Goal: Task Accomplishment & Management: Manage account settings

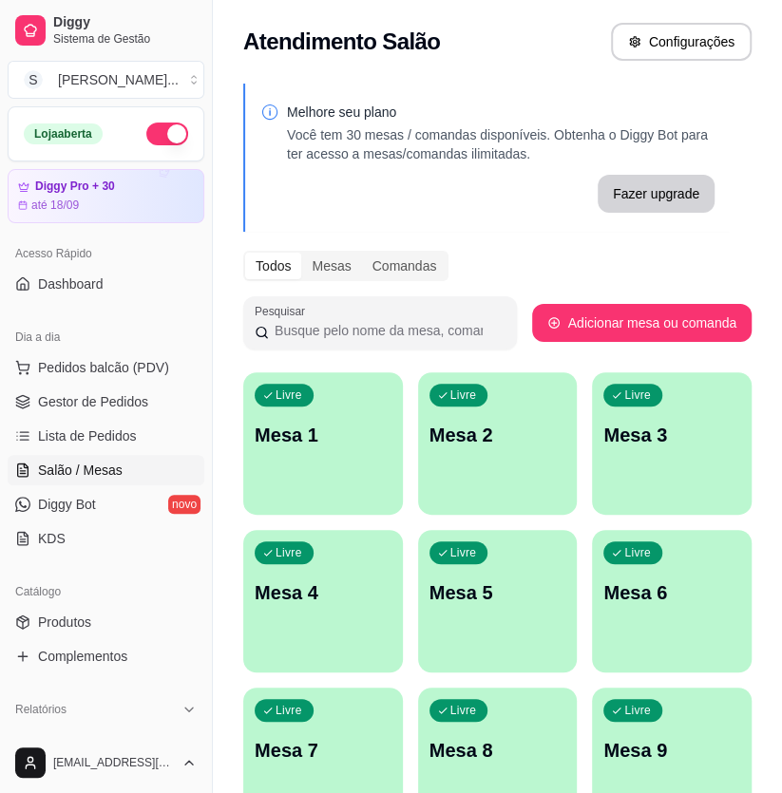
click at [325, 476] on div "Livre Mesa 1" at bounding box center [323, 432] width 160 height 120
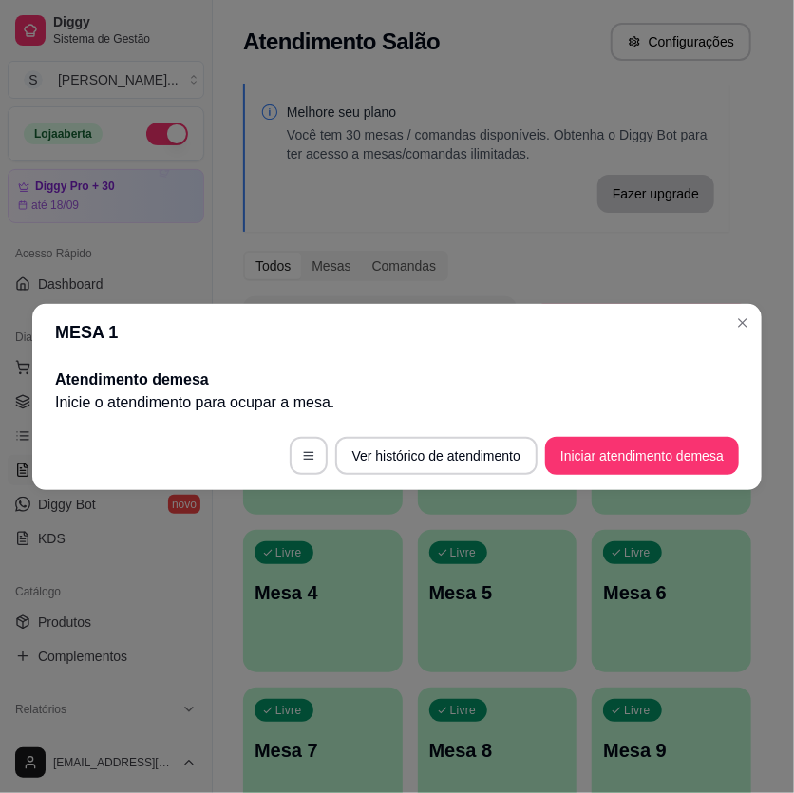
click at [684, 461] on button "Iniciar atendimento de mesa" at bounding box center [642, 456] width 194 height 38
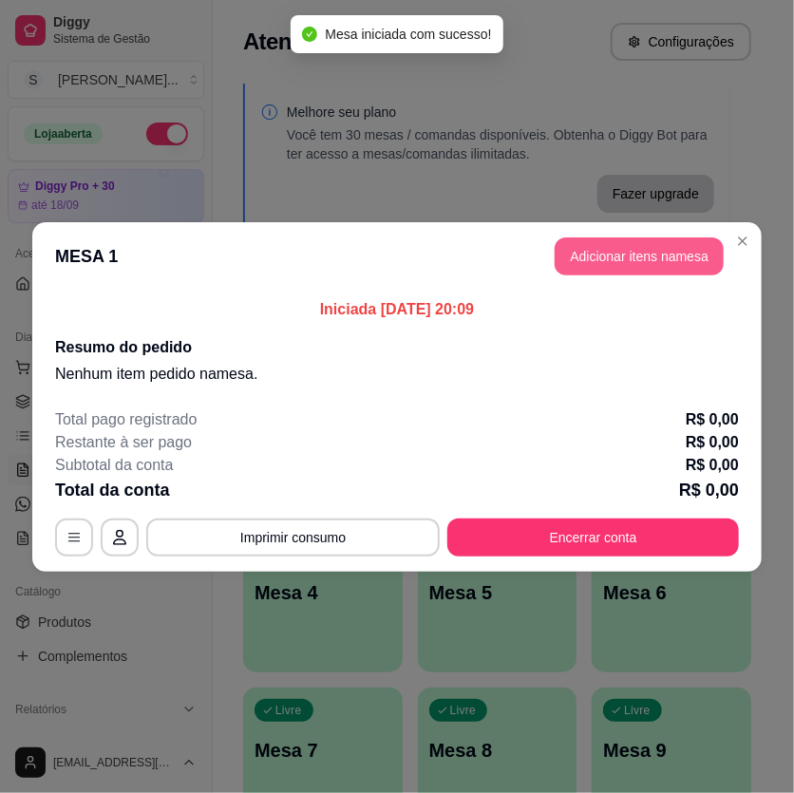
click at [605, 275] on header "MESA 1 Adicionar itens na mesa" at bounding box center [397, 256] width 730 height 68
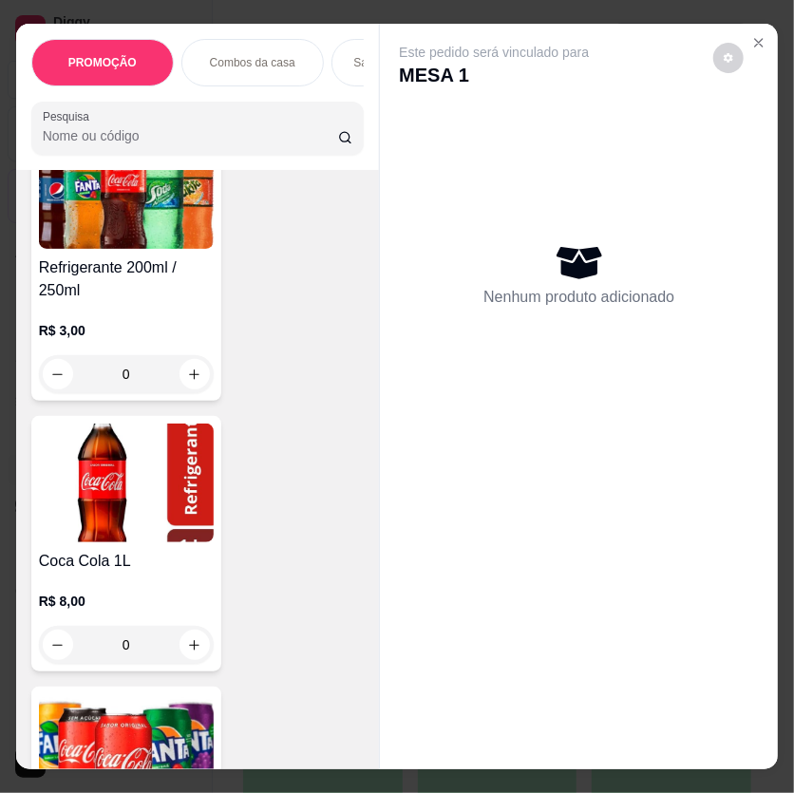
scroll to position [11142, 0]
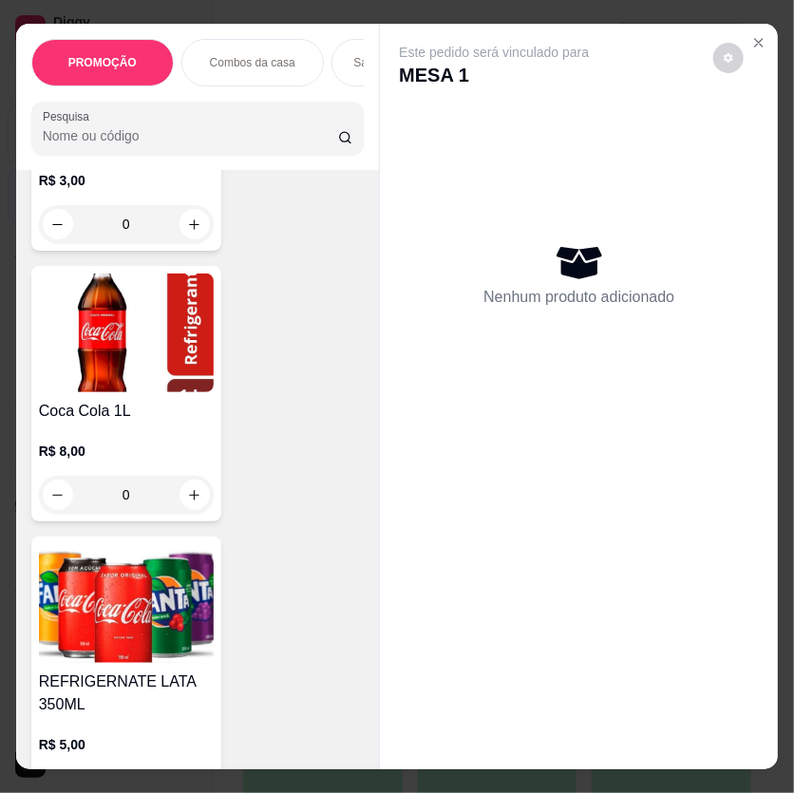
click at [162, 442] on p "R$ 8,00" at bounding box center [126, 451] width 175 height 19
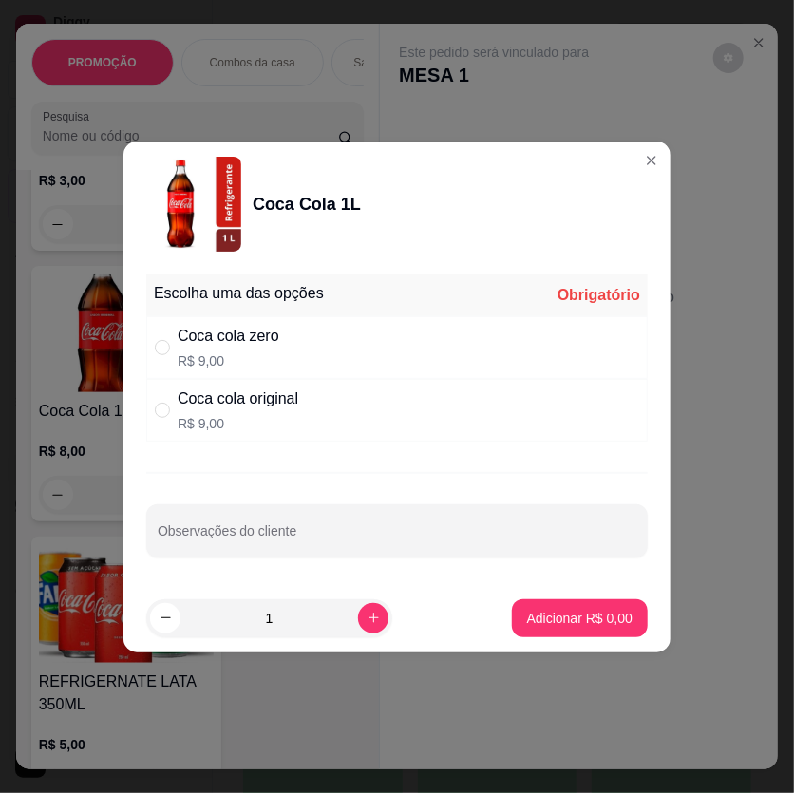
click at [432, 414] on div "Coca cola original R$ 9,00" at bounding box center [397, 410] width 502 height 63
radio input "true"
click at [594, 600] on button "Adicionar R$ 9,00" at bounding box center [580, 619] width 136 height 38
type input "1"
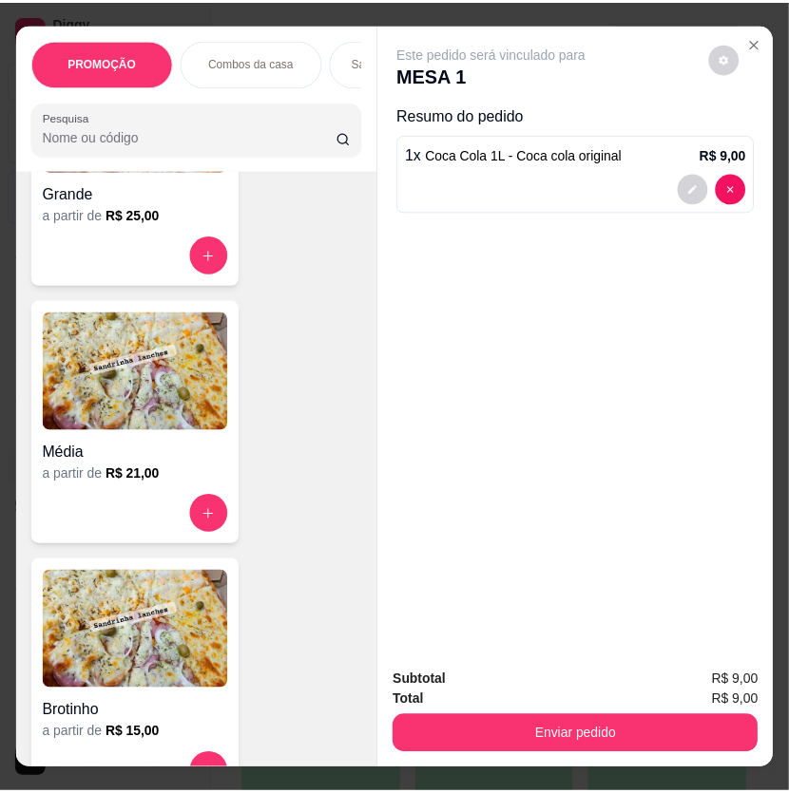
scroll to position [7082, 0]
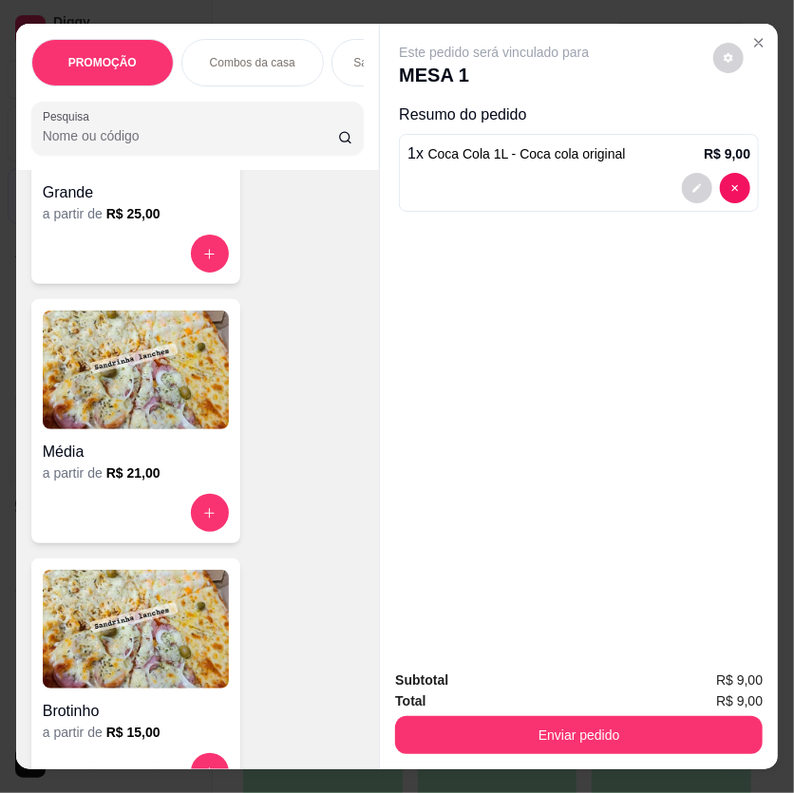
click at [145, 420] on img at bounding box center [136, 370] width 186 height 119
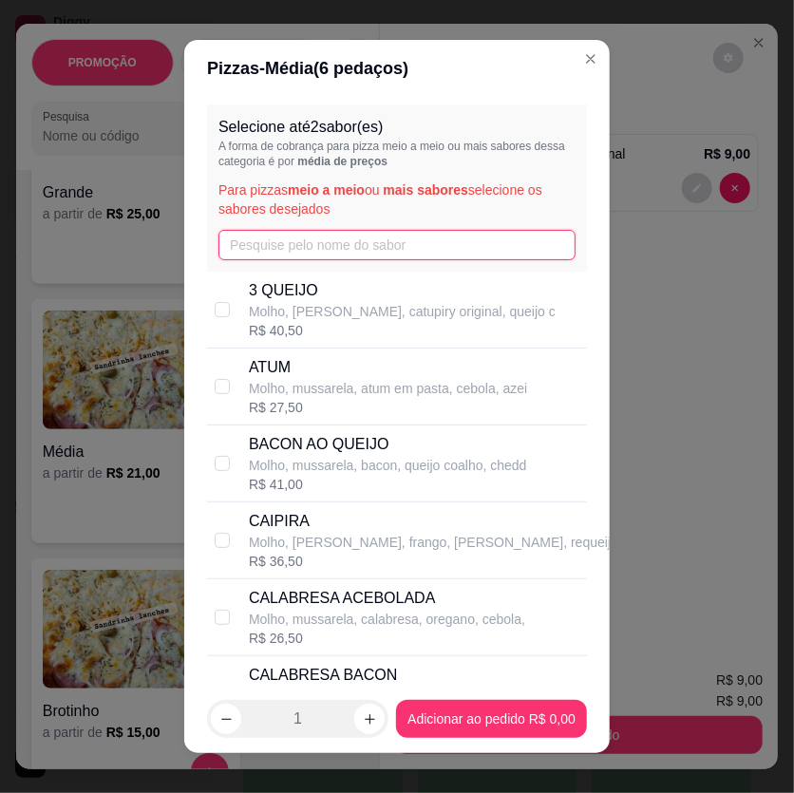
click at [428, 242] on input "text" at bounding box center [397, 245] width 357 height 30
type input "C"
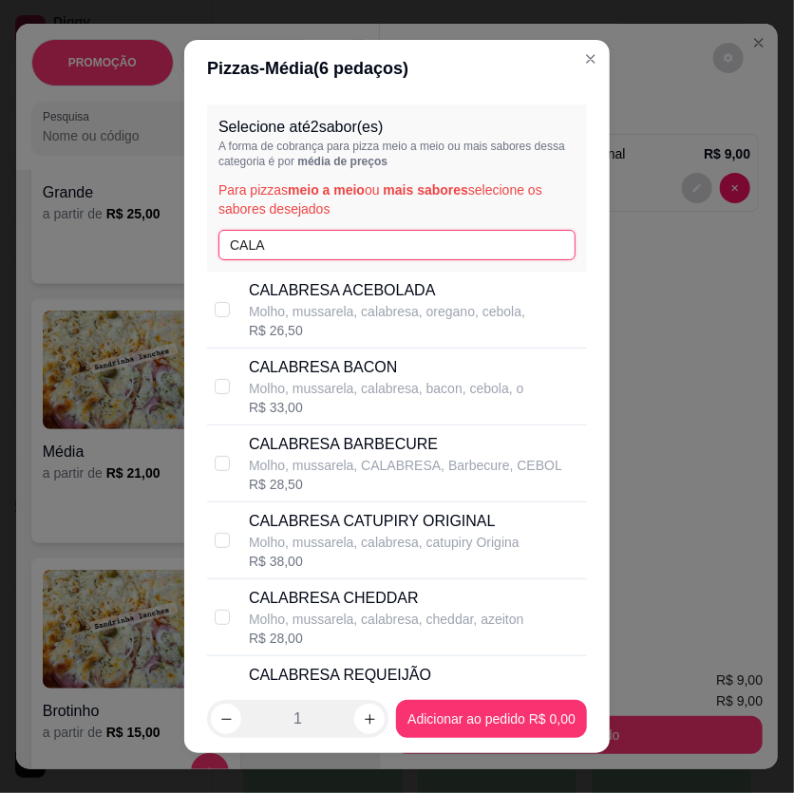
type input "CALA"
click at [412, 322] on div "R$ 26,50" at bounding box center [387, 330] width 276 height 19
checkbox input "true"
click at [313, 237] on input "CALA" at bounding box center [397, 245] width 357 height 30
type input "C"
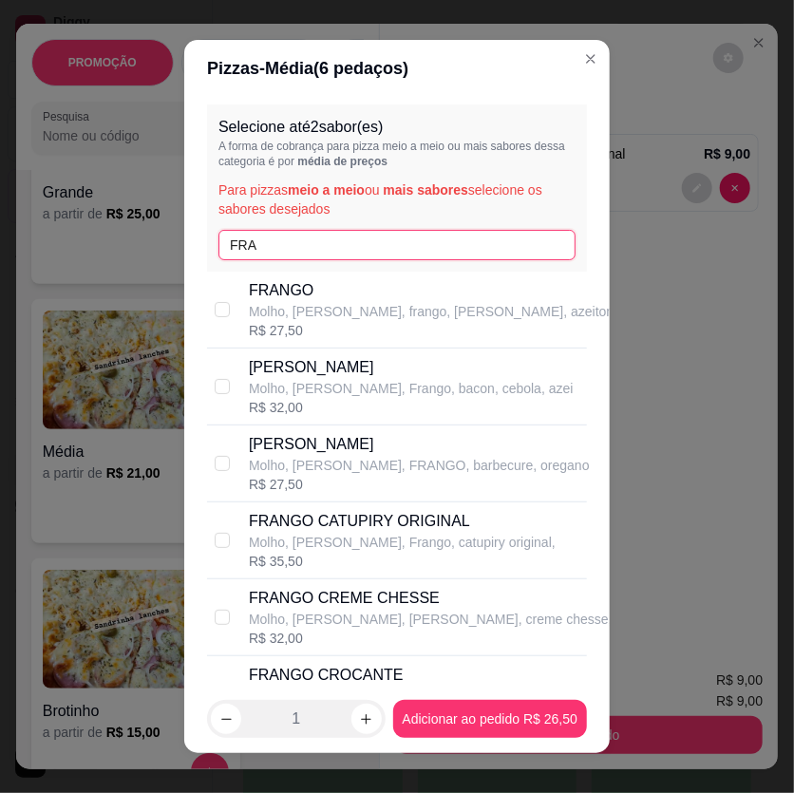
type input "FRA"
click at [351, 317] on p "Molho, [PERSON_NAME], frango, [PERSON_NAME], azeitona" at bounding box center [435, 311] width 372 height 19
checkbox input "true"
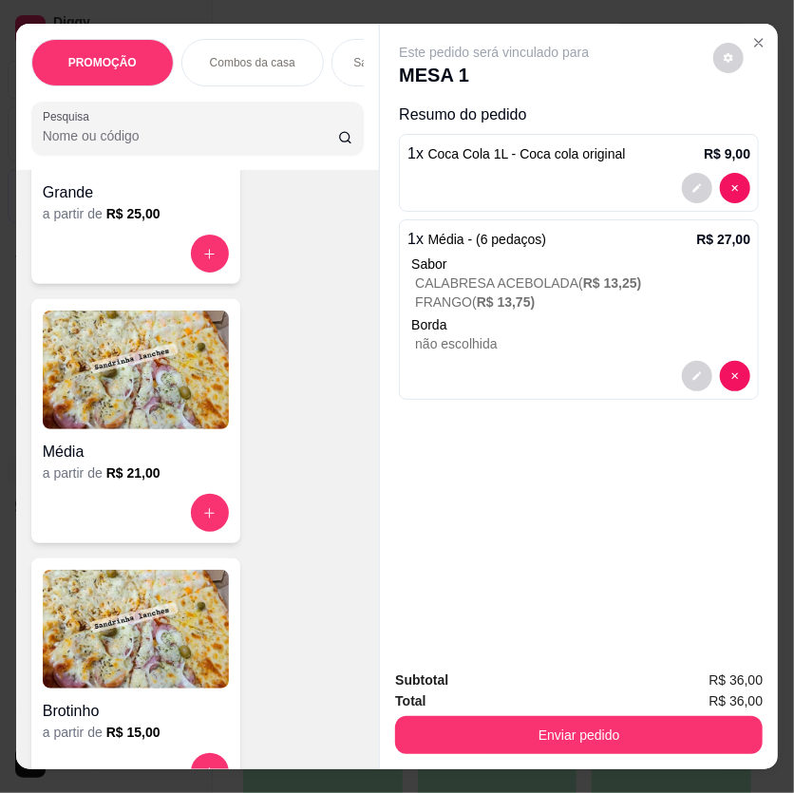
click at [604, 748] on div "Subtotal R$ 36,00 Total R$ 36,00 Enviar pedido" at bounding box center [579, 712] width 398 height 115
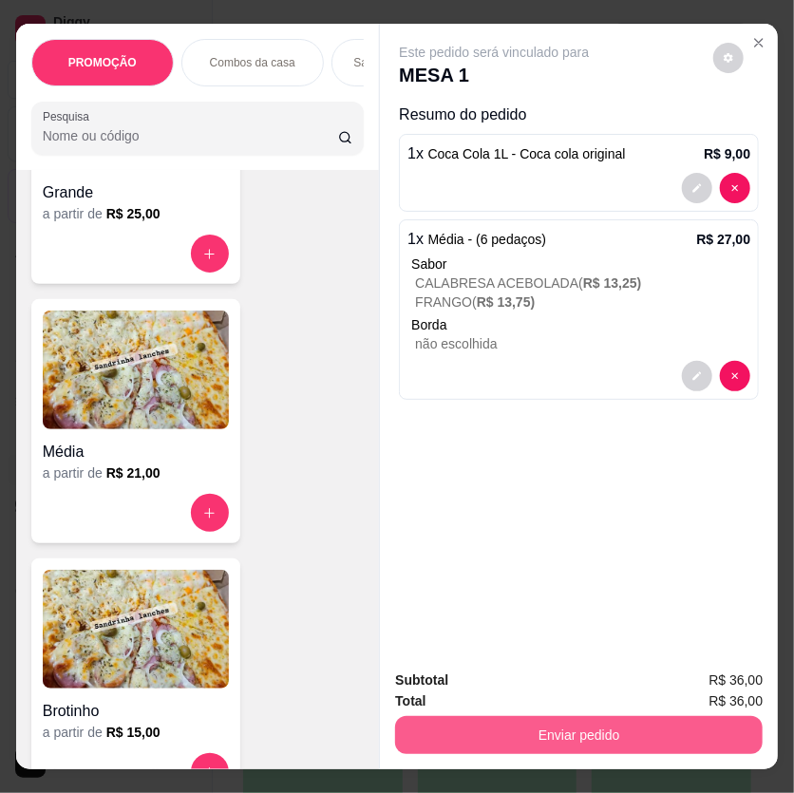
click at [570, 735] on button "Enviar pedido" at bounding box center [579, 735] width 368 height 38
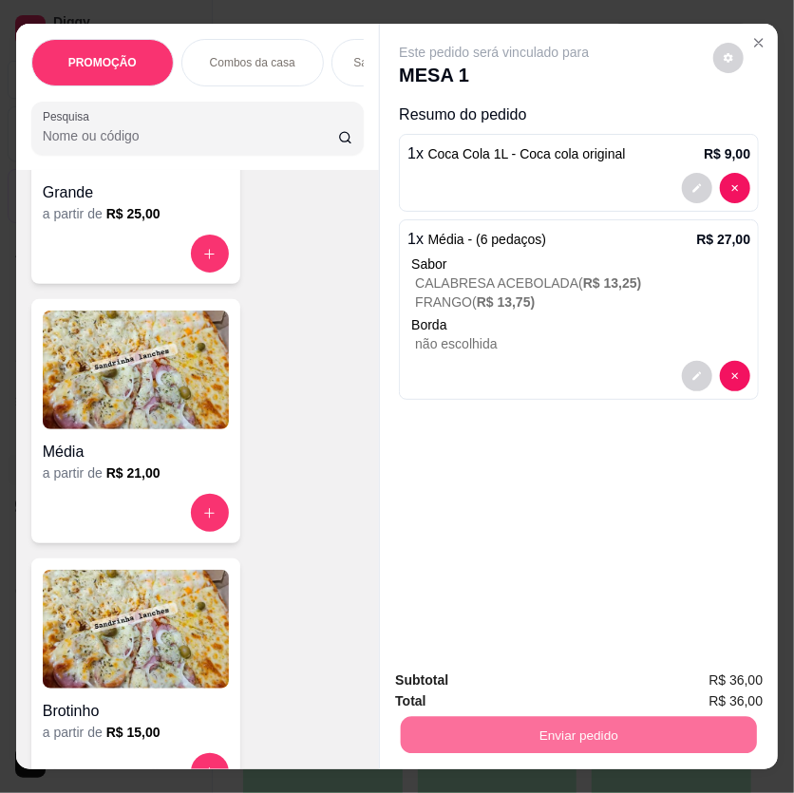
click at [511, 695] on button "Não registrar e enviar pedido" at bounding box center [515, 682] width 198 height 36
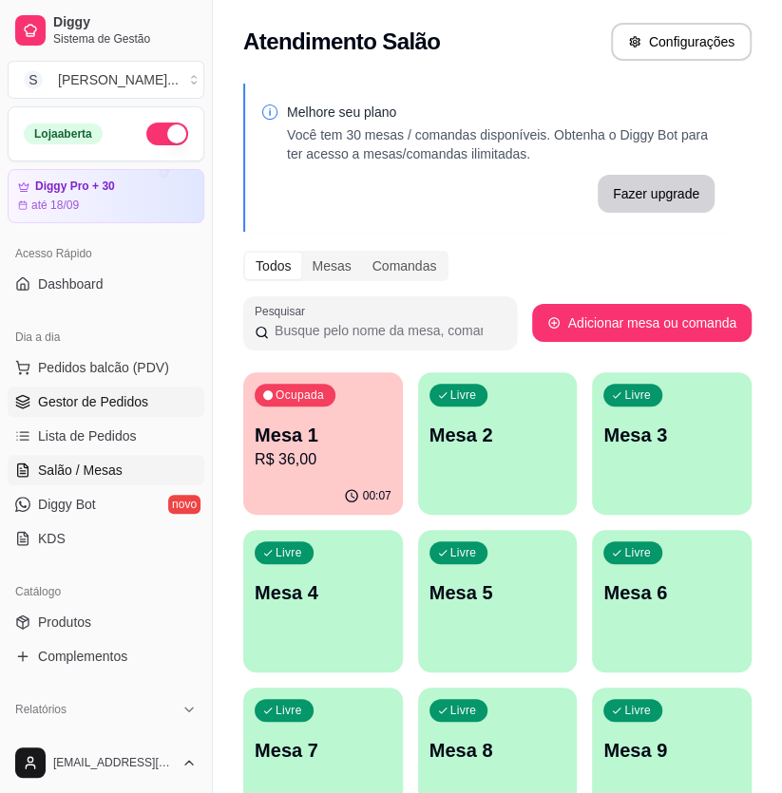
click at [143, 398] on span "Gestor de Pedidos" at bounding box center [93, 401] width 110 height 19
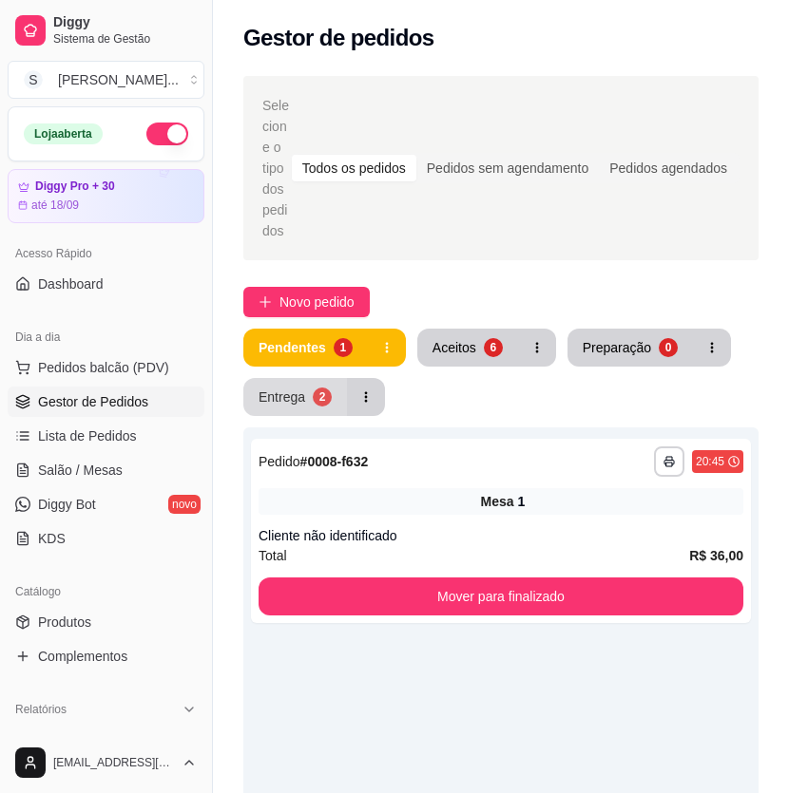
click at [340, 393] on button "Entrega 2" at bounding box center [295, 397] width 104 height 38
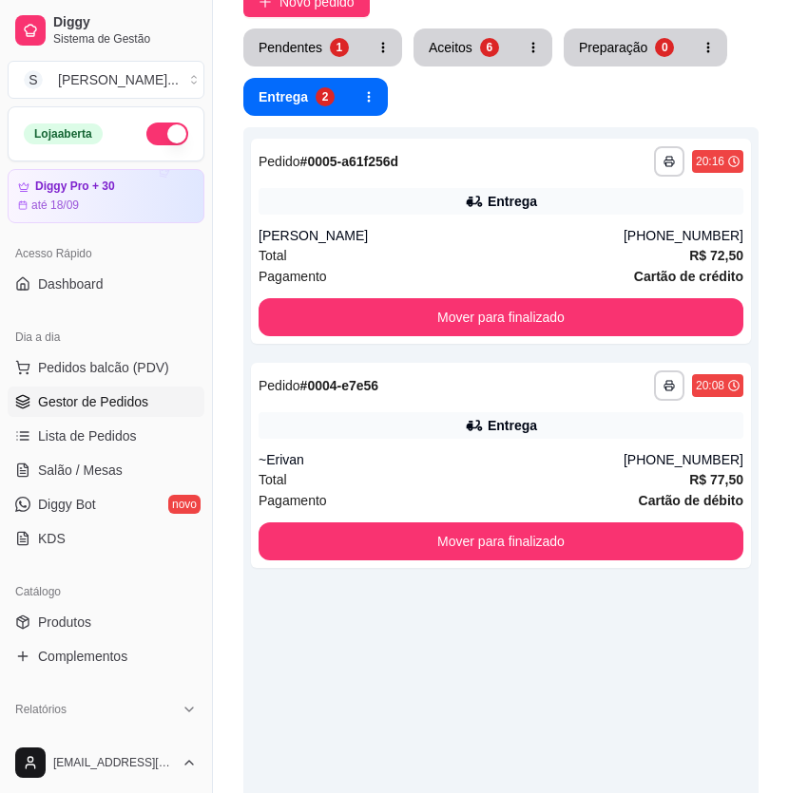
scroll to position [345, 0]
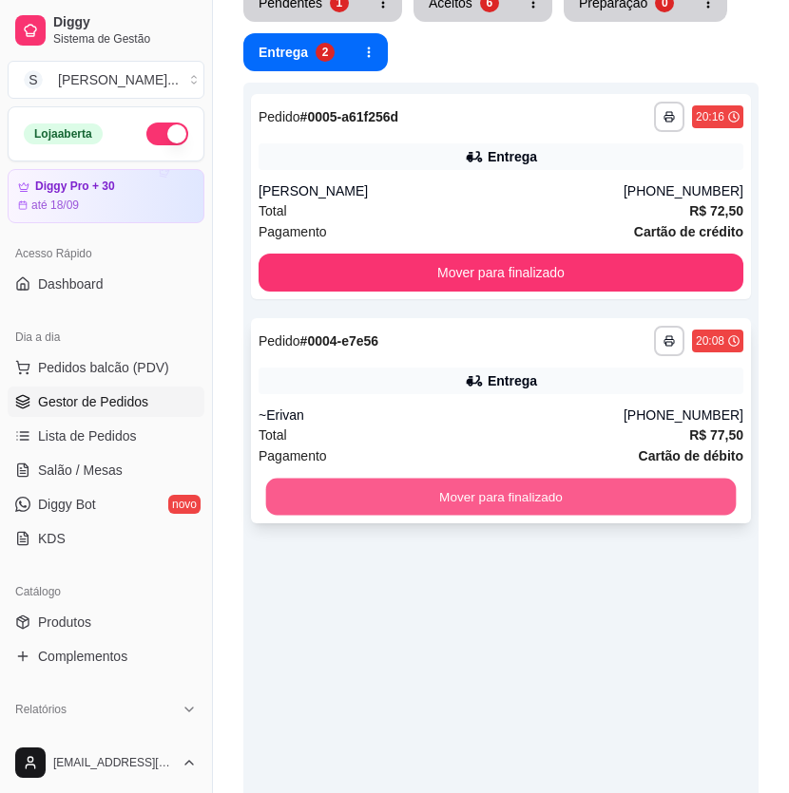
click at [618, 505] on button "Mover para finalizado" at bounding box center [501, 497] width 470 height 37
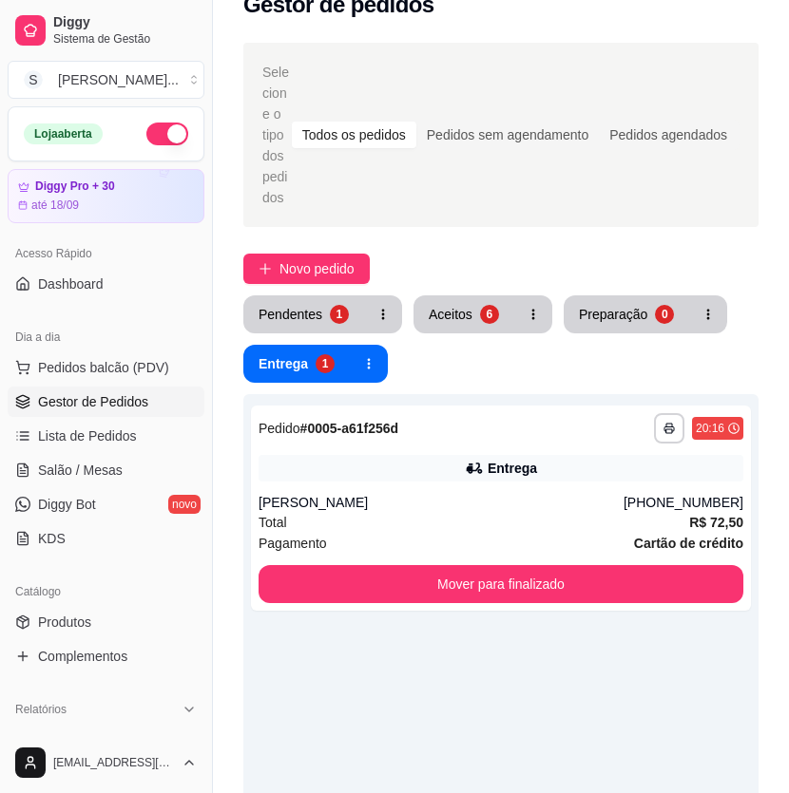
scroll to position [0, 0]
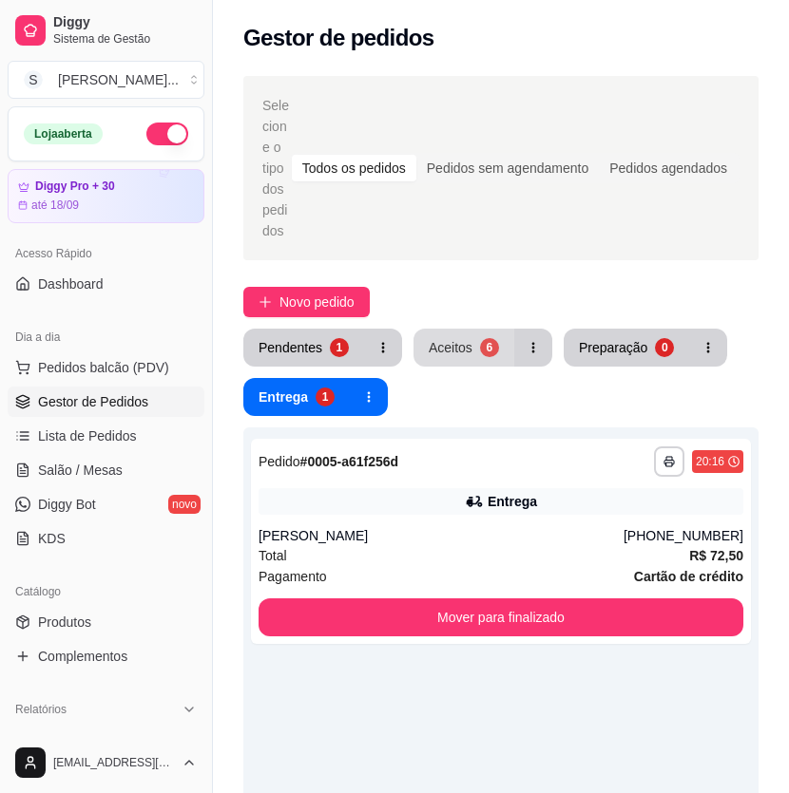
click at [464, 342] on div "Aceitos" at bounding box center [451, 347] width 44 height 19
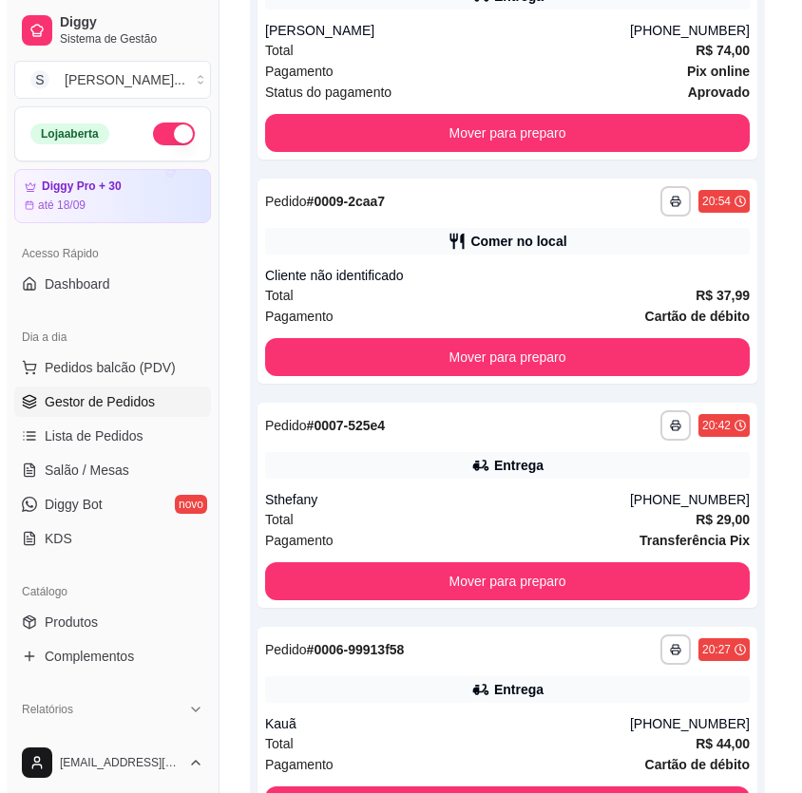
scroll to position [1138, 0]
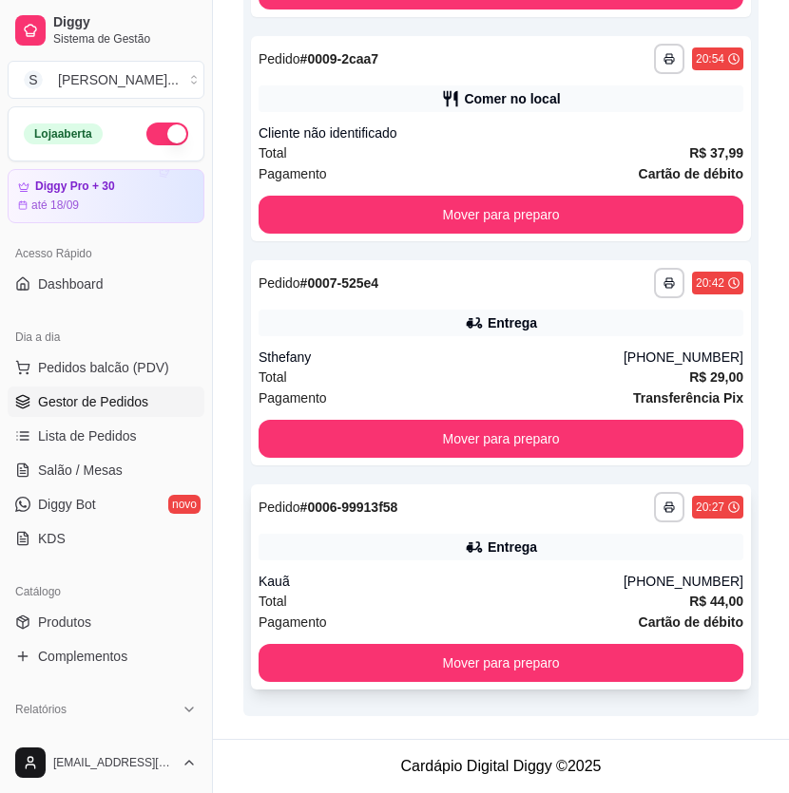
click at [511, 576] on div "Kauã" at bounding box center [440, 581] width 365 height 19
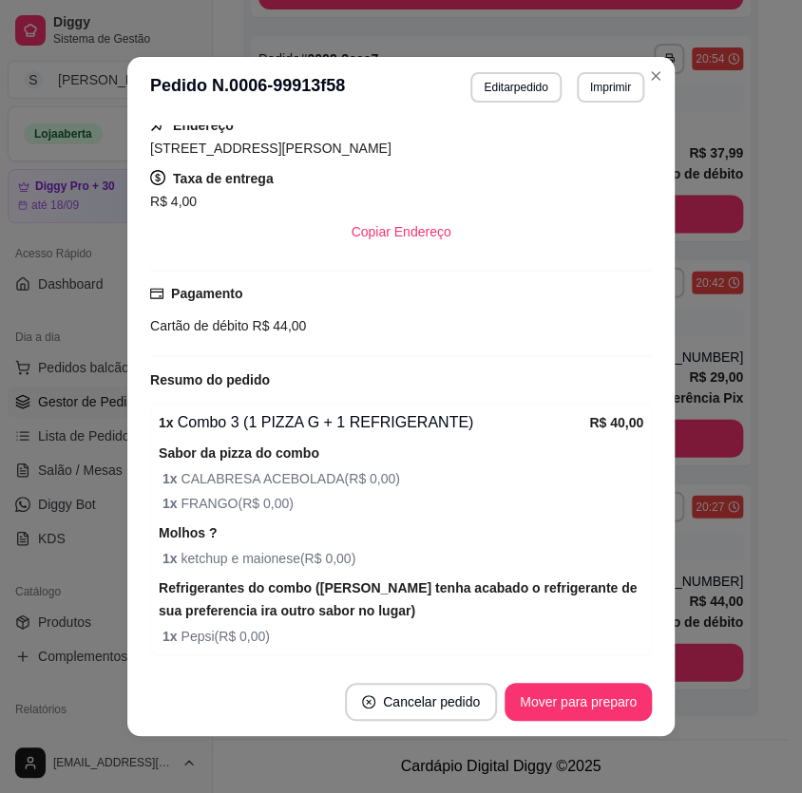
scroll to position [3, 0]
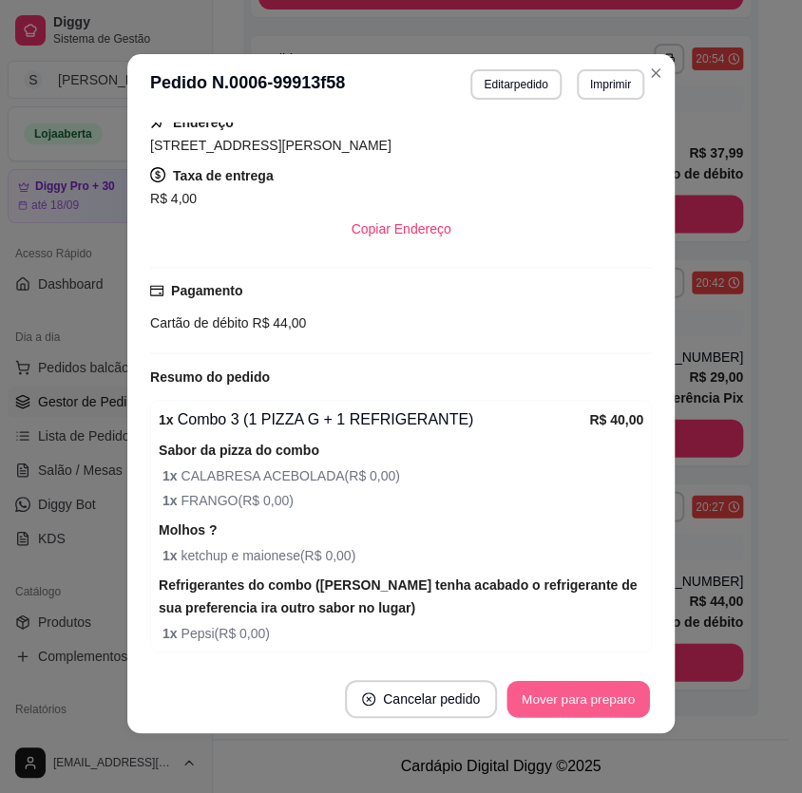
click at [543, 683] on button "Mover para preparo" at bounding box center [577, 699] width 143 height 37
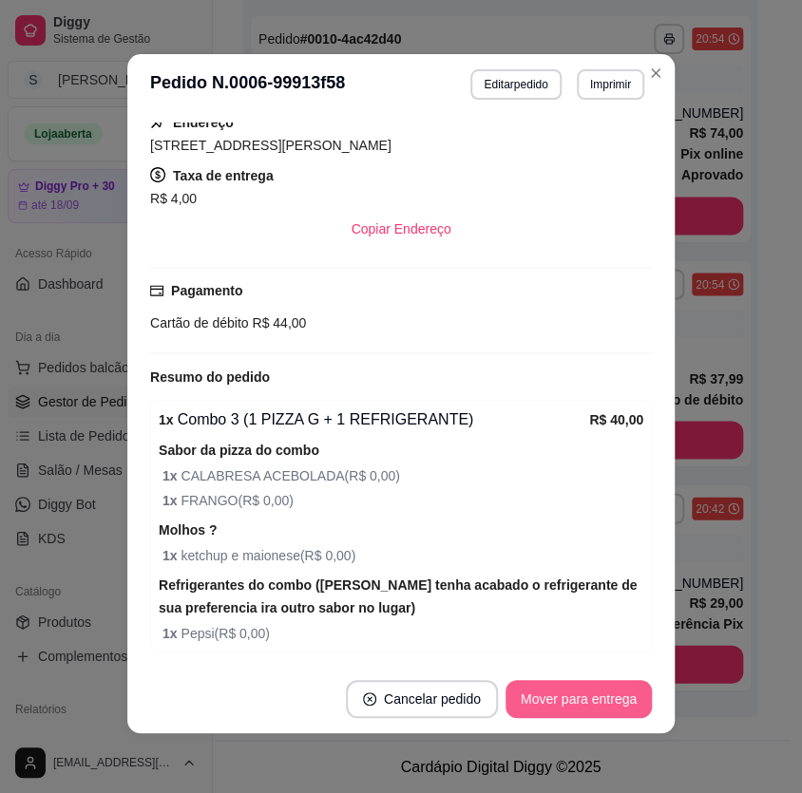
click at [555, 691] on button "Mover para entrega" at bounding box center [578, 699] width 146 height 38
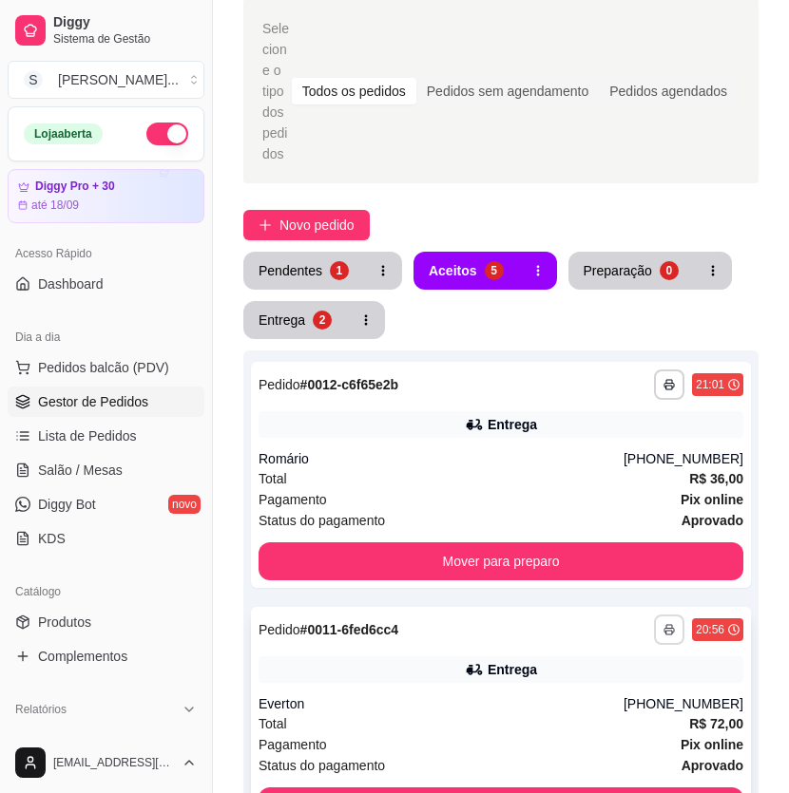
scroll to position [0, 0]
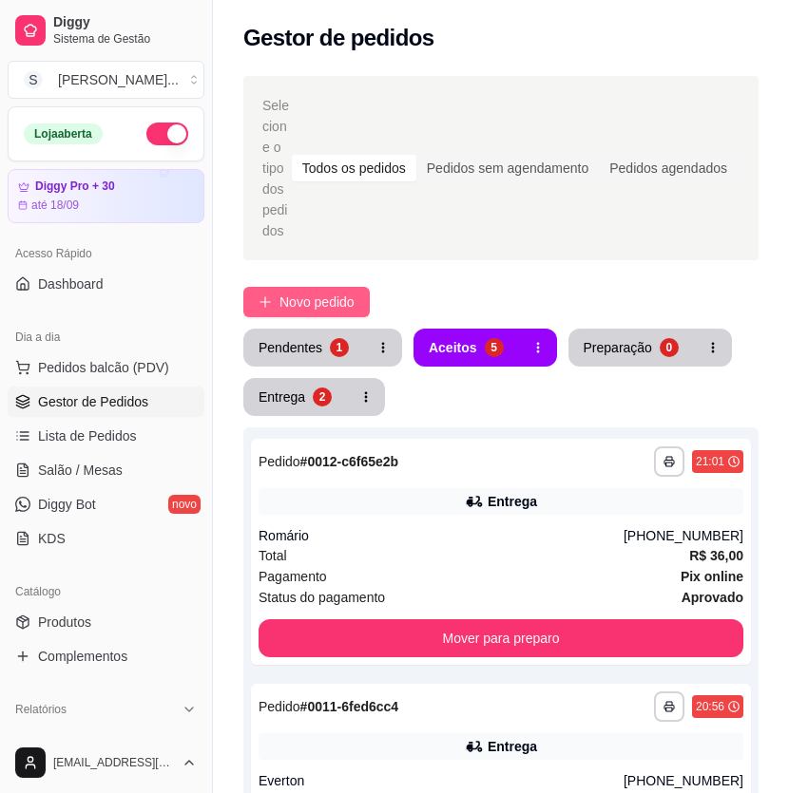
click at [347, 307] on span "Novo pedido" at bounding box center [316, 302] width 75 height 21
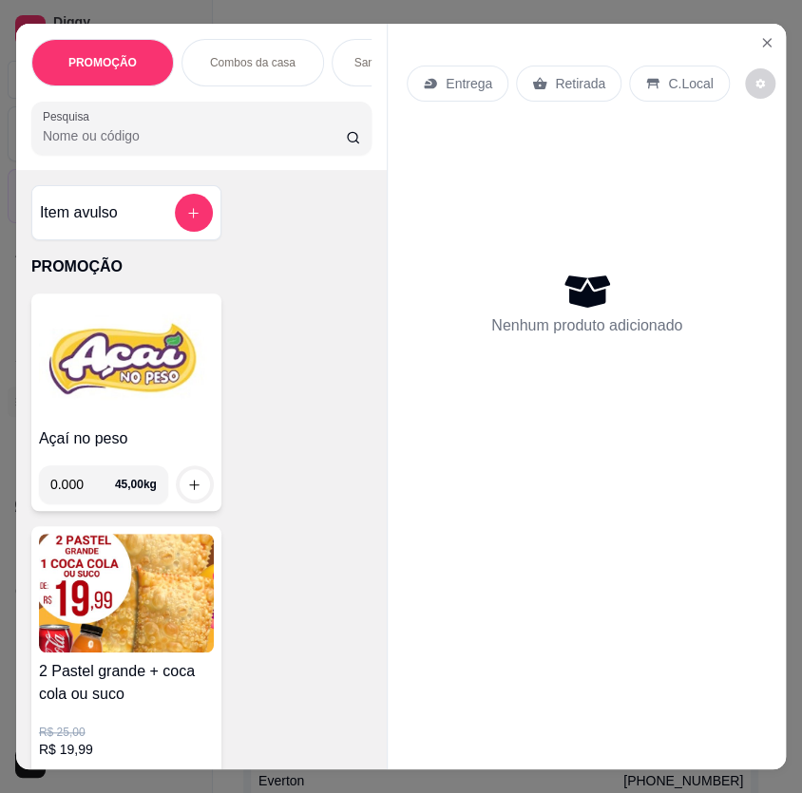
click at [172, 366] on img at bounding box center [126, 360] width 175 height 119
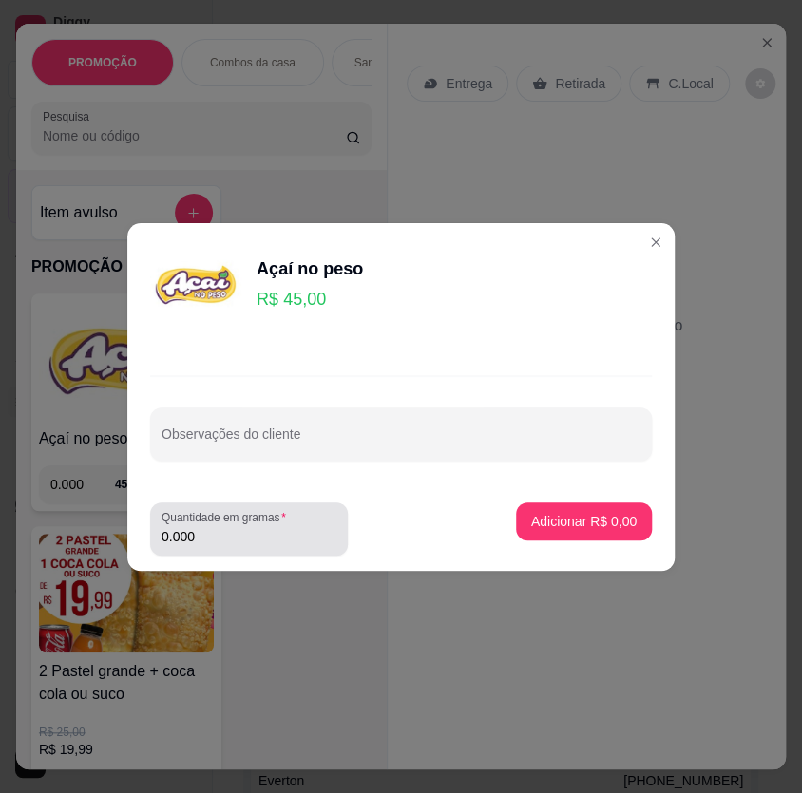
click at [249, 541] on input "0.000" at bounding box center [249, 536] width 175 height 19
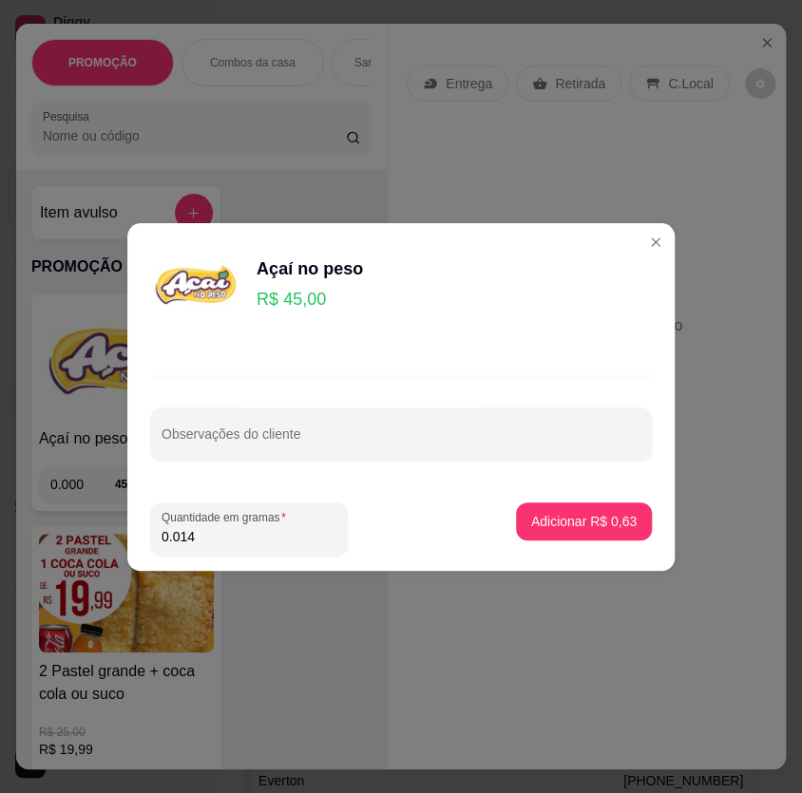
type input "0.146"
click at [606, 518] on p "Adicionar R$ 6,57" at bounding box center [583, 521] width 105 height 19
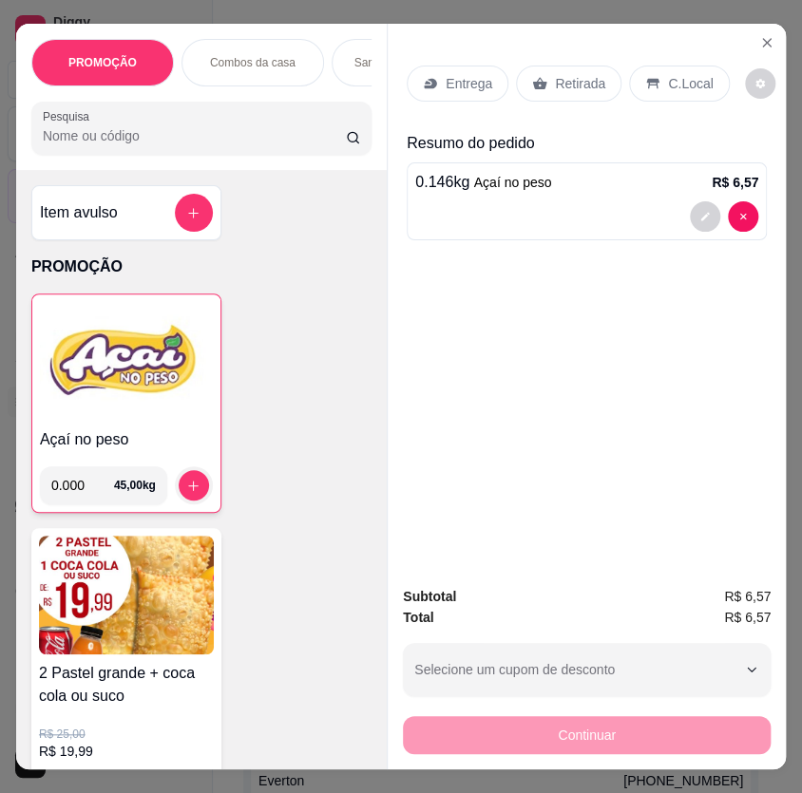
click at [667, 67] on div "C.Local" at bounding box center [679, 84] width 100 height 36
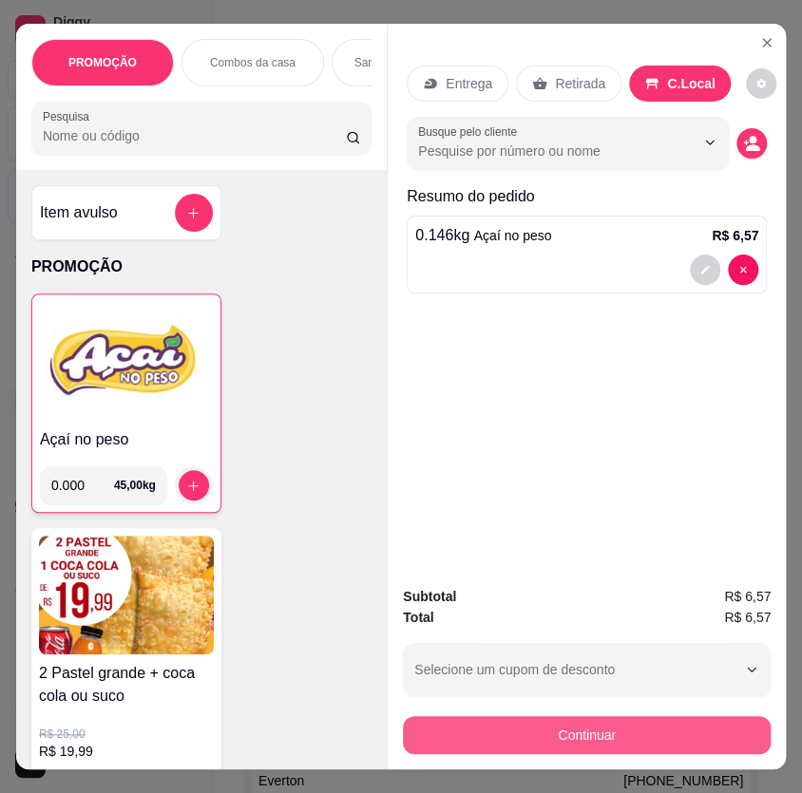
click at [562, 737] on button "Continuar" at bounding box center [587, 735] width 368 height 38
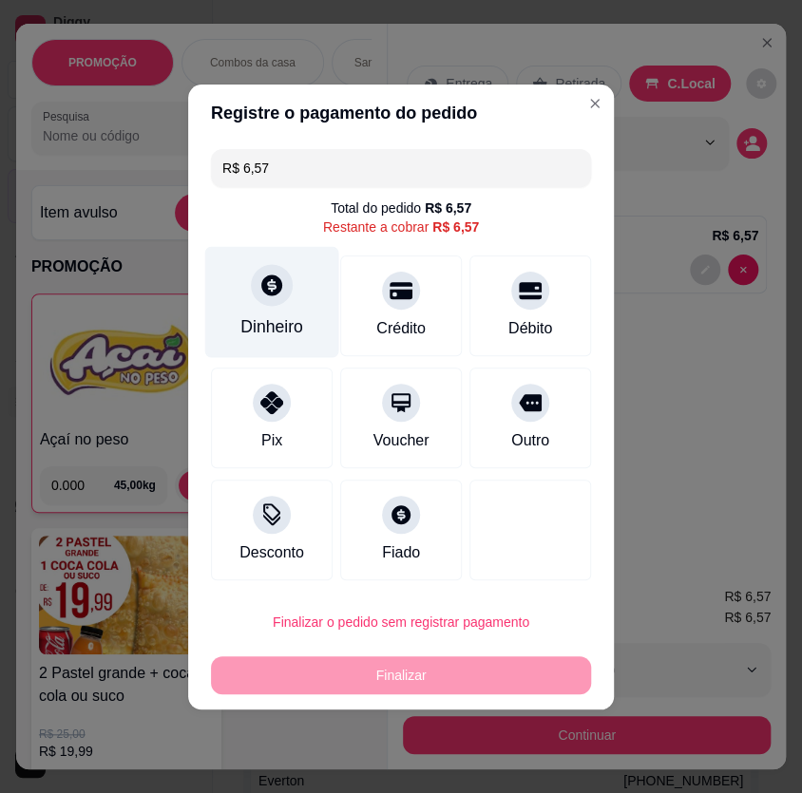
click at [297, 317] on div "Dinheiro" at bounding box center [271, 326] width 63 height 25
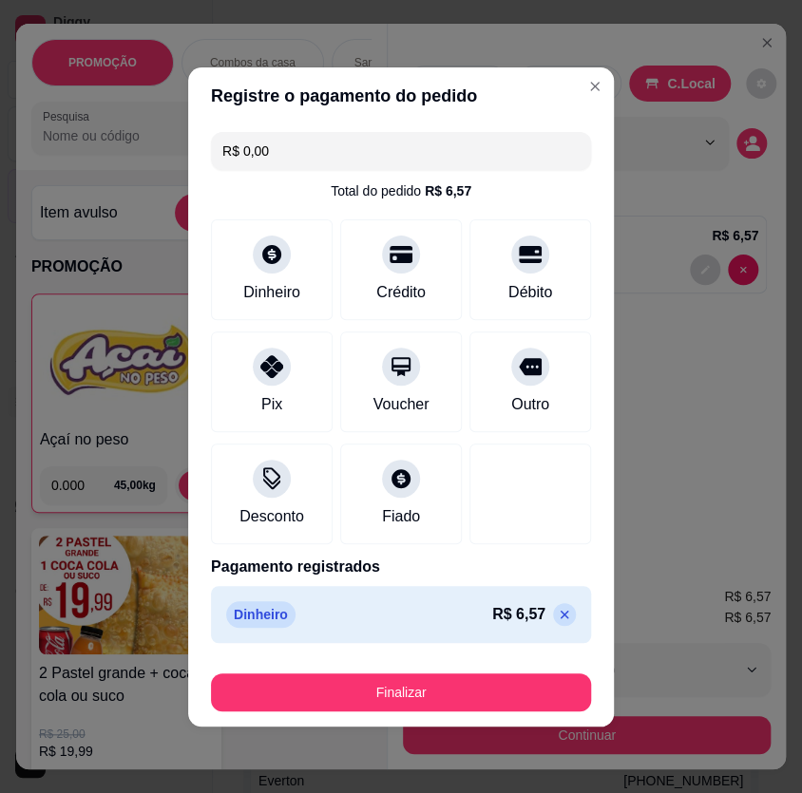
type input "R$ 0,00"
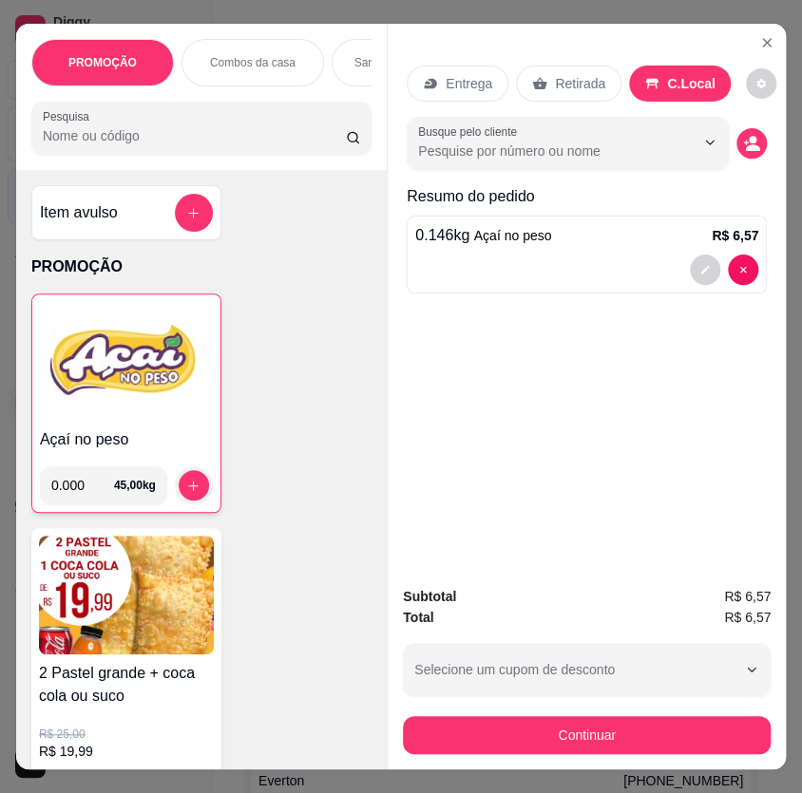
click at [181, 448] on h4 "Açaí no peso" at bounding box center [126, 440] width 173 height 23
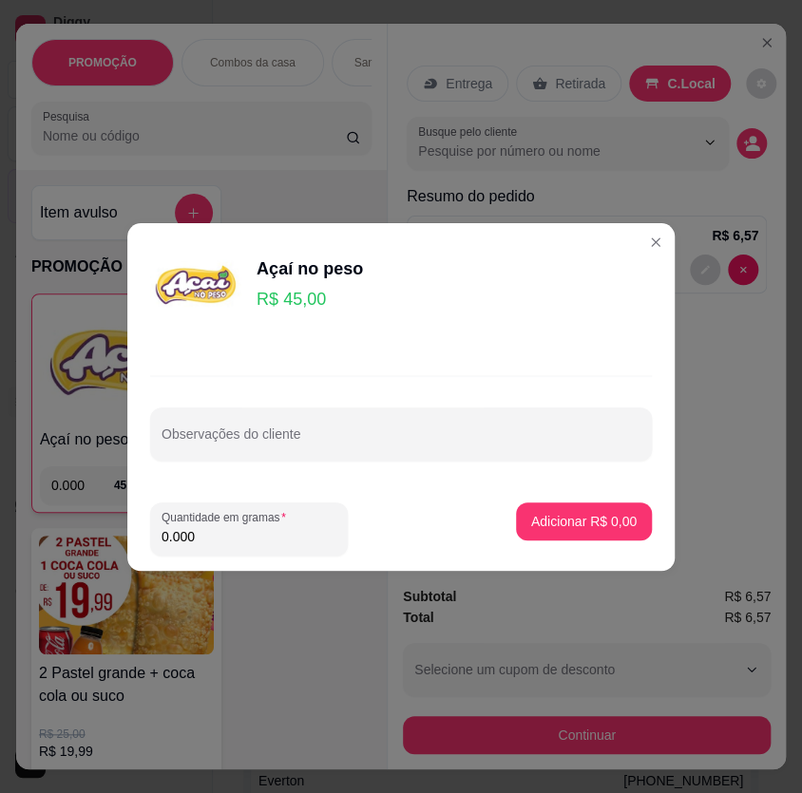
click at [378, 533] on div "Quantidade em gramas 0.000" at bounding box center [317, 529] width 335 height 53
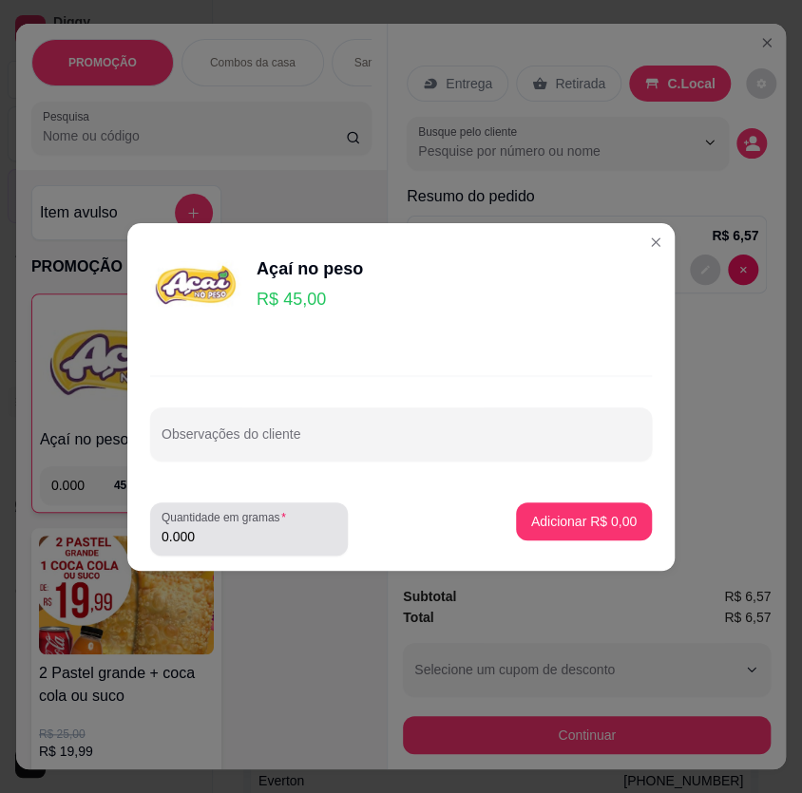
click at [320, 542] on input "0.000" at bounding box center [249, 536] width 175 height 19
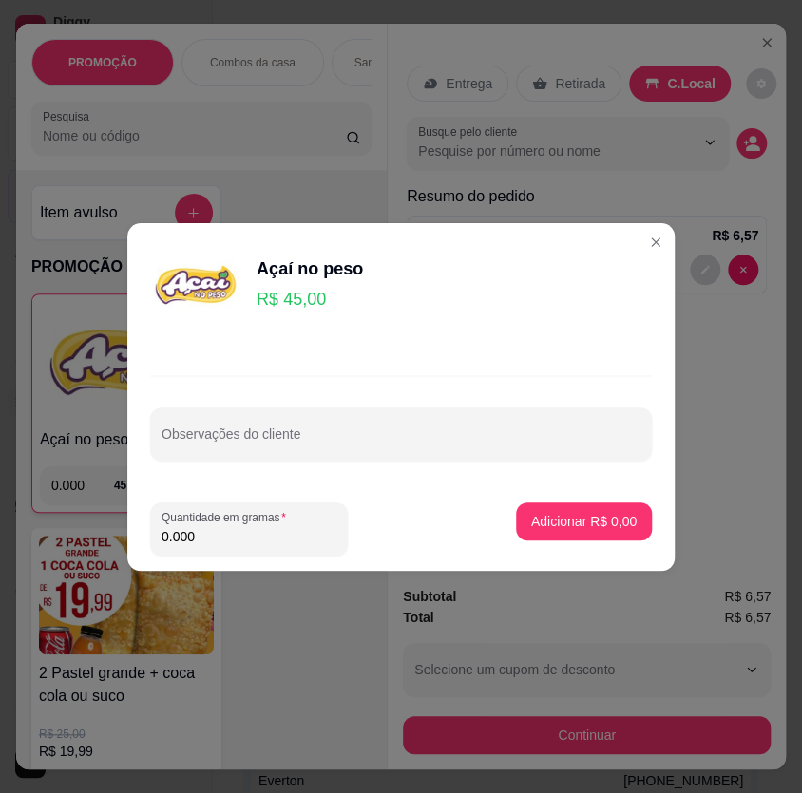
click at [293, 528] on input "0.000" at bounding box center [249, 536] width 175 height 19
type input "0.200"
click at [544, 522] on p "Adicionar R$ 9,00" at bounding box center [583, 521] width 105 height 19
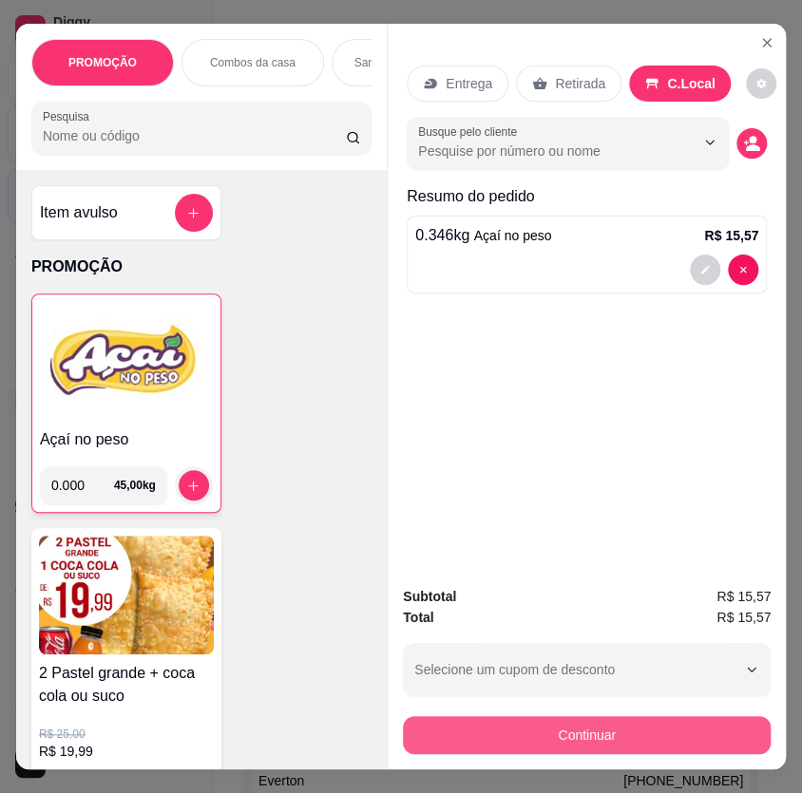
click at [558, 726] on button "Continuar" at bounding box center [587, 735] width 368 height 38
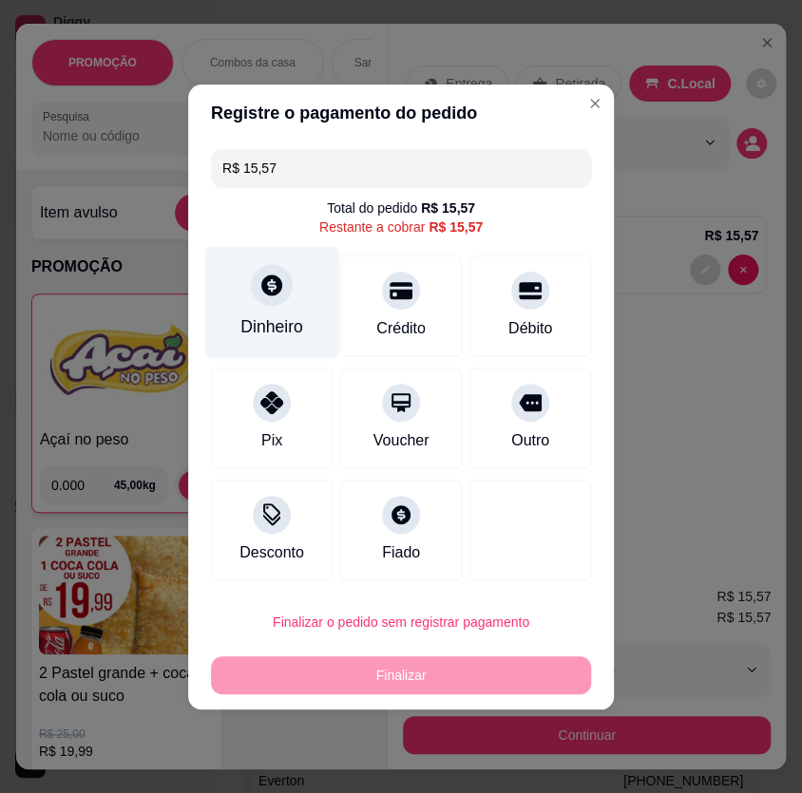
click at [257, 323] on div "Dinheiro" at bounding box center [271, 326] width 63 height 25
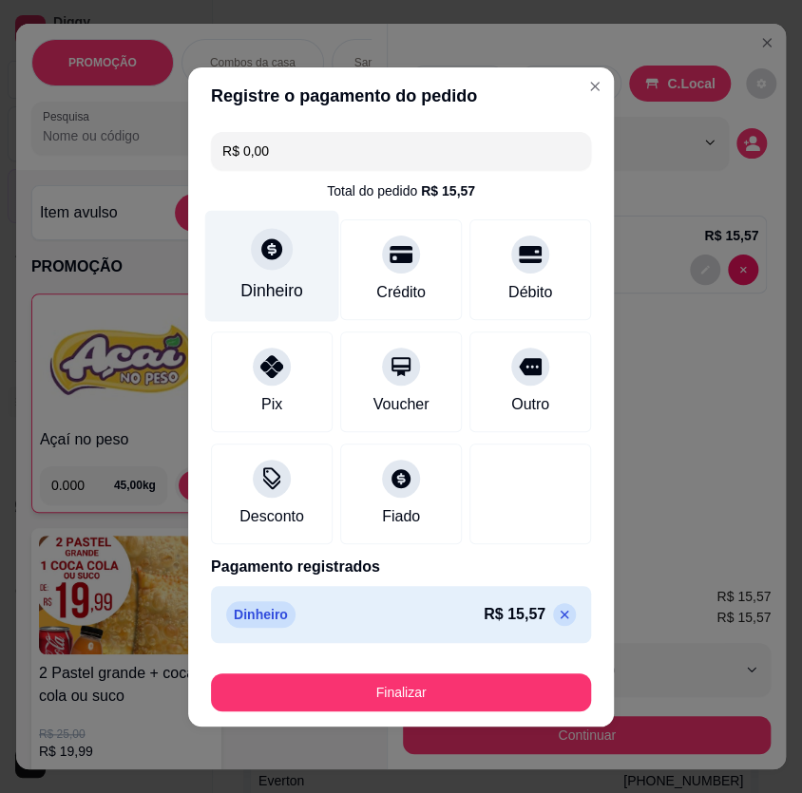
click at [257, 274] on div "Dinheiro" at bounding box center [272, 265] width 134 height 111
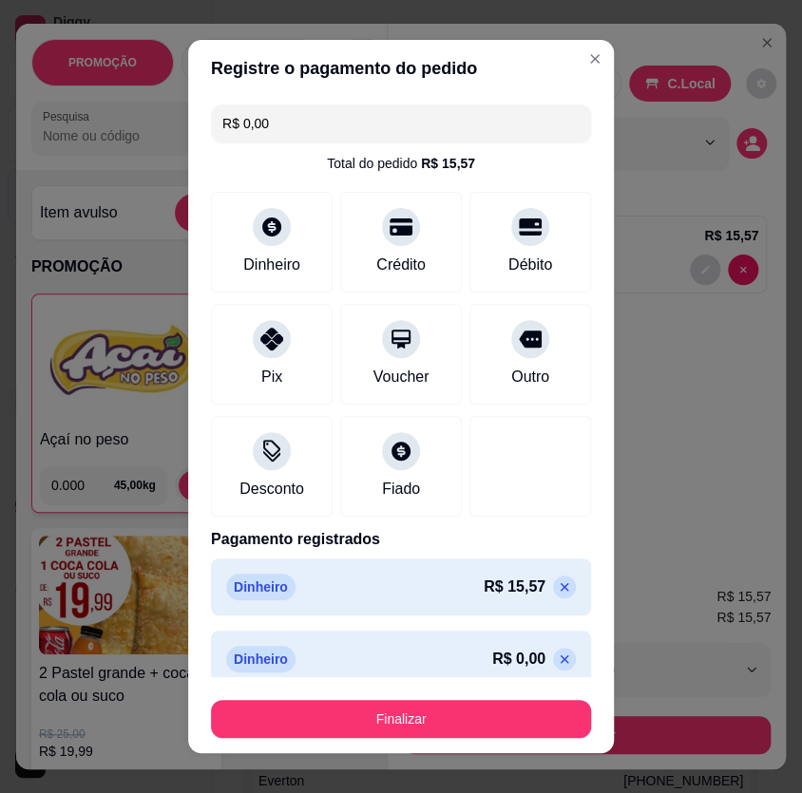
click at [557, 657] on icon at bounding box center [564, 659] width 15 height 15
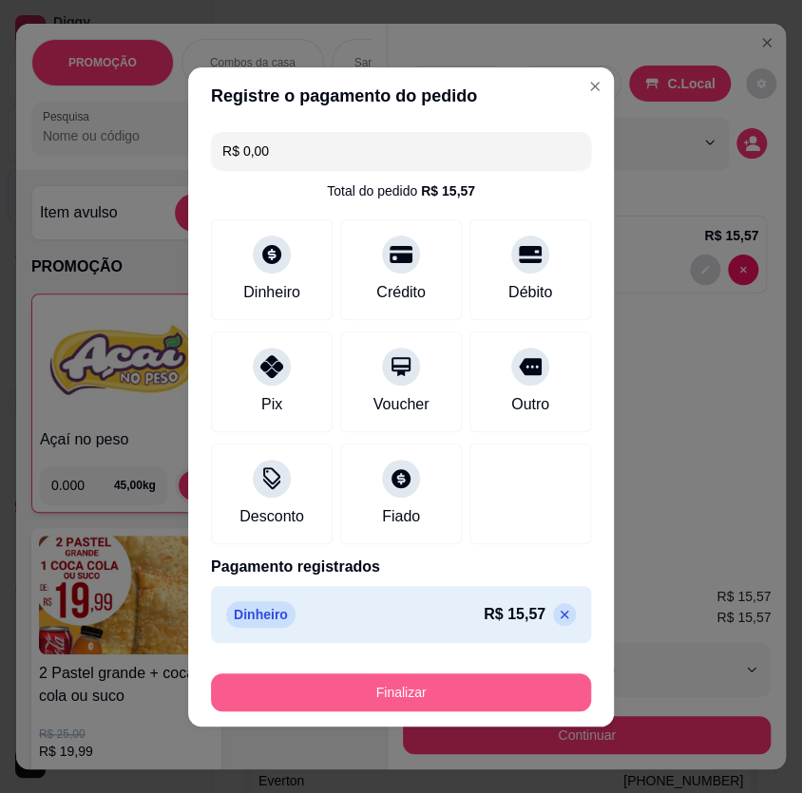
click at [494, 681] on button "Finalizar" at bounding box center [401, 693] width 380 height 38
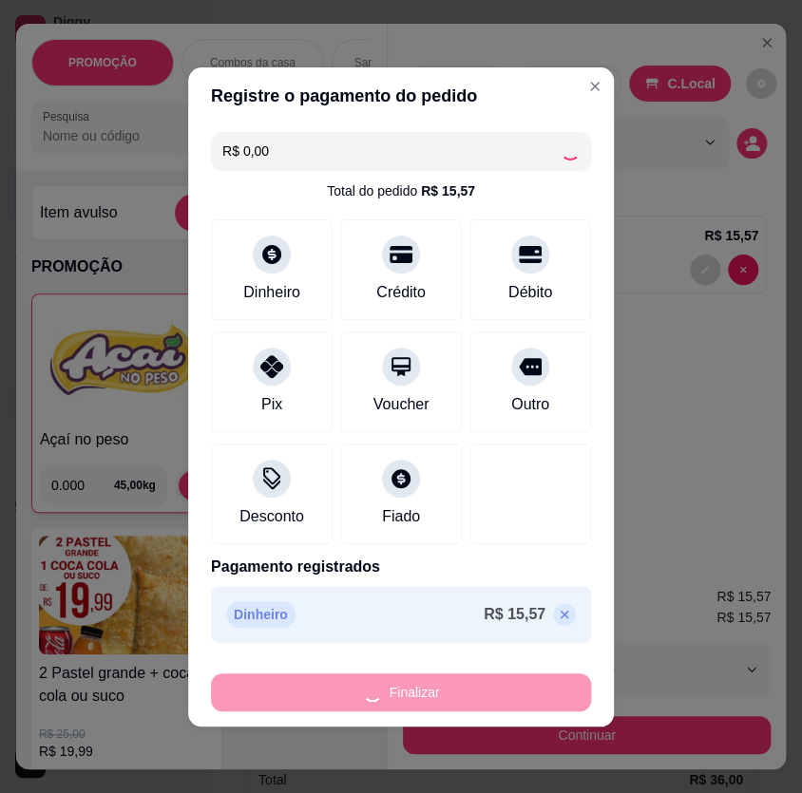
type input "-R$ 15,57"
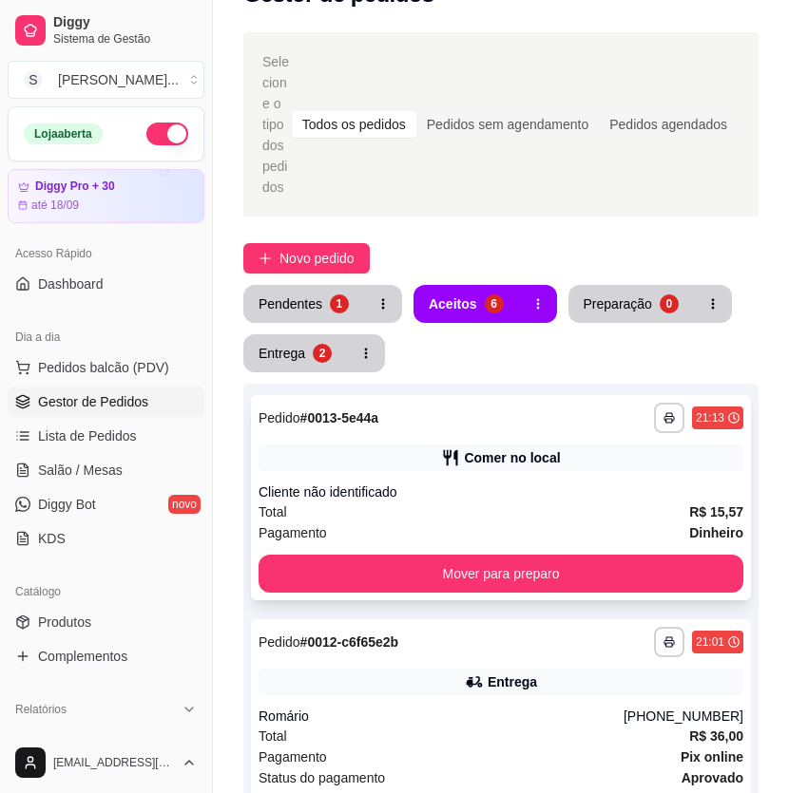
scroll to position [86, 0]
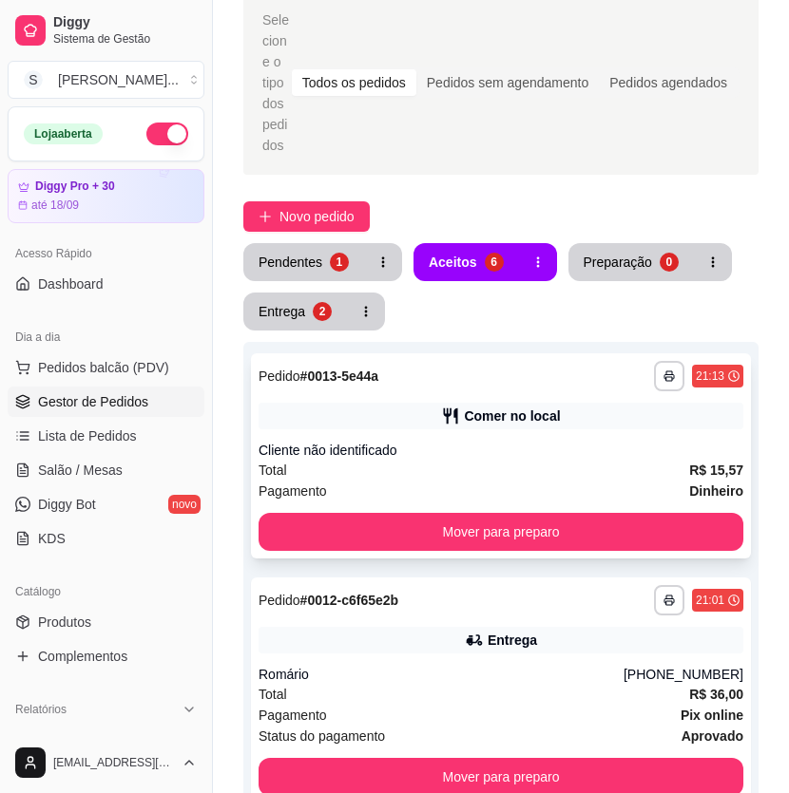
click at [657, 429] on div "**********" at bounding box center [501, 455] width 500 height 205
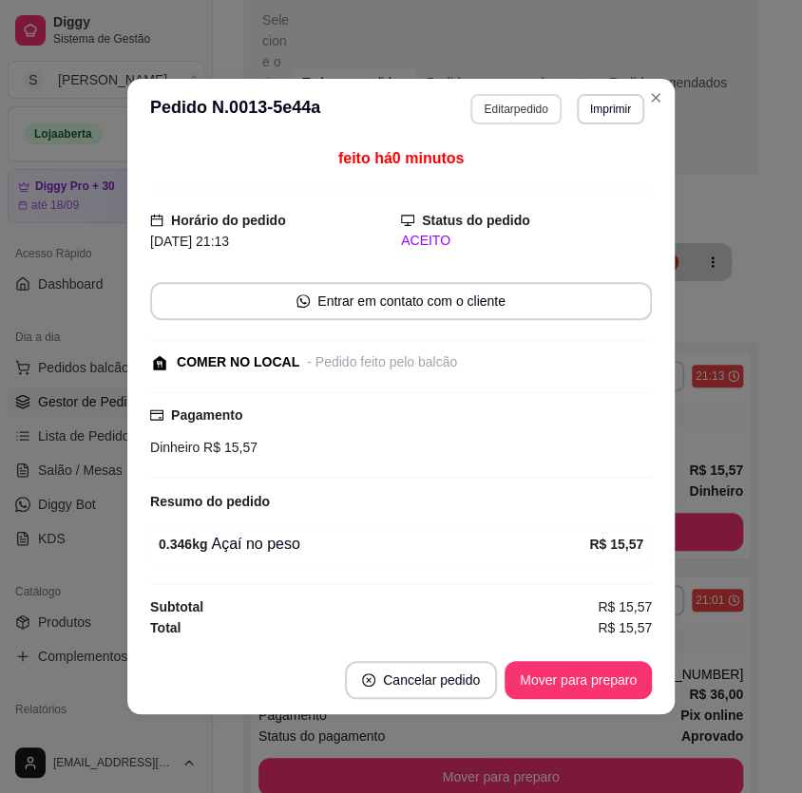
click at [511, 115] on button "Editar pedido" at bounding box center [515, 109] width 90 height 30
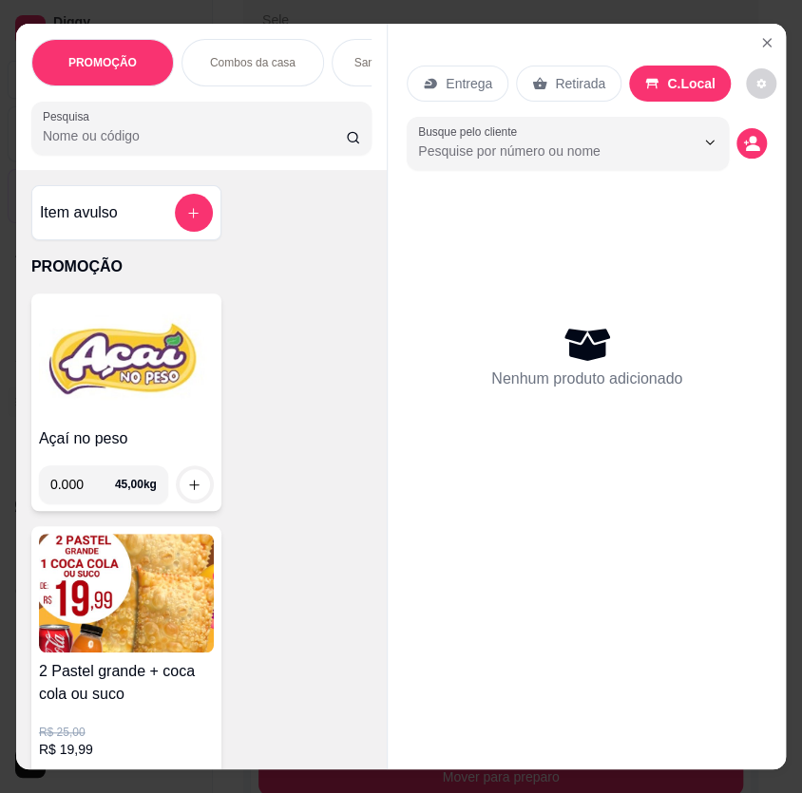
click at [112, 394] on img at bounding box center [126, 360] width 175 height 119
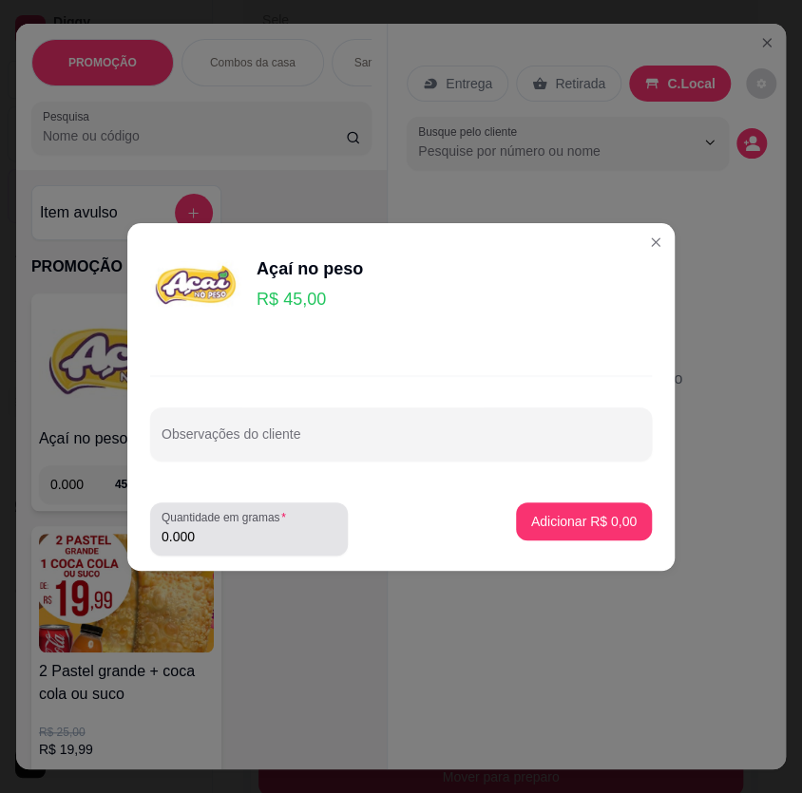
click at [293, 534] on input "0.000" at bounding box center [249, 536] width 175 height 19
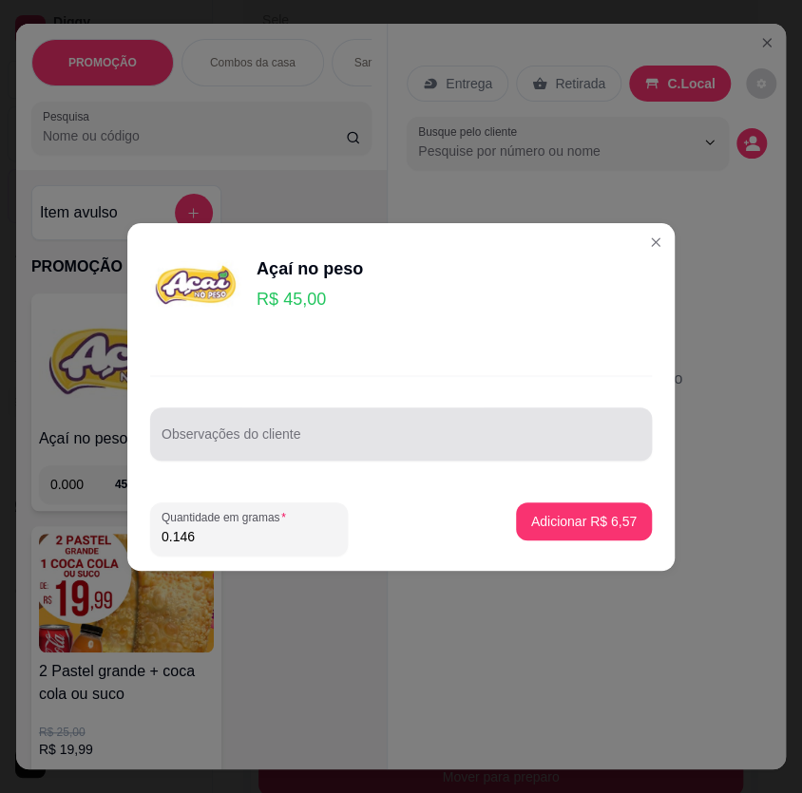
type input "0.146"
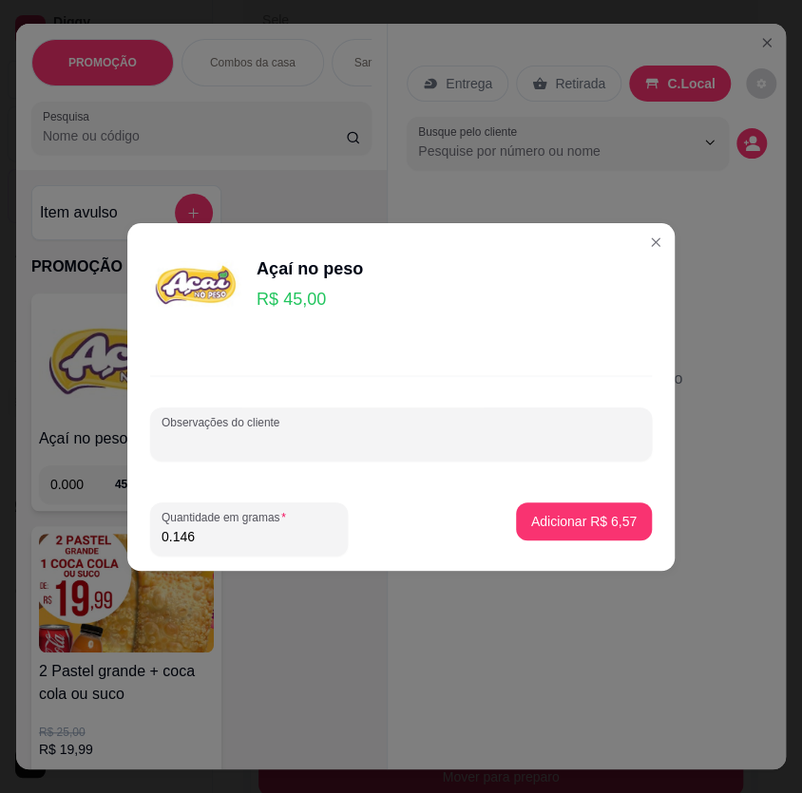
click at [473, 437] on input "Observações do cliente" at bounding box center [401, 441] width 479 height 19
click at [481, 456] on div "Observações do cliente 200" at bounding box center [401, 434] width 502 height 53
click at [417, 428] on div "200" at bounding box center [401, 434] width 479 height 38
type input "200"
click at [557, 512] on p "Adicionar R$ 6,57" at bounding box center [583, 521] width 105 height 19
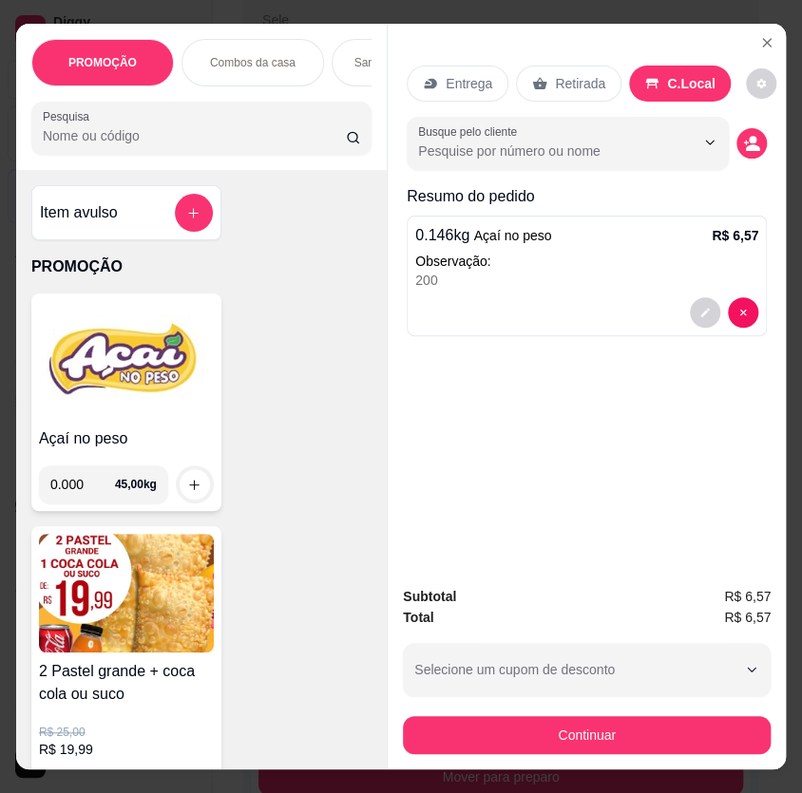
click at [503, 271] on div "200" at bounding box center [586, 280] width 343 height 19
click at [622, 285] on div "0.146 kg Açaí no peso R$ 6,57 Observação: 200" at bounding box center [587, 276] width 360 height 121
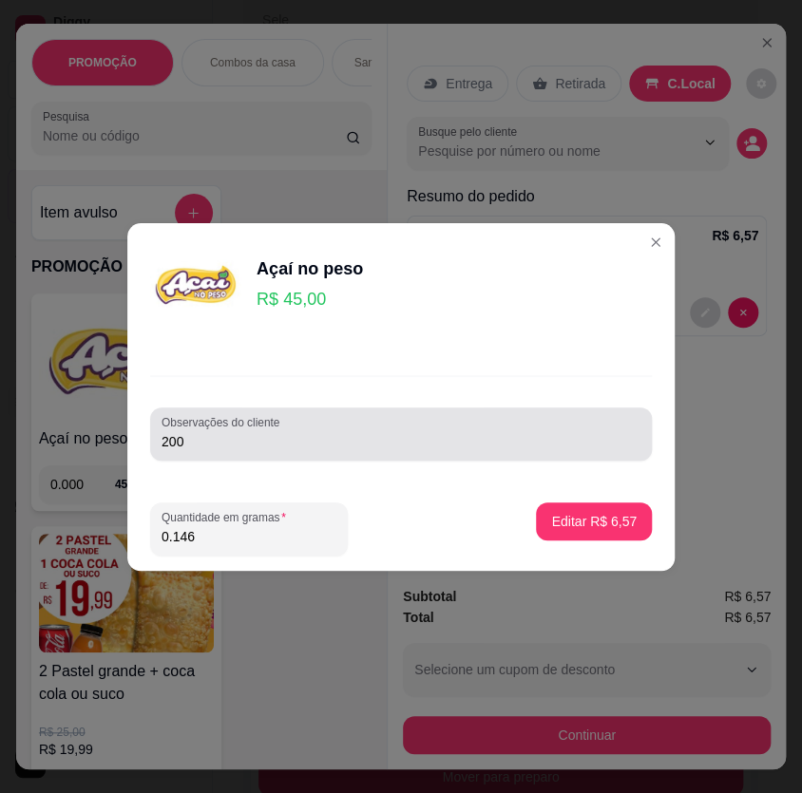
click at [337, 432] on input "200" at bounding box center [401, 441] width 479 height 19
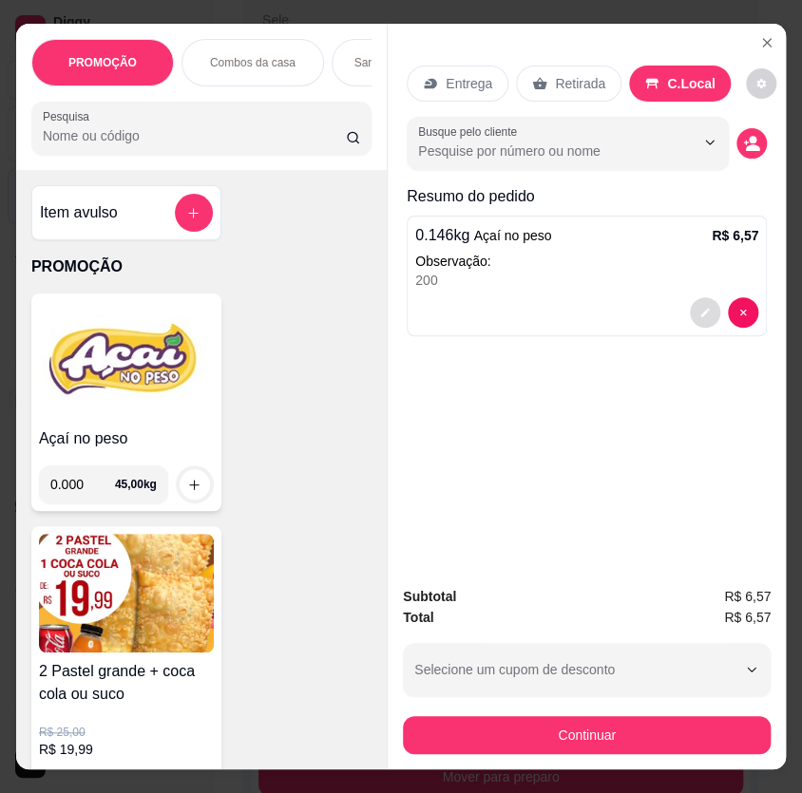
click at [699, 310] on icon "decrease-product-quantity" at bounding box center [704, 312] width 11 height 11
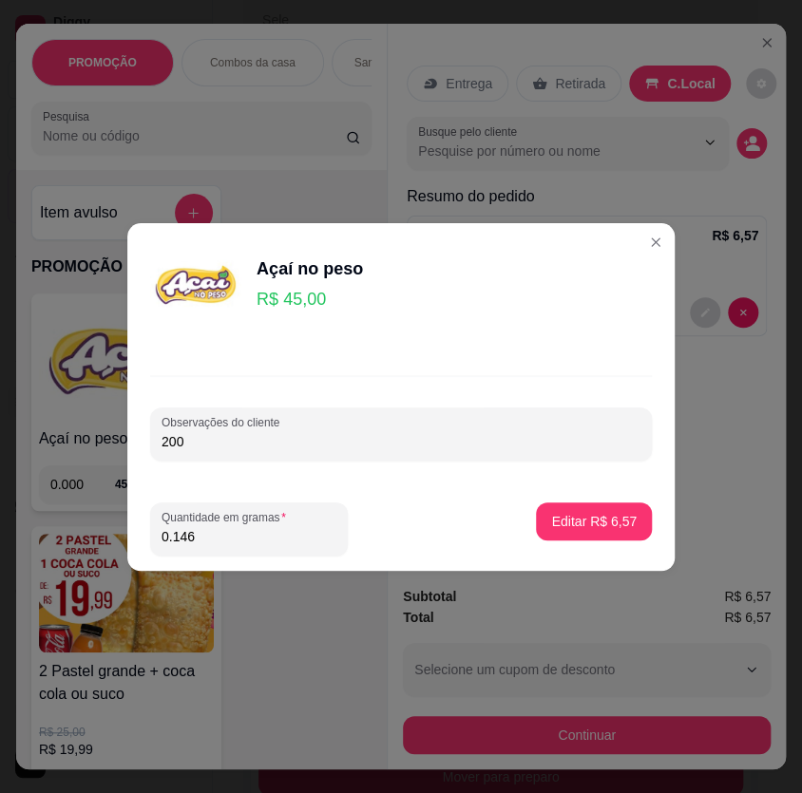
click at [379, 446] on input "200" at bounding box center [401, 441] width 479 height 19
click at [440, 428] on div "200kg" at bounding box center [401, 434] width 479 height 38
type input "200kg"
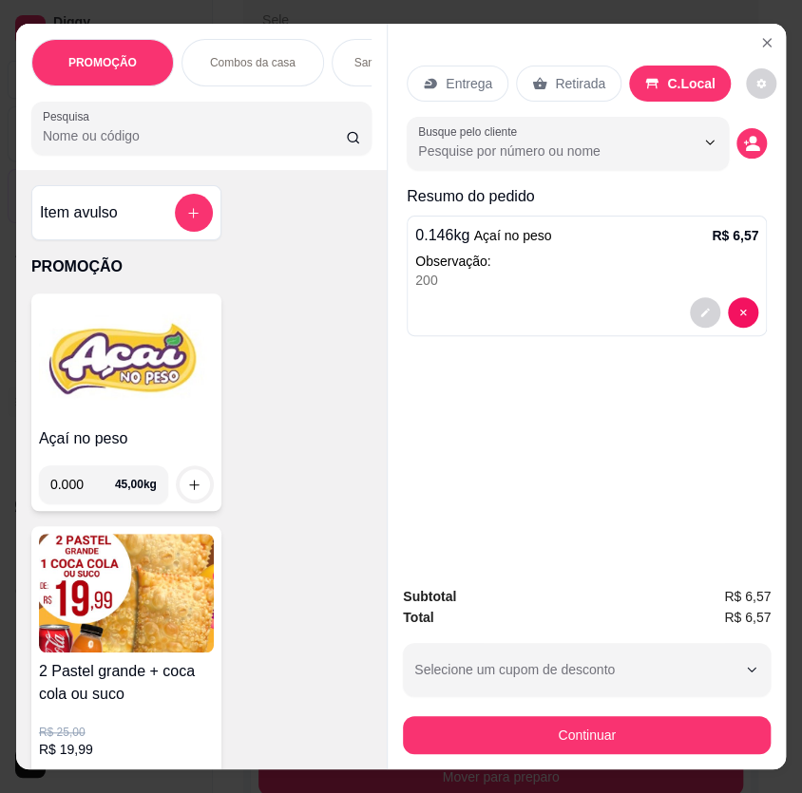
click at [478, 271] on div "200" at bounding box center [586, 280] width 343 height 19
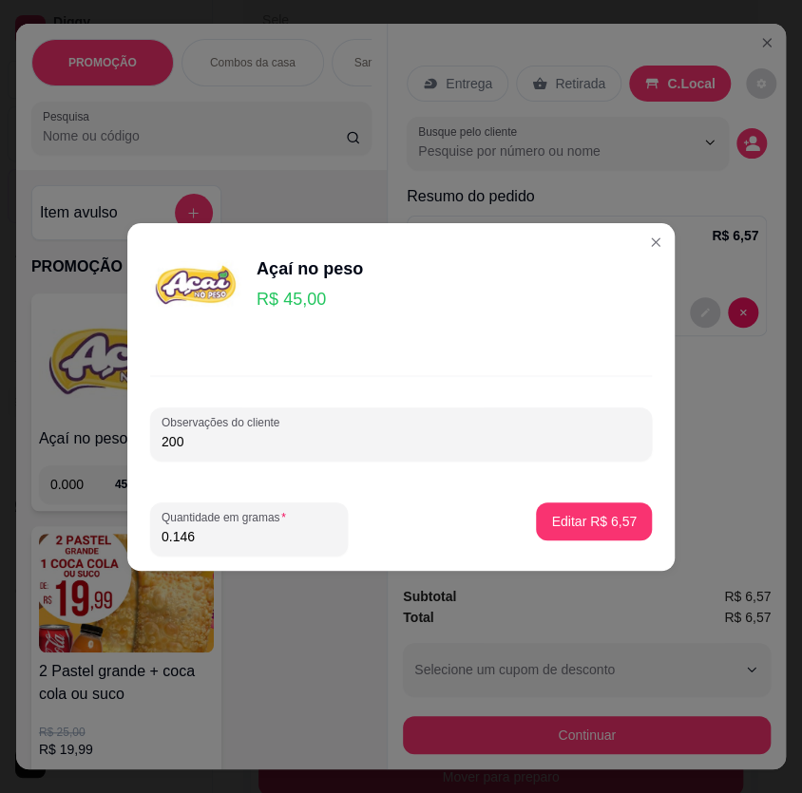
click at [352, 440] on input "200" at bounding box center [401, 441] width 479 height 19
click at [352, 440] on input "200kg" at bounding box center [401, 441] width 479 height 19
click at [313, 433] on input "200kg" at bounding box center [401, 441] width 479 height 19
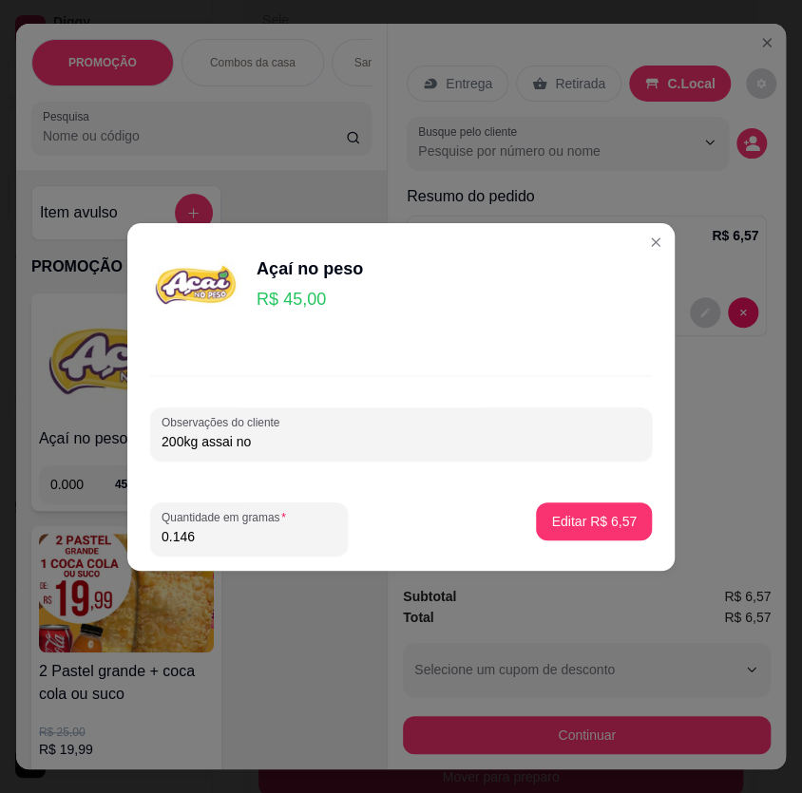
drag, startPoint x: 509, startPoint y: 257, endPoint x: 483, endPoint y: 365, distance: 111.5
click at [483, 365] on section "Açaí no peso R$ 45,00 Observações do cliente 200kg assai no Quantidade em grama…" at bounding box center [400, 397] width 547 height 348
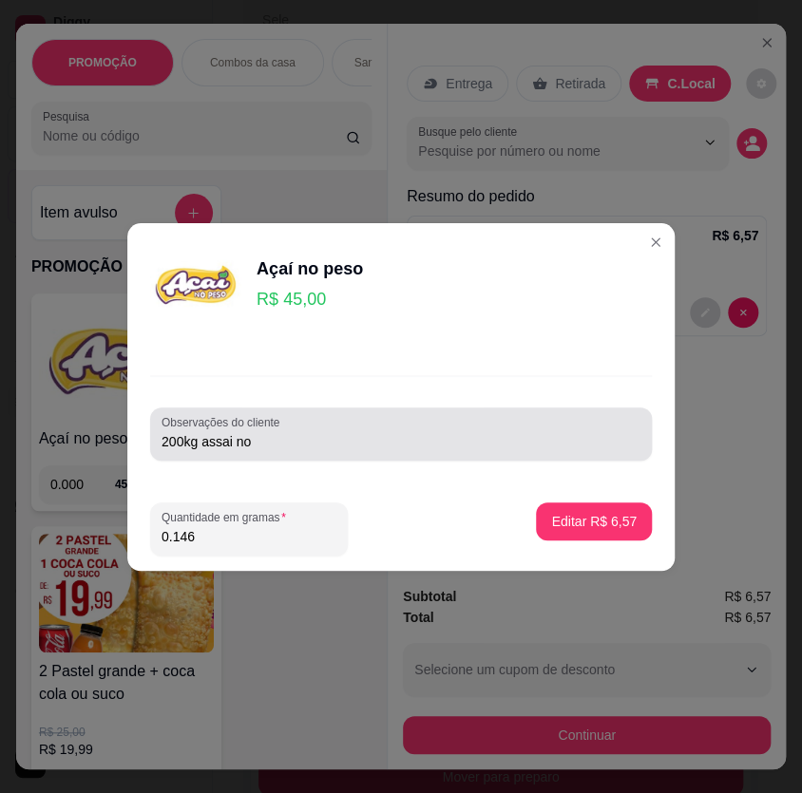
click at [204, 442] on input "200kg assai no" at bounding box center [401, 441] width 479 height 19
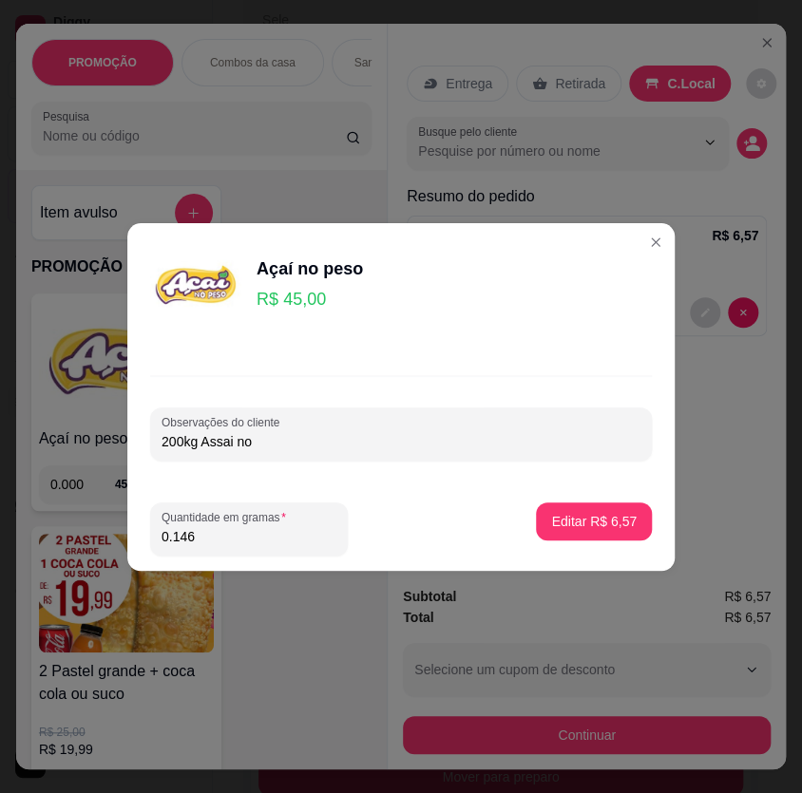
click at [235, 444] on input "200kg Assai no" at bounding box center [401, 441] width 479 height 19
click at [259, 446] on input "200kg Açai no" at bounding box center [401, 441] width 479 height 19
type input "200kg Açai no peso"
click at [352, 450] on div "200kg Açai no peso" at bounding box center [401, 434] width 479 height 38
click at [572, 525] on p "Editar R$ 6,57" at bounding box center [594, 521] width 83 height 18
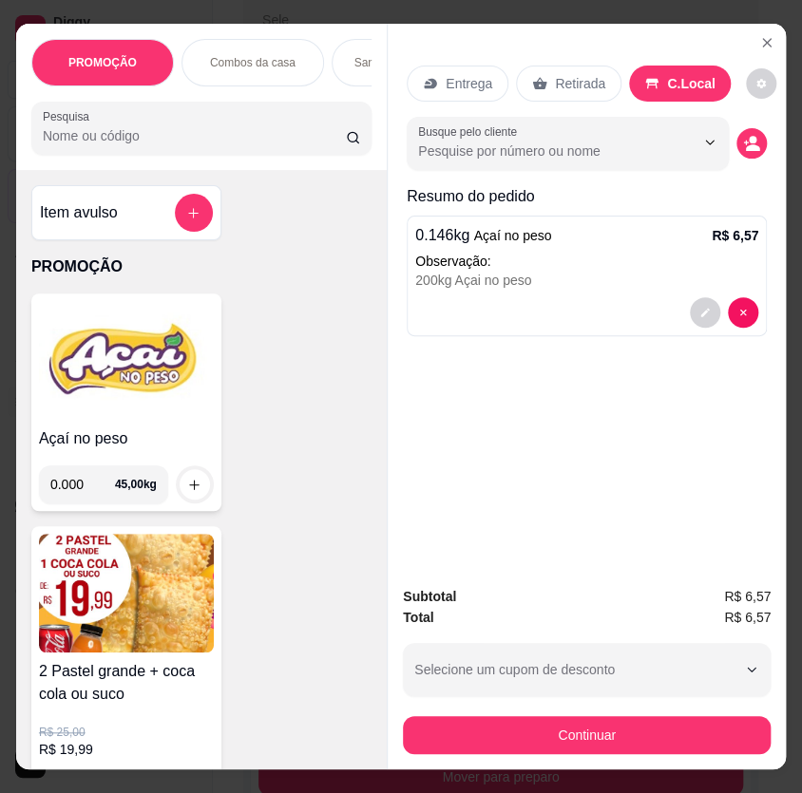
click at [39, 470] on div "0.000 45,00 kg" at bounding box center [126, 476] width 175 height 53
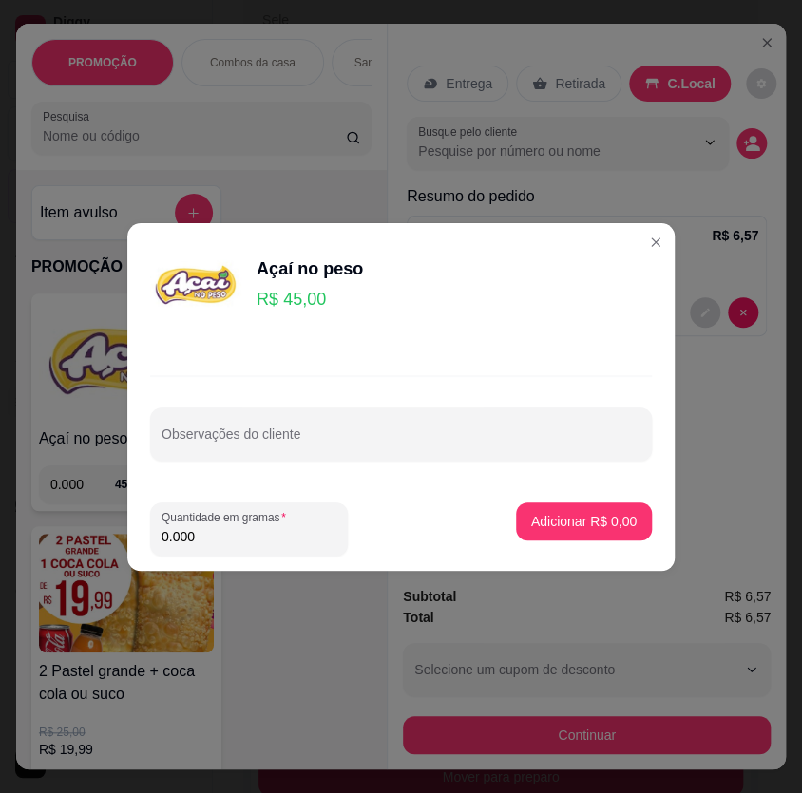
click at [212, 533] on input "0.000" at bounding box center [249, 536] width 175 height 19
type input "0.200"
click at [561, 525] on p "Adicionar R$ 9,00" at bounding box center [583, 521] width 105 height 19
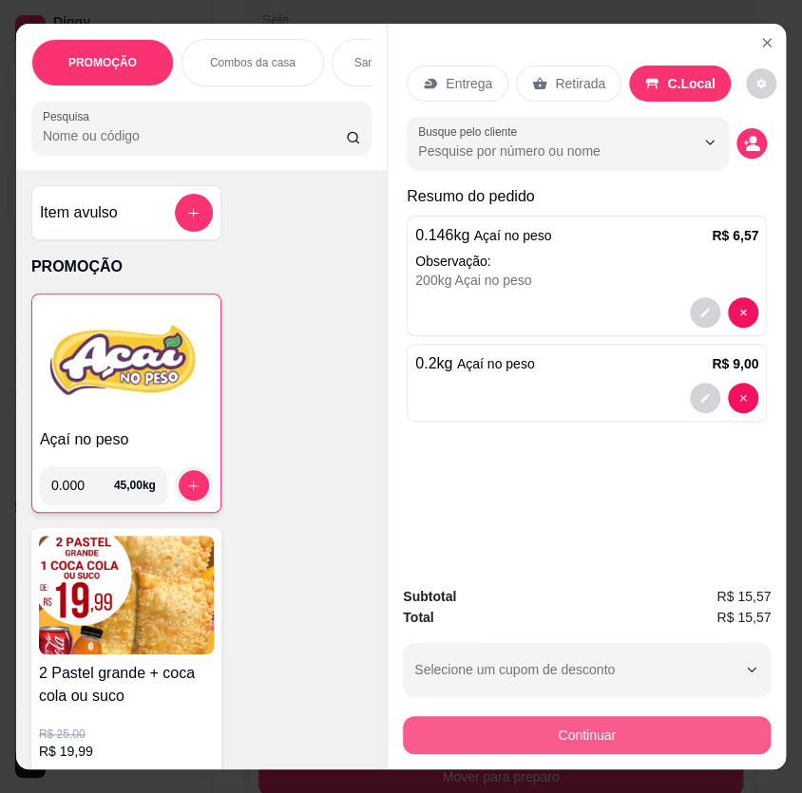
click at [589, 728] on button "Continuar" at bounding box center [587, 735] width 368 height 38
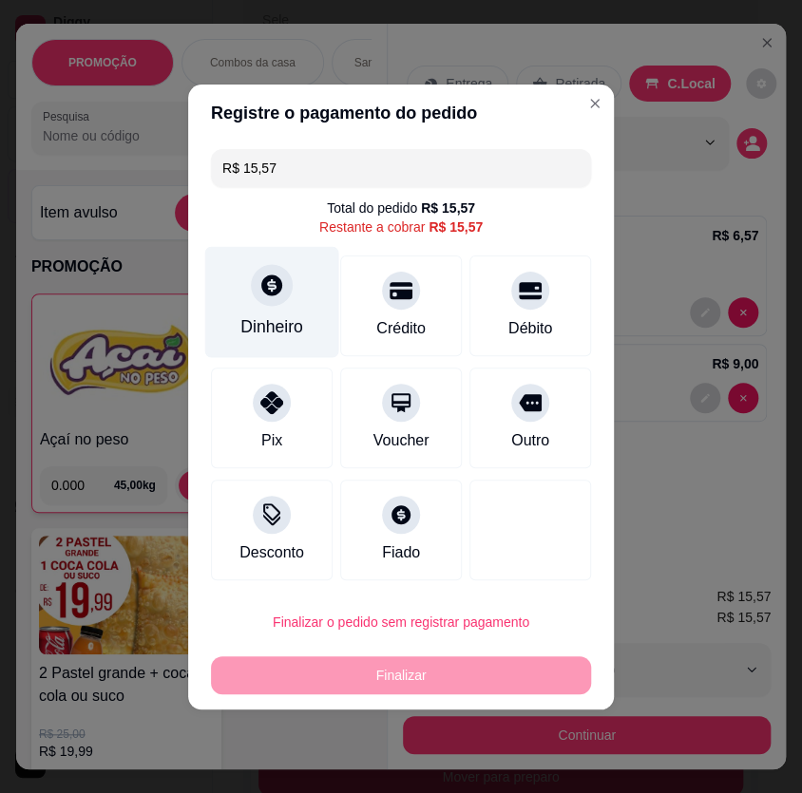
click at [289, 288] on div at bounding box center [272, 285] width 42 height 42
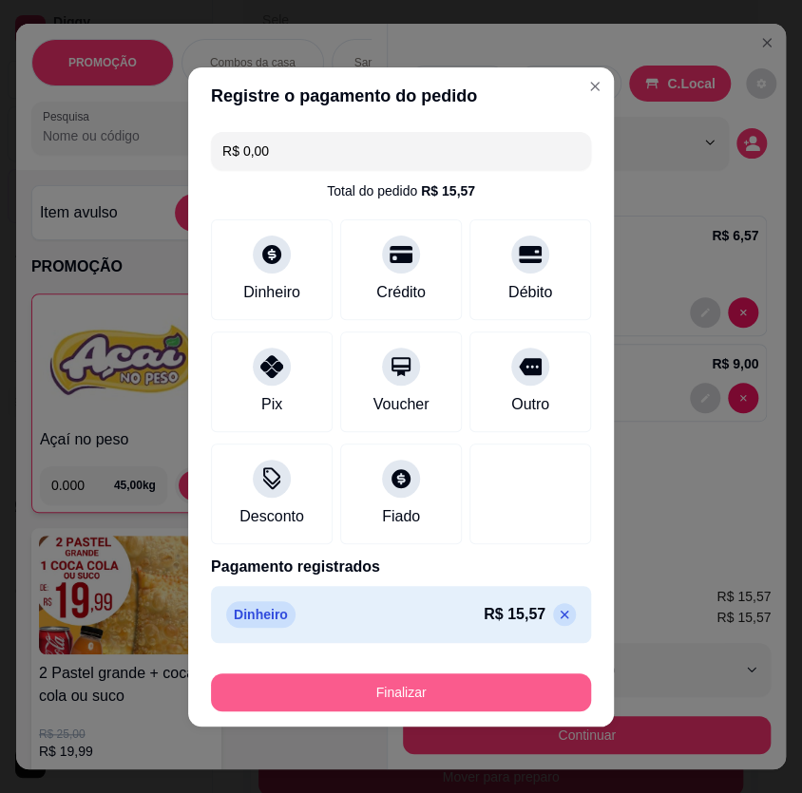
click at [443, 694] on button "Finalizar" at bounding box center [401, 693] width 380 height 38
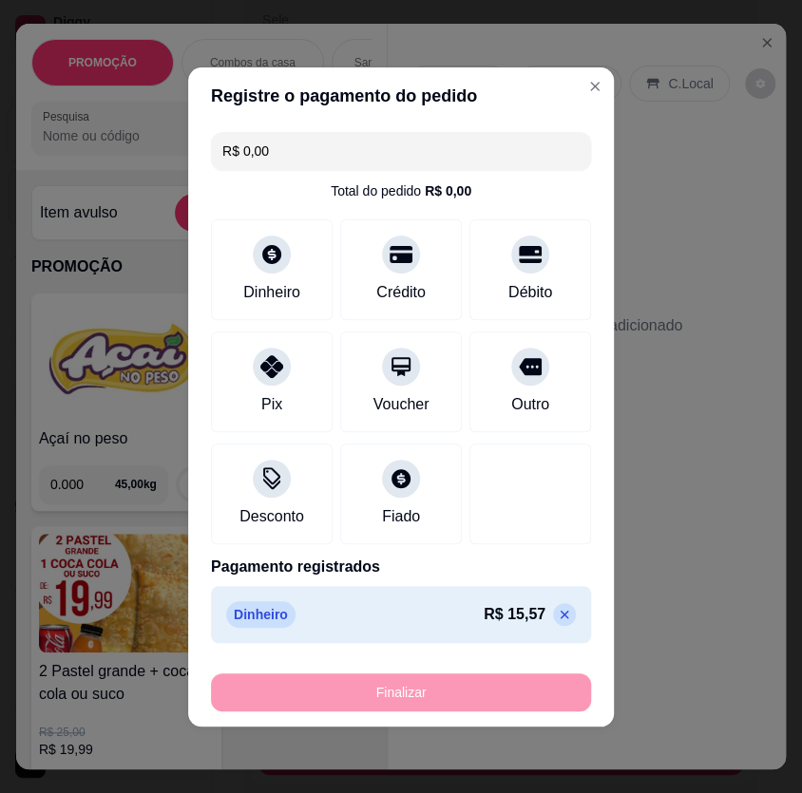
type input "-R$ 15,57"
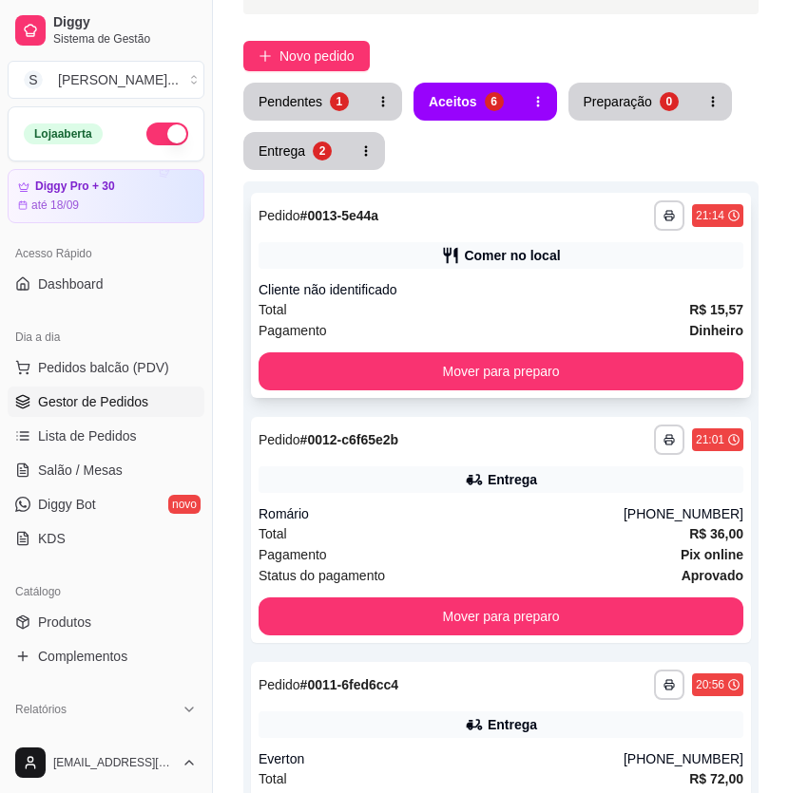
scroll to position [258, 0]
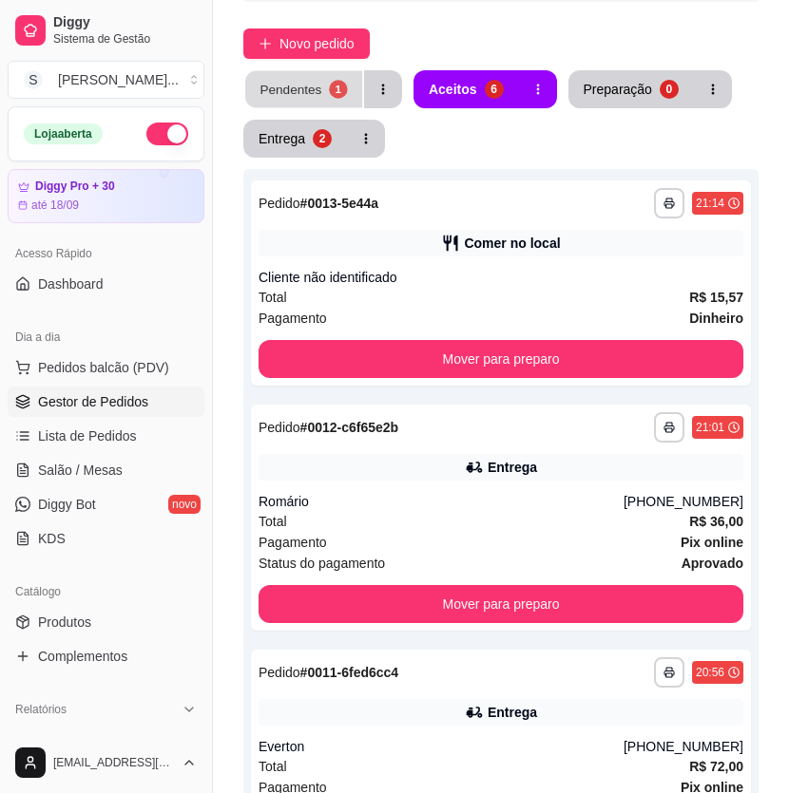
click at [332, 74] on button "Pendentes 1" at bounding box center [303, 89] width 117 height 37
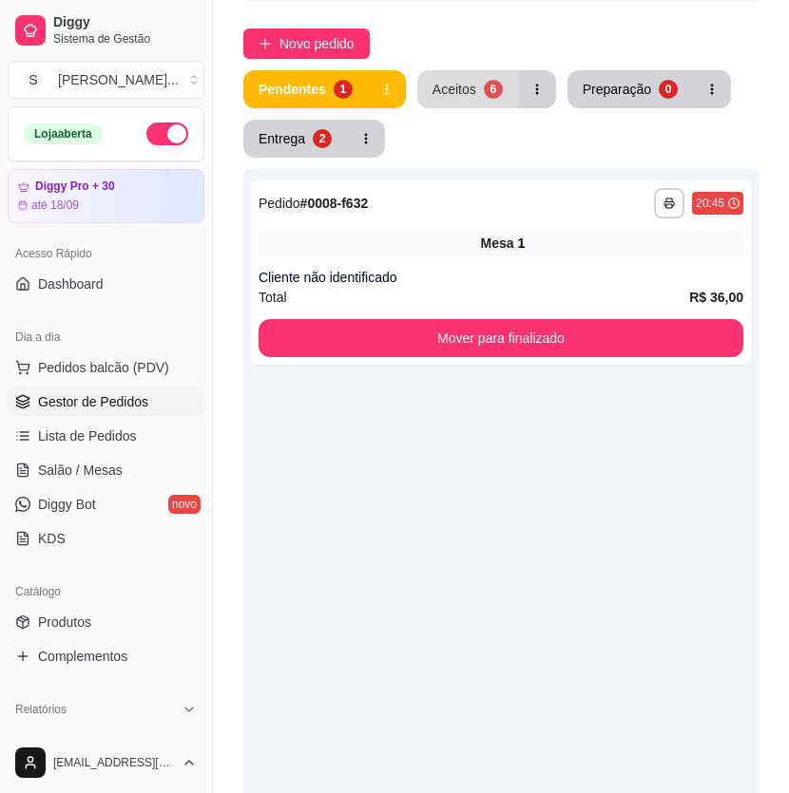
click at [472, 81] on button "Aceitos 6" at bounding box center [467, 89] width 101 height 38
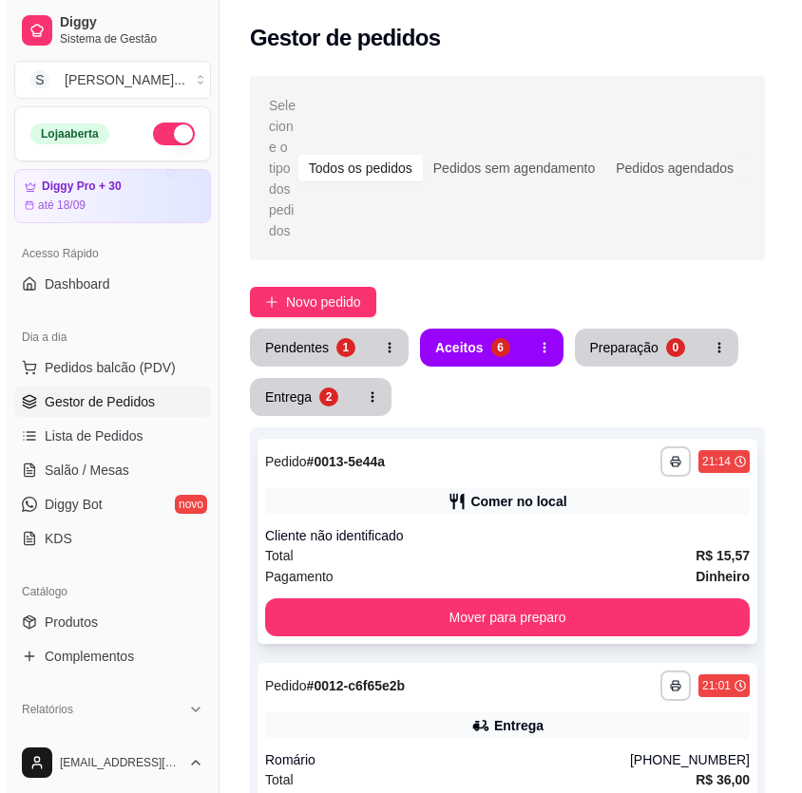
scroll to position [0, 0]
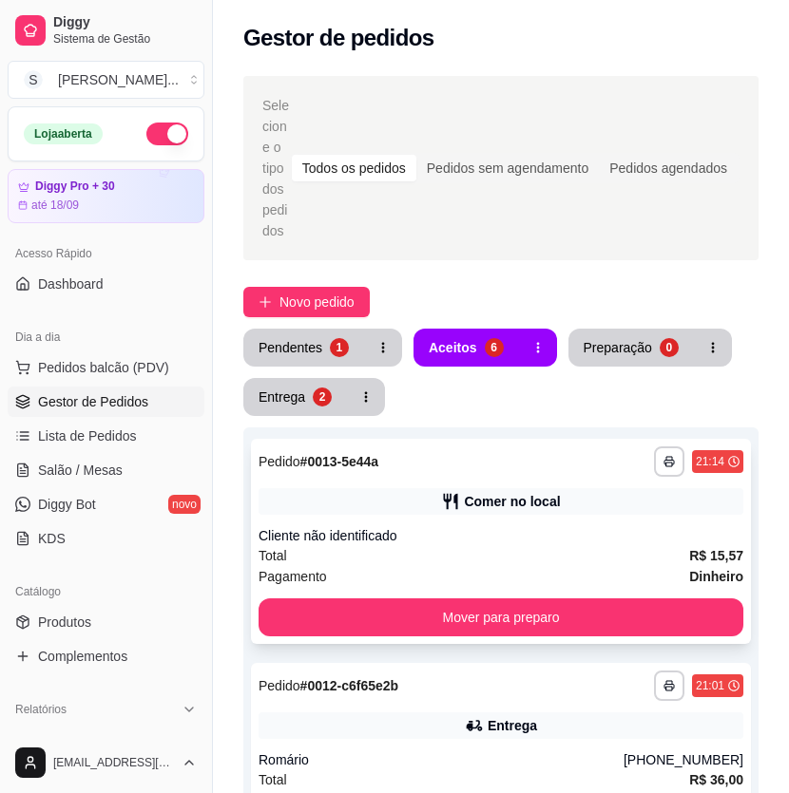
click at [570, 529] on div "Cliente não identificado" at bounding box center [500, 535] width 485 height 19
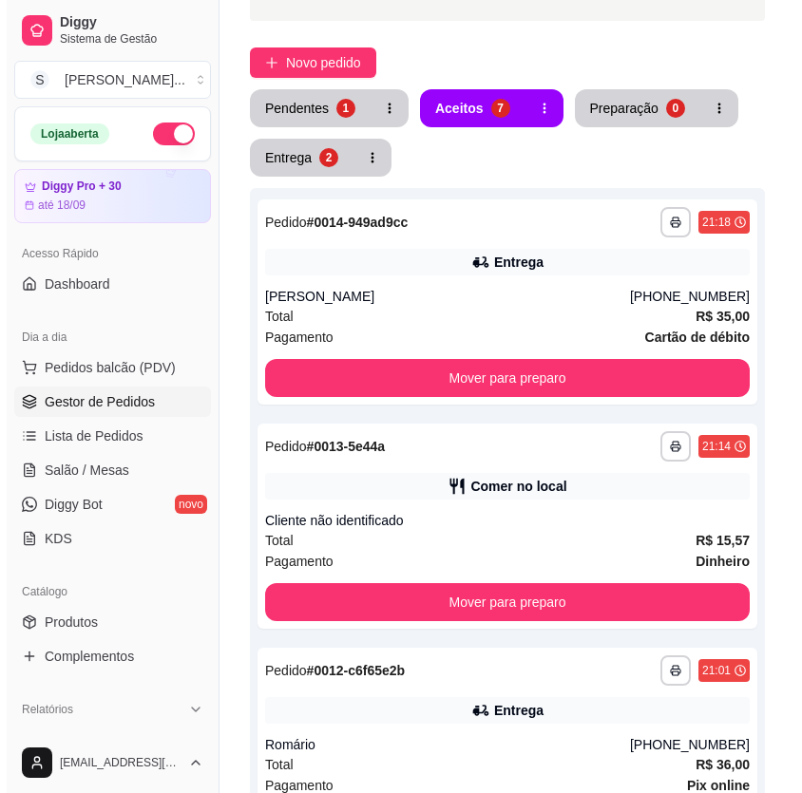
scroll to position [258, 0]
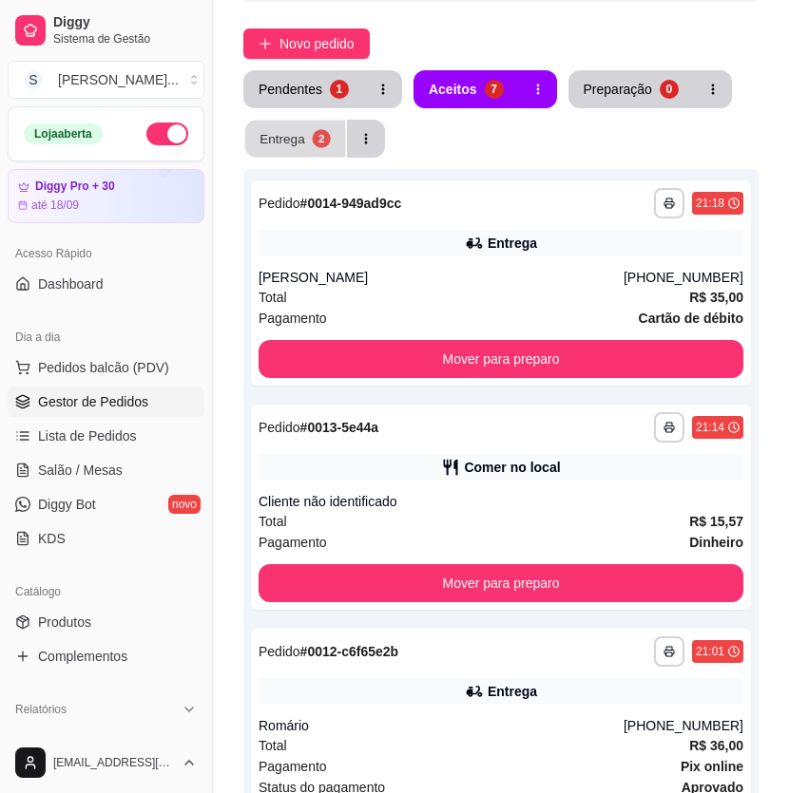
click at [332, 144] on button "Entrega 2" at bounding box center [295, 139] width 101 height 37
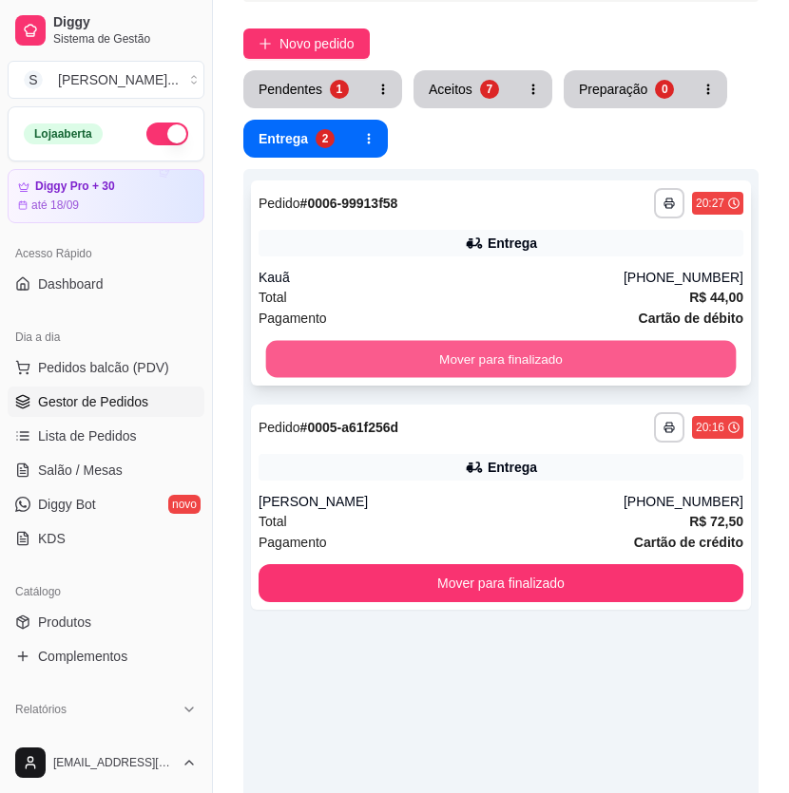
click at [464, 369] on button "Mover para finalizado" at bounding box center [501, 359] width 470 height 37
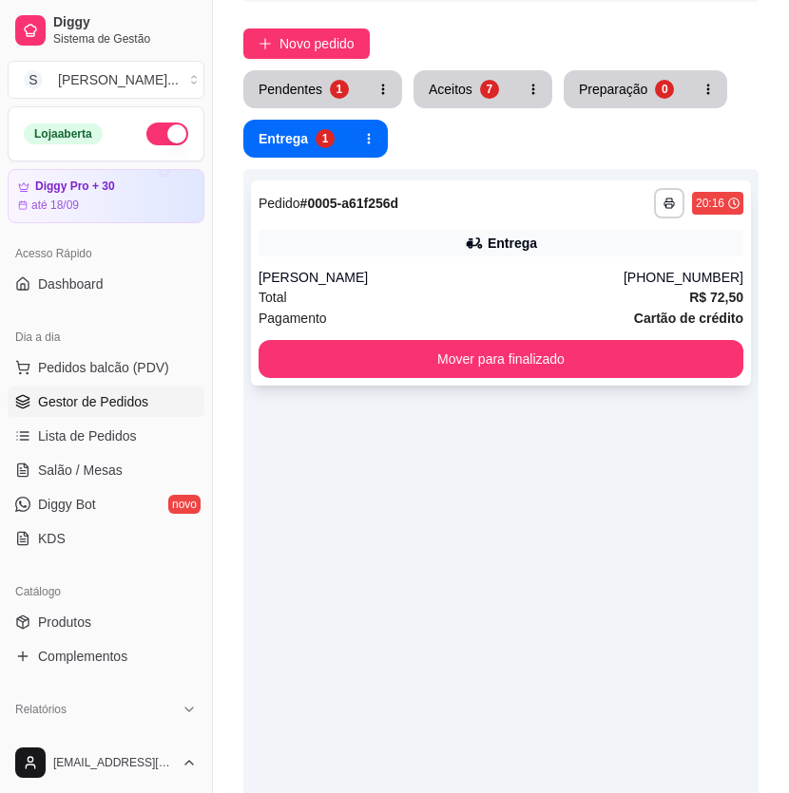
click at [507, 295] on div "Total R$ 72,50" at bounding box center [500, 297] width 485 height 21
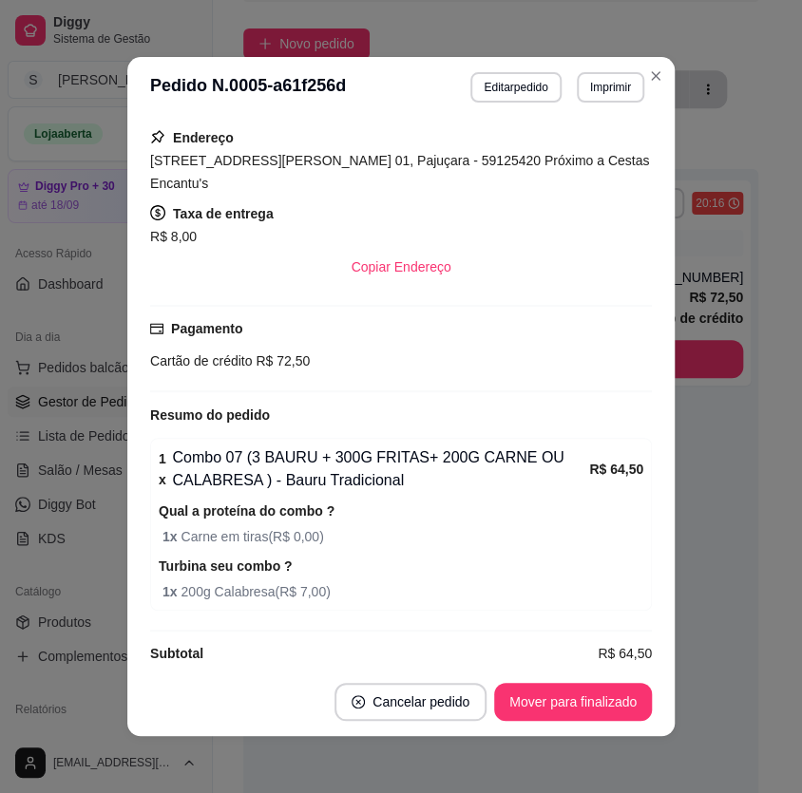
scroll to position [3, 0]
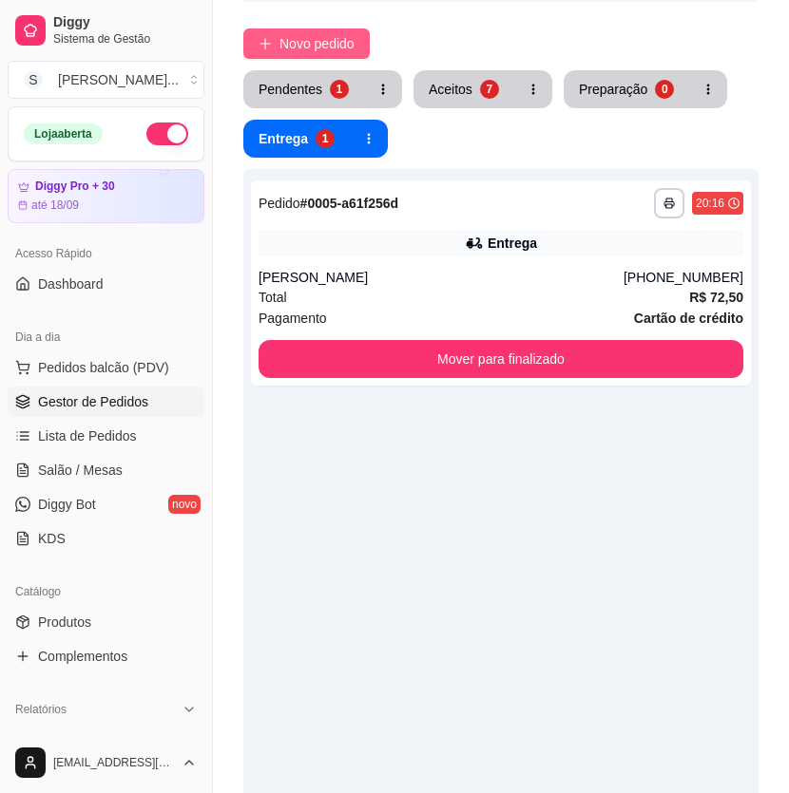
click at [297, 39] on span "Novo pedido" at bounding box center [316, 43] width 75 height 21
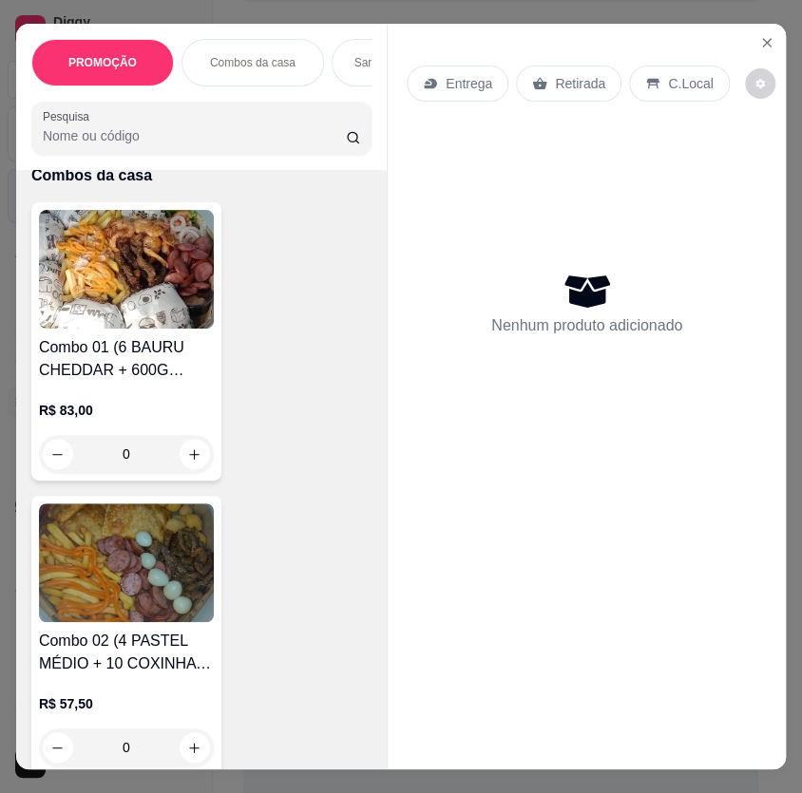
scroll to position [431, 0]
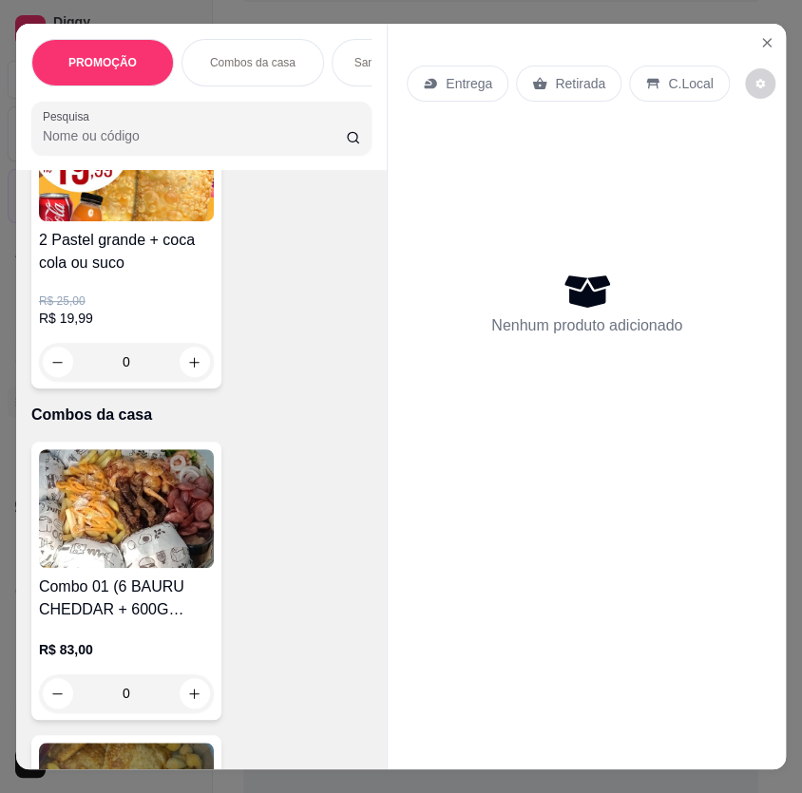
click at [149, 328] on p "R$ 19,99" at bounding box center [126, 318] width 175 height 19
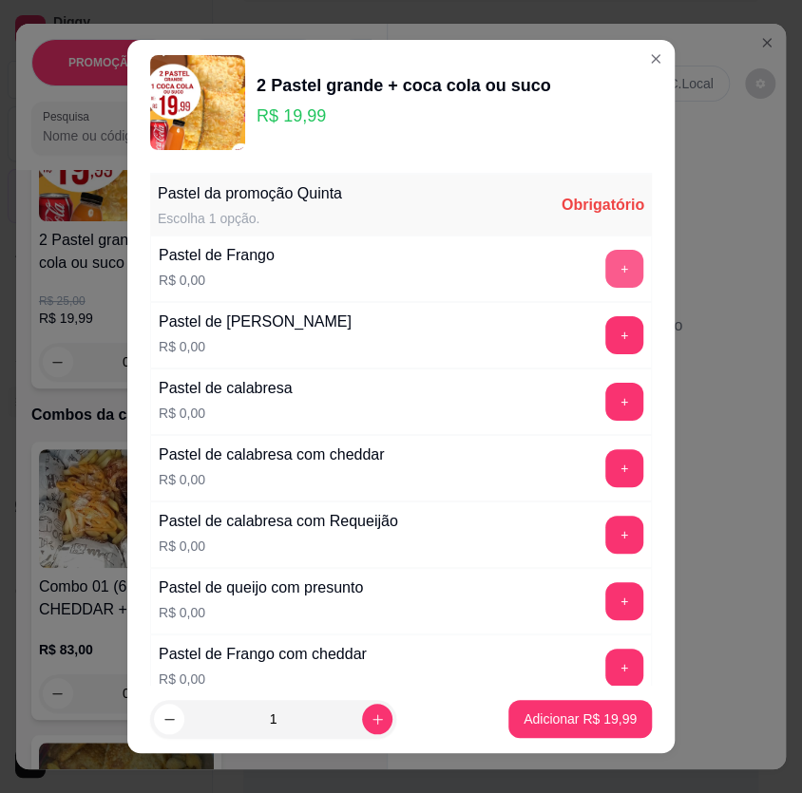
click at [605, 269] on button "+" at bounding box center [624, 269] width 38 height 38
click at [605, 347] on button "+" at bounding box center [624, 335] width 38 height 38
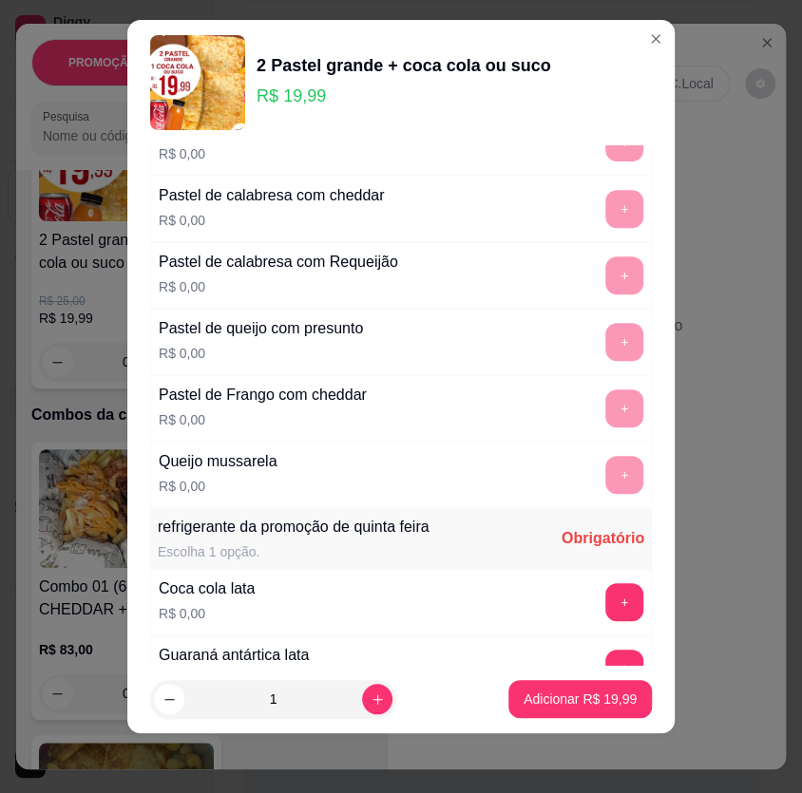
scroll to position [483, 0]
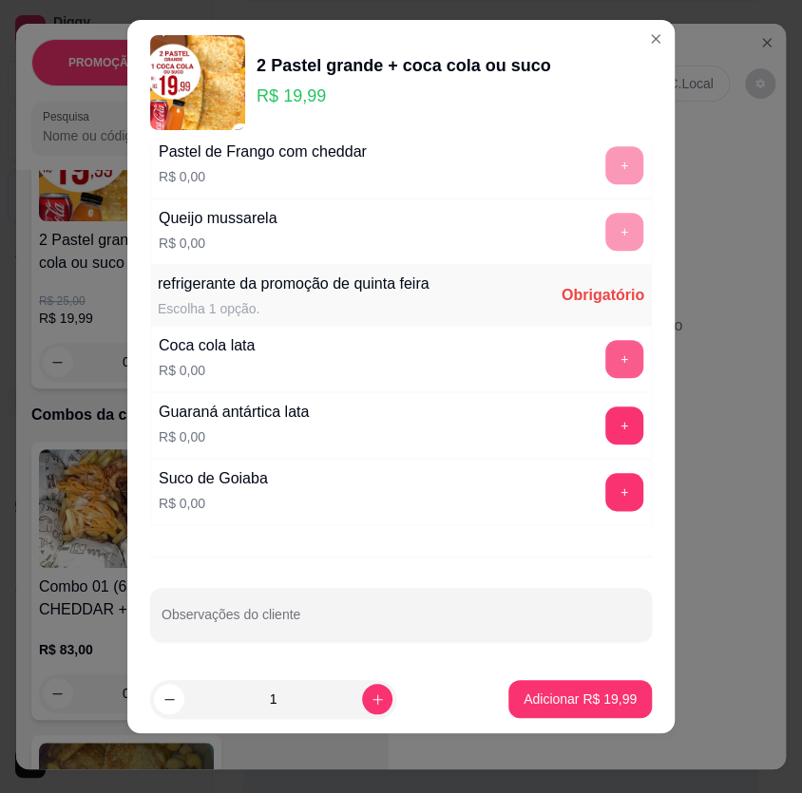
click at [605, 373] on button "+" at bounding box center [624, 359] width 38 height 38
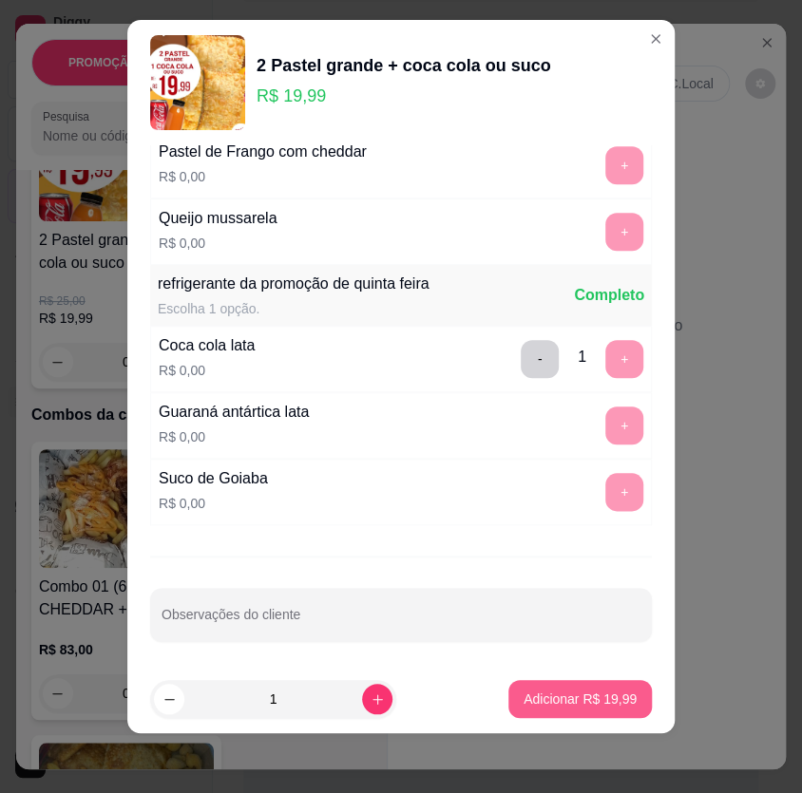
click at [566, 690] on p "Adicionar R$ 19,99" at bounding box center [580, 699] width 113 height 19
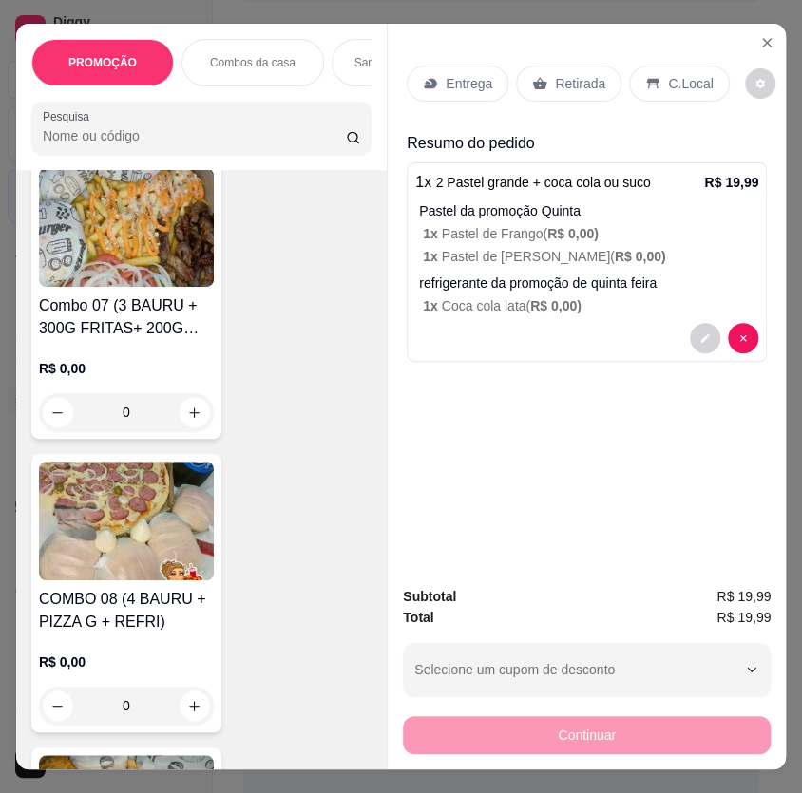
scroll to position [2072, 0]
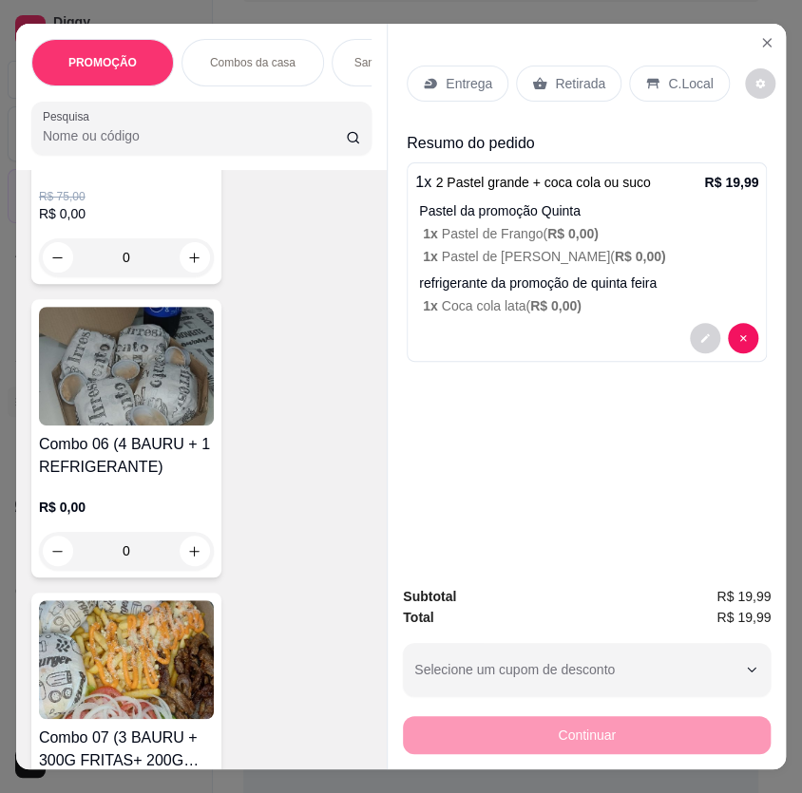
click at [114, 416] on img at bounding box center [126, 366] width 175 height 119
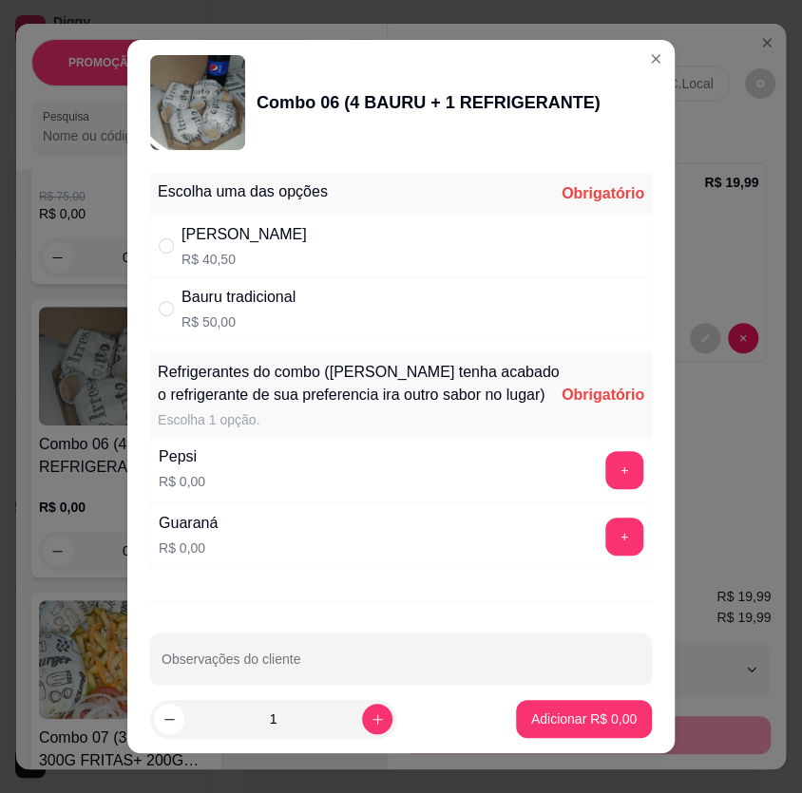
click at [505, 266] on div "Bauru Cheddar R$ 40,50" at bounding box center [401, 246] width 502 height 63
radio input "true"
click at [605, 489] on button "+" at bounding box center [624, 470] width 38 height 38
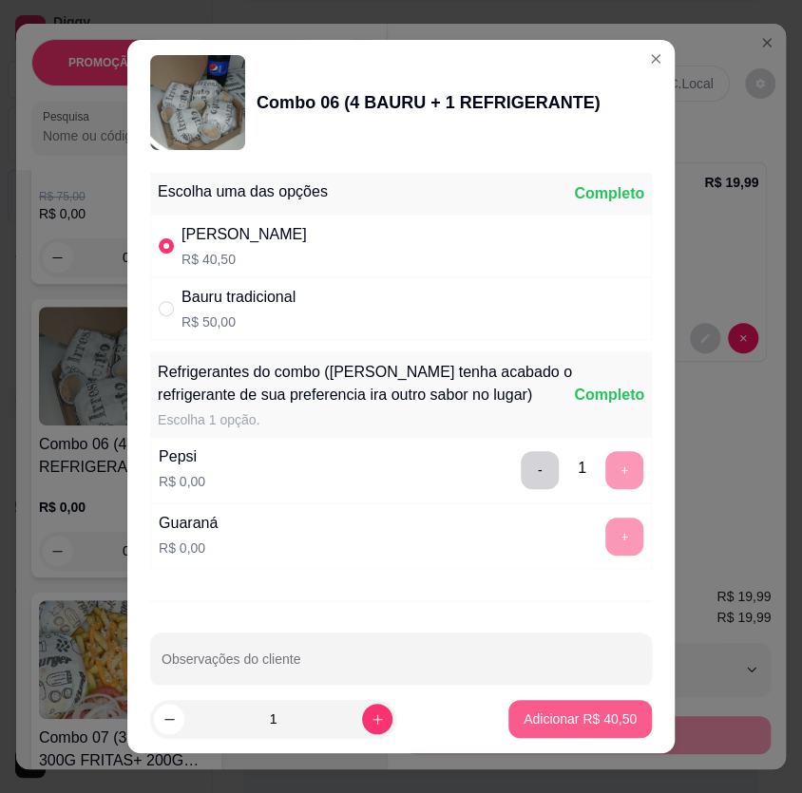
click at [574, 712] on p "Adicionar R$ 40,50" at bounding box center [580, 719] width 113 height 19
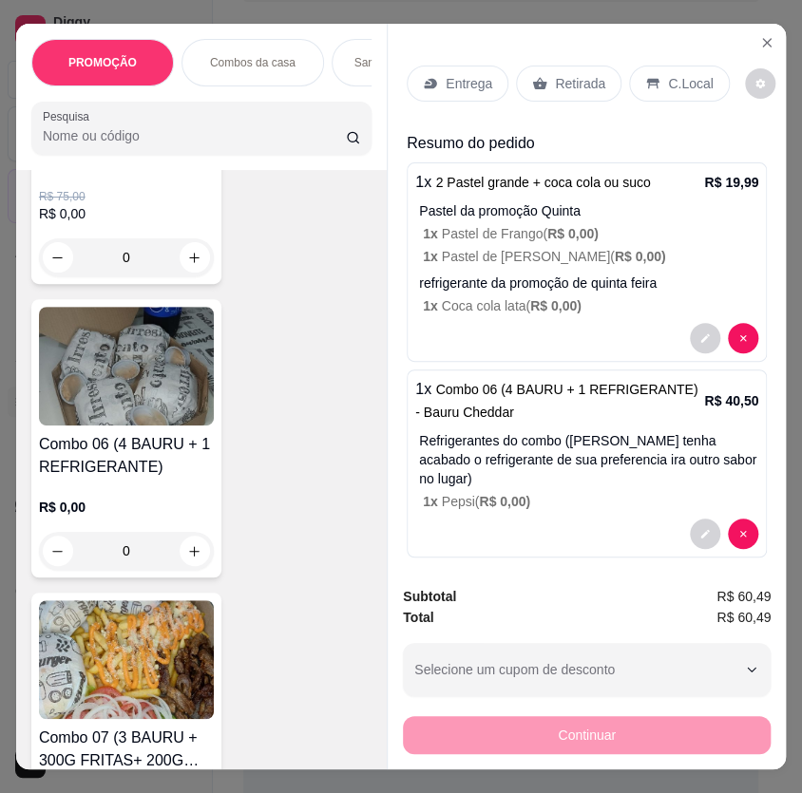
click at [426, 67] on div "Entrega" at bounding box center [458, 84] width 102 height 36
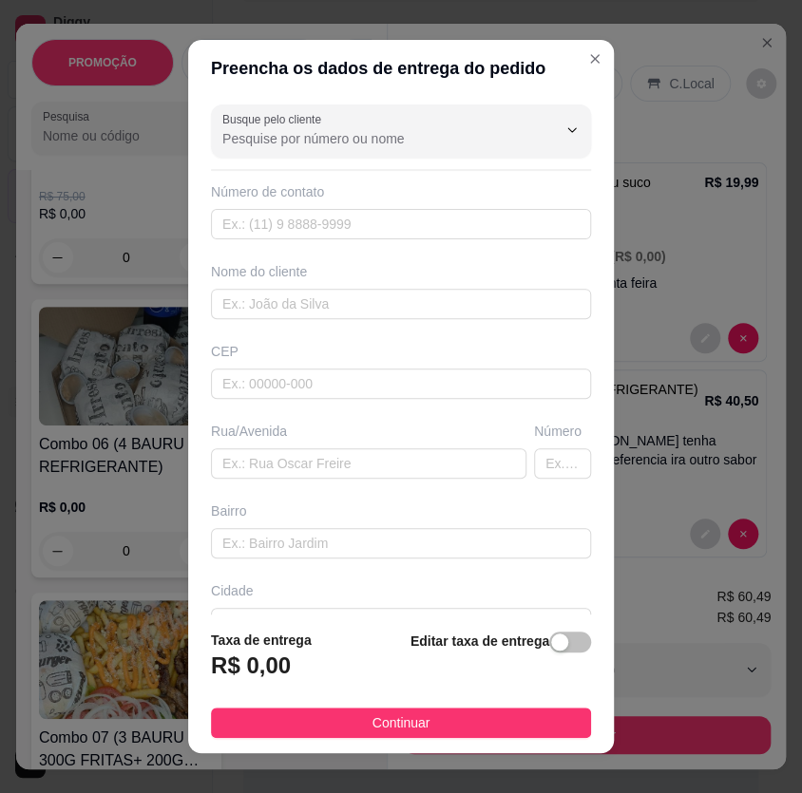
click at [426, 142] on input "Busque pelo cliente" at bounding box center [374, 138] width 304 height 19
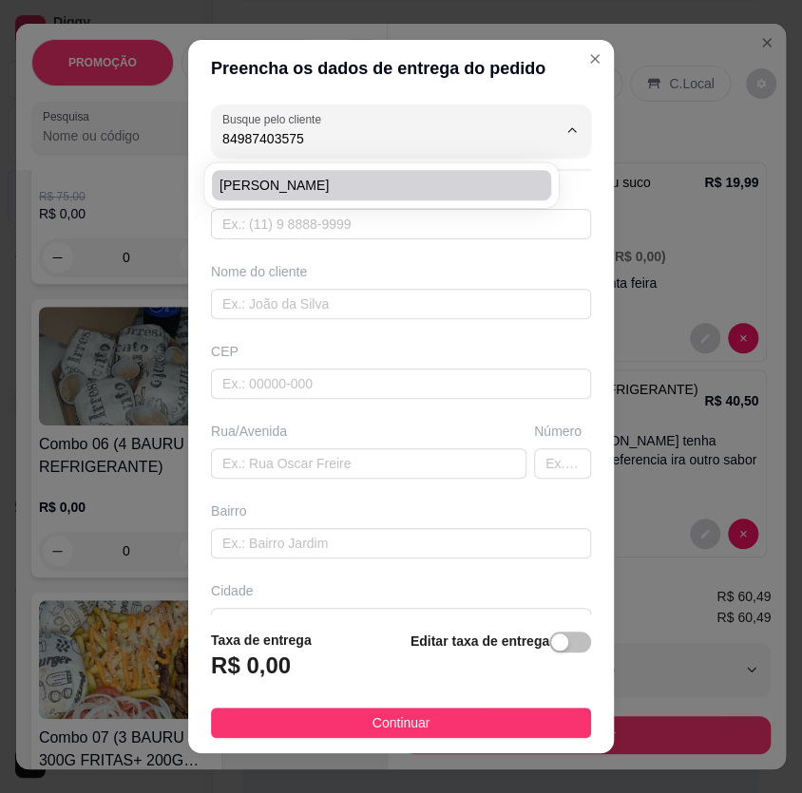
click at [408, 188] on span "[PERSON_NAME]" at bounding box center [371, 185] width 305 height 19
type input "[PERSON_NAME]"
type input "84987403575"
type input "[PERSON_NAME]"
type input "[STREET_ADDRESS][PERSON_NAME]"
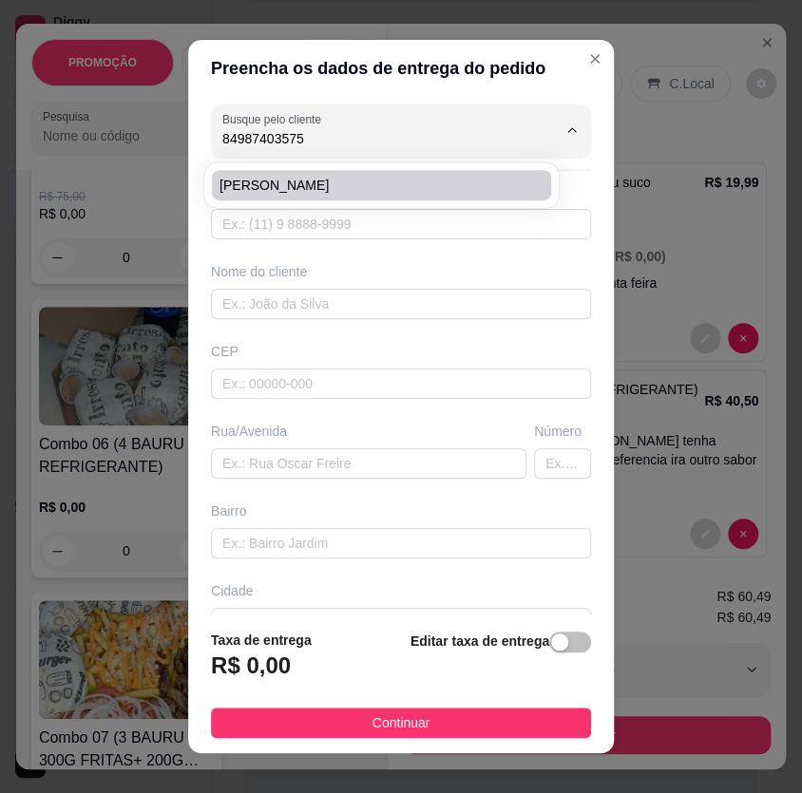
type input "Nossa senhora da apresentação"
type input "Quase enfrente a Zé bodó"
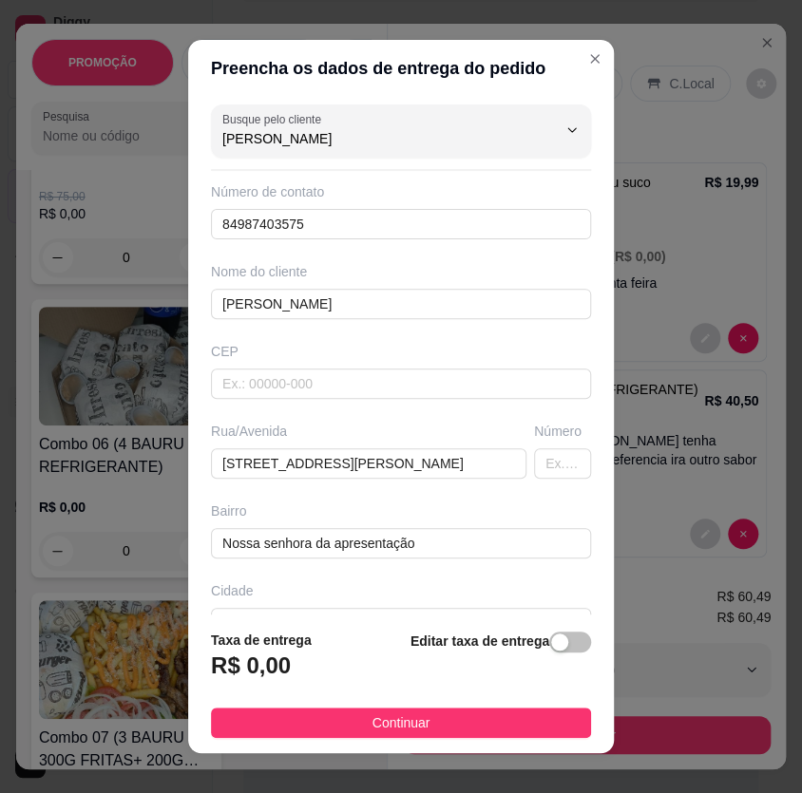
type input "[PERSON_NAME]"
click at [559, 647] on span "button" at bounding box center [570, 642] width 42 height 21
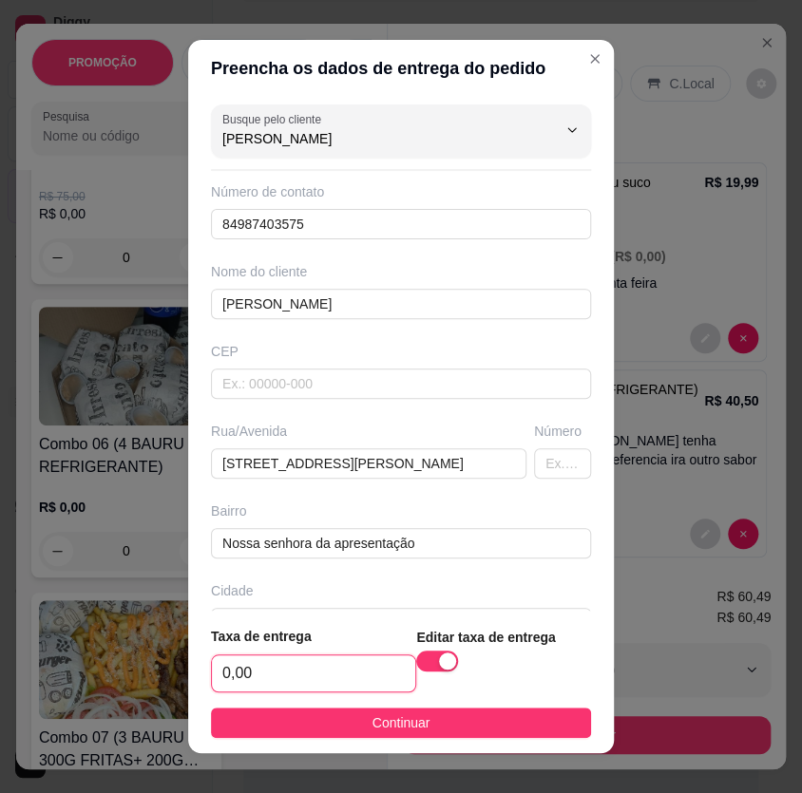
click at [367, 659] on input "0,00" at bounding box center [313, 674] width 203 height 36
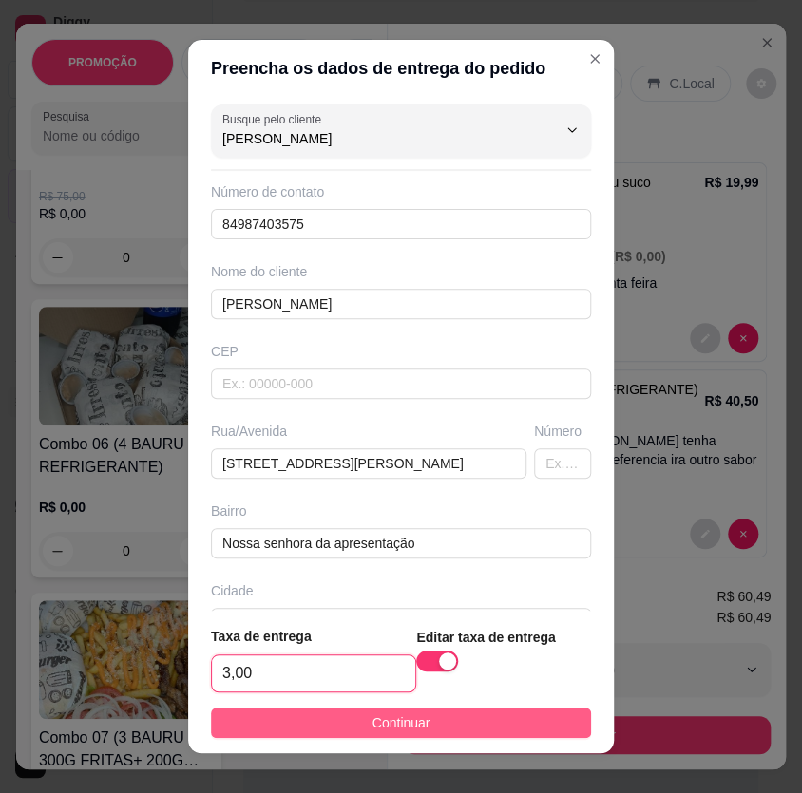
type input "3,00"
click at [424, 722] on button "Continuar" at bounding box center [401, 723] width 380 height 30
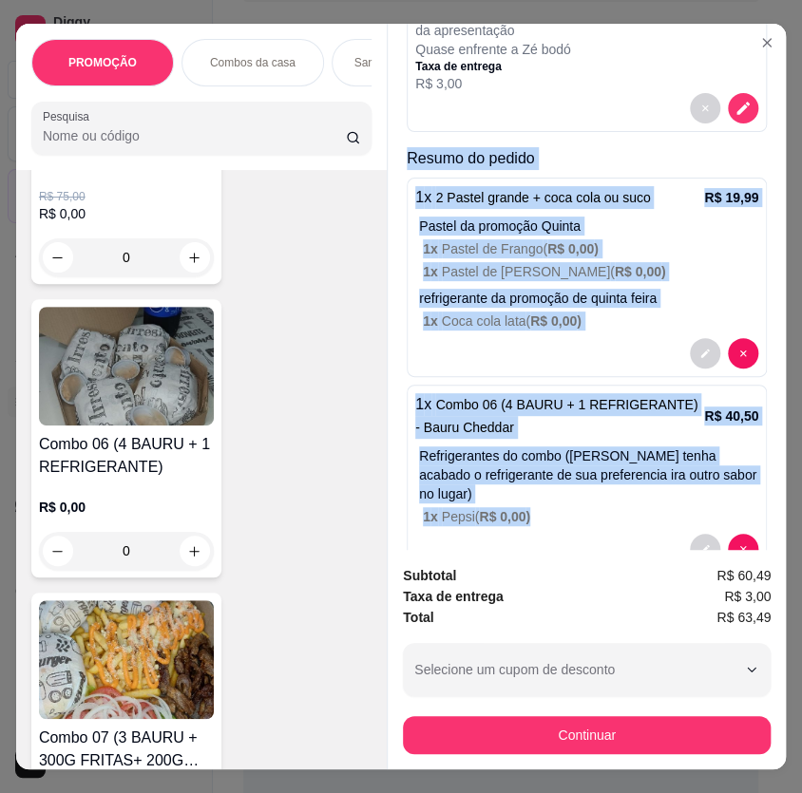
scroll to position [257, 0]
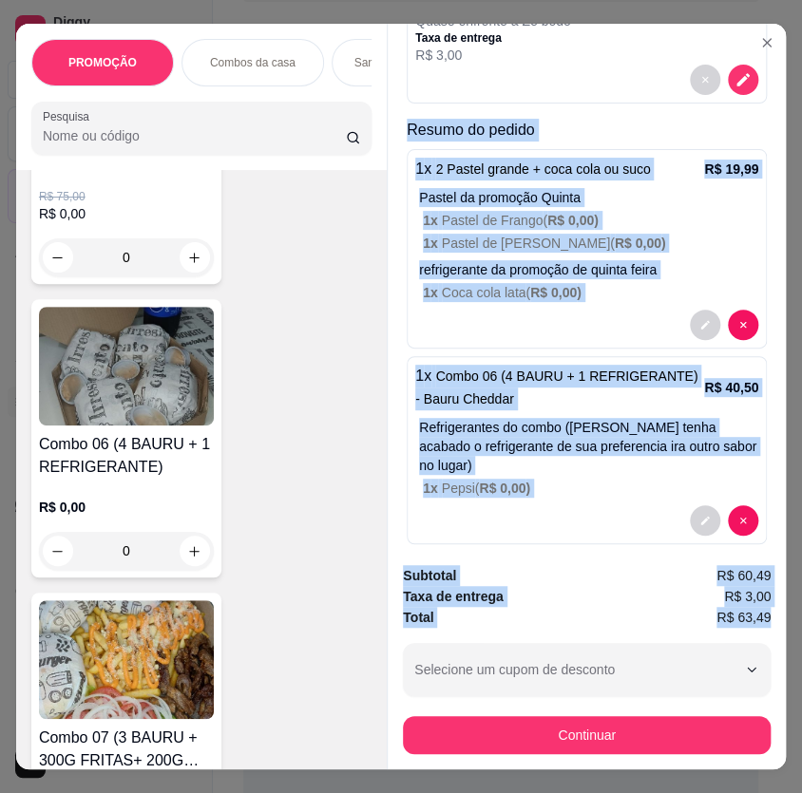
drag, startPoint x: 390, startPoint y: 185, endPoint x: 765, endPoint y: 608, distance: 564.7
click at [765, 608] on div "Entrega Retirada C.Local Cliente [PERSON_NAME] - [PHONE_NUMBER] Cashback nesta …" at bounding box center [586, 397] width 399 height 746
copy div "Resumo do pedido 1 x 2 Pastel grande + coca cola ou suco R$ 19,99 Pastel da pro…"
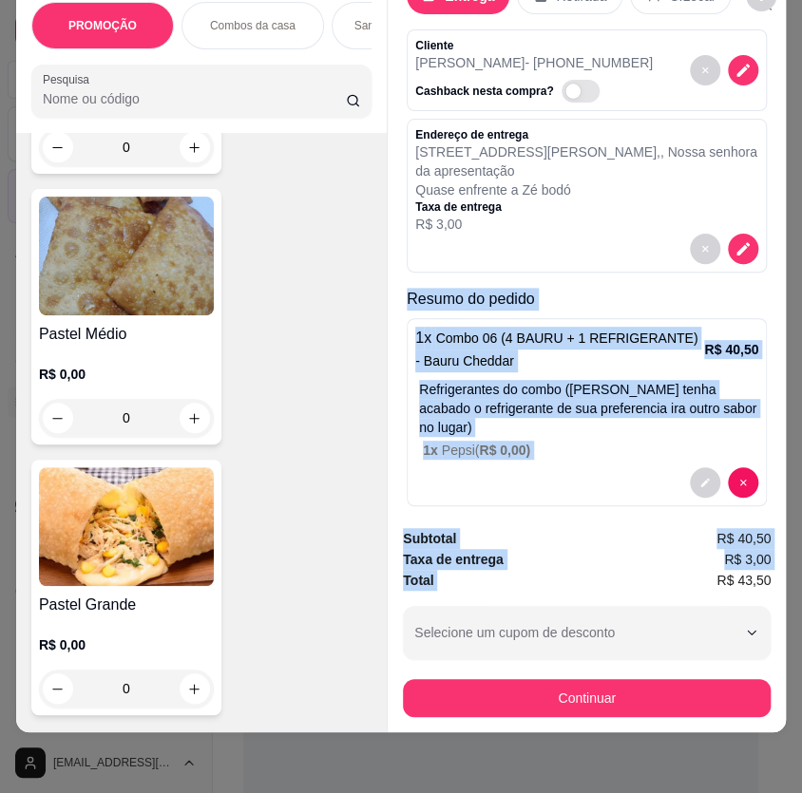
scroll to position [8637, 0]
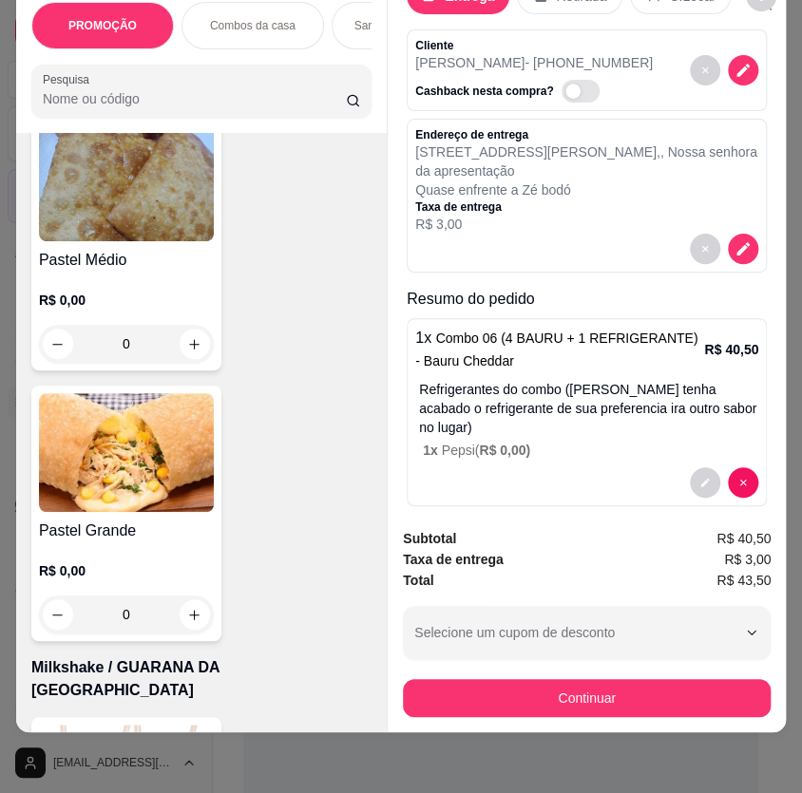
click at [134, 515] on div "Pastel Grande R$ 0,00 0" at bounding box center [126, 514] width 190 height 256
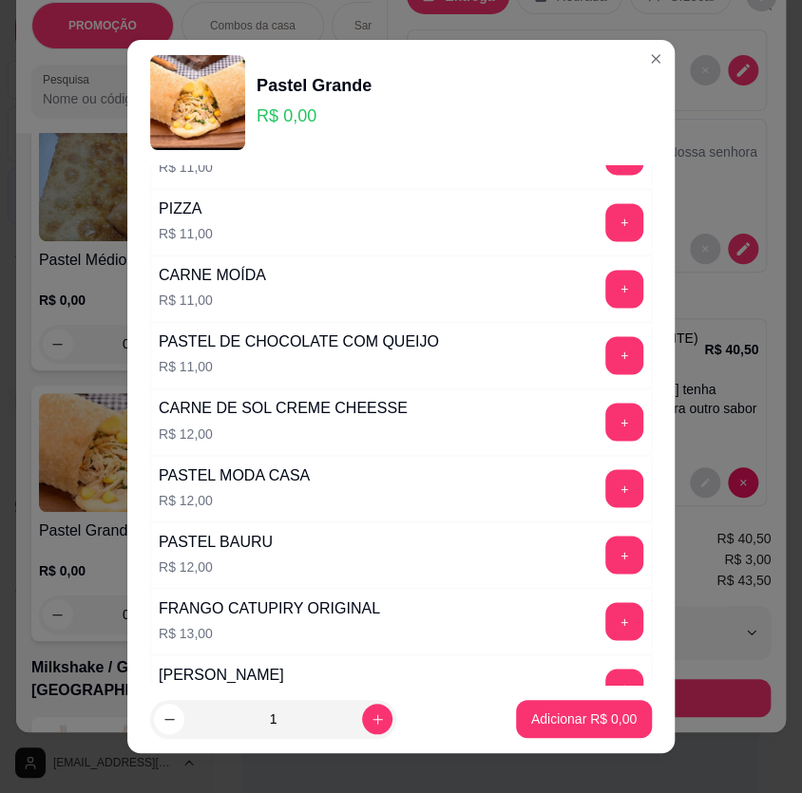
scroll to position [950, 0]
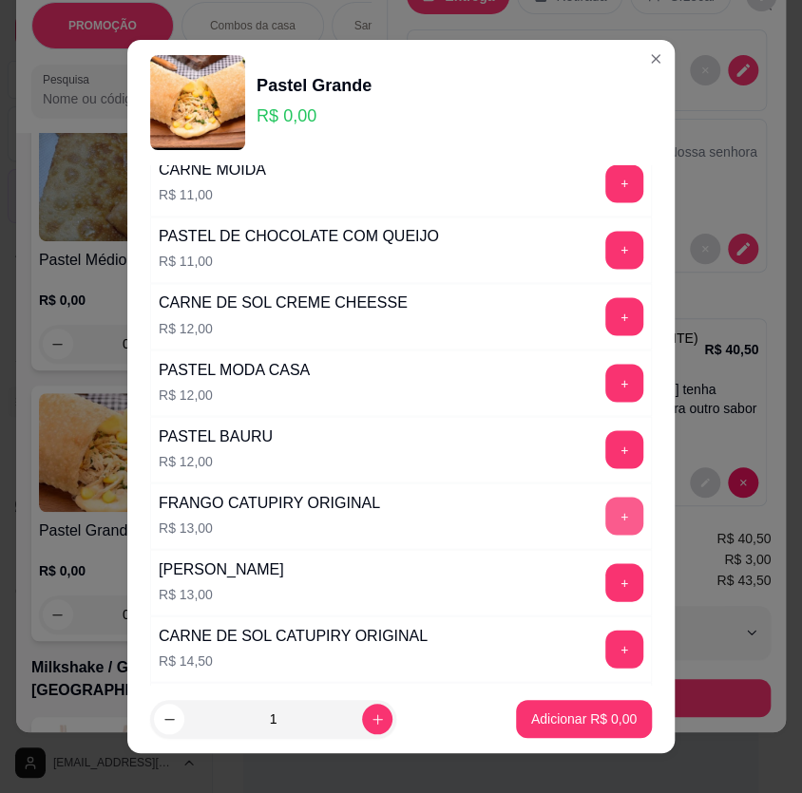
click at [605, 509] on button "+" at bounding box center [624, 516] width 38 height 38
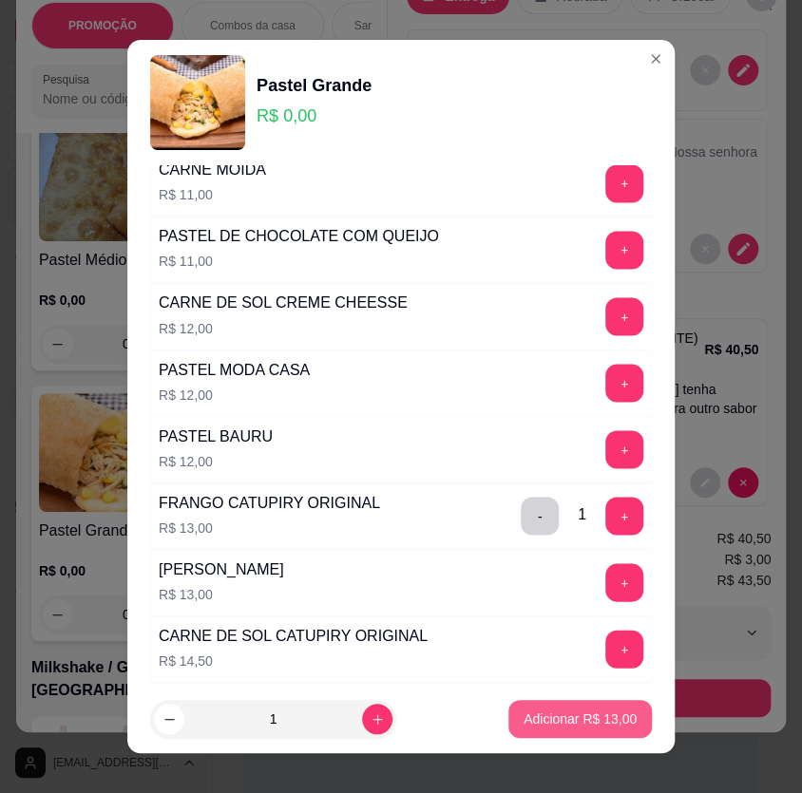
click at [592, 705] on button "Adicionar R$ 13,00" at bounding box center [579, 719] width 143 height 38
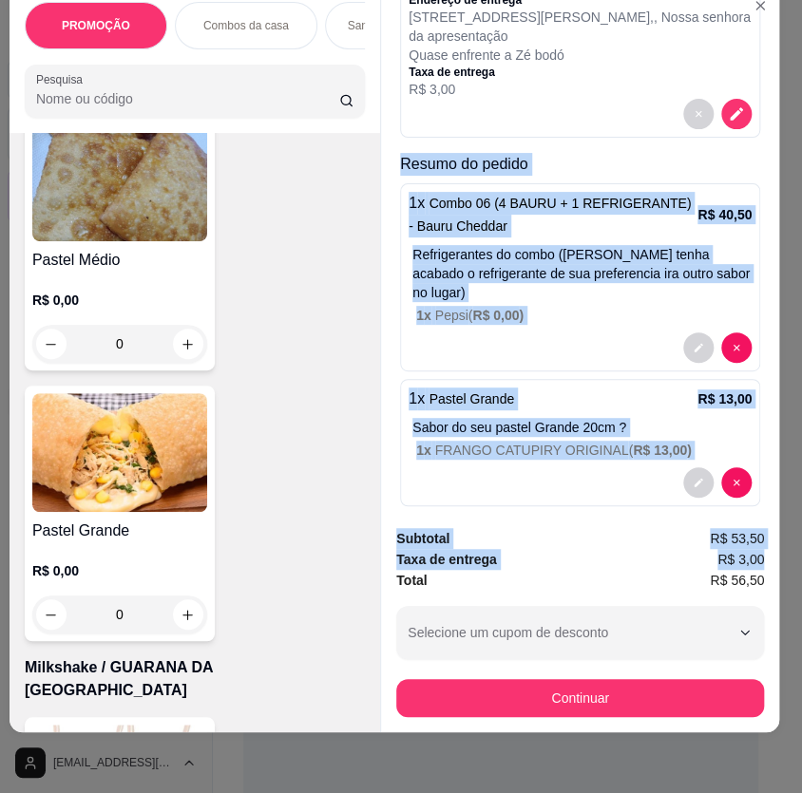
scroll to position [43, 12]
drag, startPoint x: 397, startPoint y: 242, endPoint x: 771, endPoint y: 576, distance: 501.3
click at [771, 576] on div "PROMOÇÃO Combos da casa Sanduíche é Bauru Cachorro quente 🌭 Pizzas Batata frita…" at bounding box center [401, 396] width 802 height 793
copy div "Resumo do pedido 1 x Combo 06 (4 BAURU + 1 REFRIGERANTE) - Bauru Cheddar R$ 40,…"
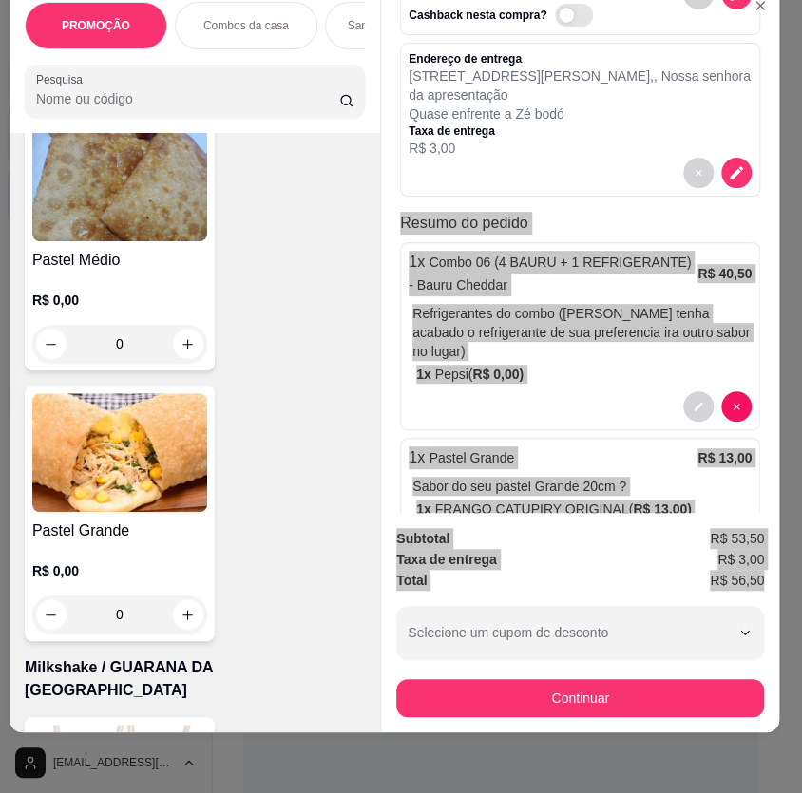
scroll to position [12, 0]
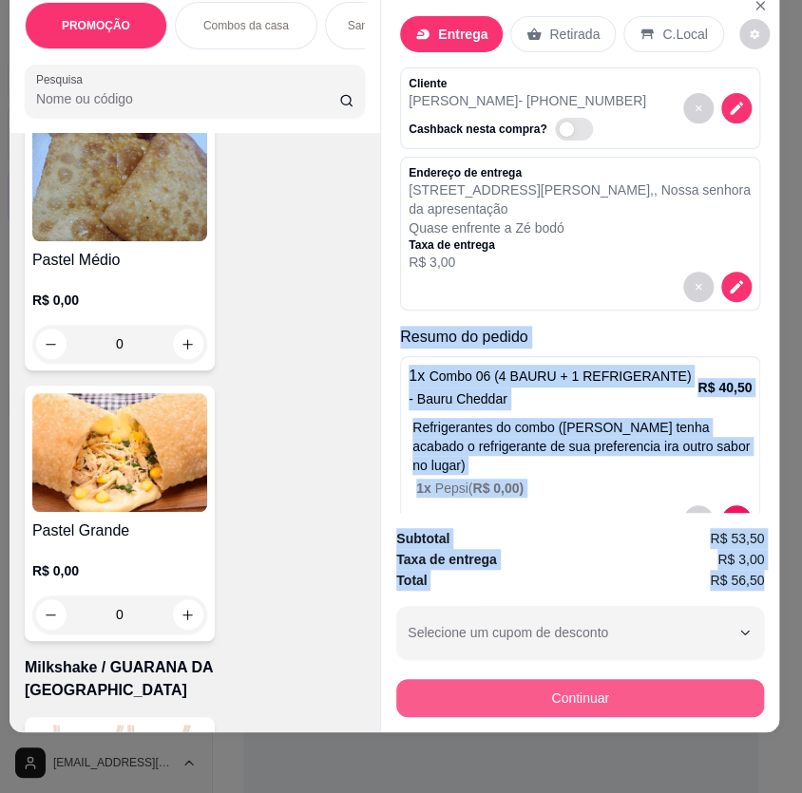
click at [631, 685] on button "Continuar" at bounding box center [580, 698] width 368 height 38
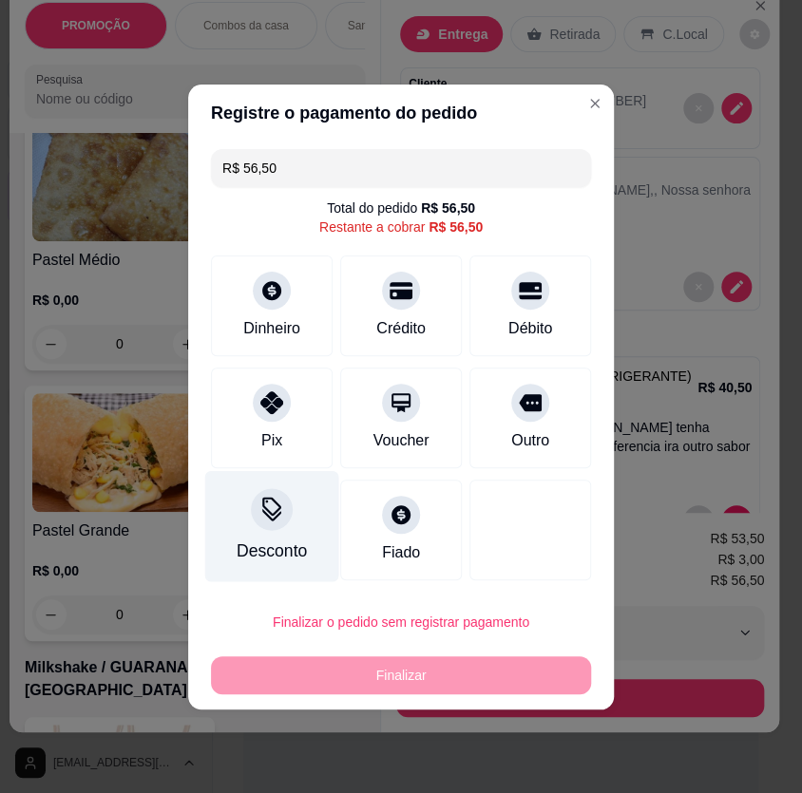
click at [272, 441] on div "Pix" at bounding box center [271, 440] width 21 height 23
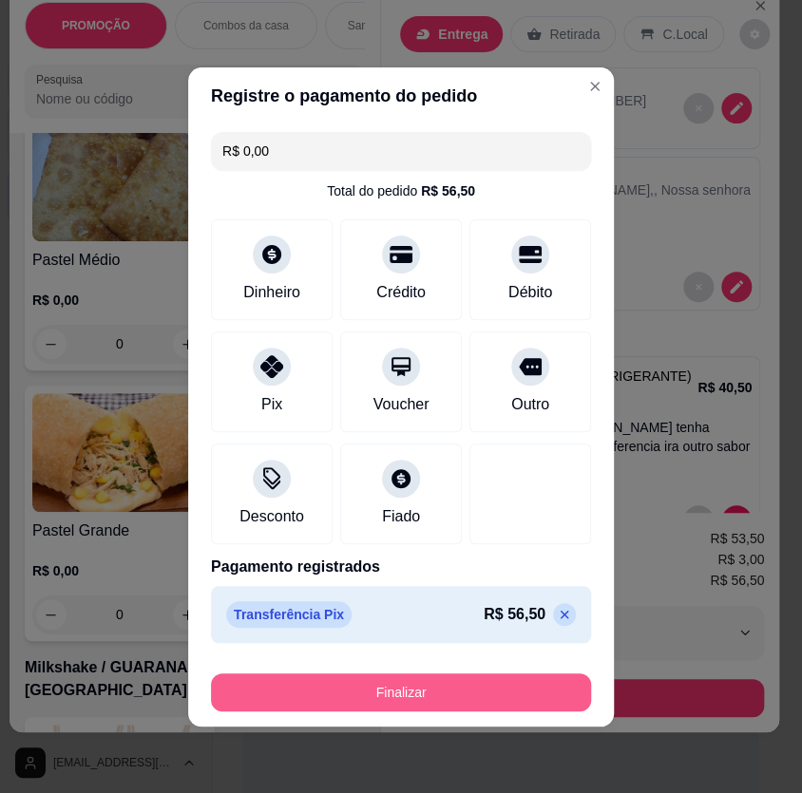
click at [390, 685] on button "Finalizar" at bounding box center [401, 693] width 380 height 38
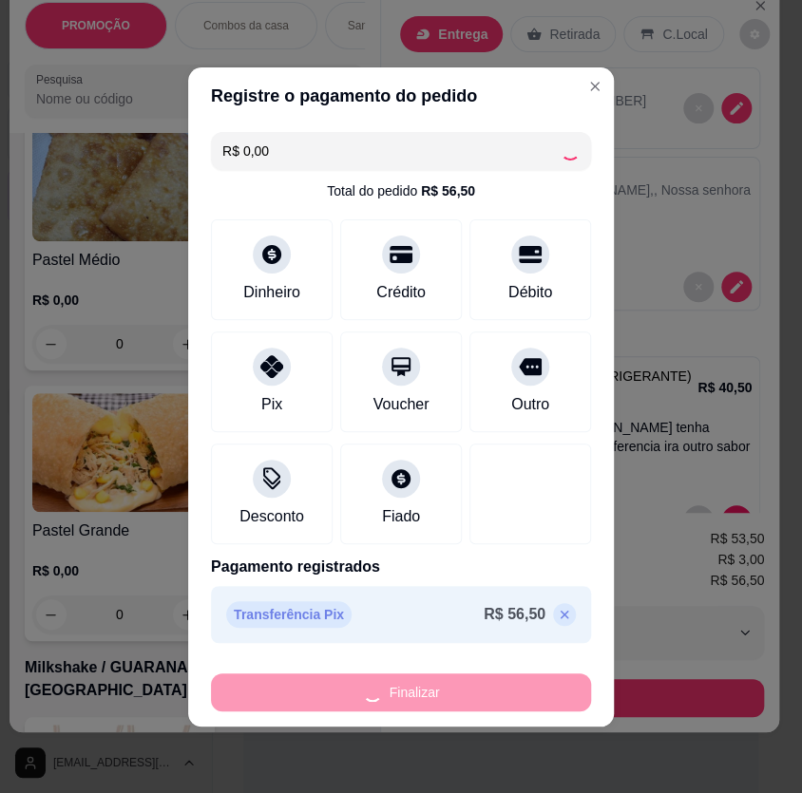
type input "-R$ 56,50"
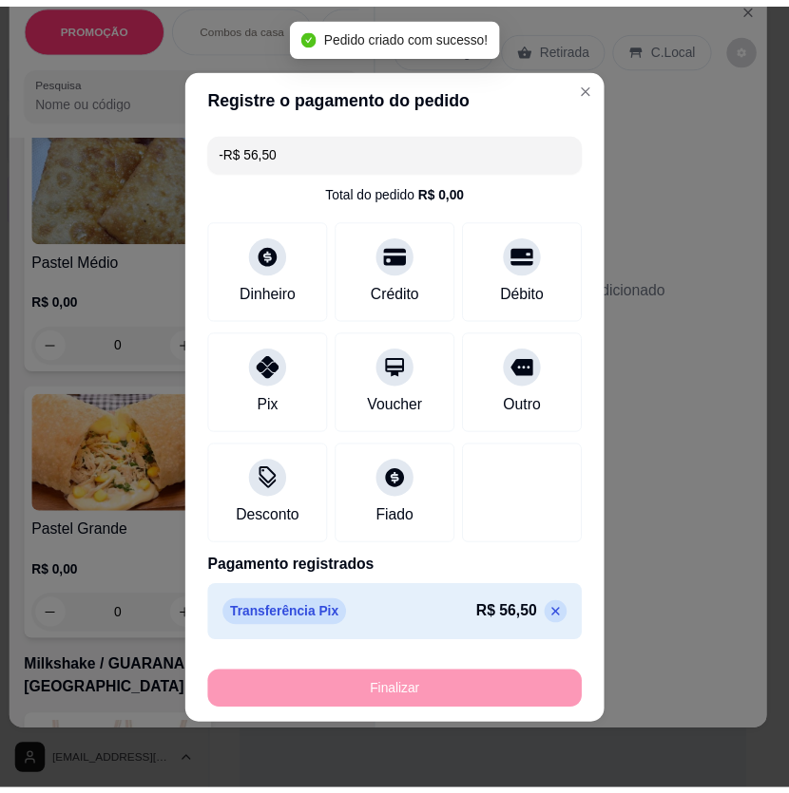
scroll to position [0, 0]
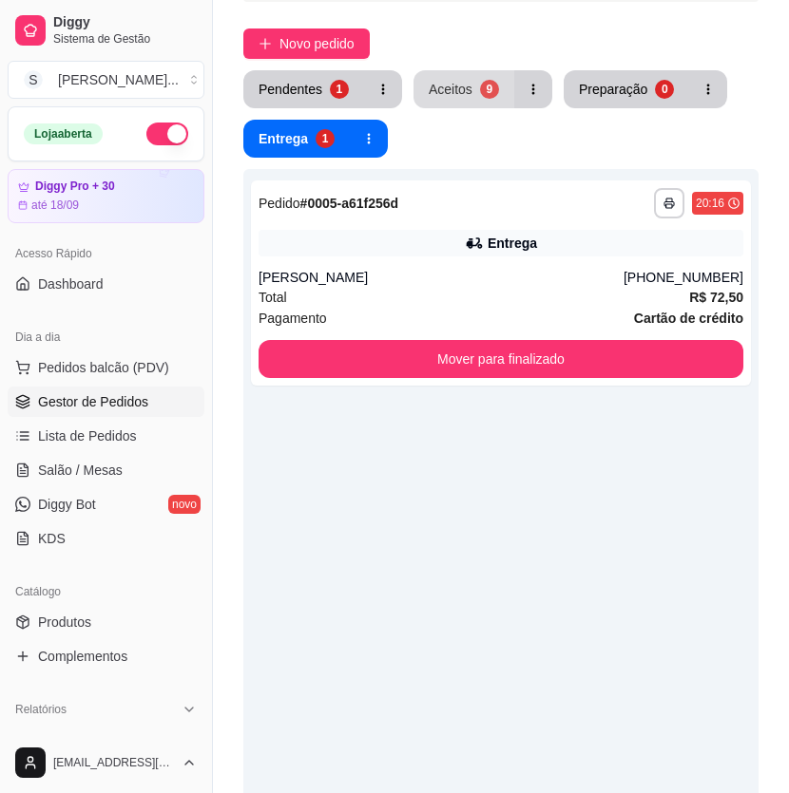
click at [438, 95] on div "Aceitos" at bounding box center [451, 89] width 44 height 19
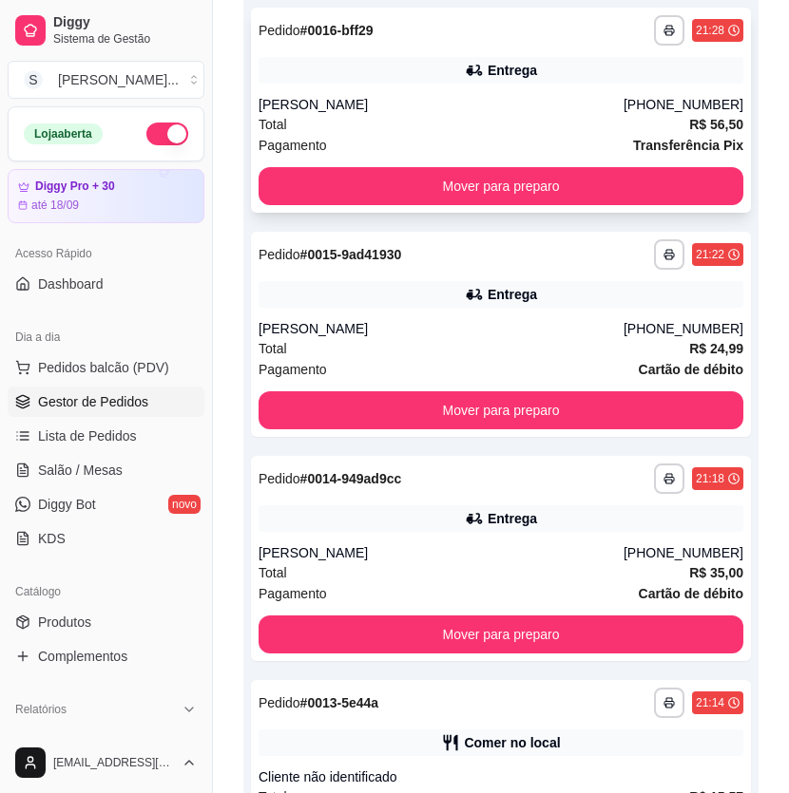
scroll to position [258, 0]
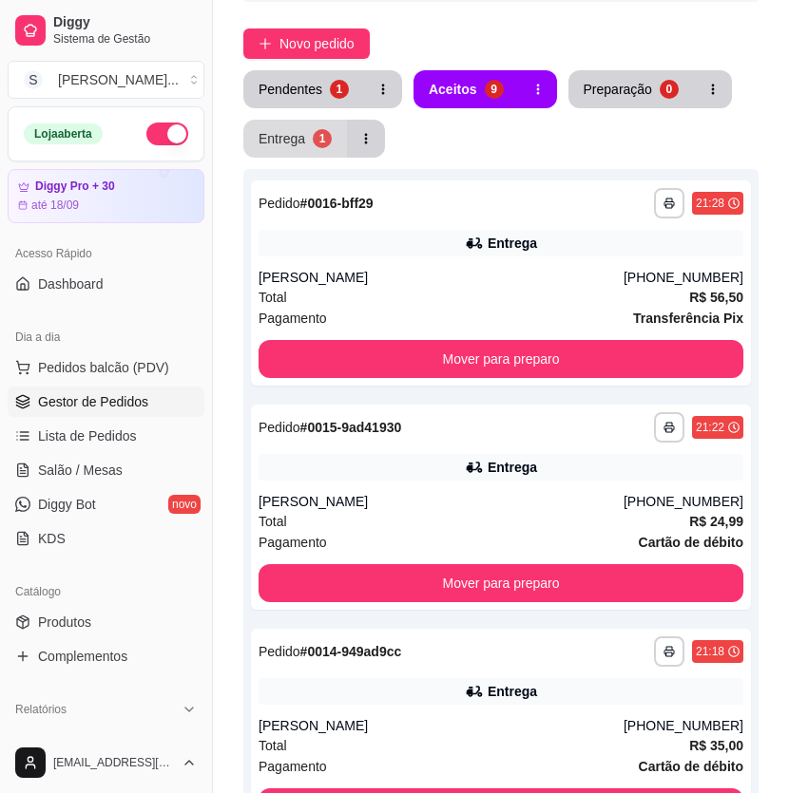
click at [298, 130] on div "Entrega" at bounding box center [281, 138] width 47 height 19
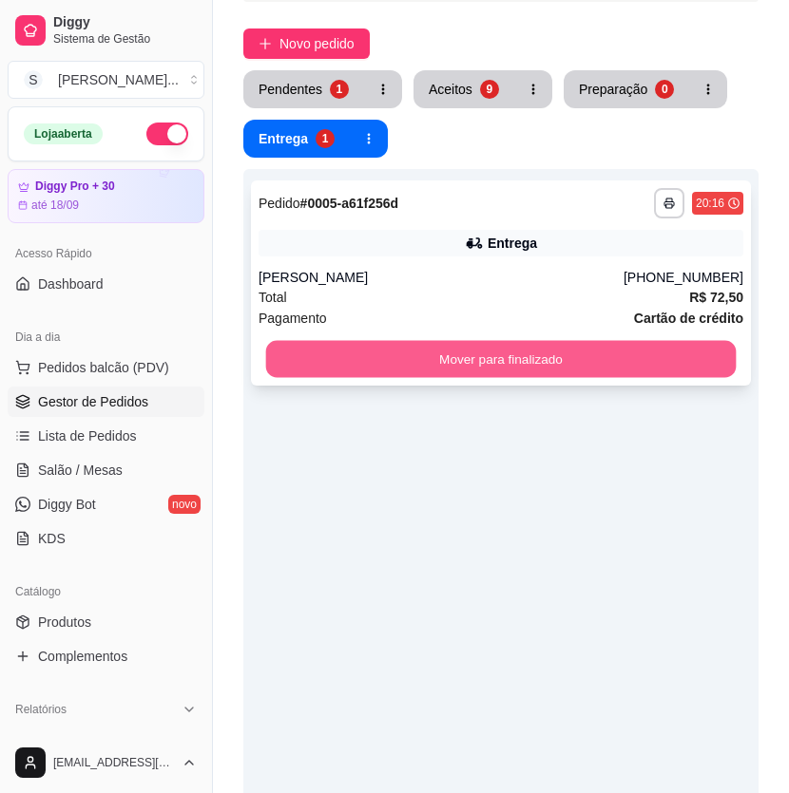
click at [590, 368] on button "Mover para finalizado" at bounding box center [501, 359] width 470 height 37
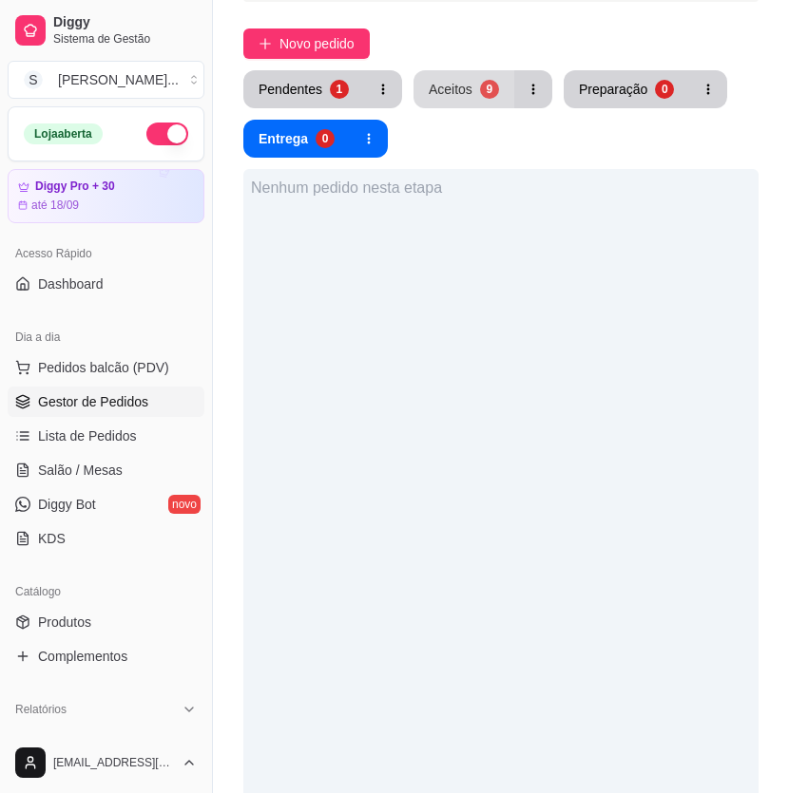
click at [461, 101] on button "Aceitos 9" at bounding box center [463, 89] width 101 height 38
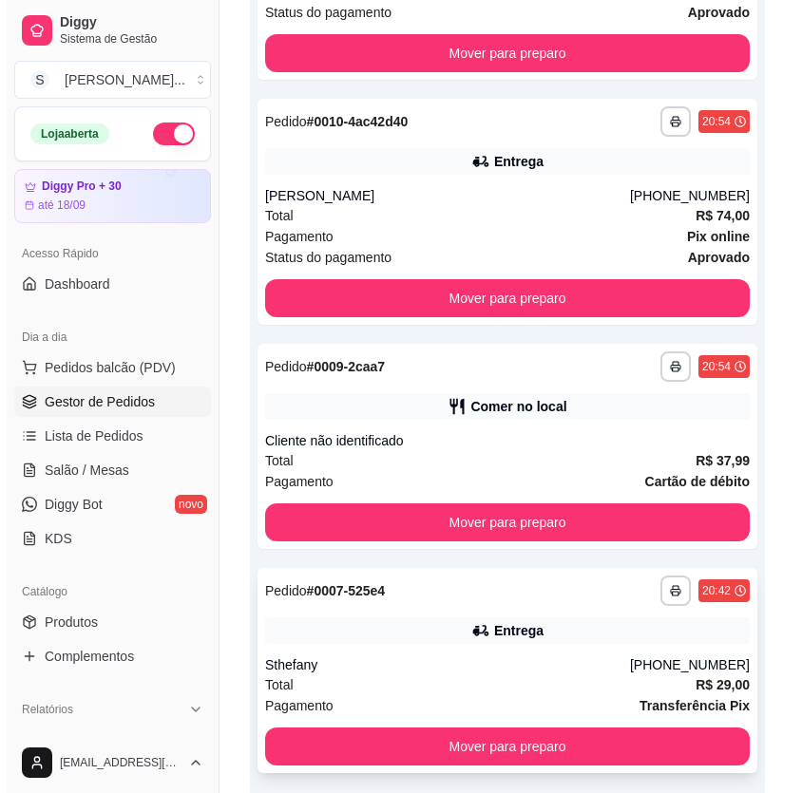
scroll to position [1810, 0]
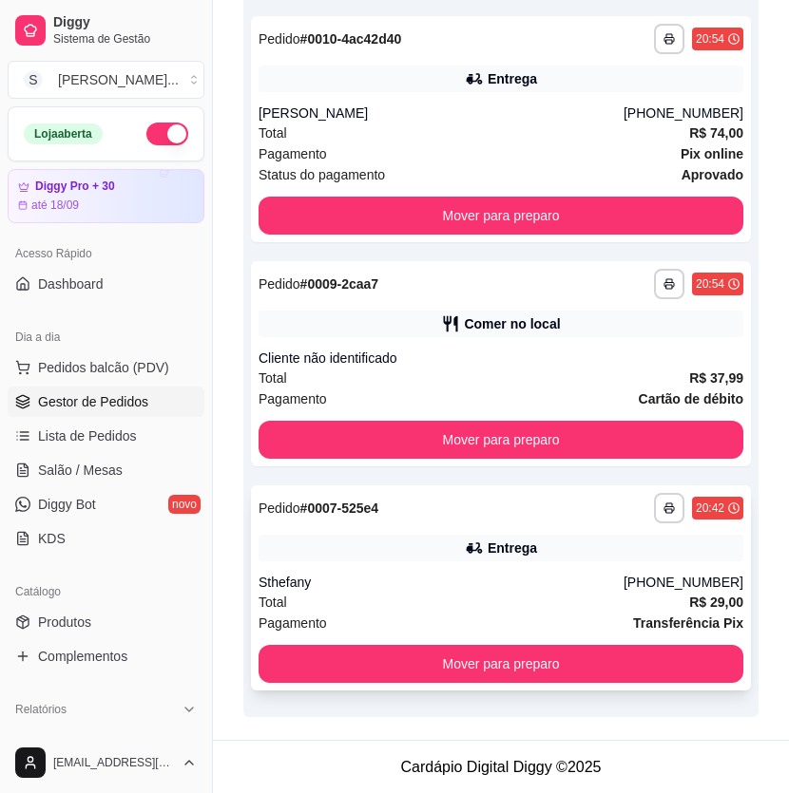
click at [580, 551] on div "Entrega" at bounding box center [500, 548] width 485 height 27
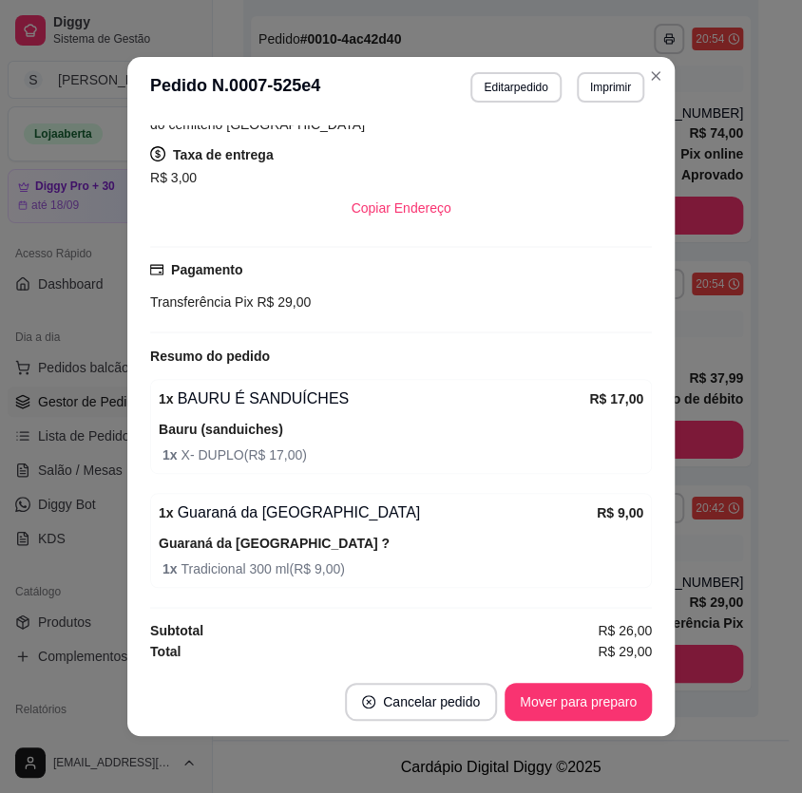
scroll to position [3, 0]
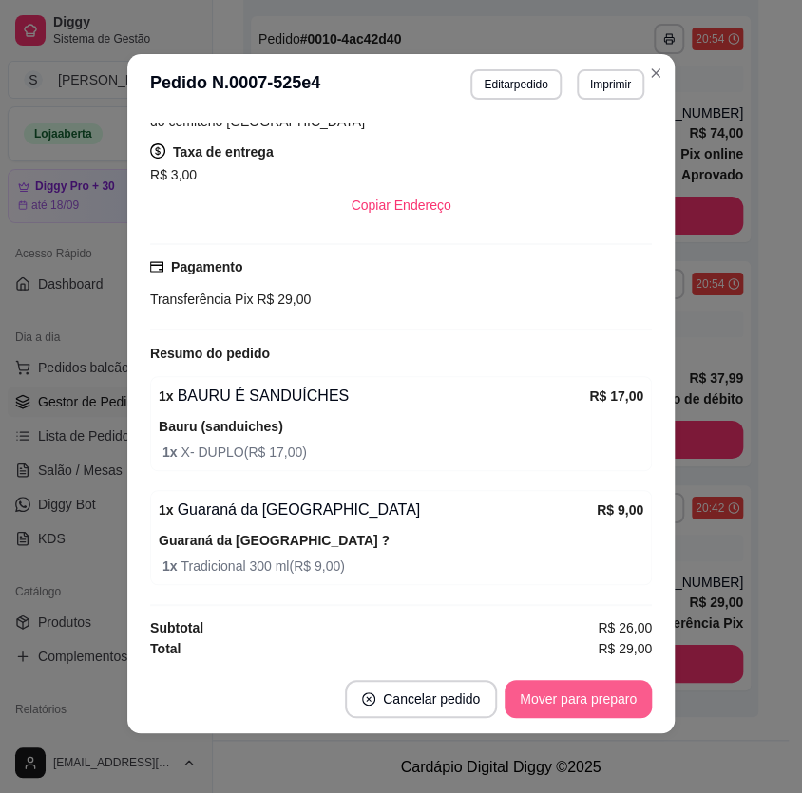
click at [582, 712] on button "Mover para preparo" at bounding box center [578, 699] width 147 height 38
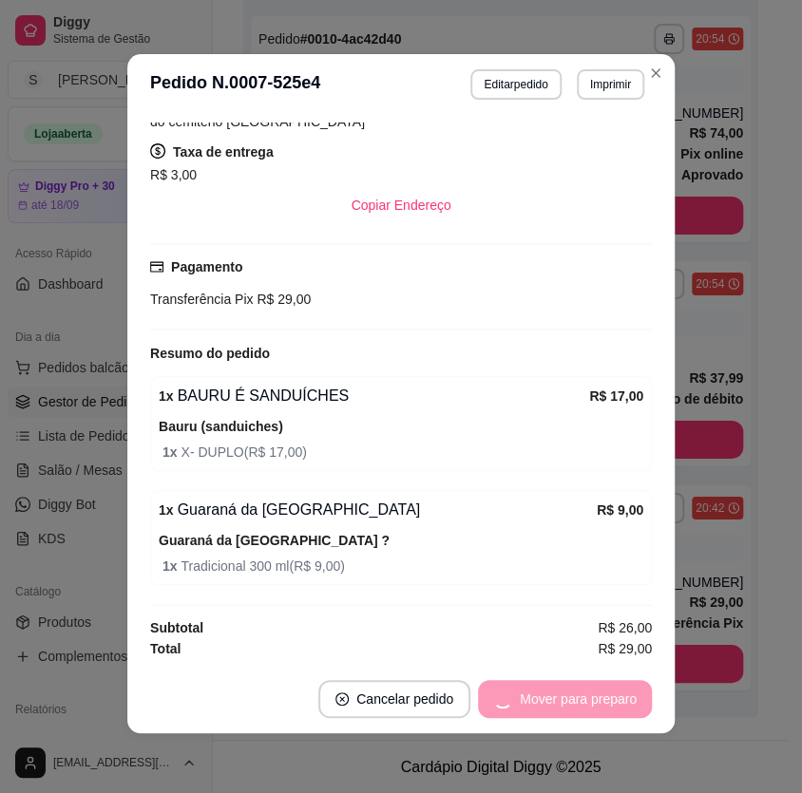
click at [580, 701] on div "Mover para preparo" at bounding box center [565, 699] width 174 height 38
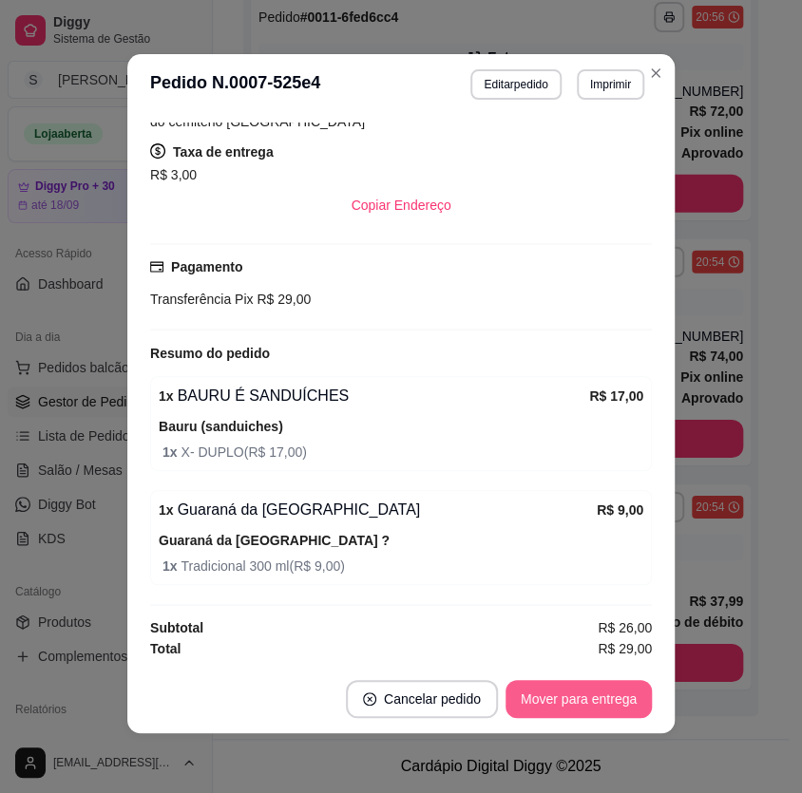
scroll to position [1587, 0]
click at [586, 702] on button "Mover para entrega" at bounding box center [578, 699] width 146 height 38
click at [595, 700] on button "Mover para finalizado" at bounding box center [573, 699] width 153 height 37
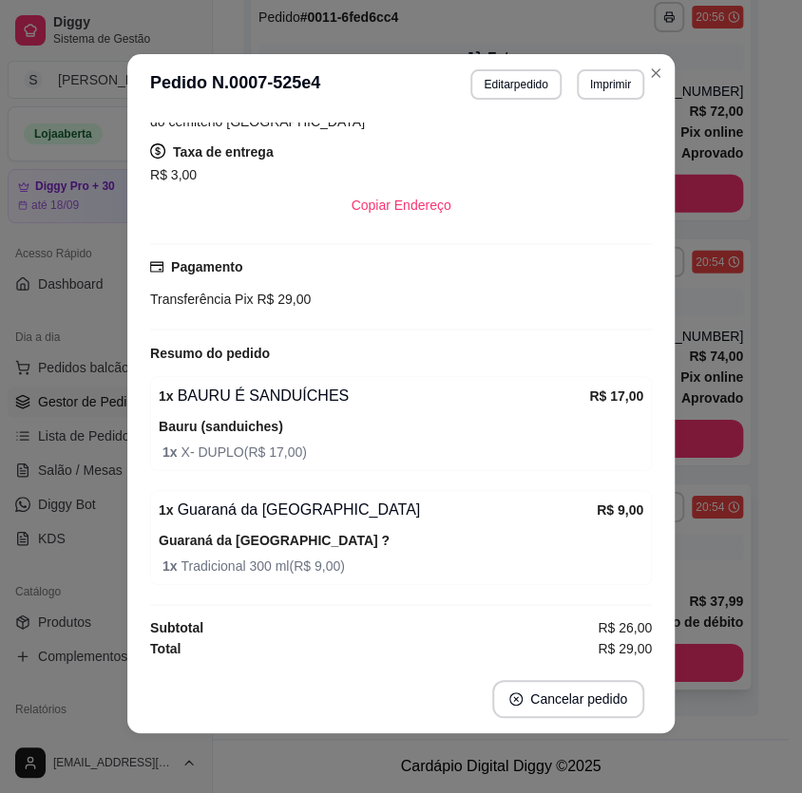
scroll to position [1566, 0]
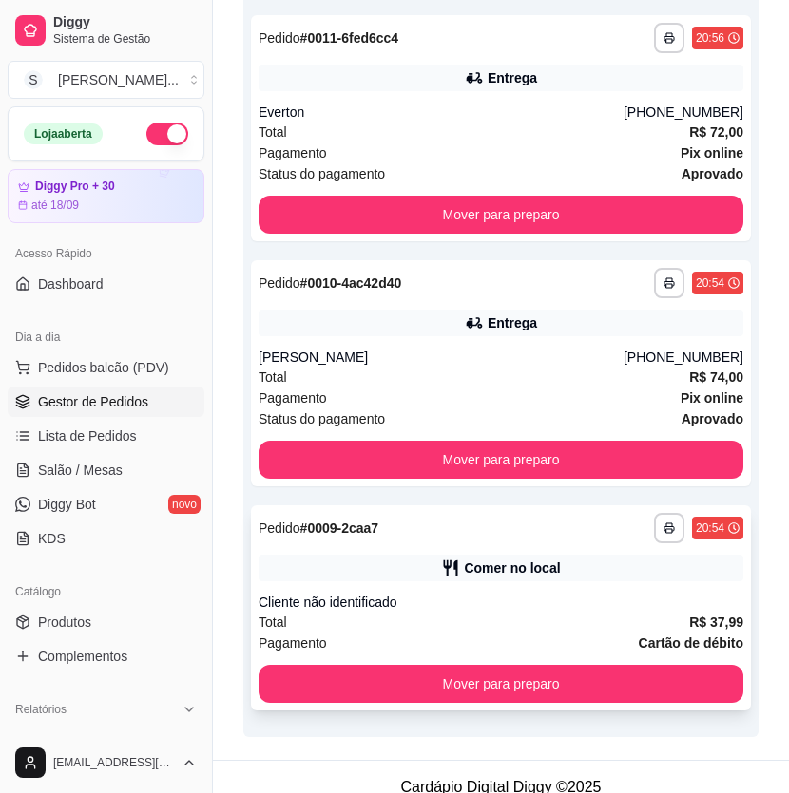
click at [665, 623] on div "Total R$ 37,99" at bounding box center [500, 622] width 485 height 21
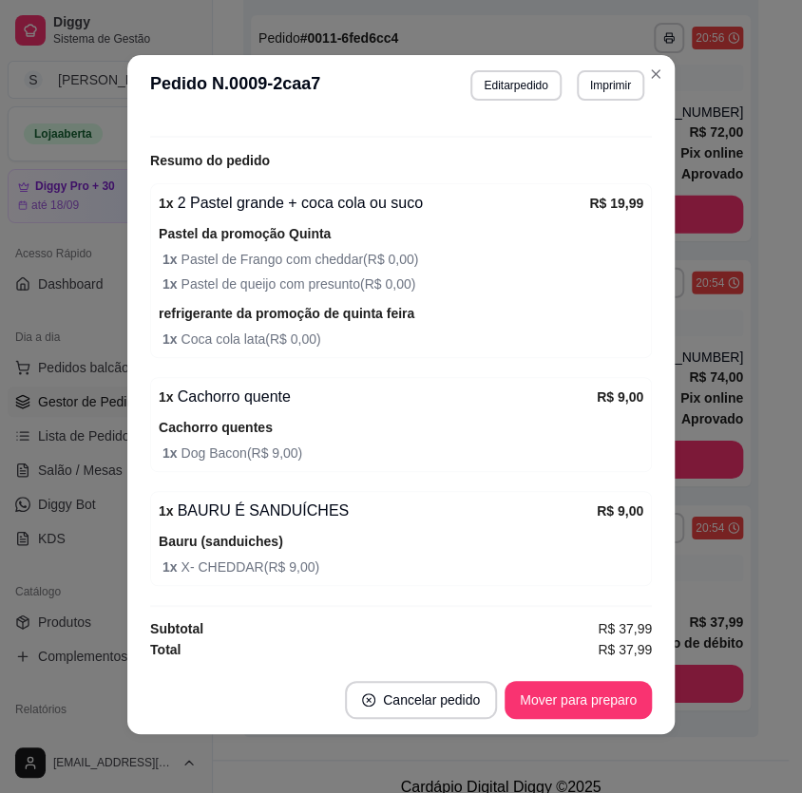
scroll to position [3, 0]
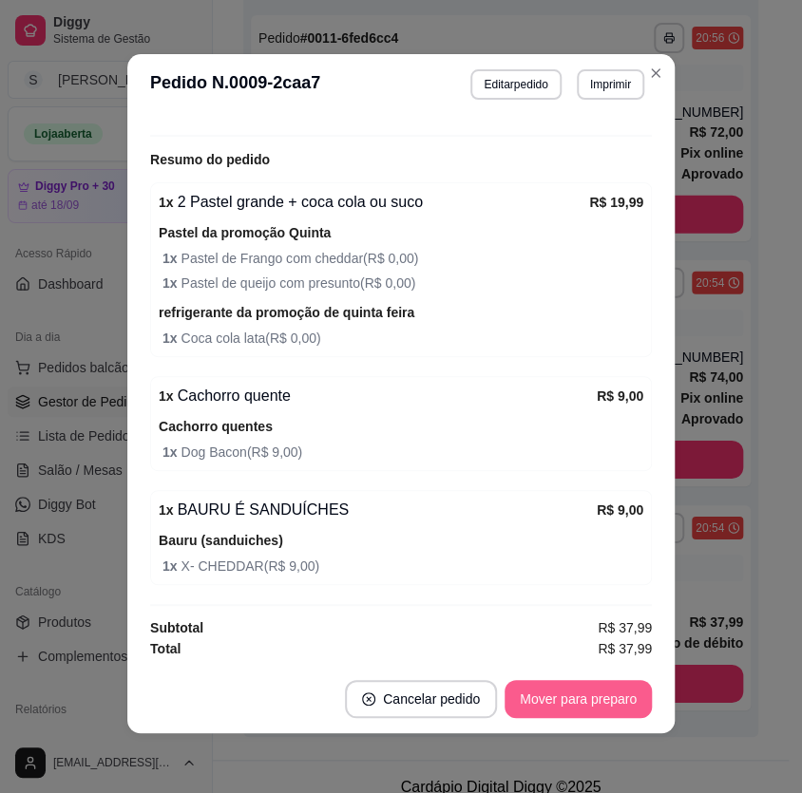
click at [603, 694] on button "Mover para preparo" at bounding box center [578, 699] width 147 height 38
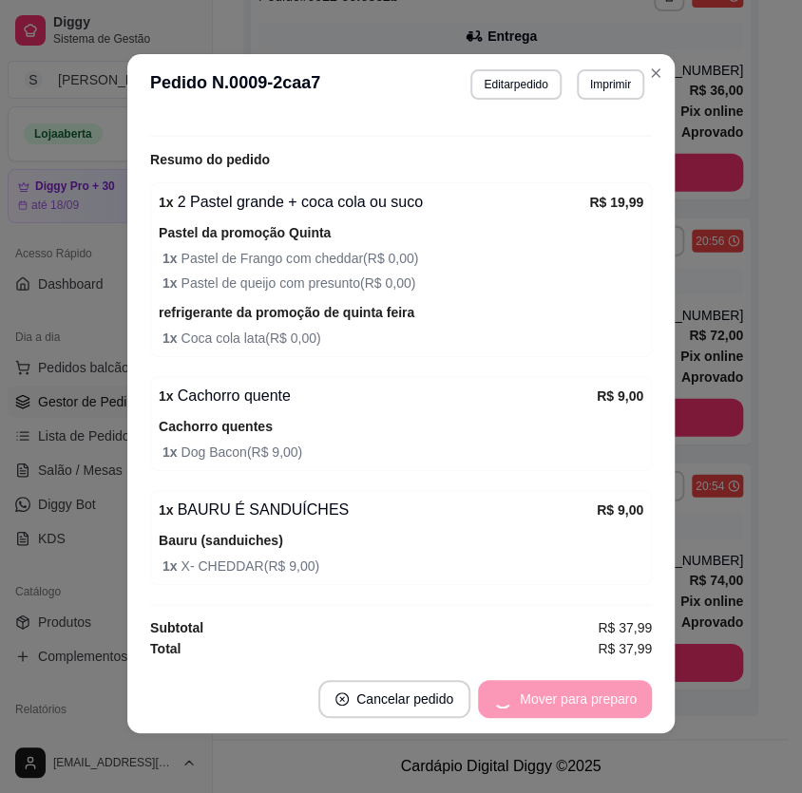
scroll to position [1362, 0]
click at [604, 693] on div "Mover para retirada disponível" at bounding box center [533, 699] width 237 height 38
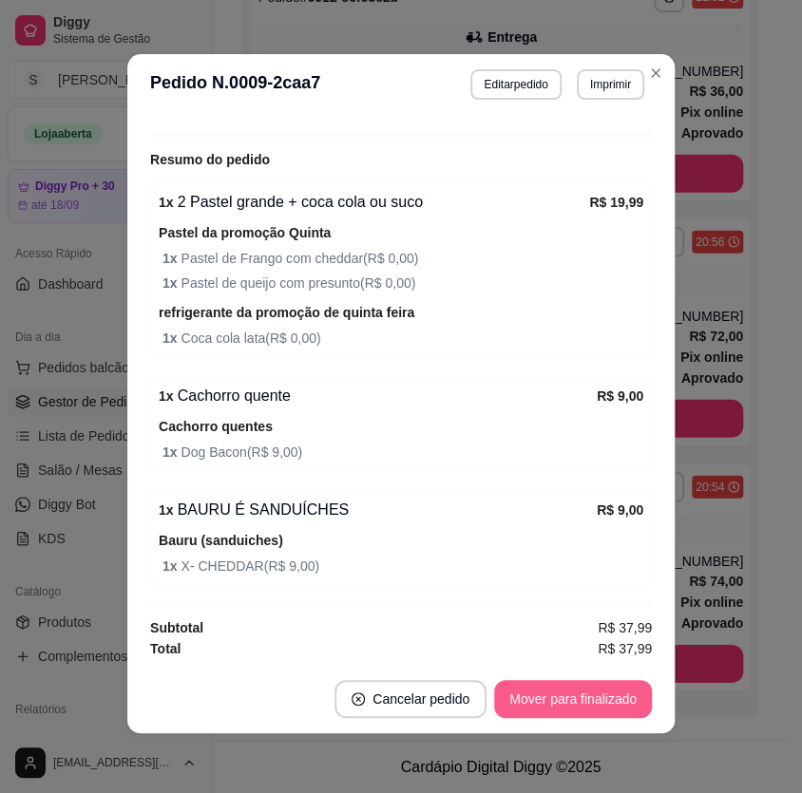
click at [616, 695] on button "Mover para finalizado" at bounding box center [573, 699] width 158 height 38
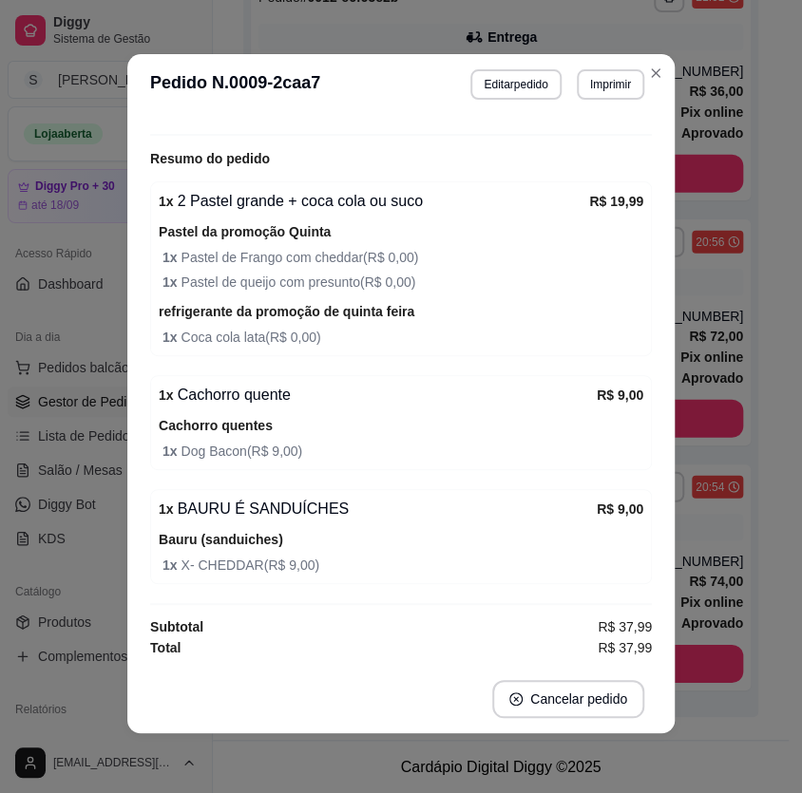
scroll to position [1341, 0]
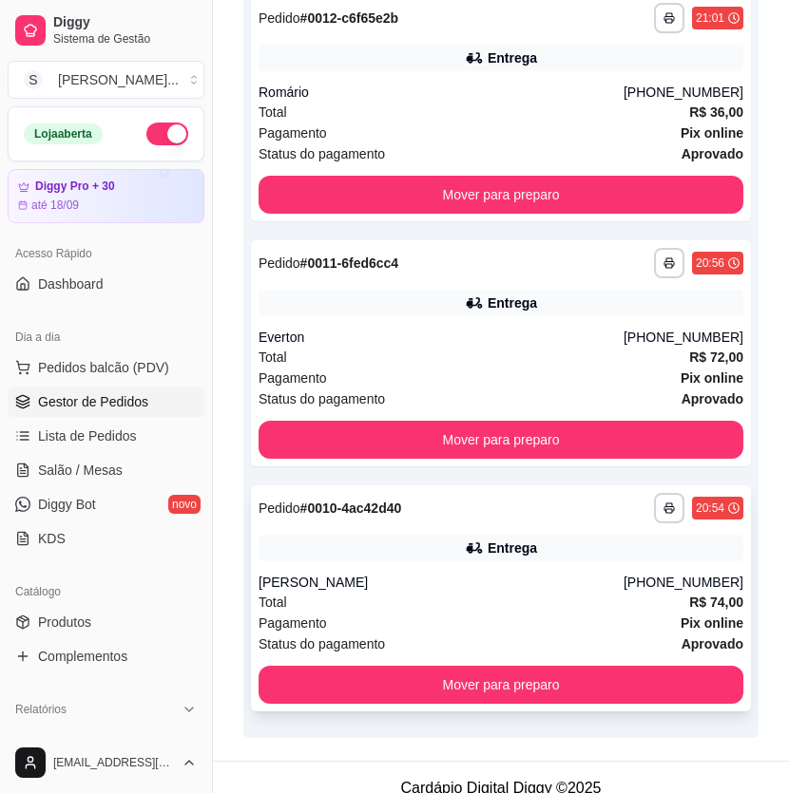
click at [585, 613] on div "Pagamento Pix online" at bounding box center [500, 623] width 485 height 21
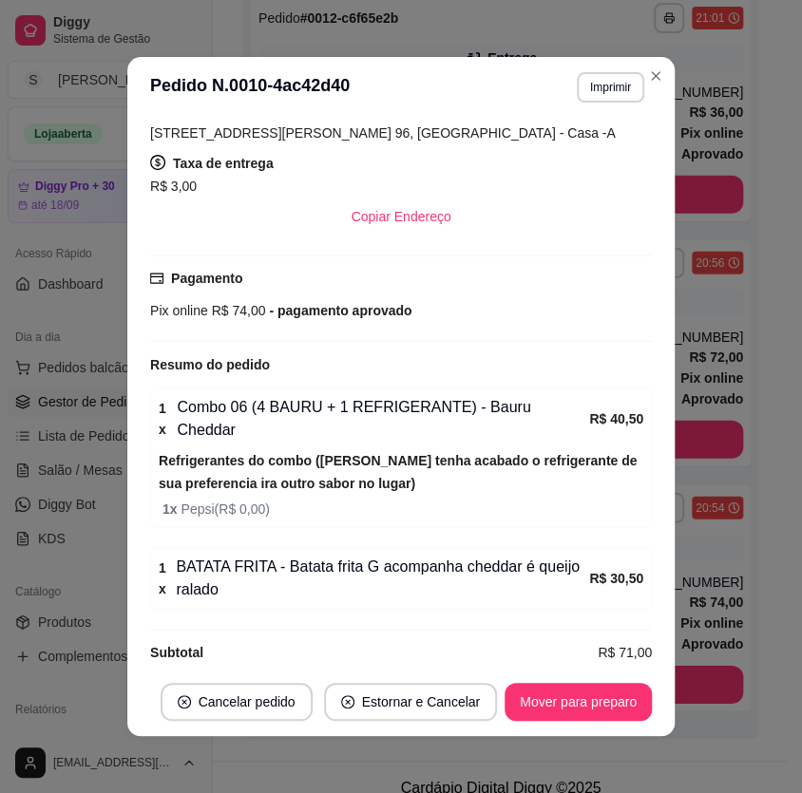
scroll to position [3, 0]
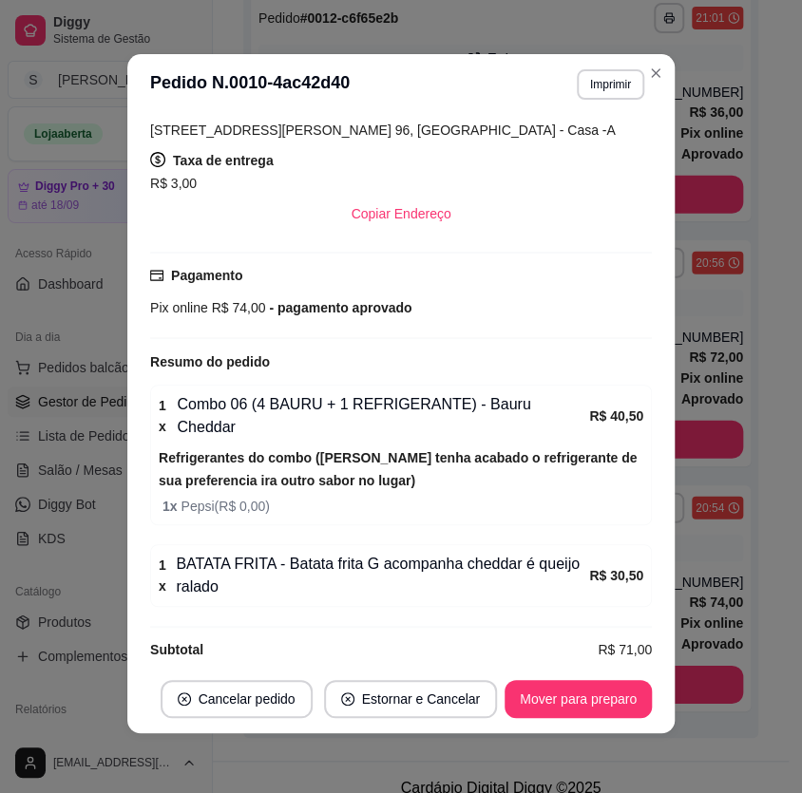
click at [589, 676] on footer "Cancelar pedido Estornar e Cancelar Mover para preparo" at bounding box center [400, 699] width 547 height 68
click at [595, 694] on button "Mover para preparo" at bounding box center [578, 699] width 147 height 38
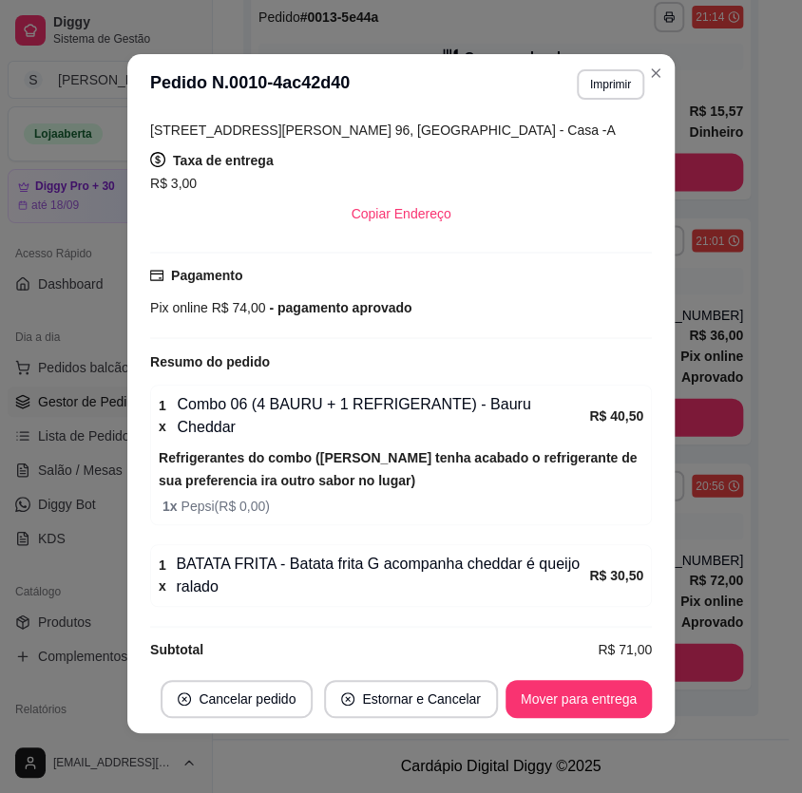
scroll to position [1116, 0]
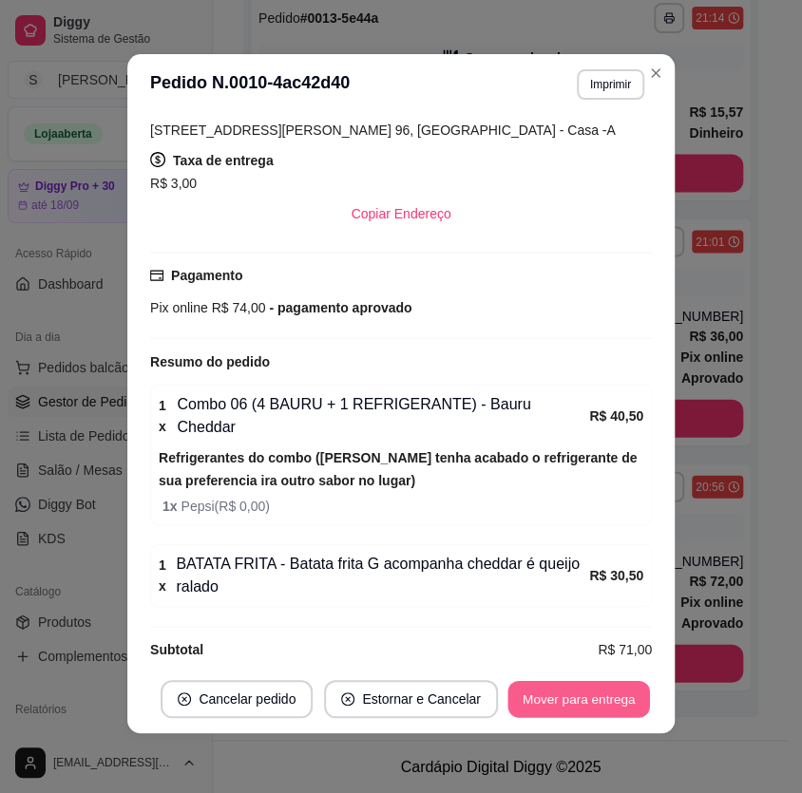
click at [600, 698] on button "Mover para entrega" at bounding box center [578, 699] width 143 height 37
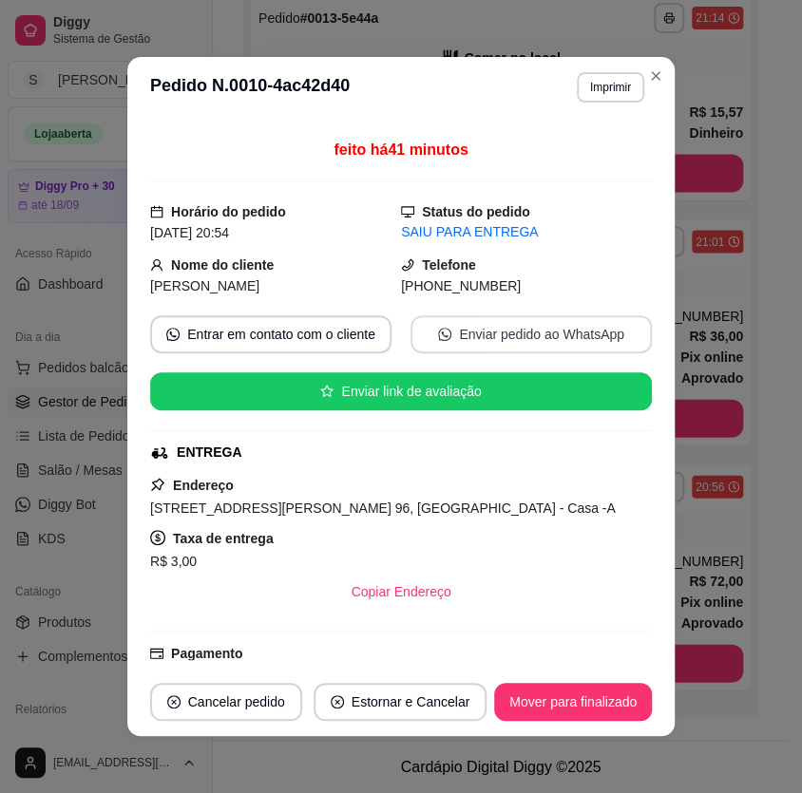
scroll to position [23, 0]
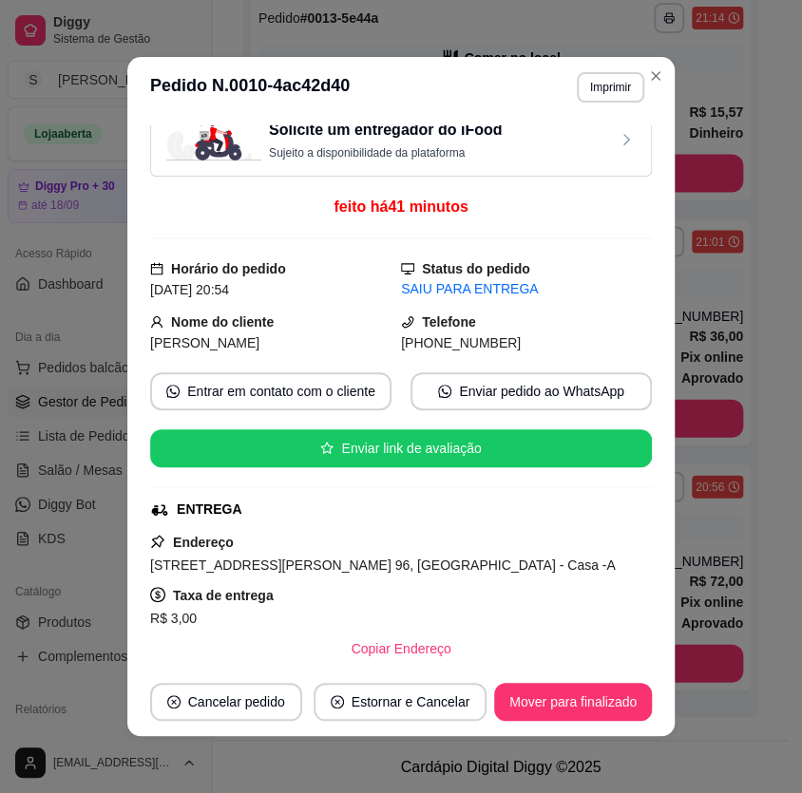
drag, startPoint x: 427, startPoint y: 345, endPoint x: 514, endPoint y: 348, distance: 87.5
click at [513, 349] on div "[PHONE_NUMBER]" at bounding box center [526, 343] width 251 height 21
copy span "8180-7786"
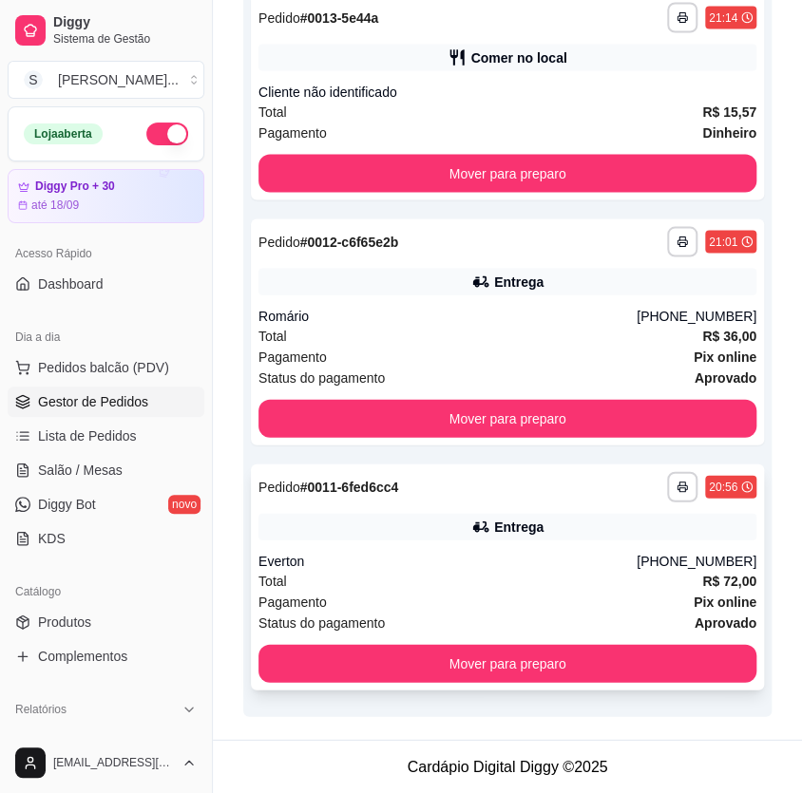
scroll to position [1095, 0]
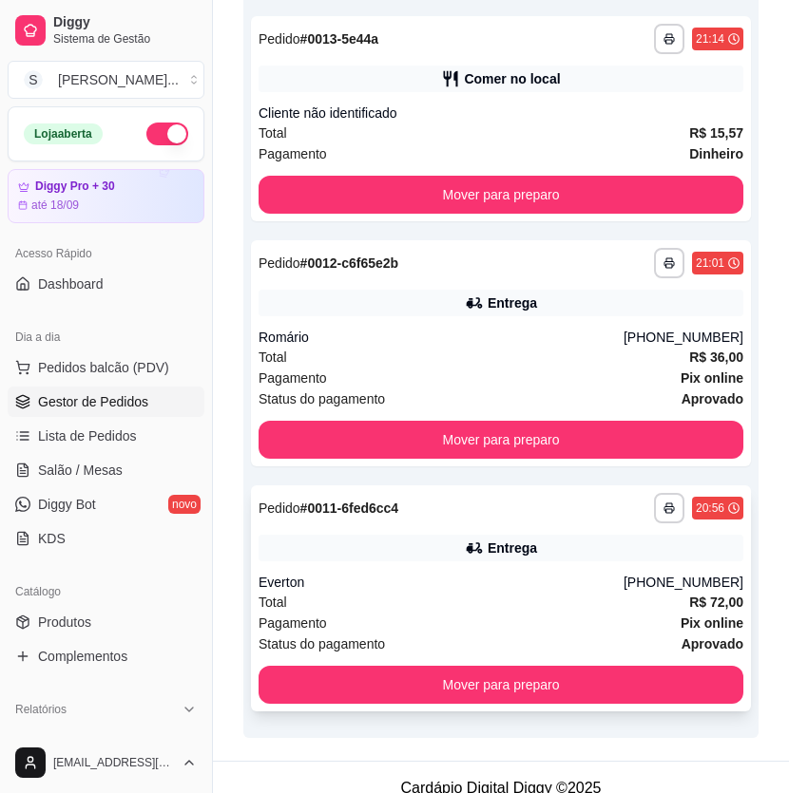
click at [505, 570] on div "**********" at bounding box center [501, 599] width 500 height 226
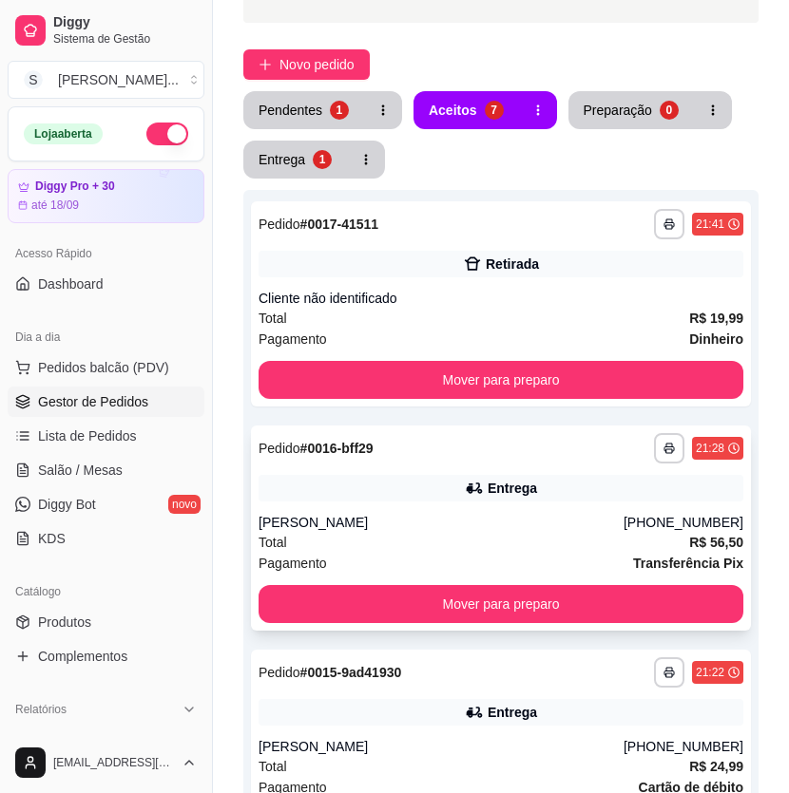
scroll to position [0, 0]
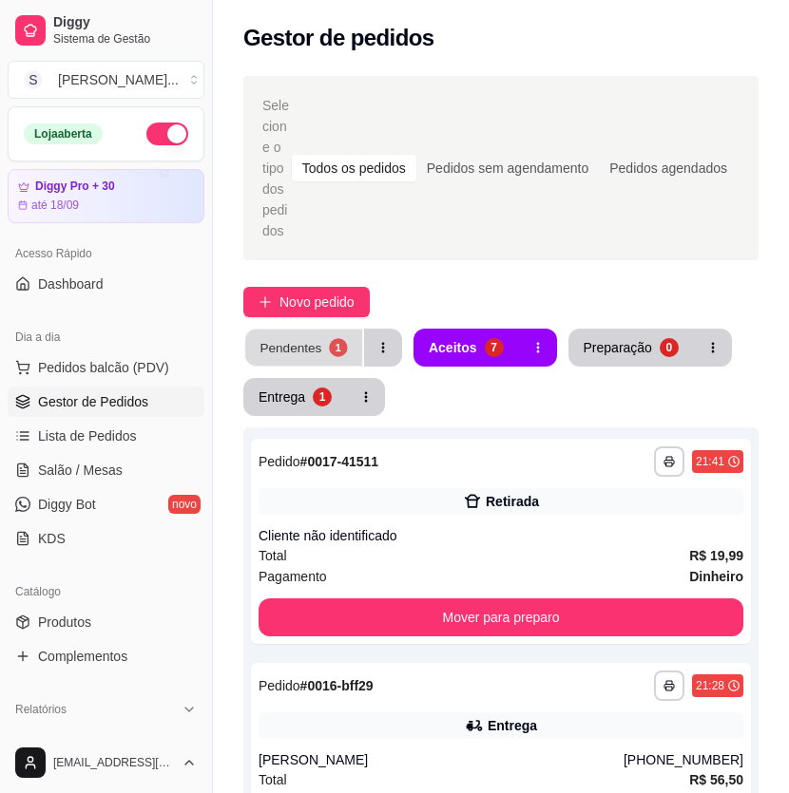
click at [346, 358] on button "Pendentes 1" at bounding box center [303, 348] width 117 height 37
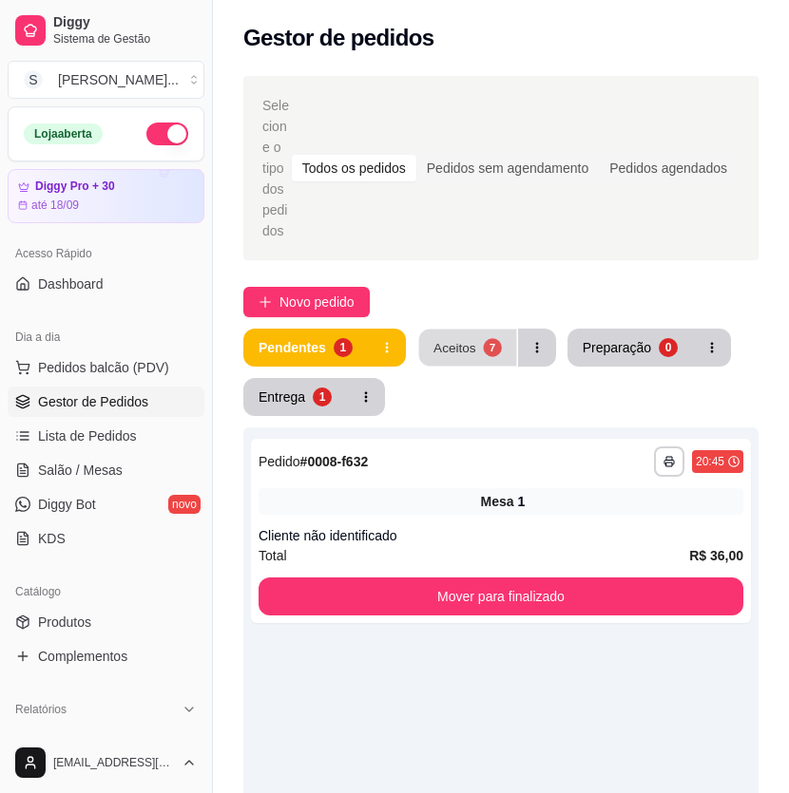
click at [485, 352] on div "7" at bounding box center [492, 347] width 18 height 18
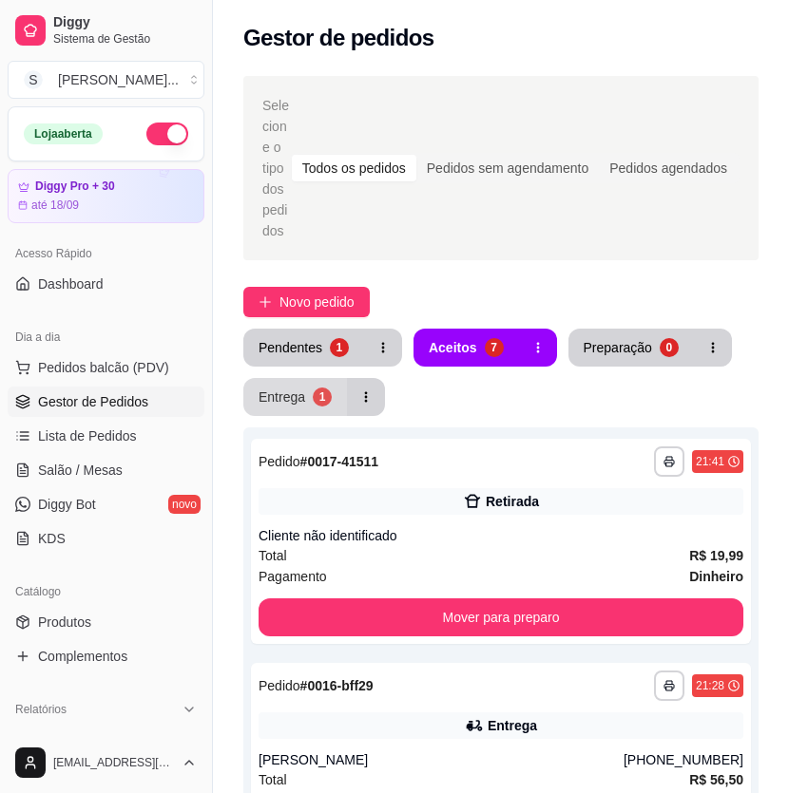
click at [330, 400] on button "Entrega 1" at bounding box center [295, 397] width 104 height 38
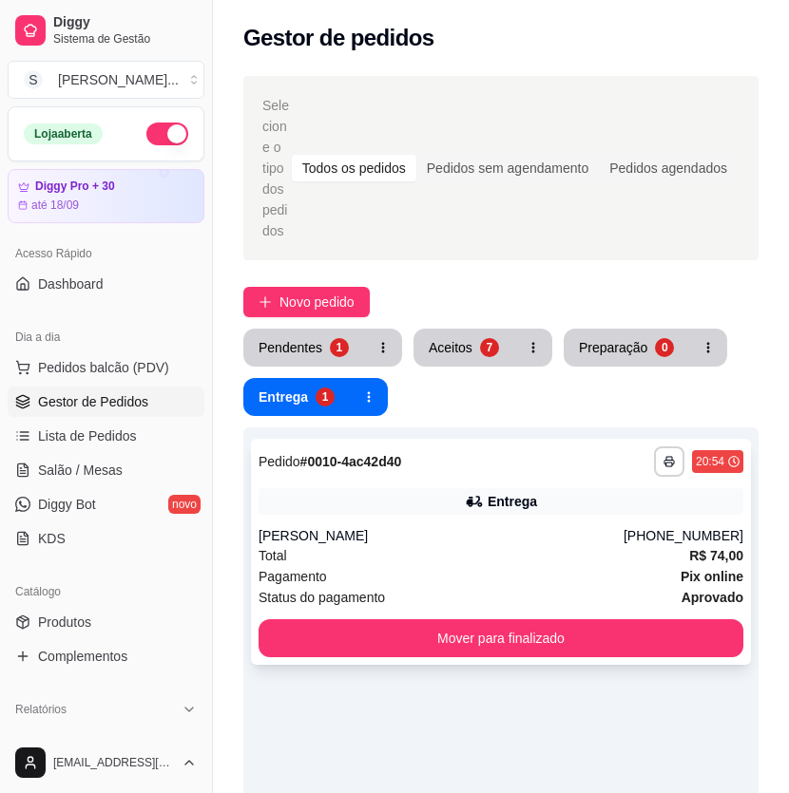
click at [455, 548] on div "Total R$ 74,00" at bounding box center [500, 555] width 485 height 21
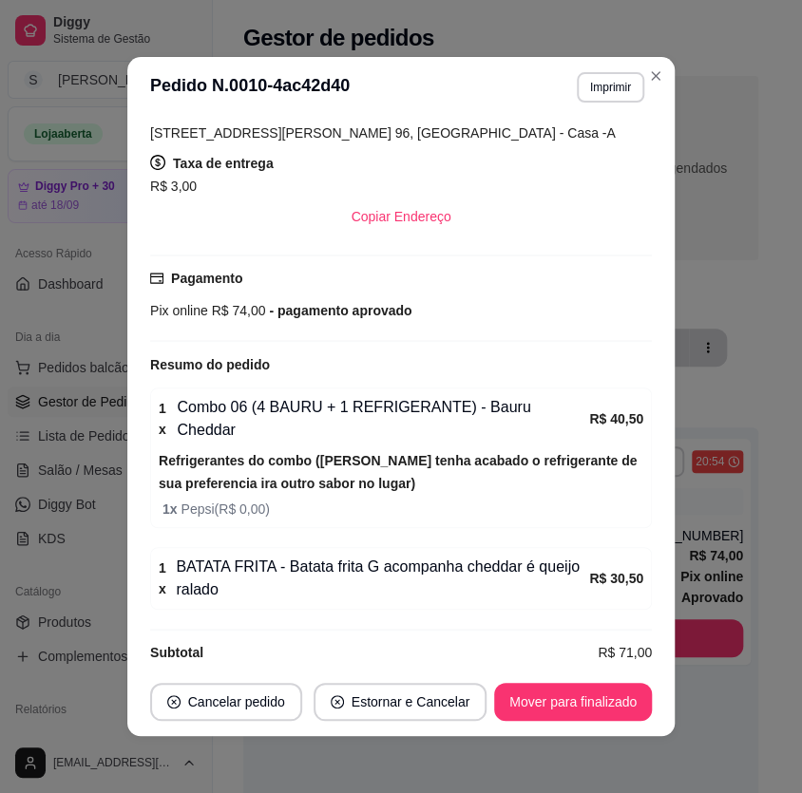
scroll to position [3, 0]
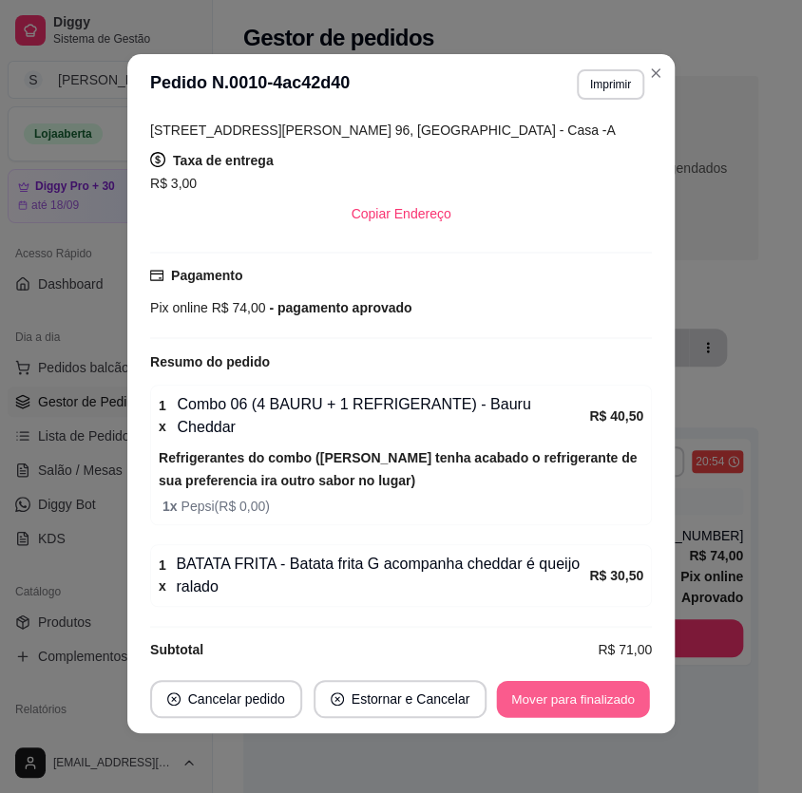
click at [587, 697] on button "Mover para finalizado" at bounding box center [573, 699] width 153 height 37
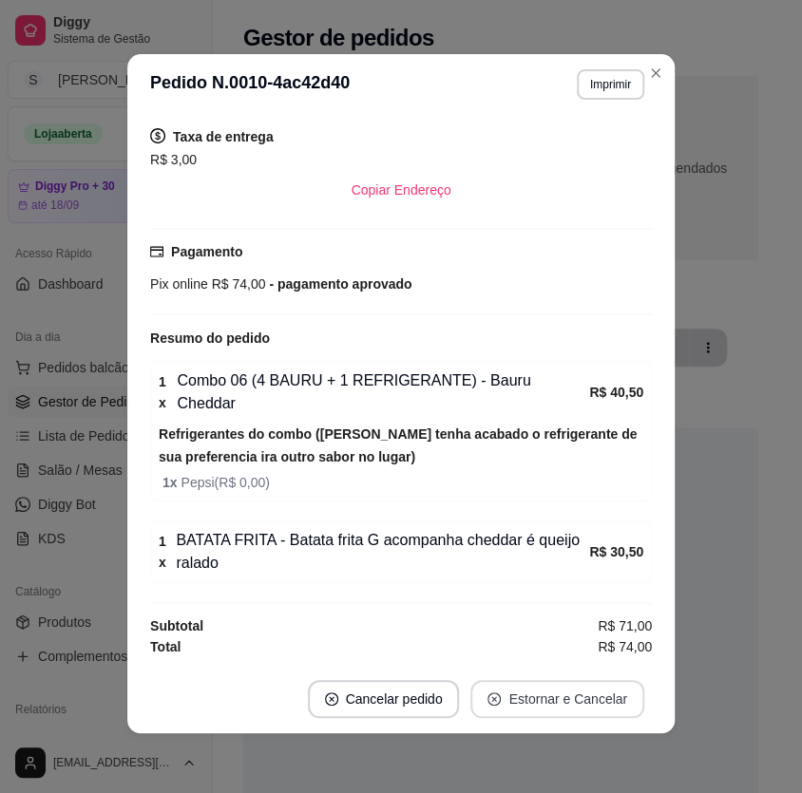
scroll to position [391, 0]
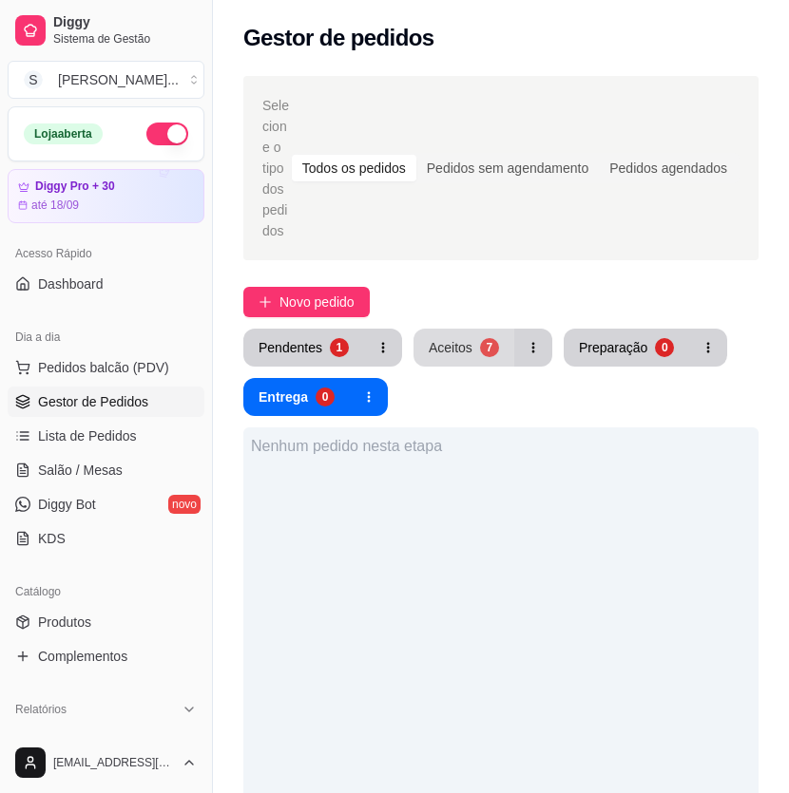
click at [495, 356] on button "Aceitos 7" at bounding box center [463, 348] width 101 height 38
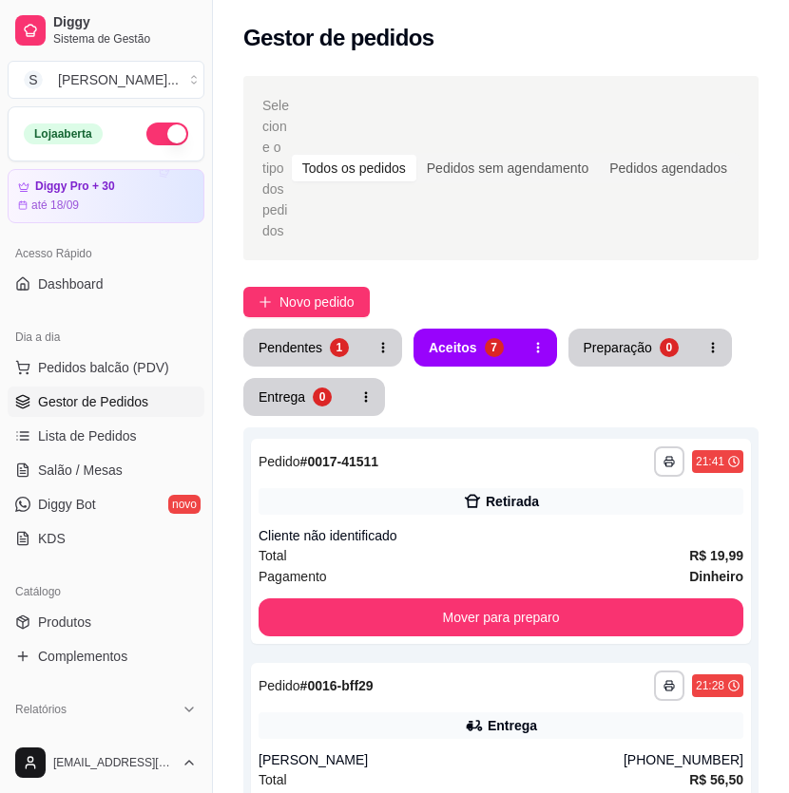
click at [704, 384] on div "Pendentes 1 Aceitos 7 Preparação 0 Entrega 0" at bounding box center [500, 372] width 515 height 87
click at [269, 352] on div "Pendentes" at bounding box center [290, 347] width 64 height 19
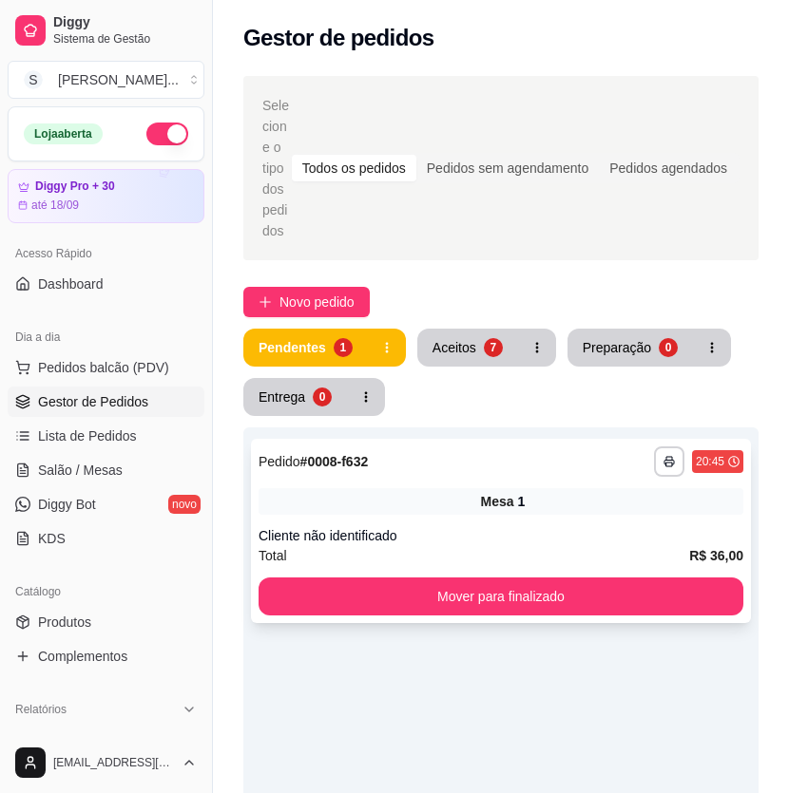
click at [509, 549] on div "Total R$ 36,00" at bounding box center [500, 555] width 485 height 21
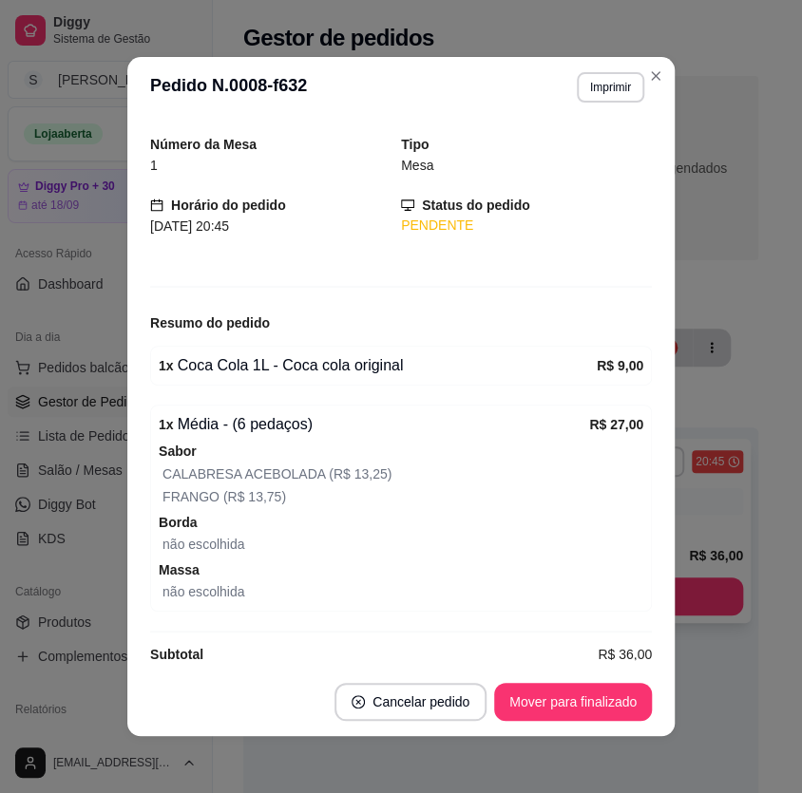
scroll to position [79, 0]
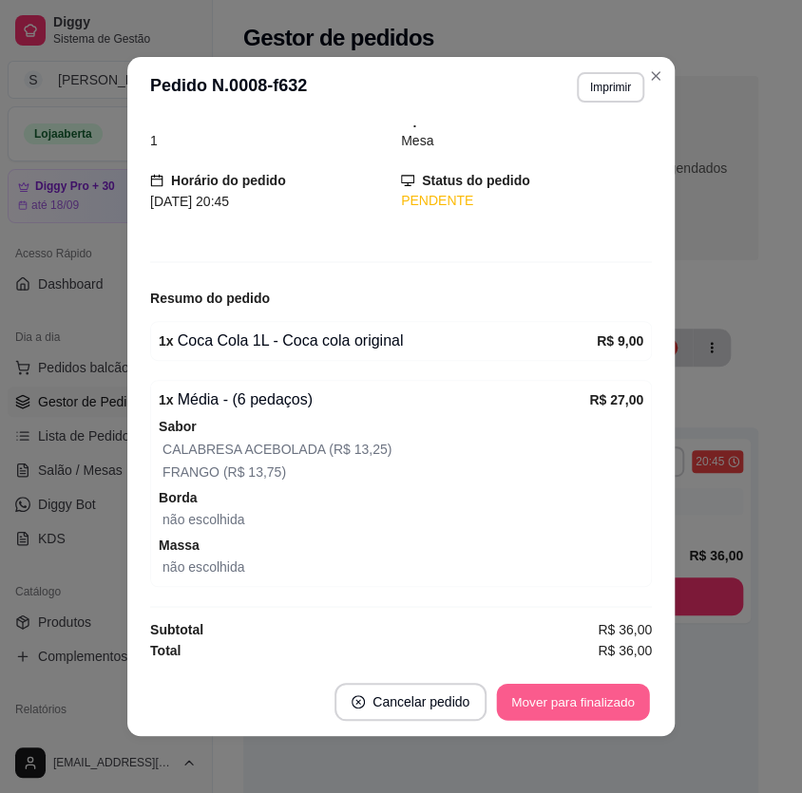
click at [593, 713] on button "Mover para finalizado" at bounding box center [573, 702] width 153 height 37
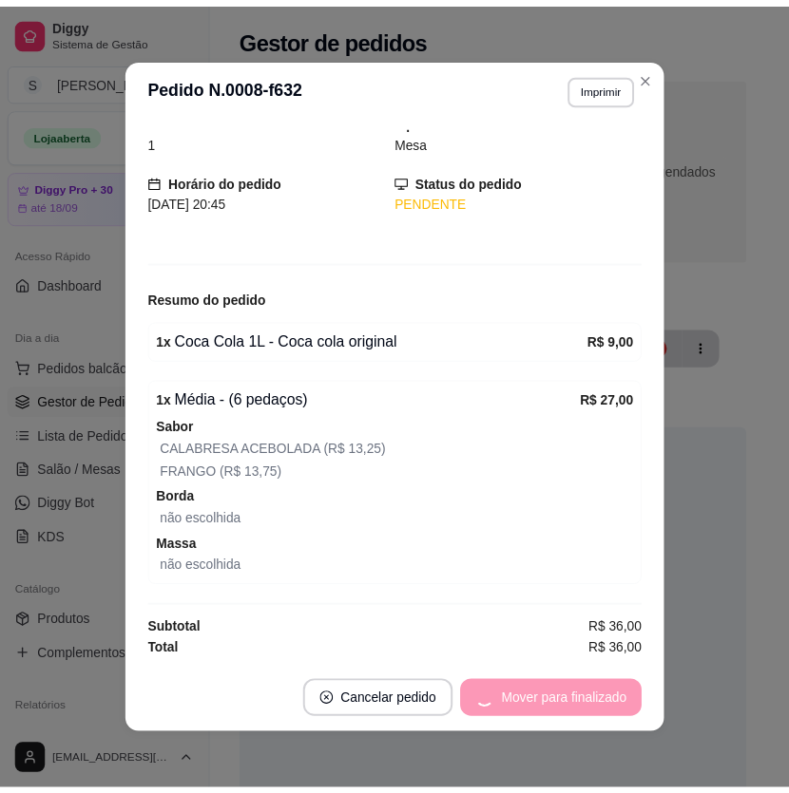
scroll to position [16, 0]
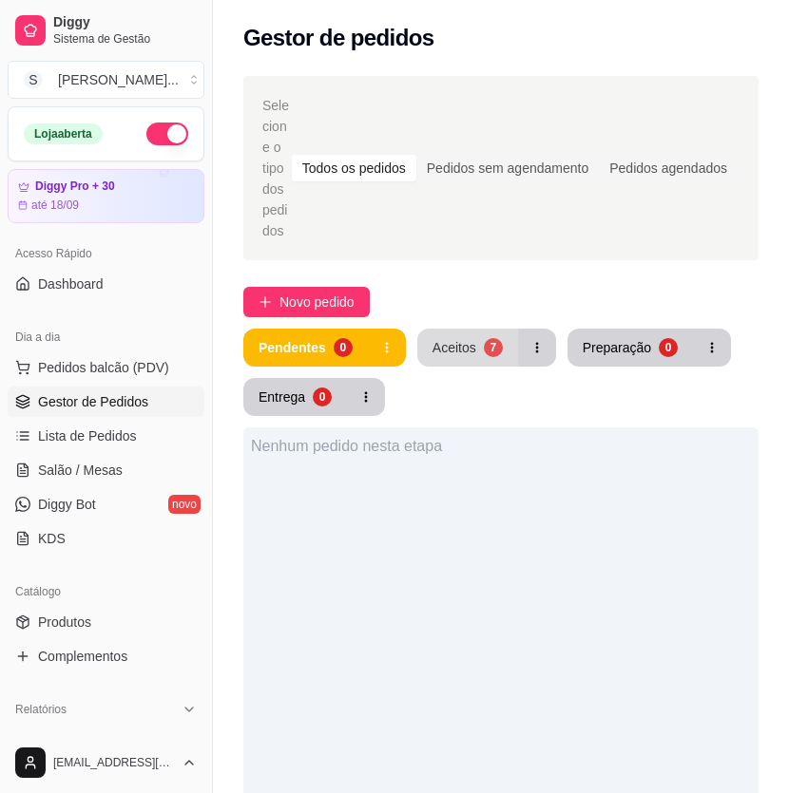
click at [462, 361] on button "Aceitos 7" at bounding box center [467, 348] width 101 height 38
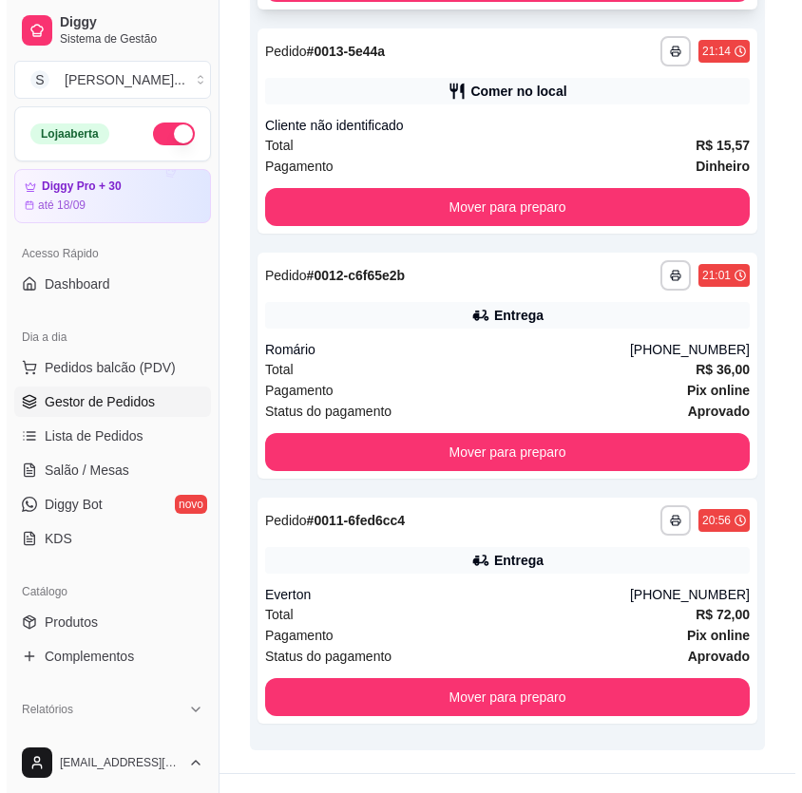
scroll to position [1341, 0]
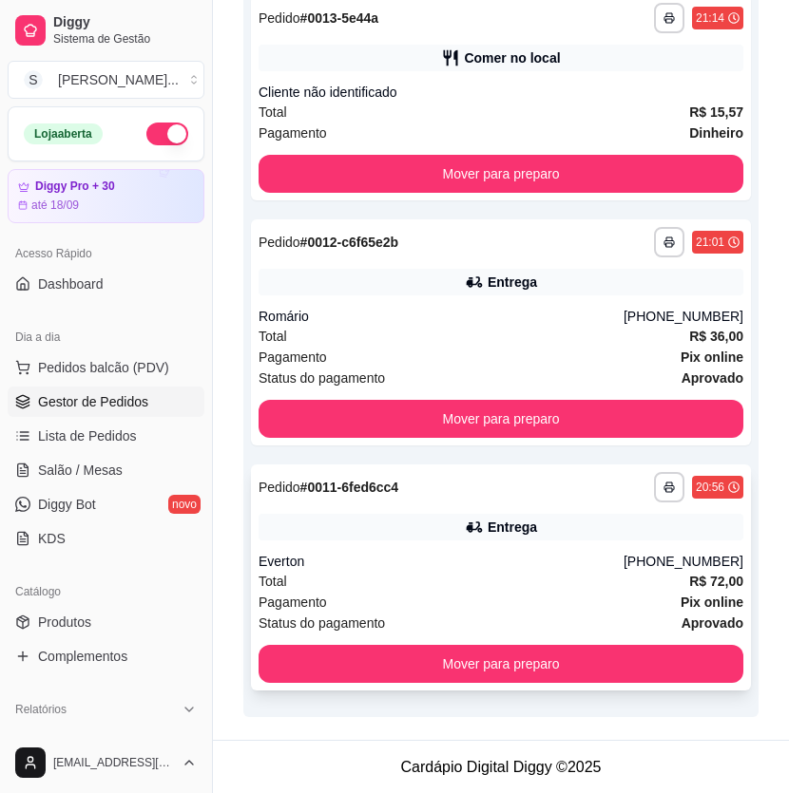
click at [618, 608] on div "Pagamento Pix online" at bounding box center [500, 602] width 485 height 21
click at [540, 558] on div "Everton" at bounding box center [440, 561] width 365 height 19
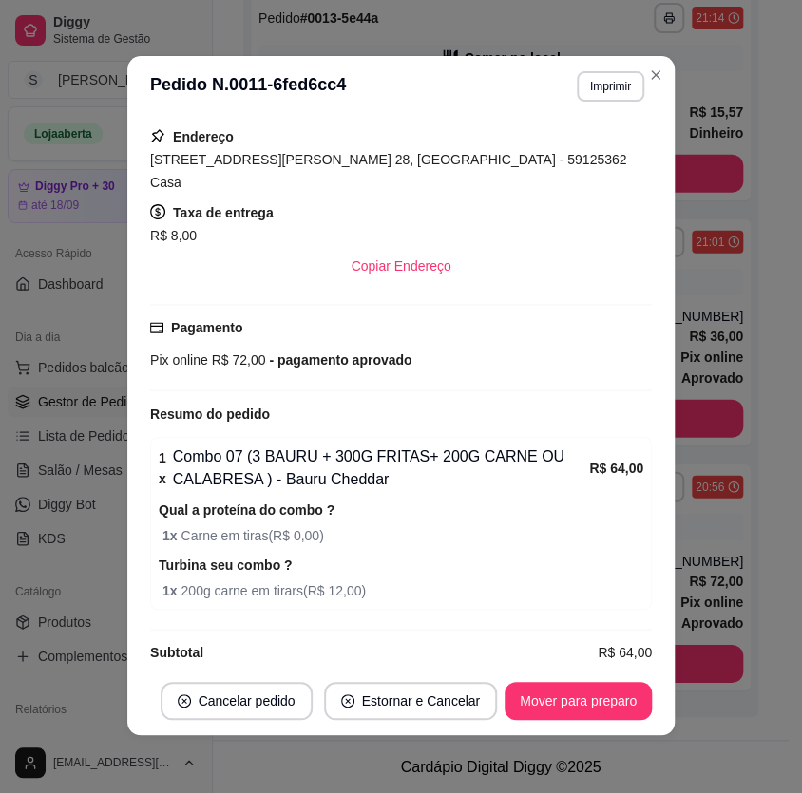
scroll to position [3, 0]
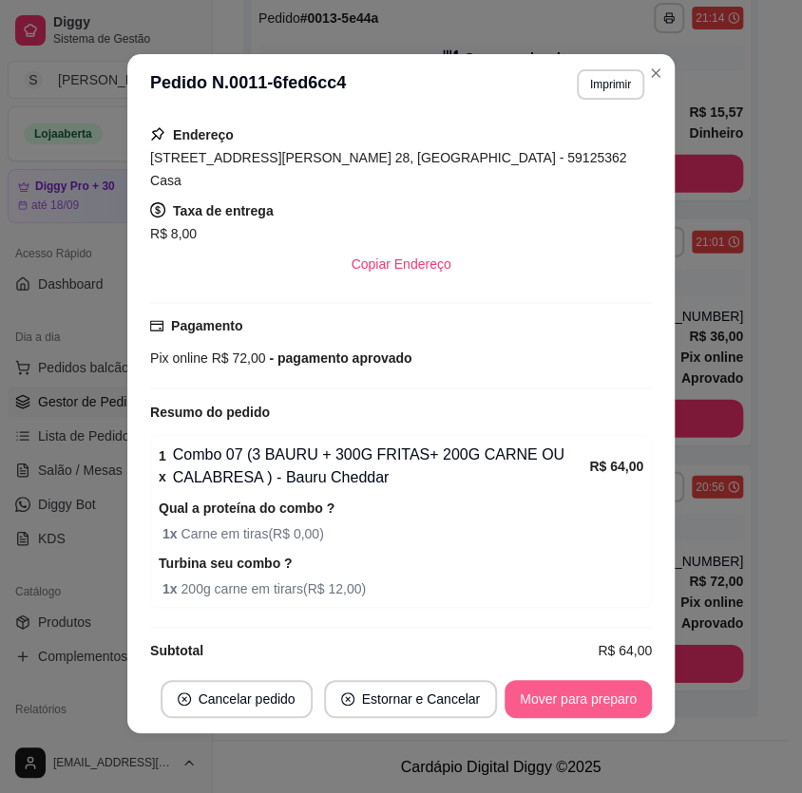
click at [555, 689] on button "Mover para preparo" at bounding box center [578, 699] width 147 height 38
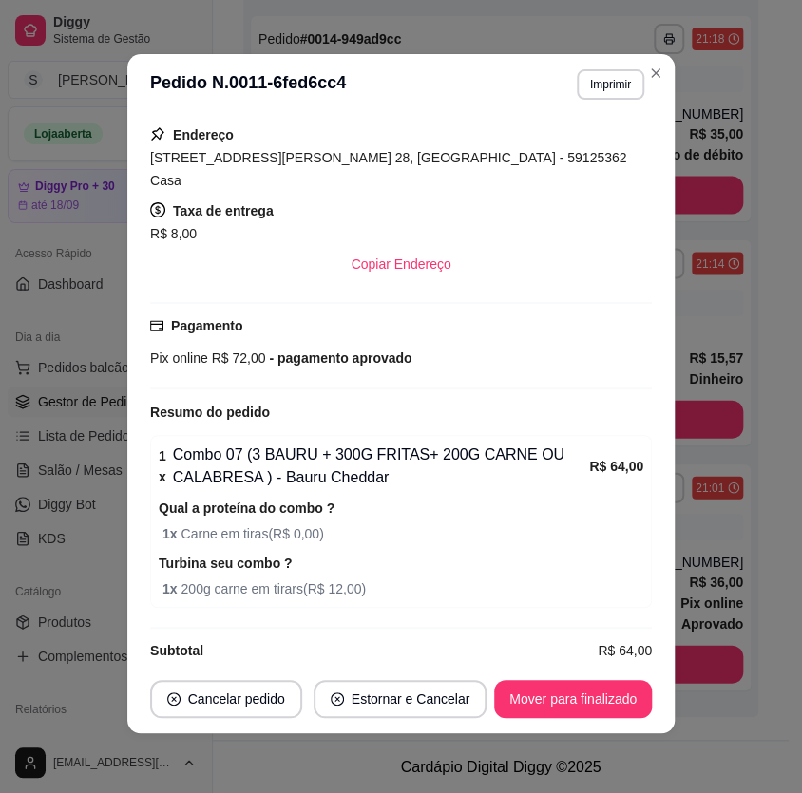
scroll to position [0, 0]
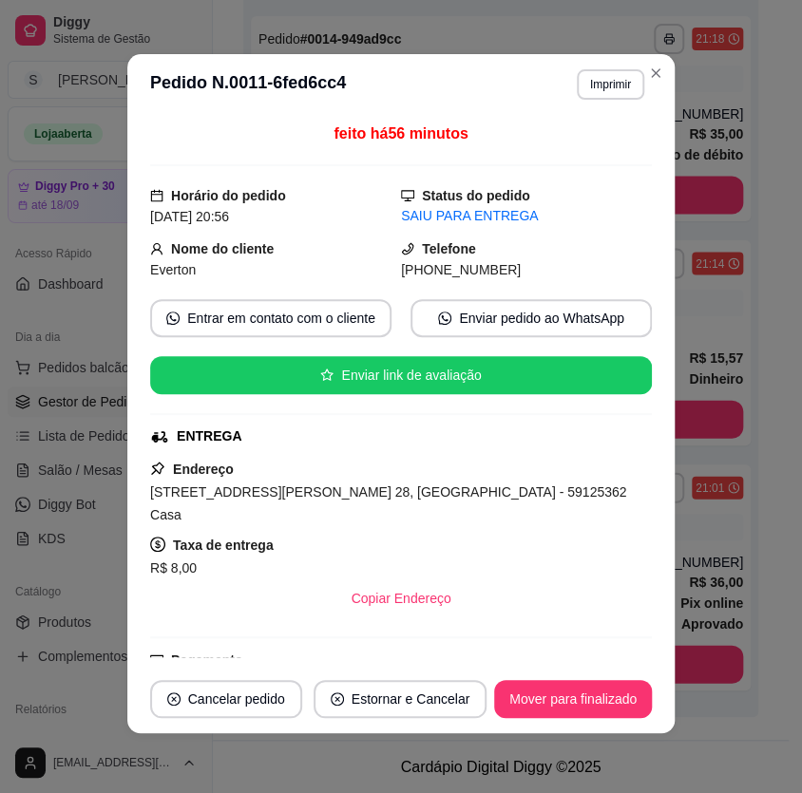
drag, startPoint x: 423, startPoint y: 272, endPoint x: 513, endPoint y: 276, distance: 90.3
click at [513, 276] on div "[PHONE_NUMBER]" at bounding box center [526, 269] width 251 height 21
copy span "9211-7441"
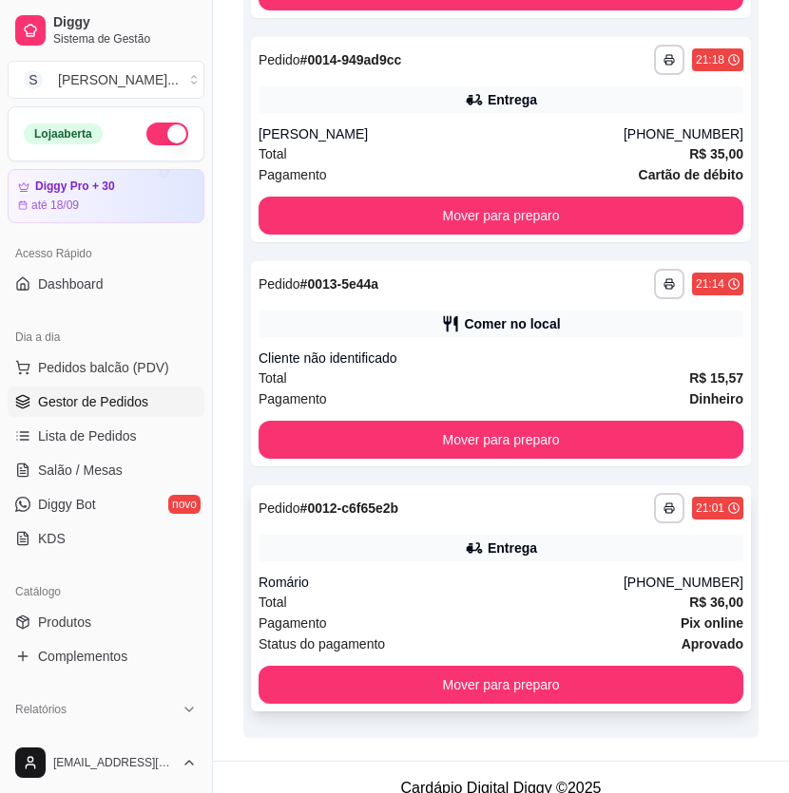
click at [623, 581] on div "Romário" at bounding box center [440, 582] width 365 height 19
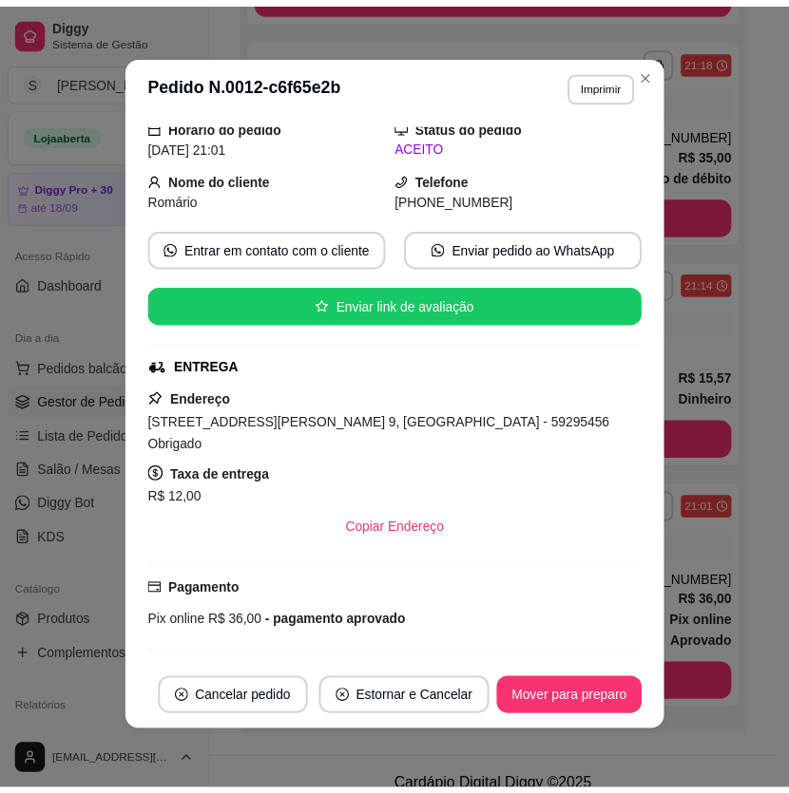
scroll to position [146, 0]
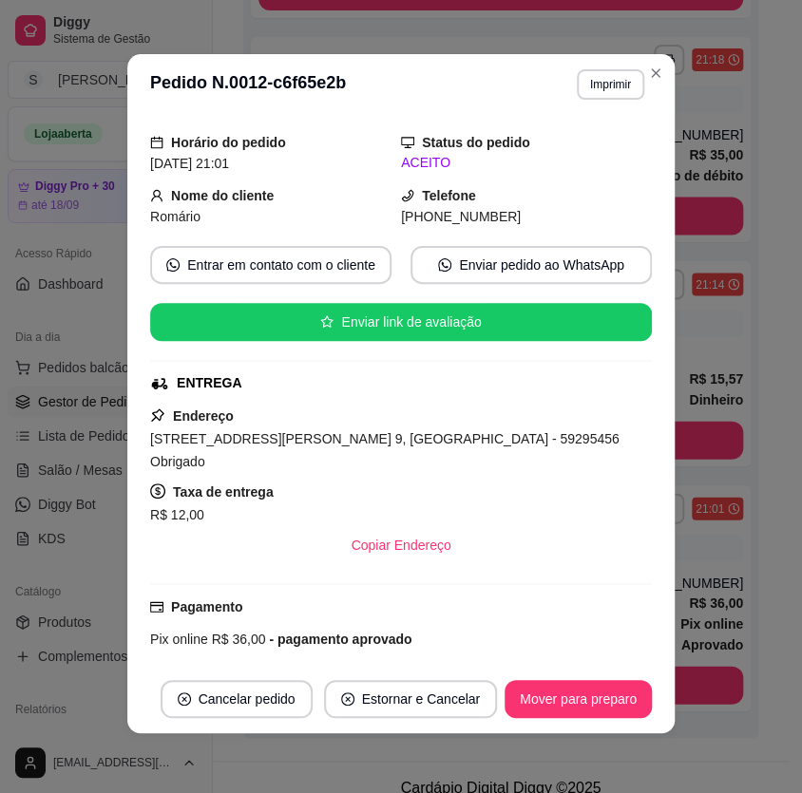
drag, startPoint x: 423, startPoint y: 215, endPoint x: 515, endPoint y: 221, distance: 92.4
click at [515, 221] on div "[PHONE_NUMBER]" at bounding box center [526, 216] width 251 height 21
copy span "9141-3353"
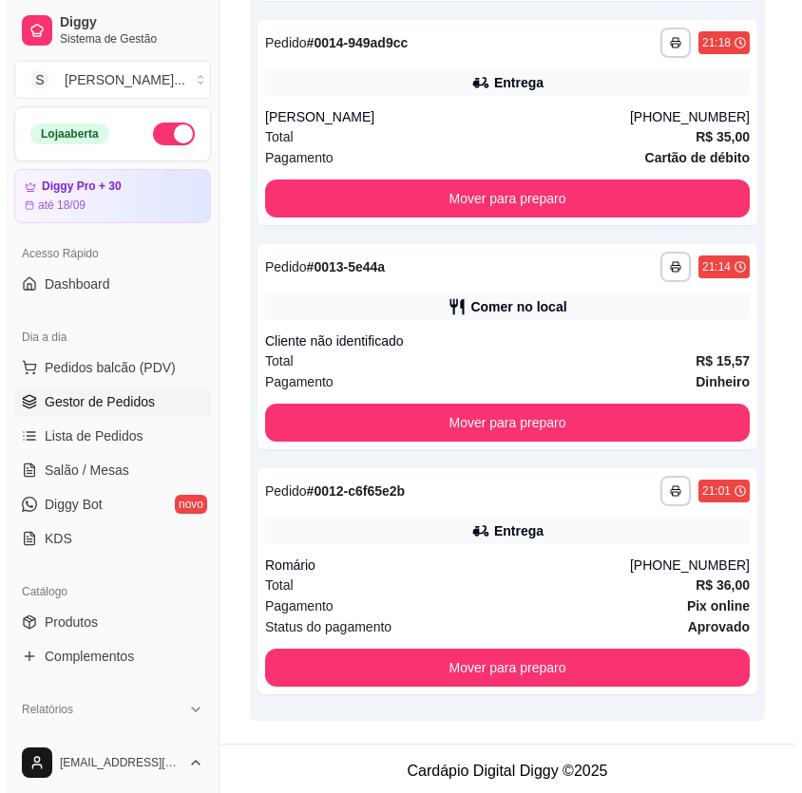
scroll to position [1095, 0]
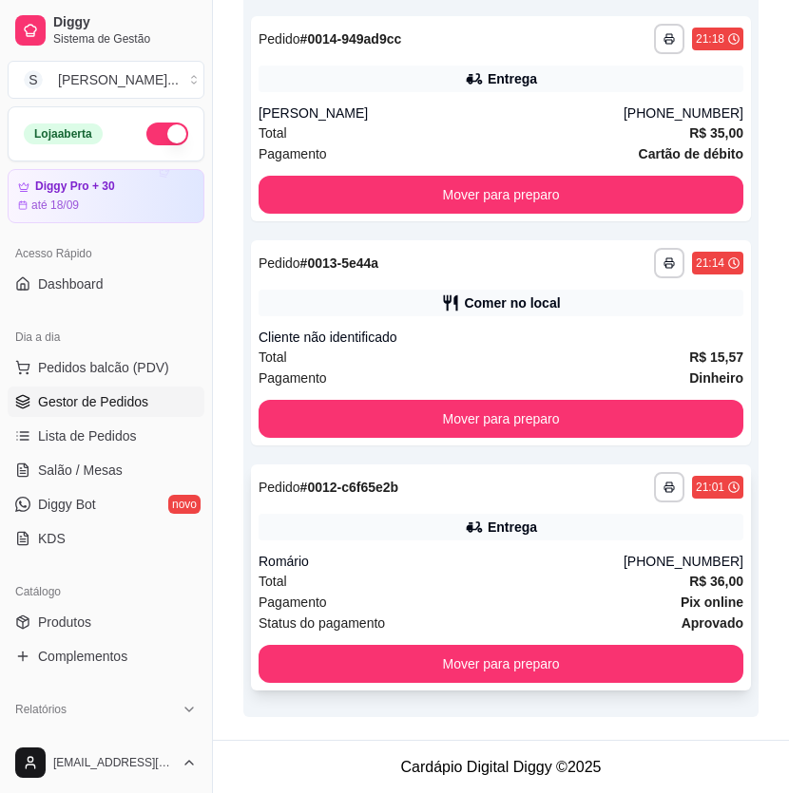
click at [559, 563] on div "Romário" at bounding box center [440, 561] width 365 height 19
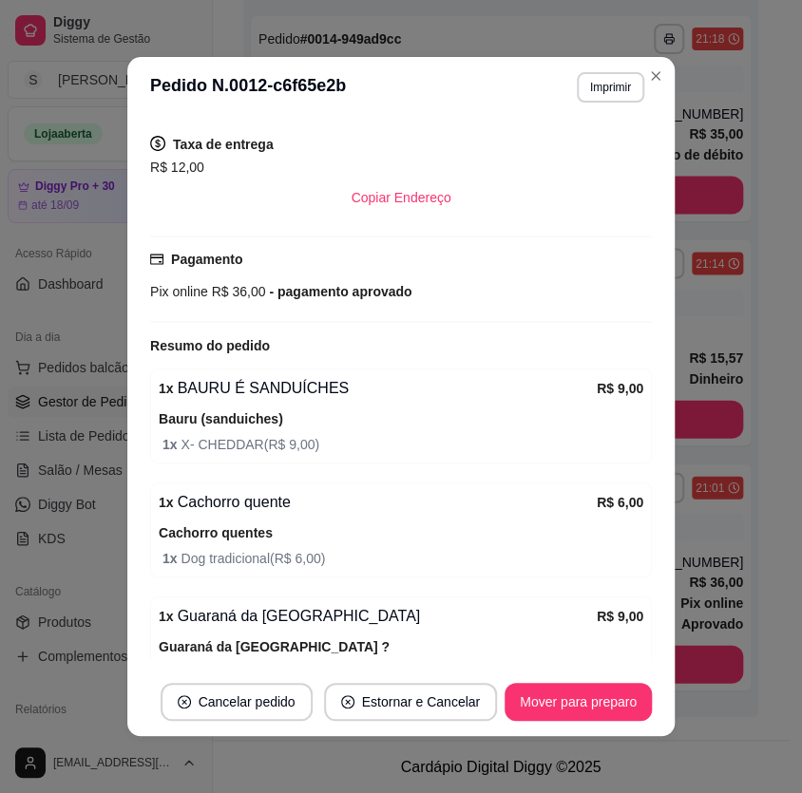
scroll to position [578, 0]
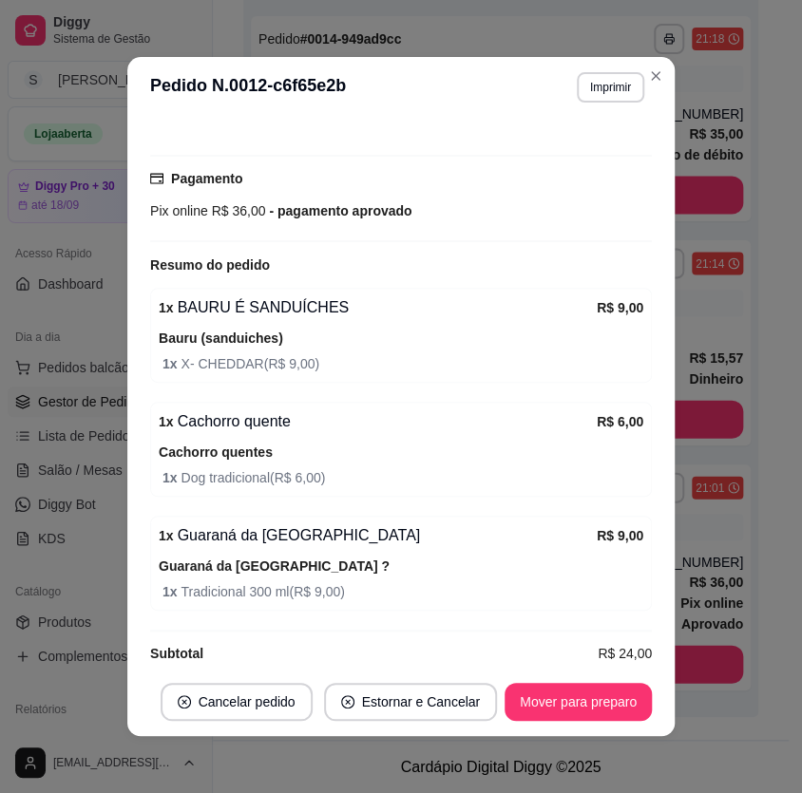
click at [584, 722] on footer "Cancelar pedido Estornar e Cancelar Mover para preparo" at bounding box center [400, 702] width 547 height 68
click at [586, 706] on button "Mover para preparo" at bounding box center [578, 702] width 147 height 38
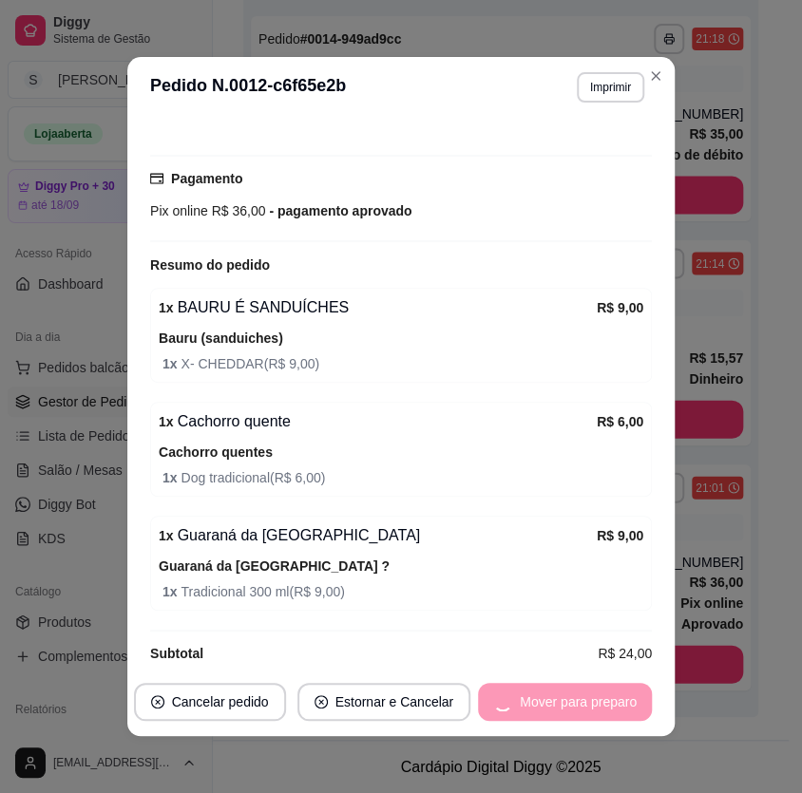
scroll to position [851, 0]
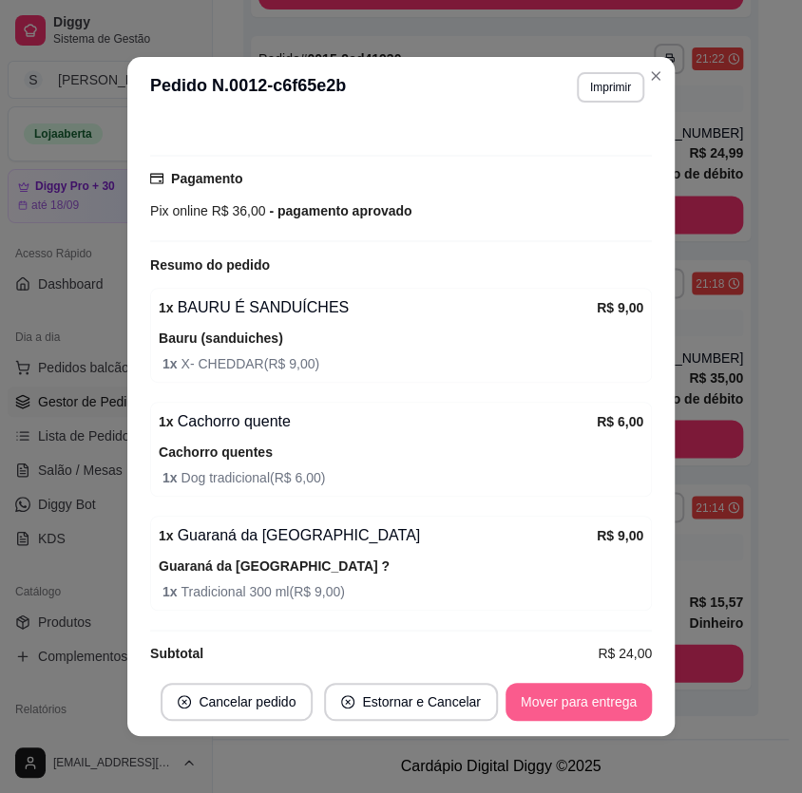
click at [595, 710] on button "Mover para entrega" at bounding box center [578, 702] width 146 height 38
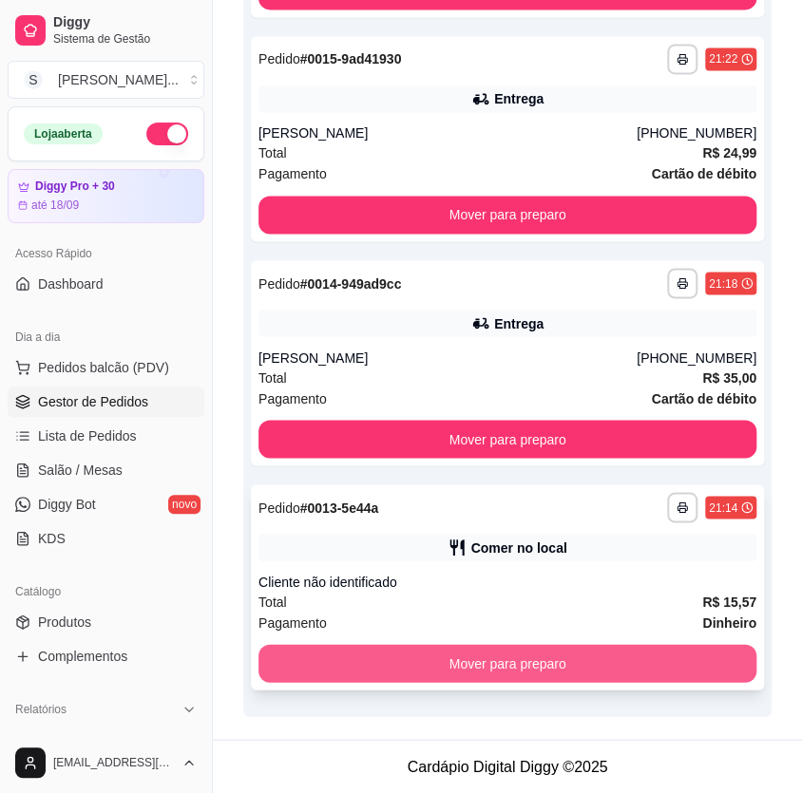
scroll to position [829, 0]
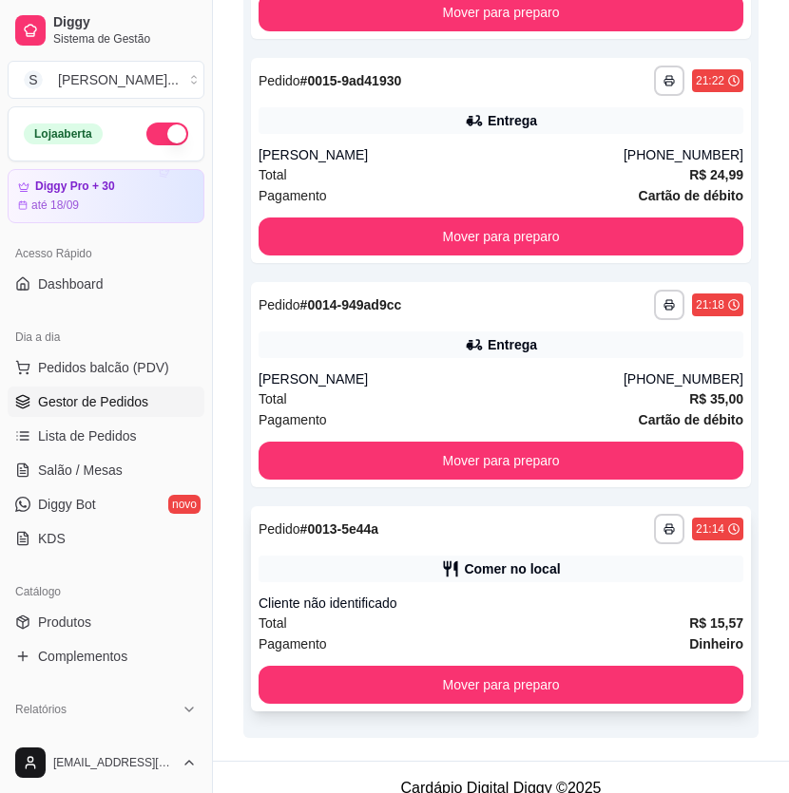
click at [599, 601] on div "Cliente não identificado" at bounding box center [500, 603] width 485 height 19
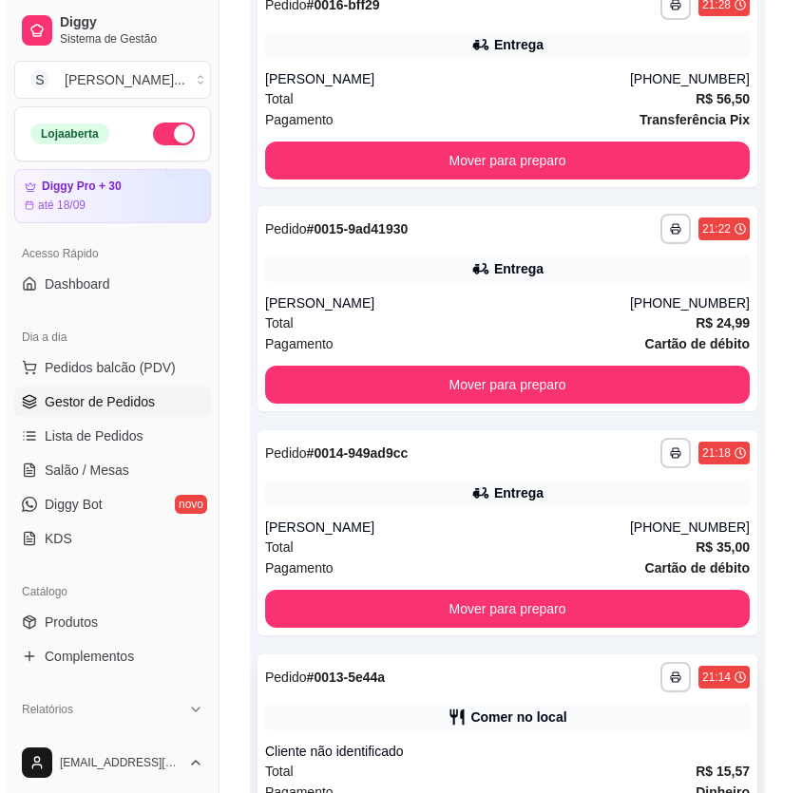
scroll to position [657, 0]
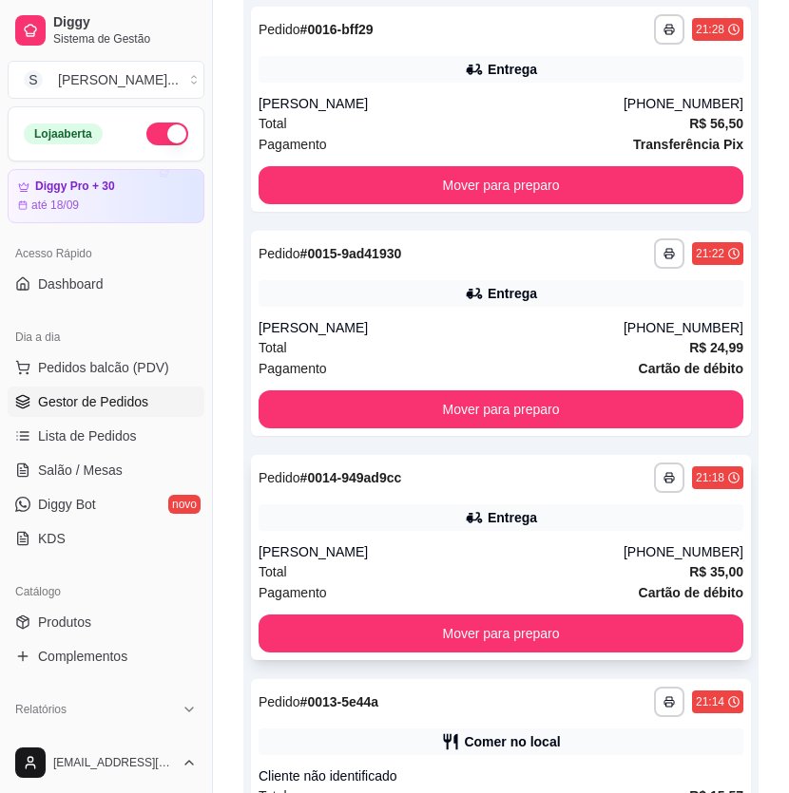
click at [549, 563] on div "Total R$ 35,00" at bounding box center [500, 572] width 485 height 21
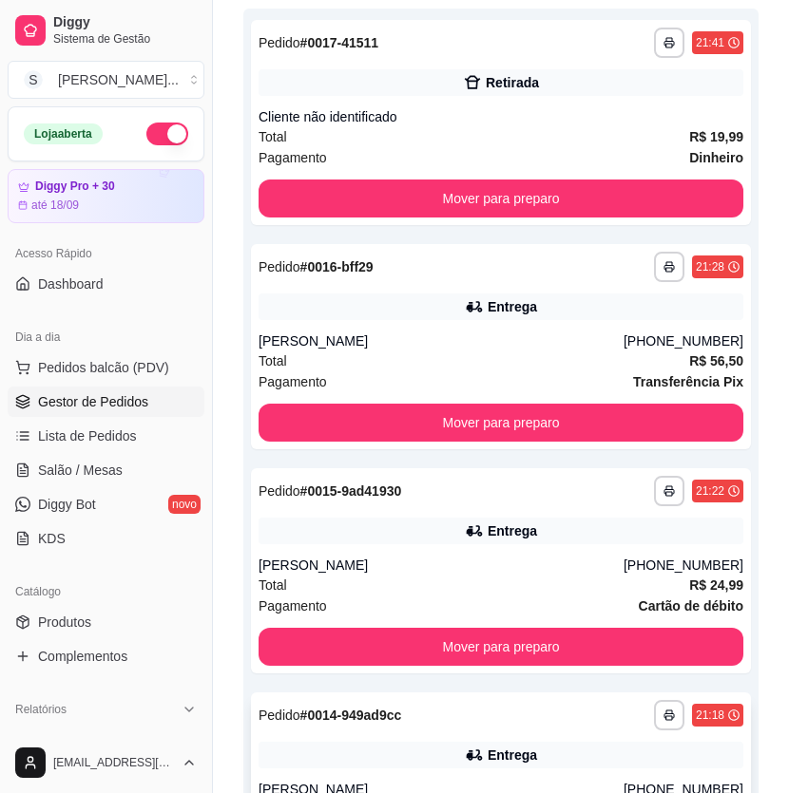
scroll to position [0, 0]
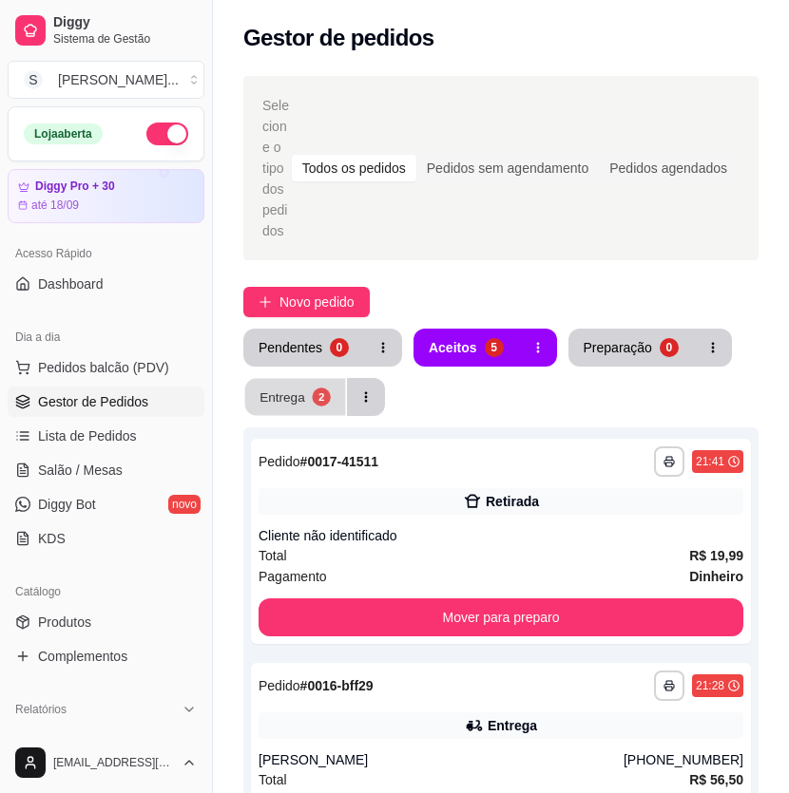
click at [325, 391] on div "2" at bounding box center [321, 397] width 18 height 18
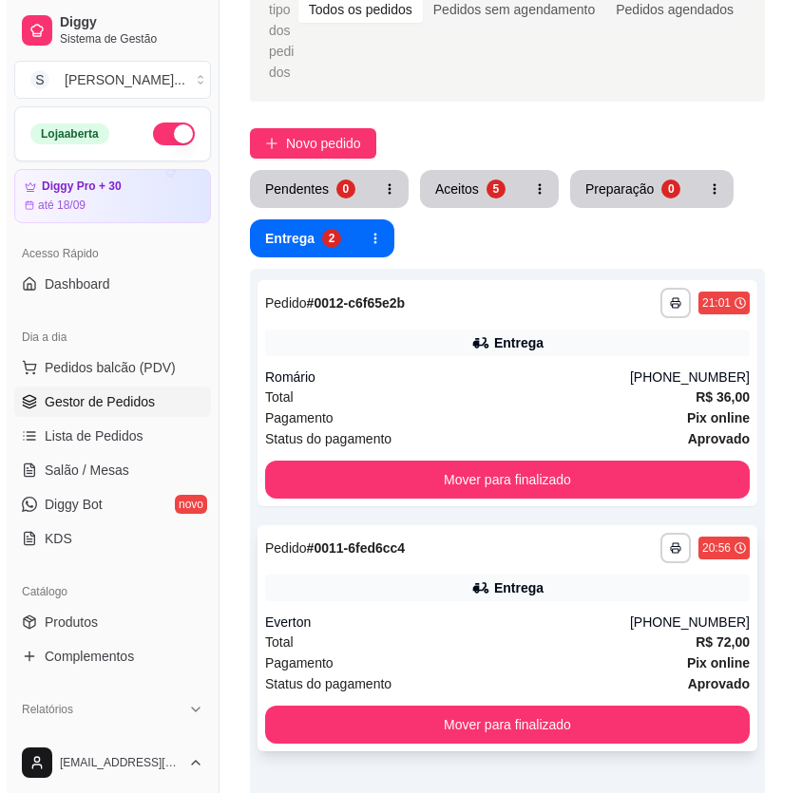
scroll to position [172, 0]
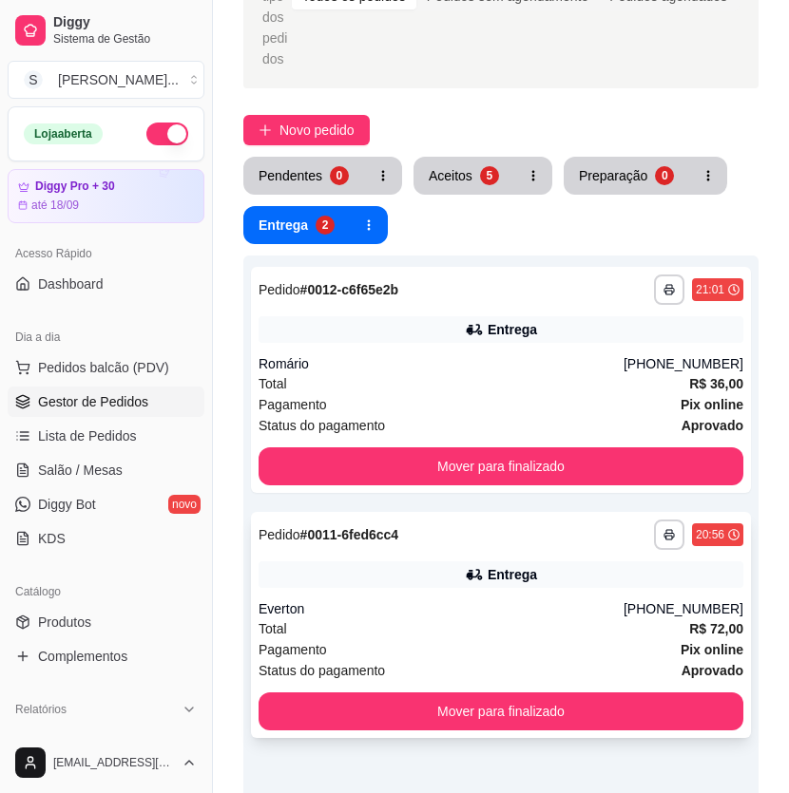
click at [435, 597] on div "**********" at bounding box center [501, 625] width 500 height 226
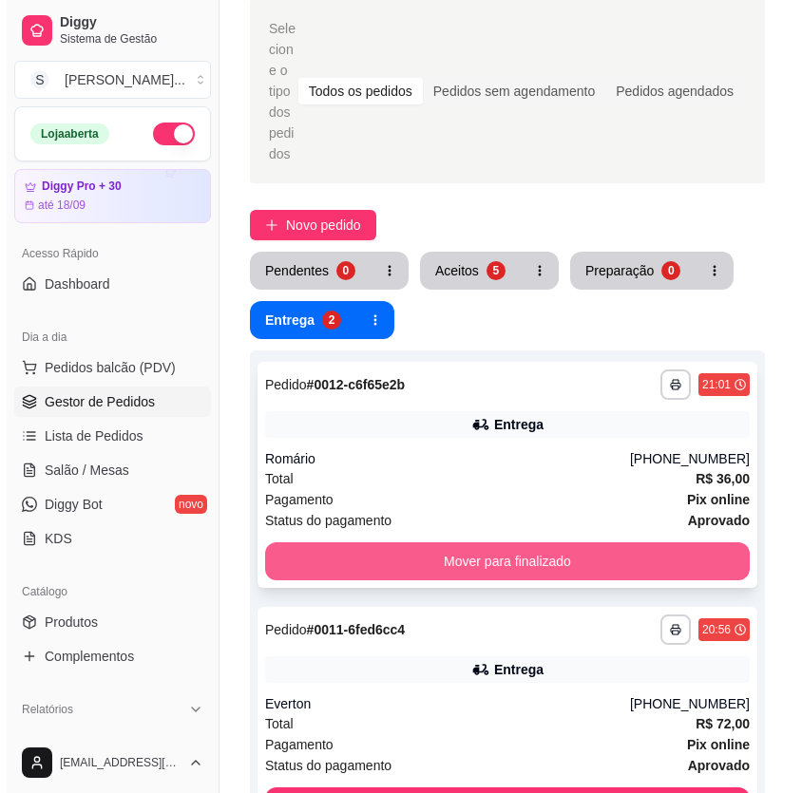
scroll to position [332, 0]
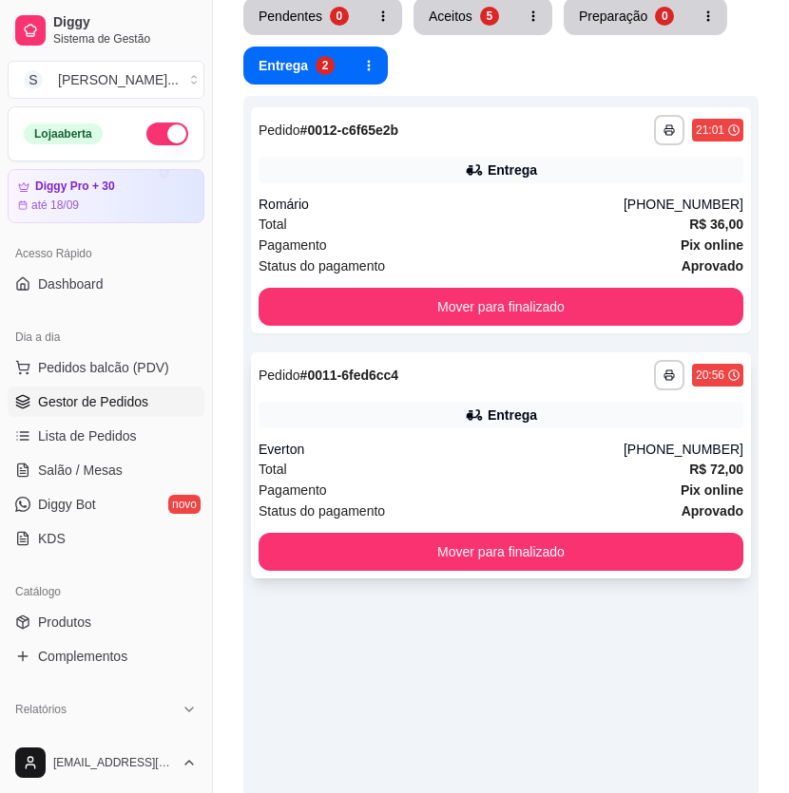
click at [560, 483] on div "Pagamento Pix online" at bounding box center [500, 490] width 485 height 21
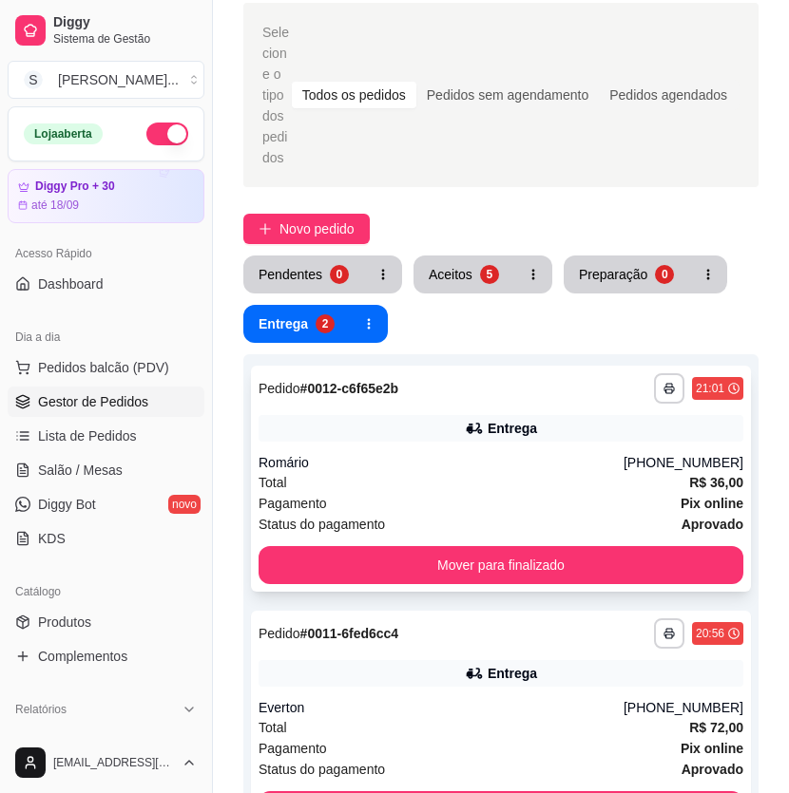
scroll to position [0, 0]
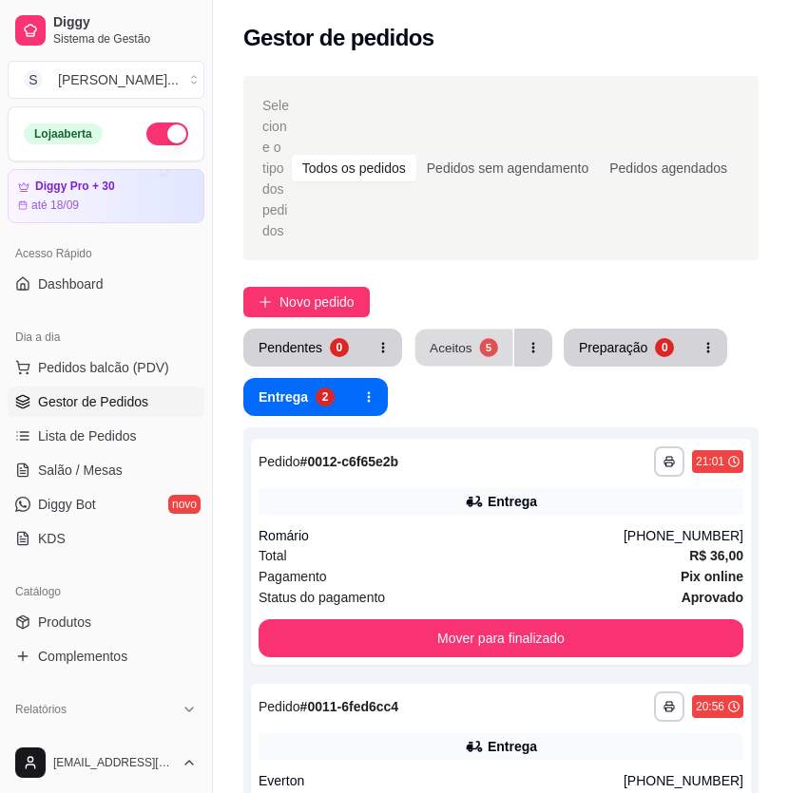
click at [484, 338] on div "5" at bounding box center [488, 347] width 18 height 18
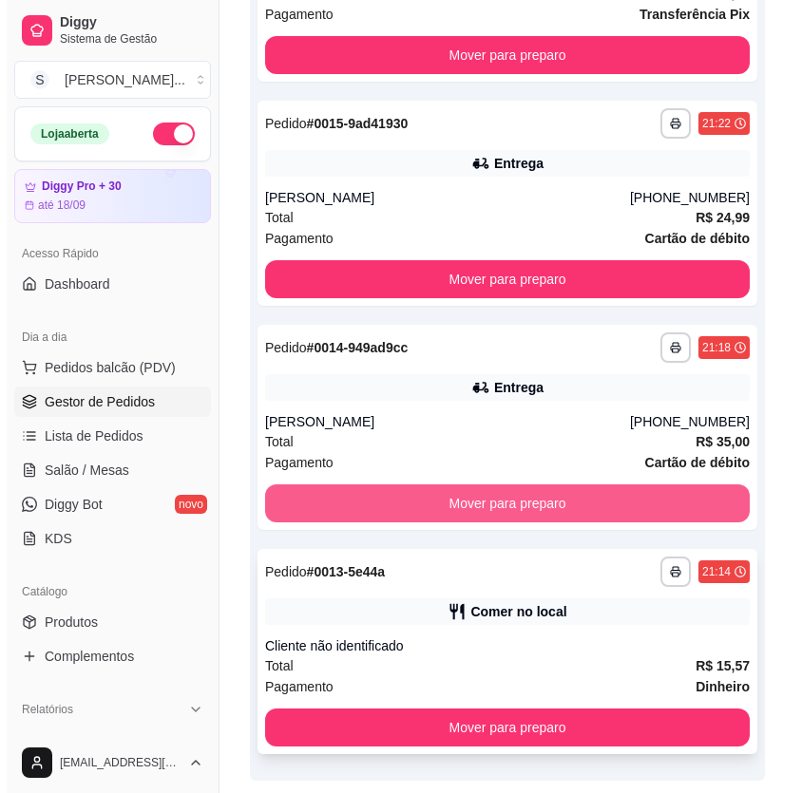
scroll to position [851, 0]
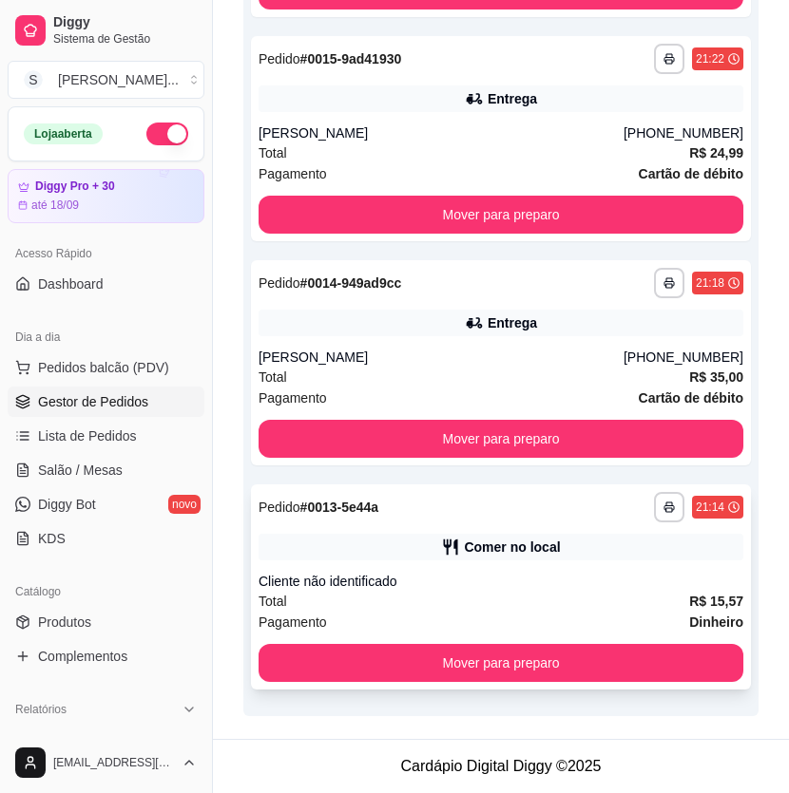
click at [609, 535] on div "Comer no local" at bounding box center [500, 547] width 485 height 27
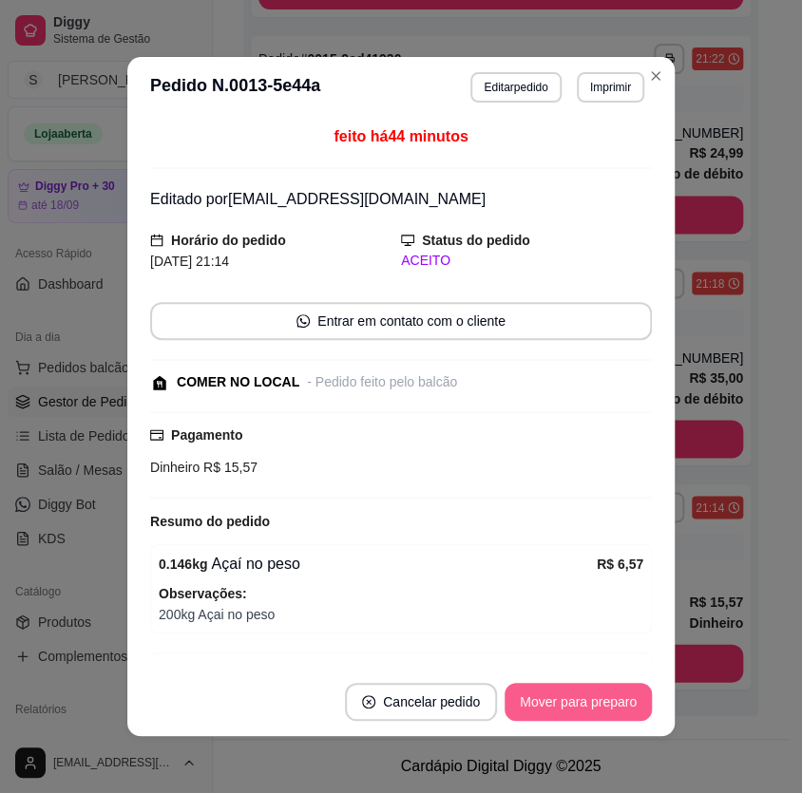
click at [636, 705] on button "Mover para preparo" at bounding box center [578, 702] width 147 height 38
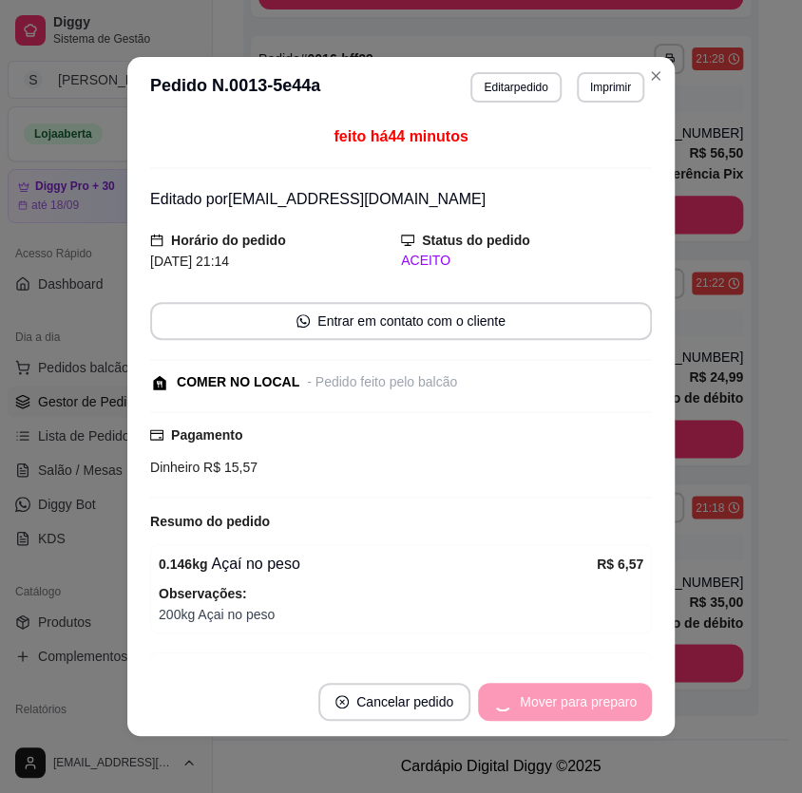
scroll to position [627, 0]
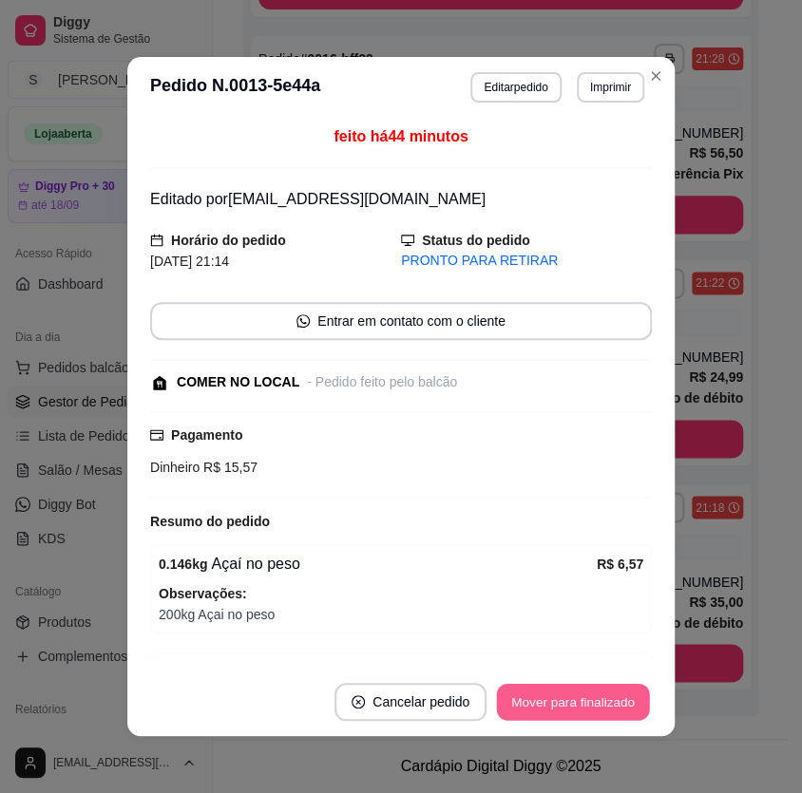
click at [597, 703] on button "Mover para finalizado" at bounding box center [573, 702] width 153 height 37
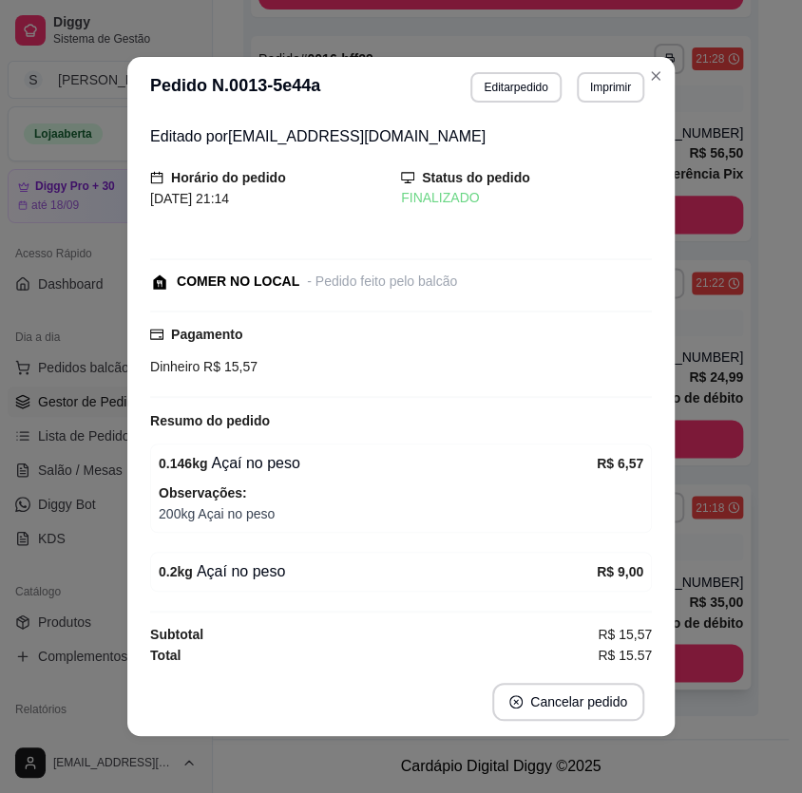
scroll to position [606, 0]
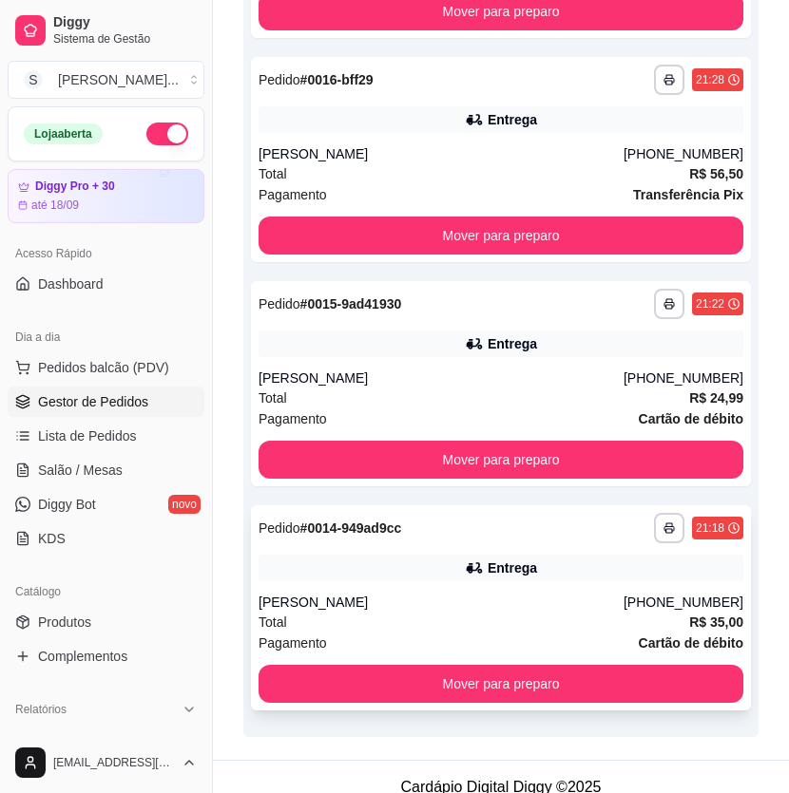
click at [683, 590] on div "**********" at bounding box center [501, 607] width 500 height 205
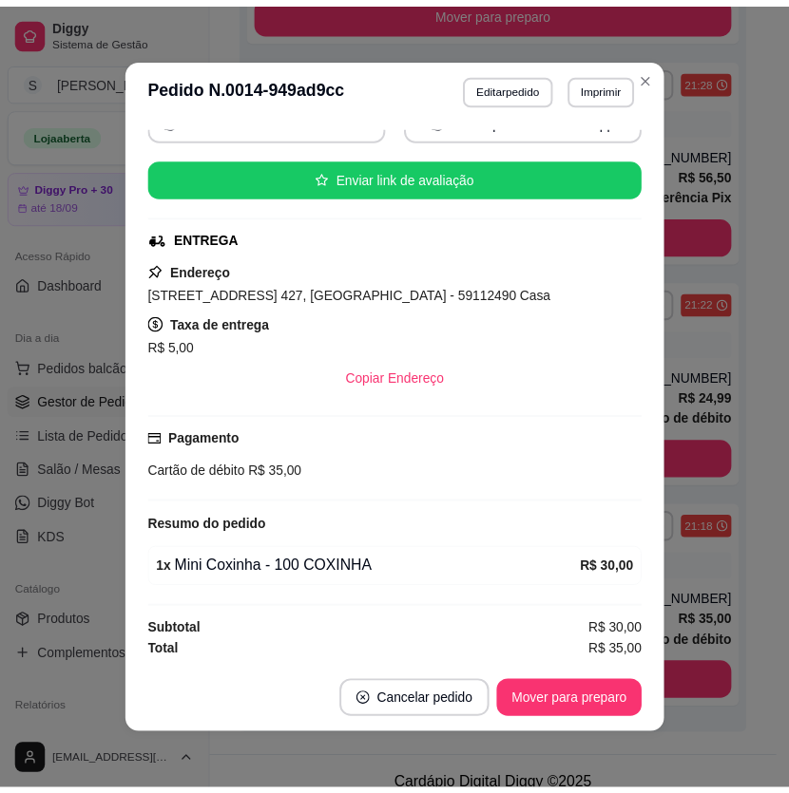
scroll to position [3, 0]
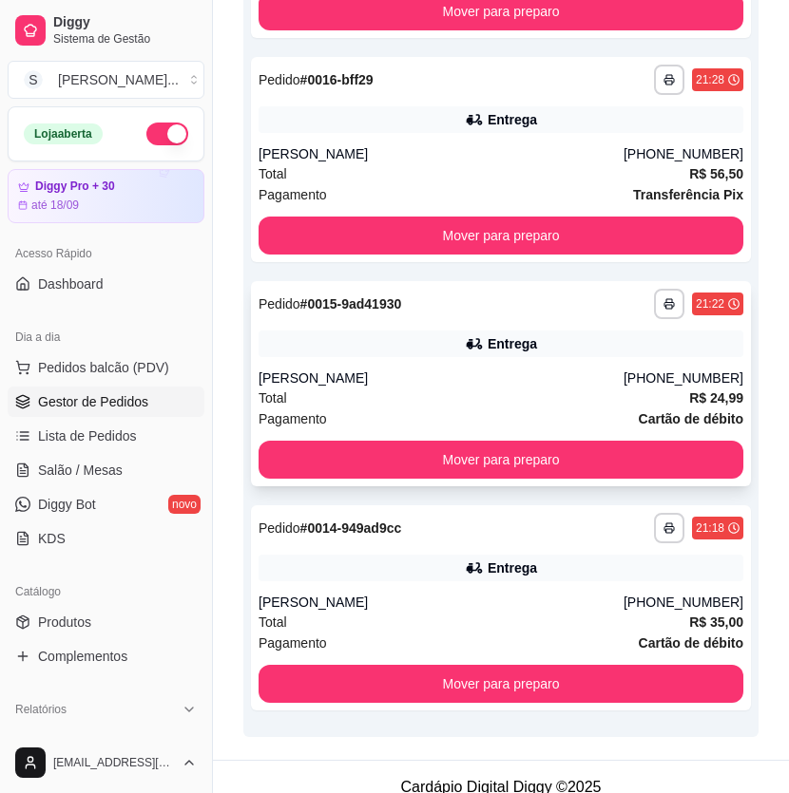
click at [659, 373] on div "[PHONE_NUMBER]" at bounding box center [683, 378] width 120 height 19
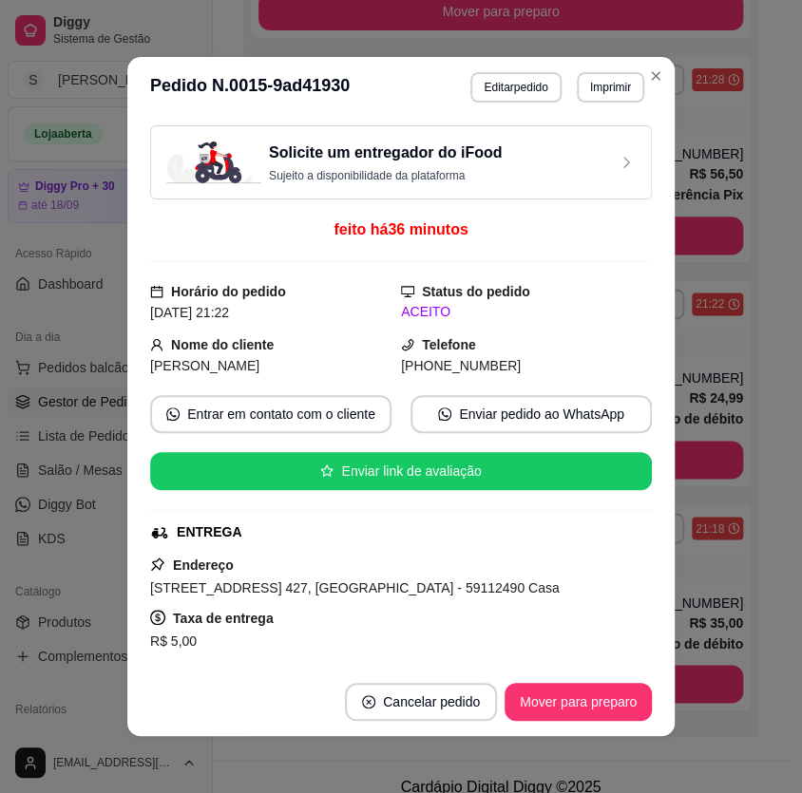
click at [647, 379] on div "Solicite um entregador do iFood Sujeito a disponibilidade da plataforma feito h…" at bounding box center [400, 393] width 547 height 550
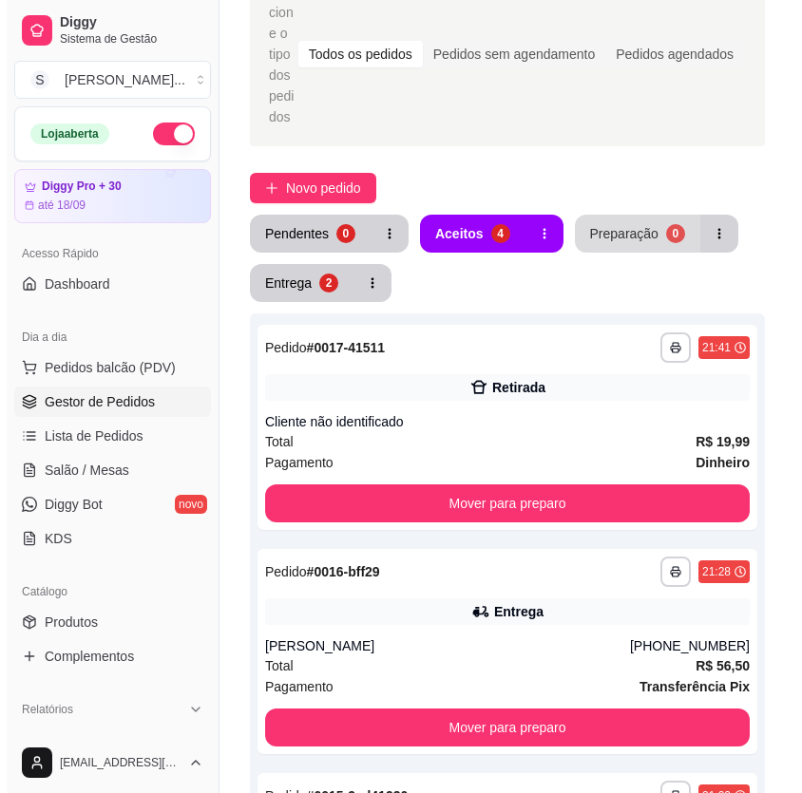
scroll to position [87, 0]
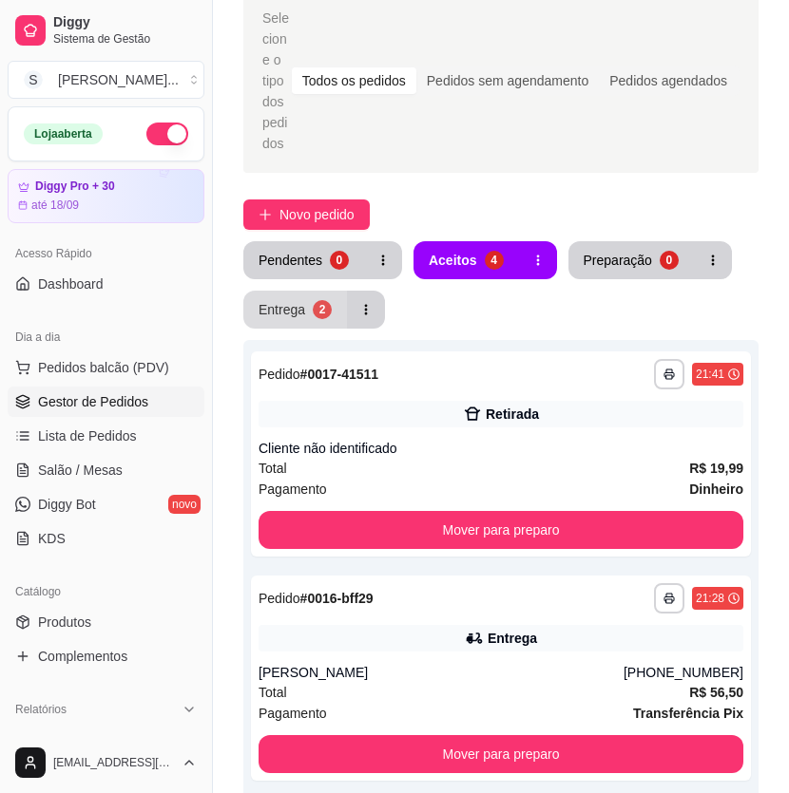
click at [324, 318] on button "Entrega 2" at bounding box center [295, 310] width 104 height 38
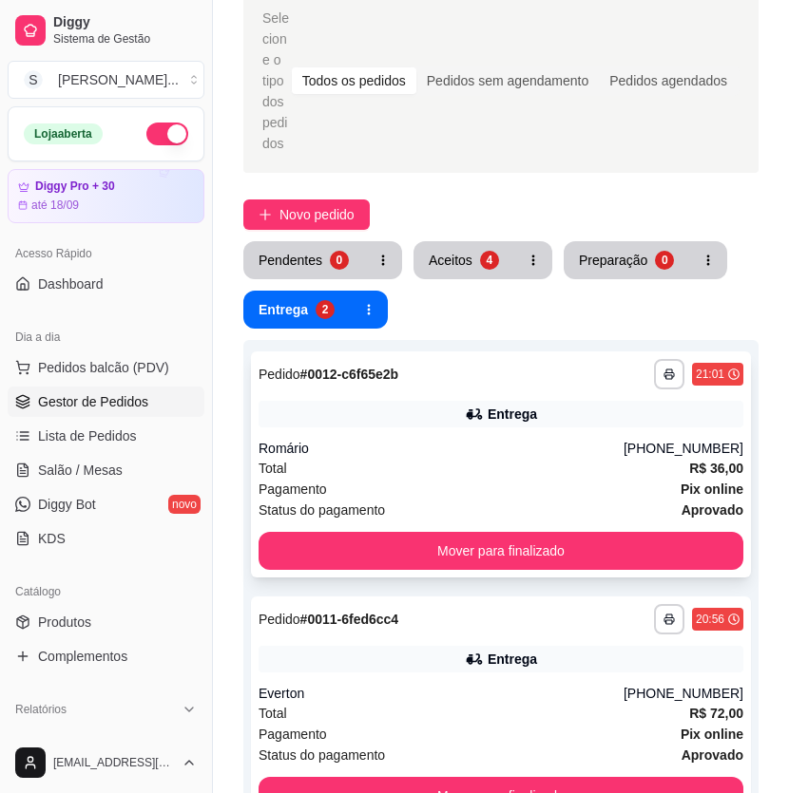
click at [390, 417] on div "Entrega" at bounding box center [500, 414] width 485 height 27
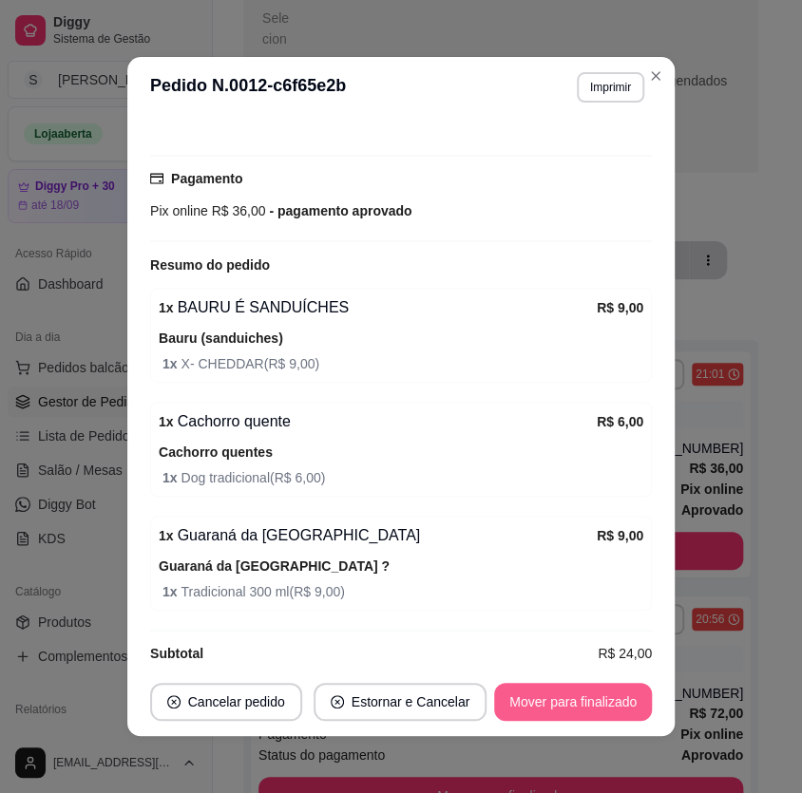
scroll to position [3, 0]
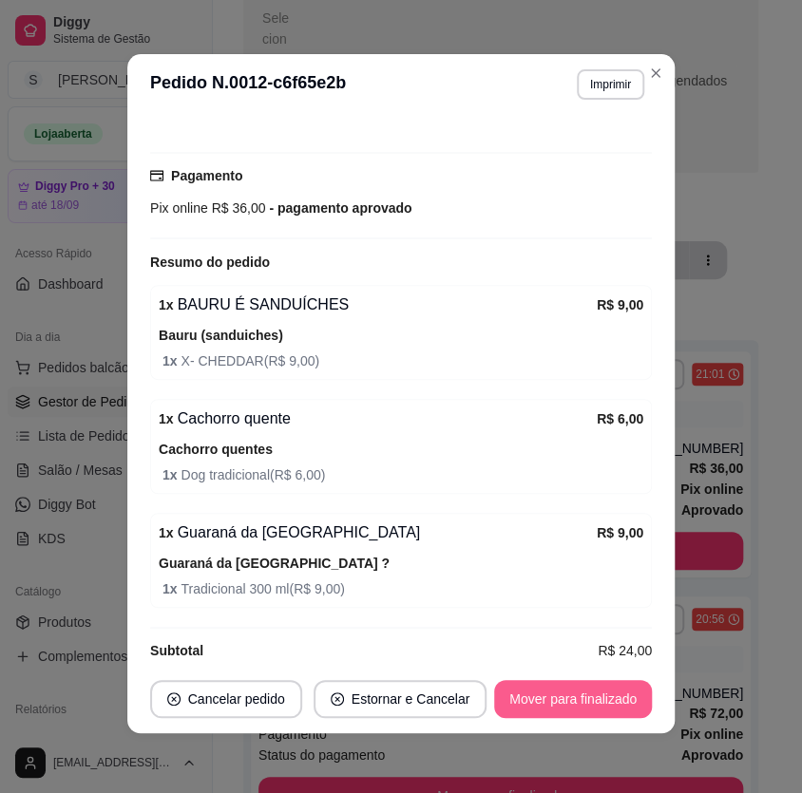
click at [591, 698] on button "Mover para finalizado" at bounding box center [573, 699] width 158 height 38
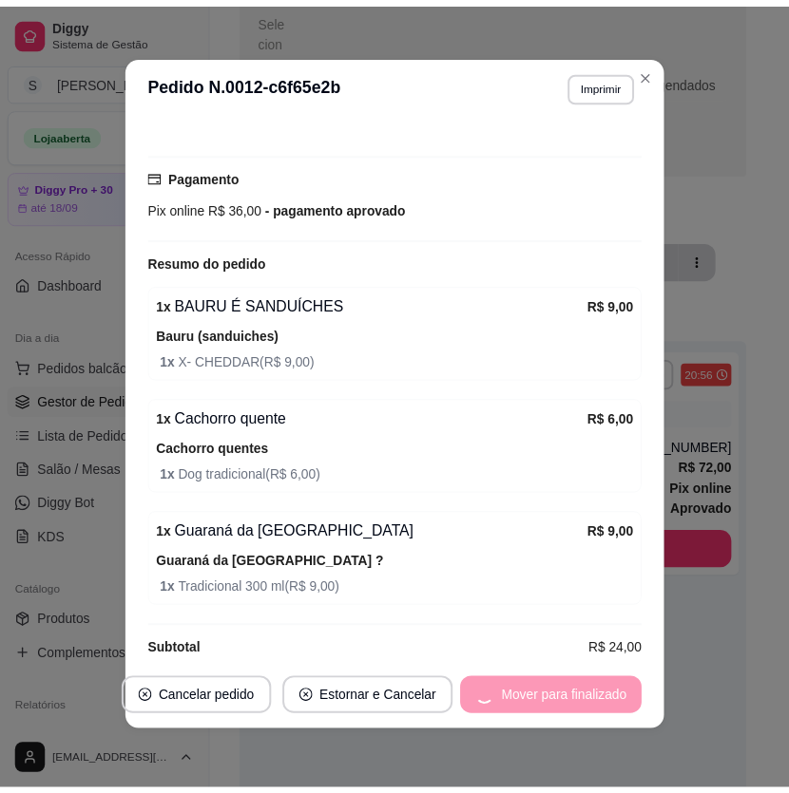
scroll to position [514, 0]
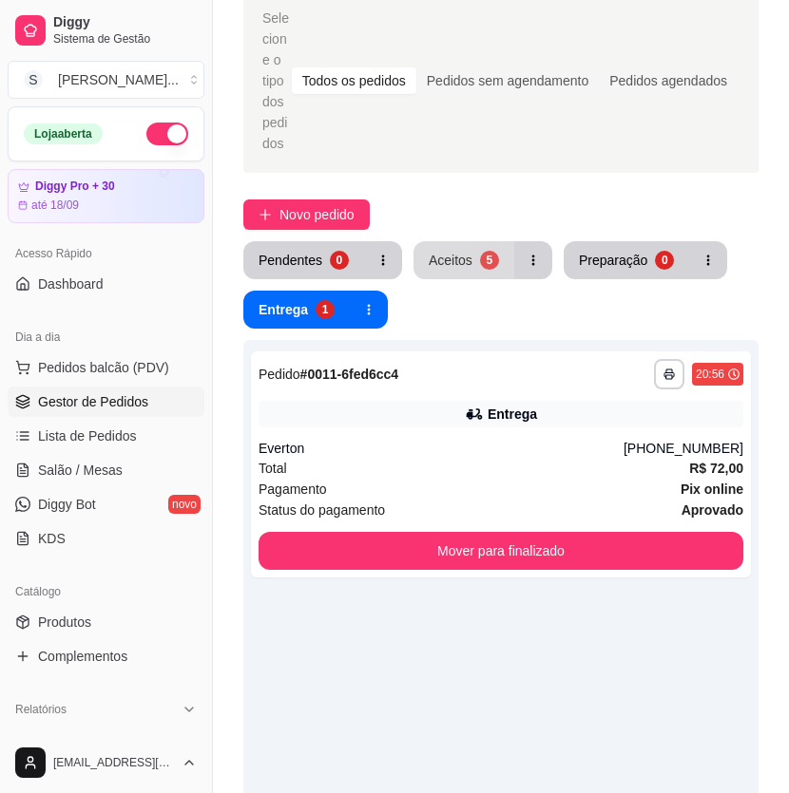
click at [448, 252] on div "Aceitos" at bounding box center [451, 260] width 44 height 19
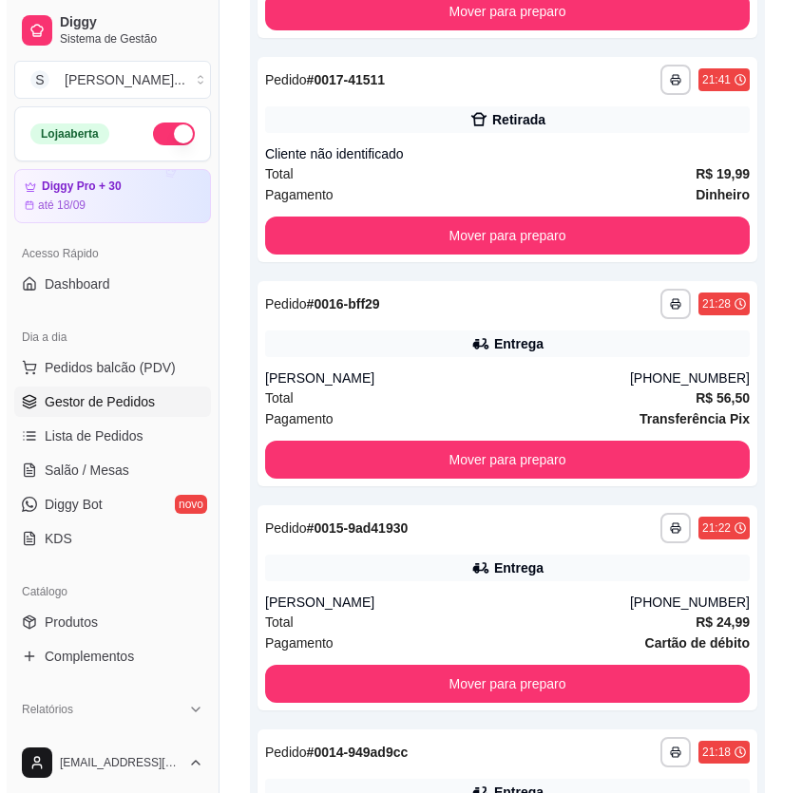
scroll to position [851, 0]
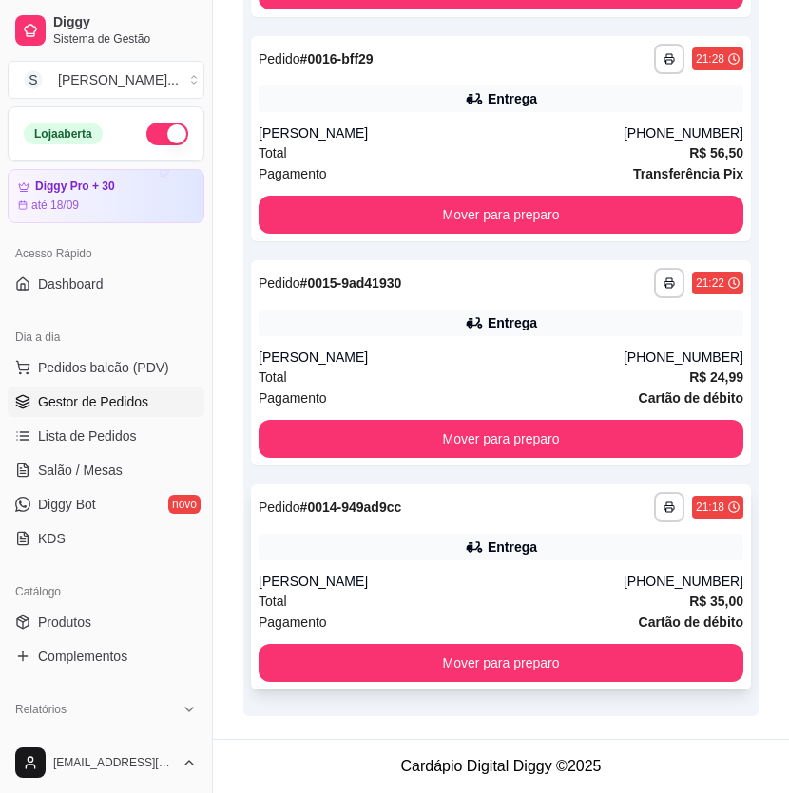
click at [543, 586] on div "[PERSON_NAME]" at bounding box center [440, 581] width 365 height 19
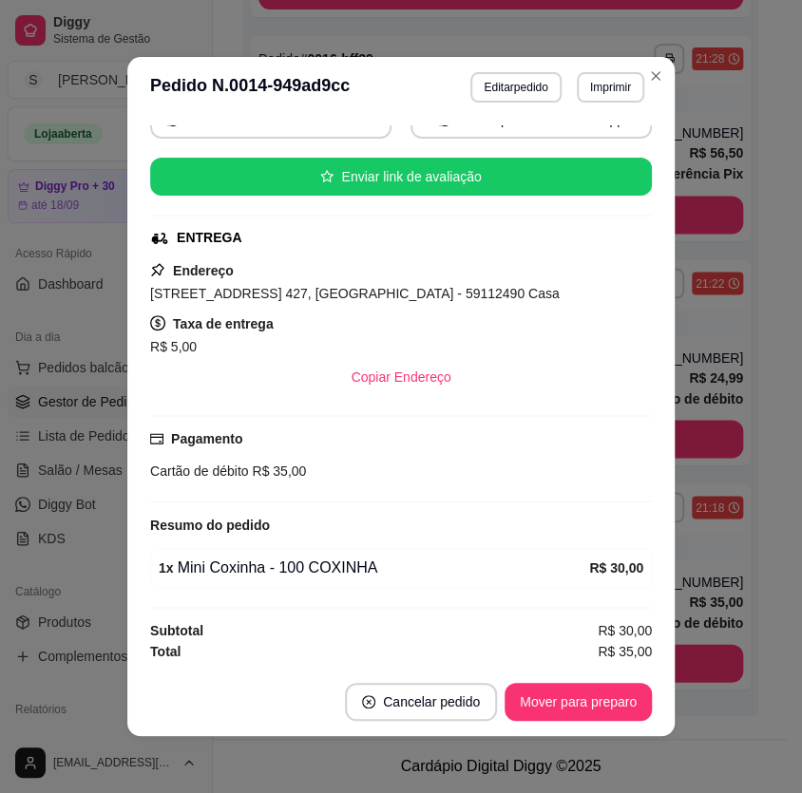
scroll to position [3, 0]
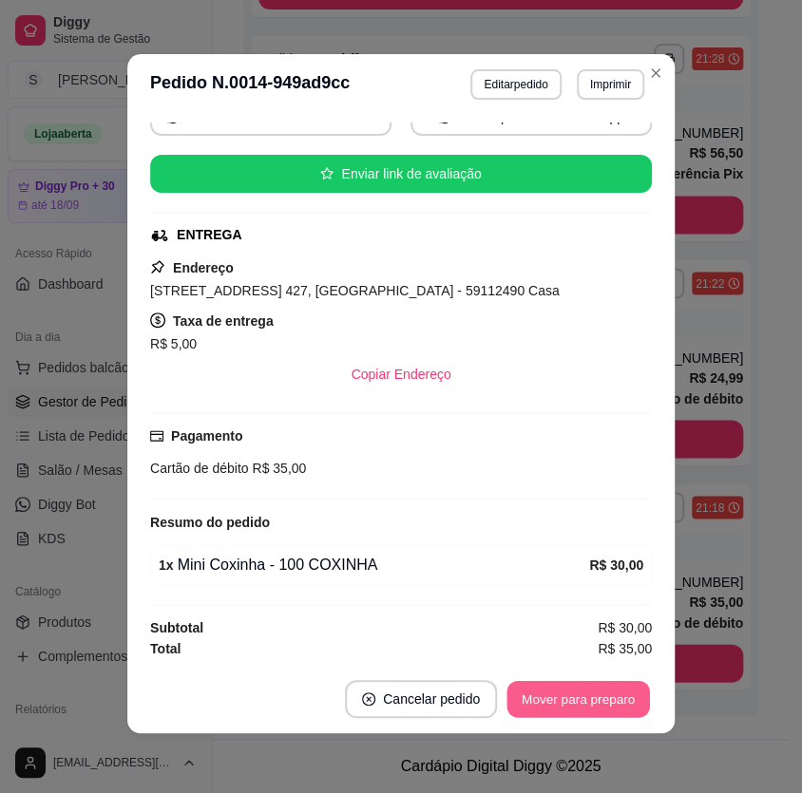
click at [600, 702] on button "Mover para preparo" at bounding box center [577, 699] width 143 height 37
click at [599, 700] on button "Mover para entrega" at bounding box center [578, 699] width 143 height 37
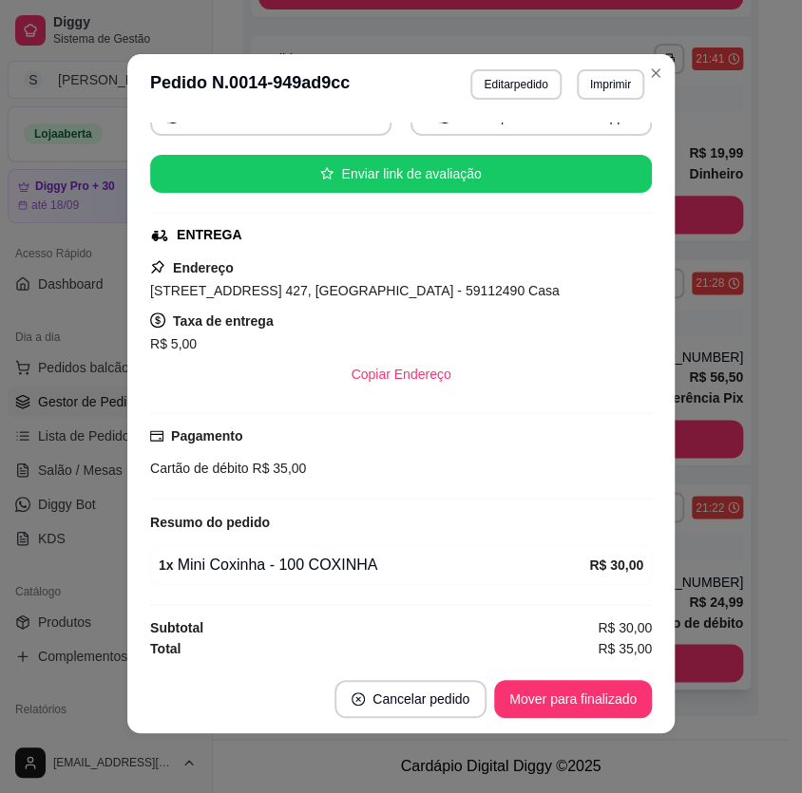
scroll to position [606, 0]
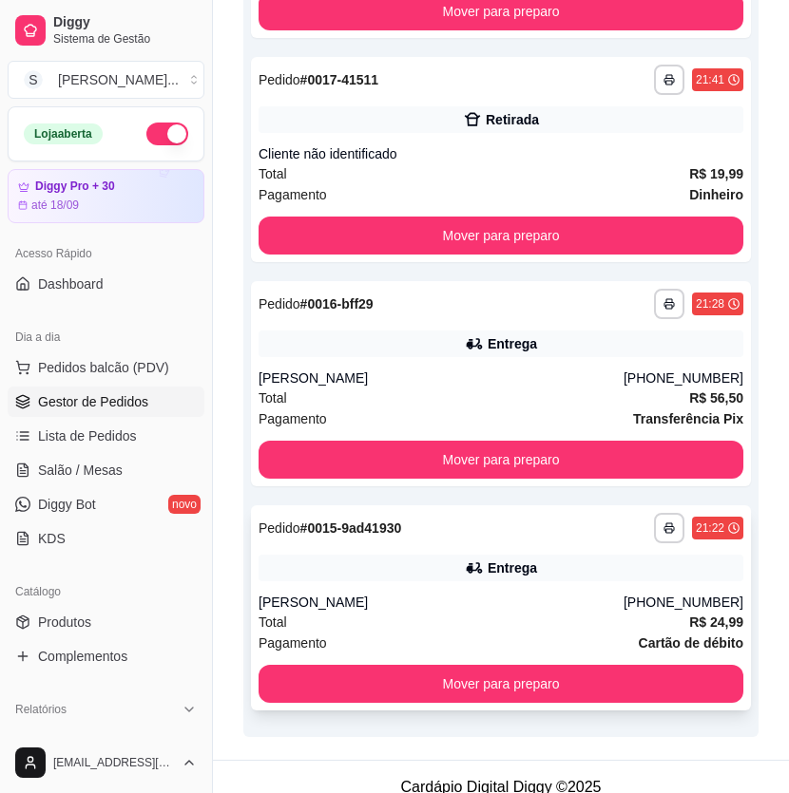
click at [666, 587] on div "**********" at bounding box center [501, 607] width 500 height 205
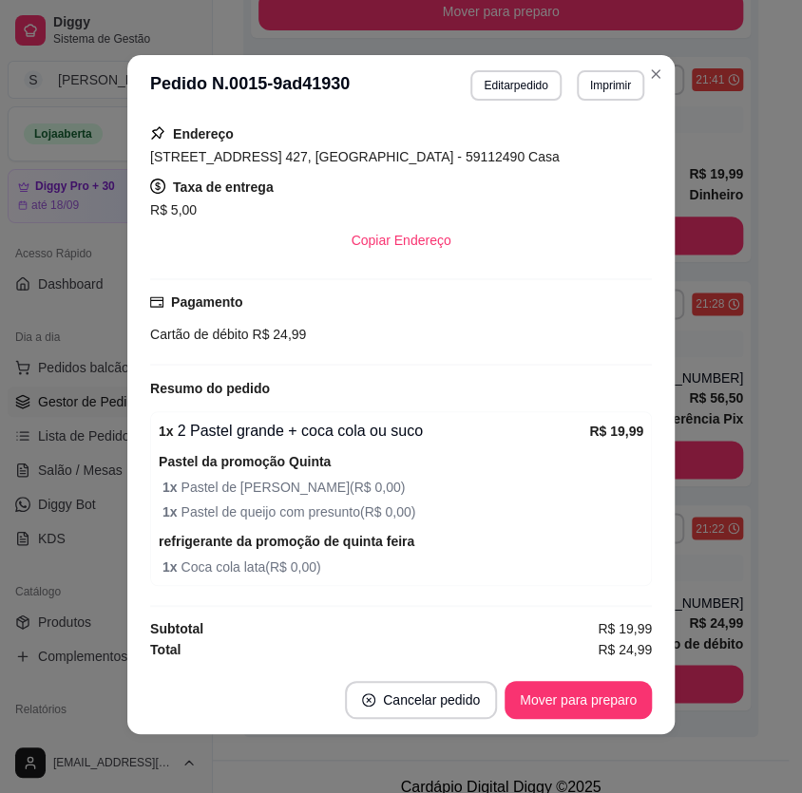
scroll to position [3, 0]
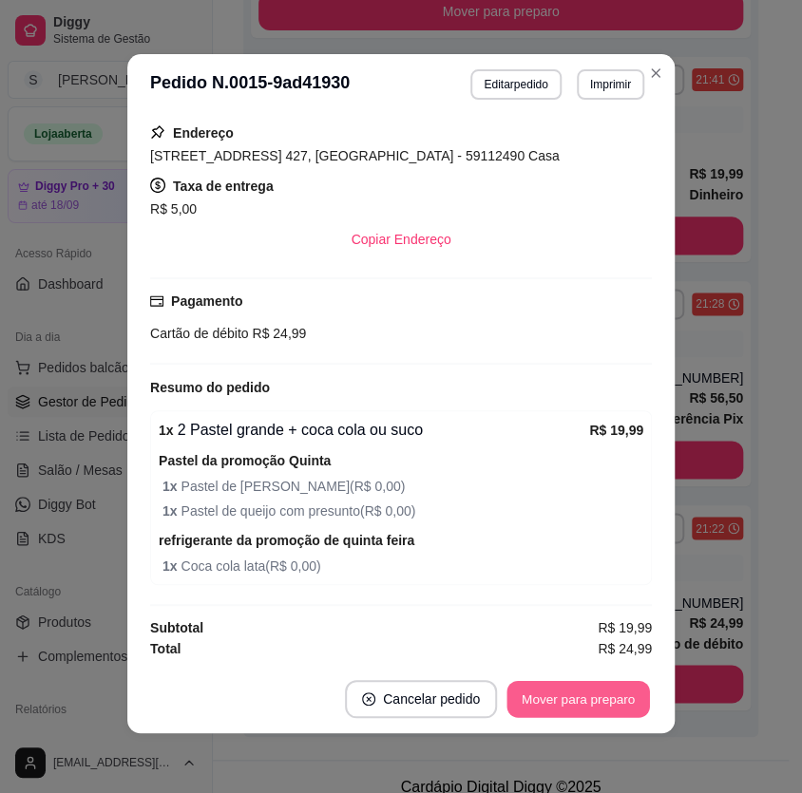
click at [585, 706] on button "Mover para preparo" at bounding box center [577, 699] width 143 height 37
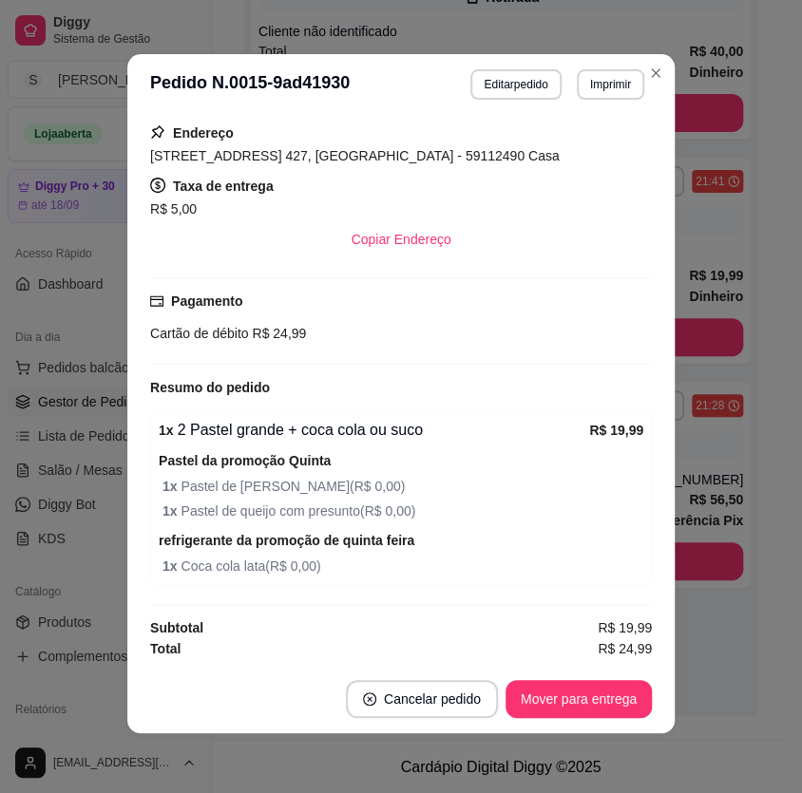
scroll to position [504, 0]
click at [588, 701] on button "Mover para entrega" at bounding box center [578, 699] width 146 height 38
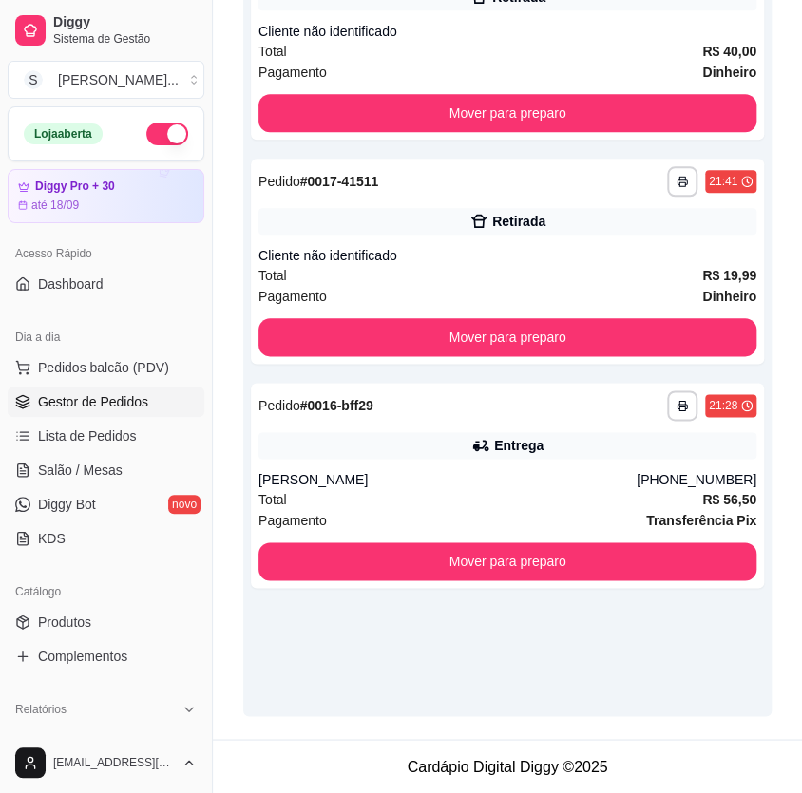
scroll to position [484, 0]
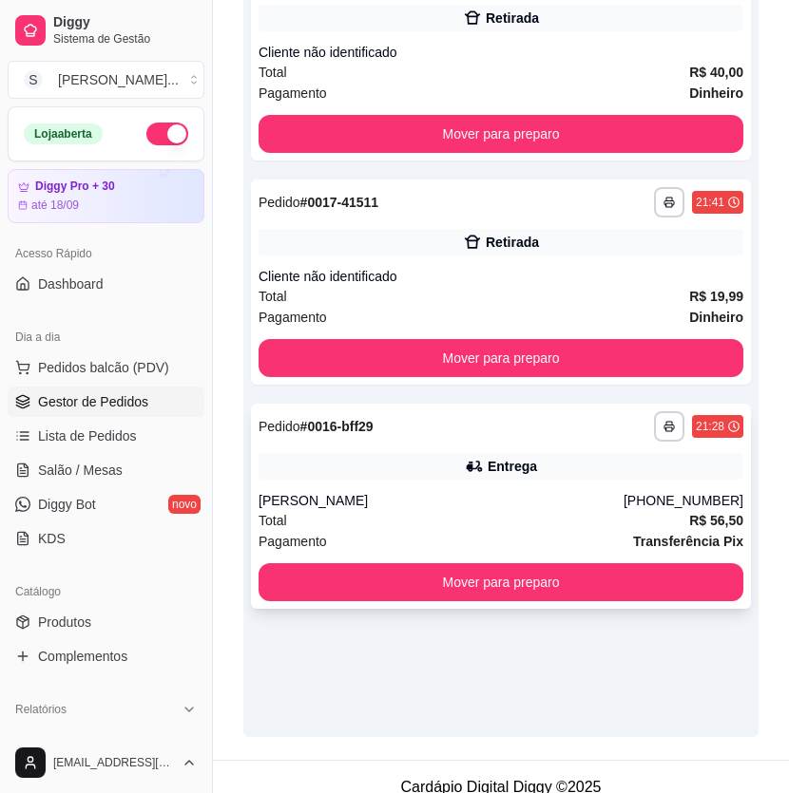
click at [548, 508] on div "[PERSON_NAME]" at bounding box center [440, 500] width 365 height 19
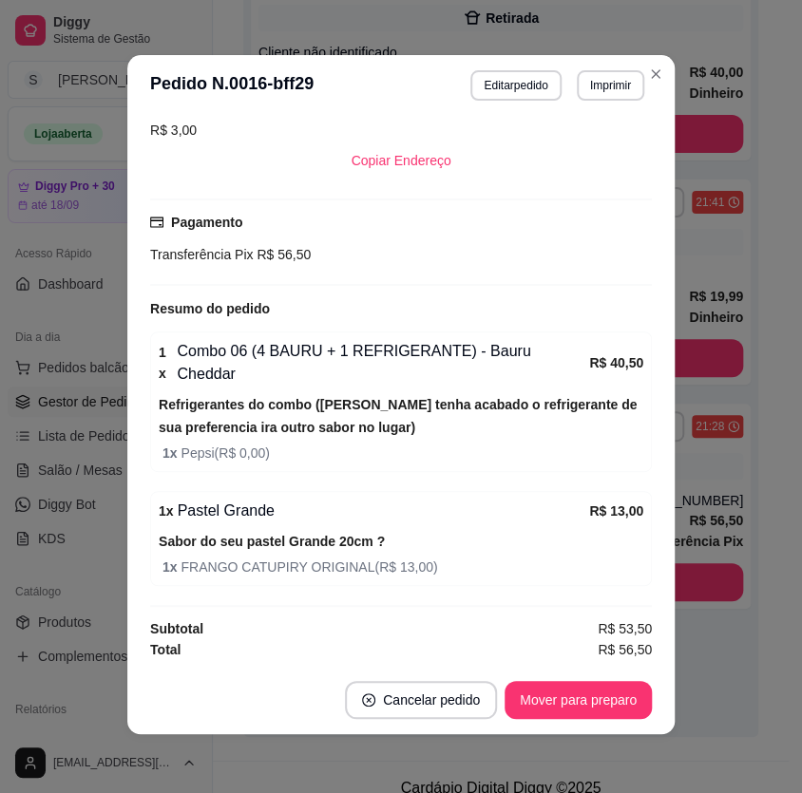
scroll to position [3, 0]
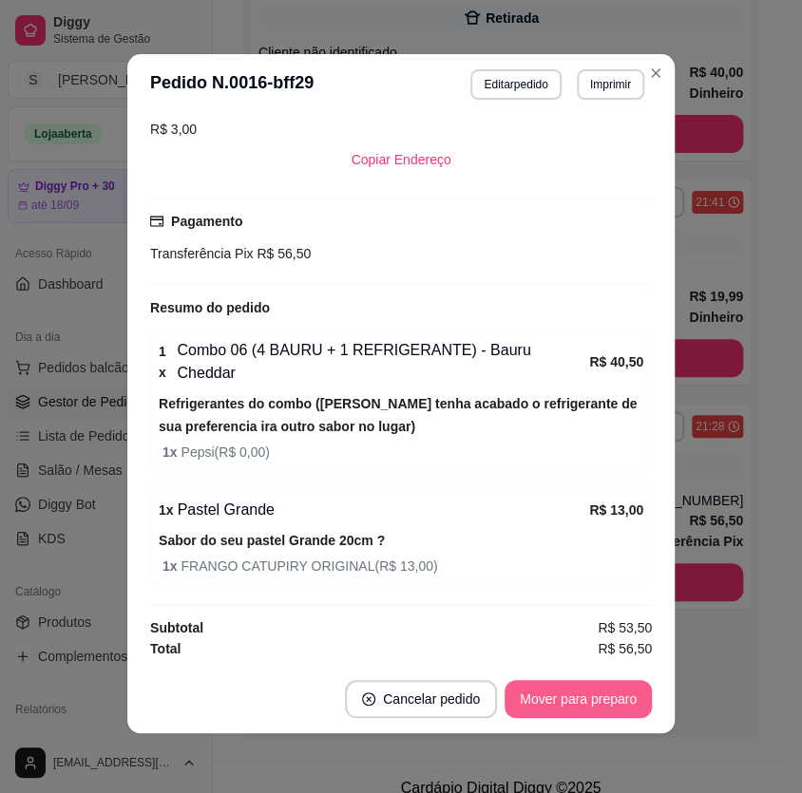
click at [594, 688] on button "Mover para preparo" at bounding box center [578, 699] width 147 height 38
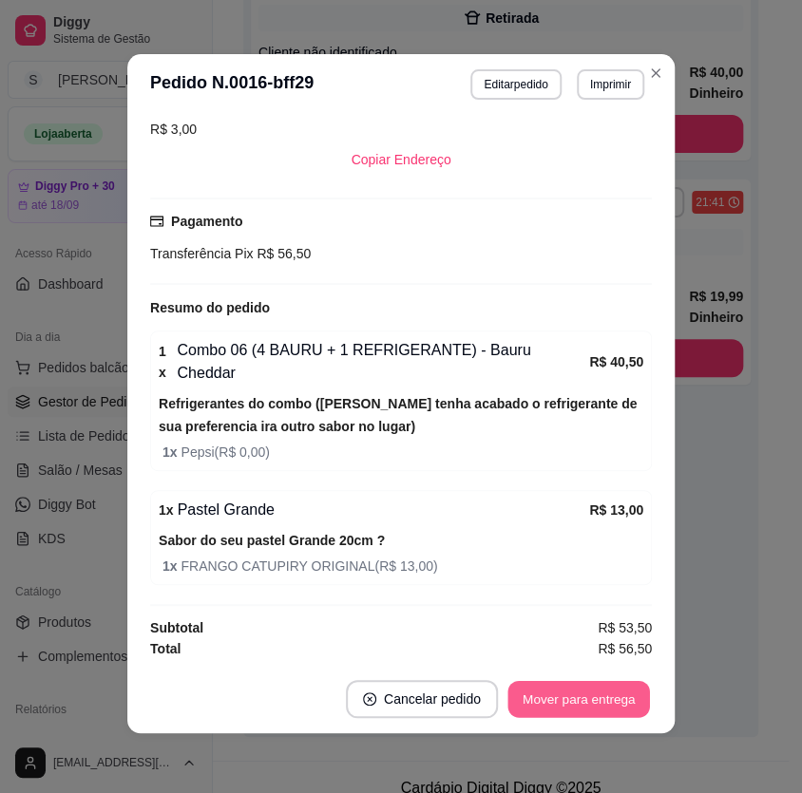
click at [612, 697] on button "Mover para entrega" at bounding box center [578, 699] width 143 height 37
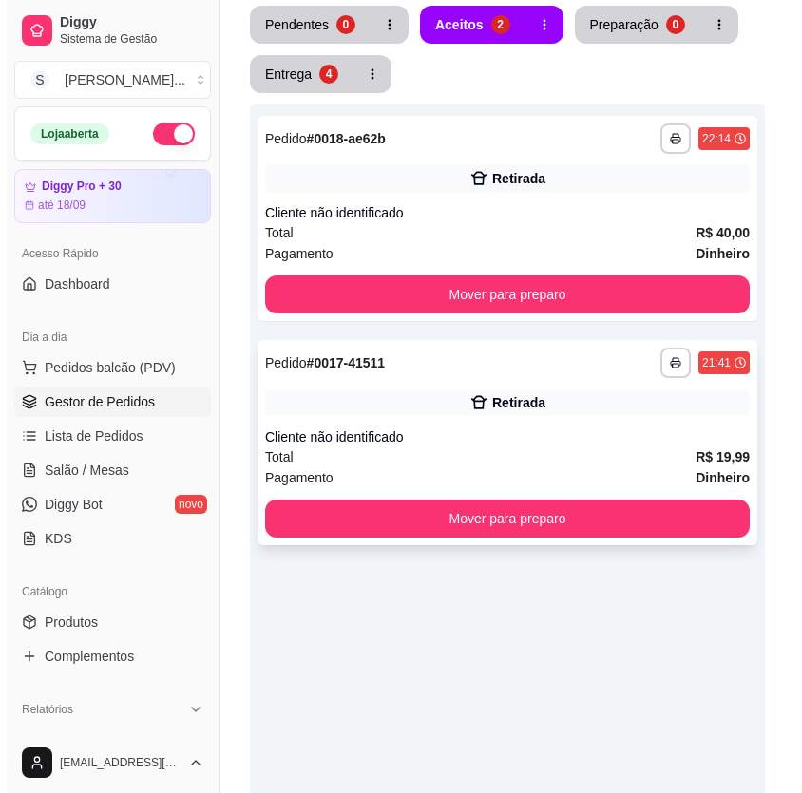
scroll to position [311, 0]
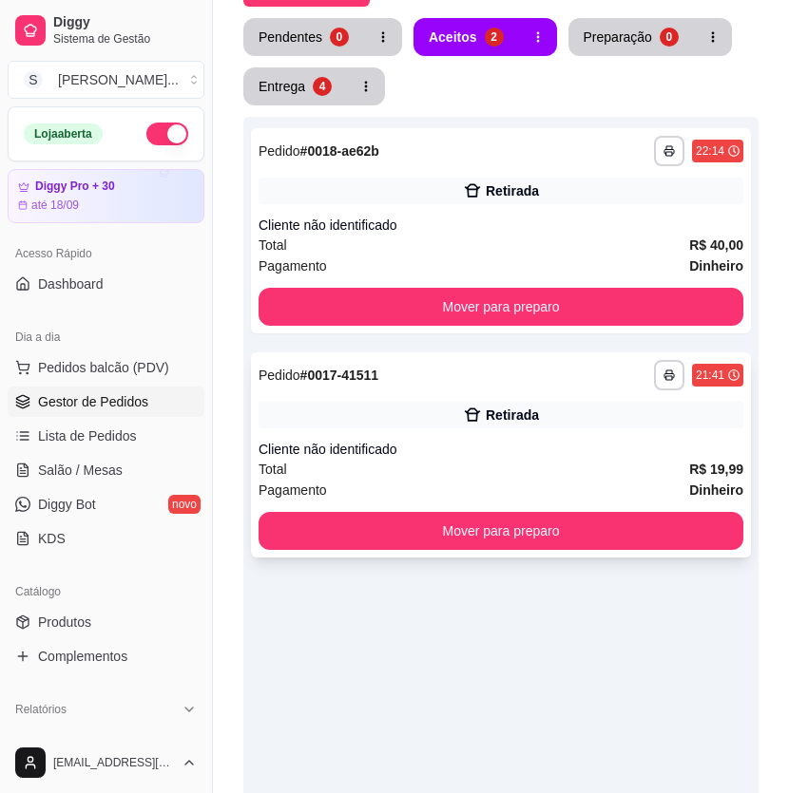
click at [570, 444] on div "Cliente não identificado" at bounding box center [500, 449] width 485 height 19
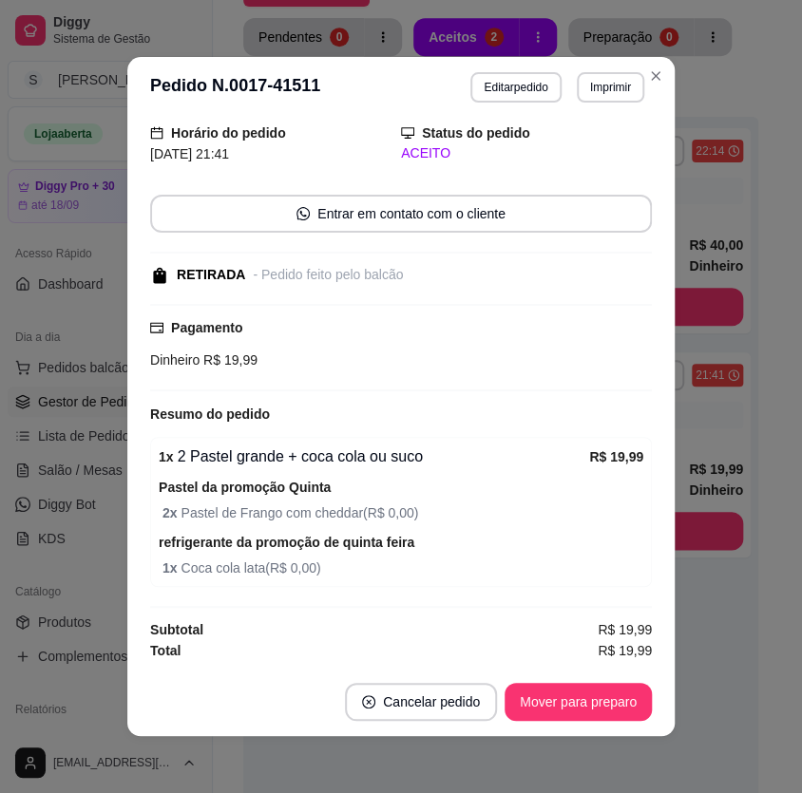
scroll to position [3, 0]
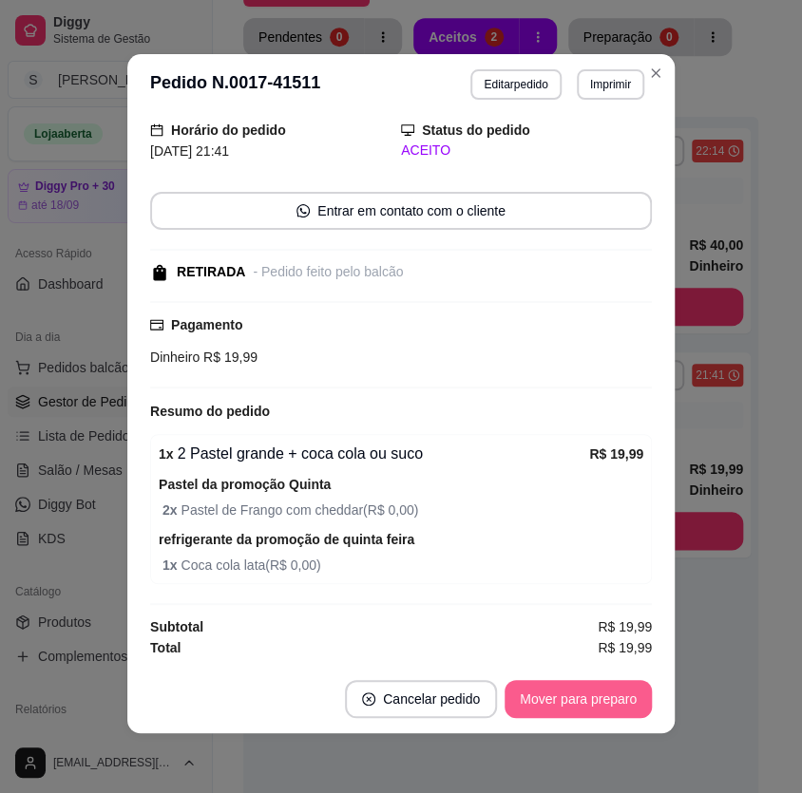
click at [598, 685] on button "Mover para preparo" at bounding box center [578, 699] width 147 height 38
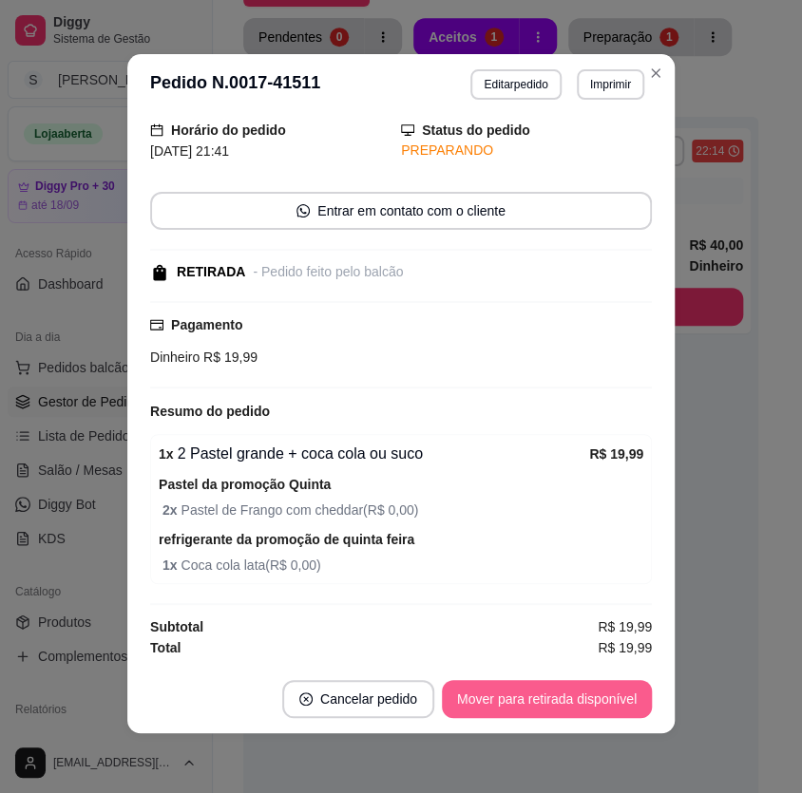
click at [603, 686] on button "Mover para retirada disponível" at bounding box center [547, 699] width 210 height 38
click at [618, 697] on button "Mover para finalizado" at bounding box center [573, 699] width 158 height 38
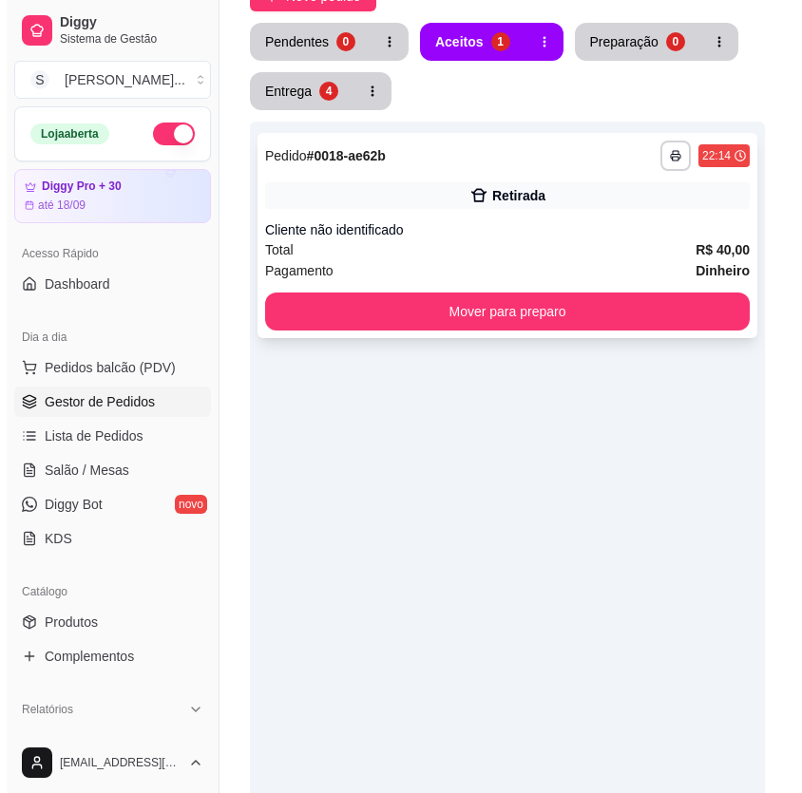
scroll to position [0, 0]
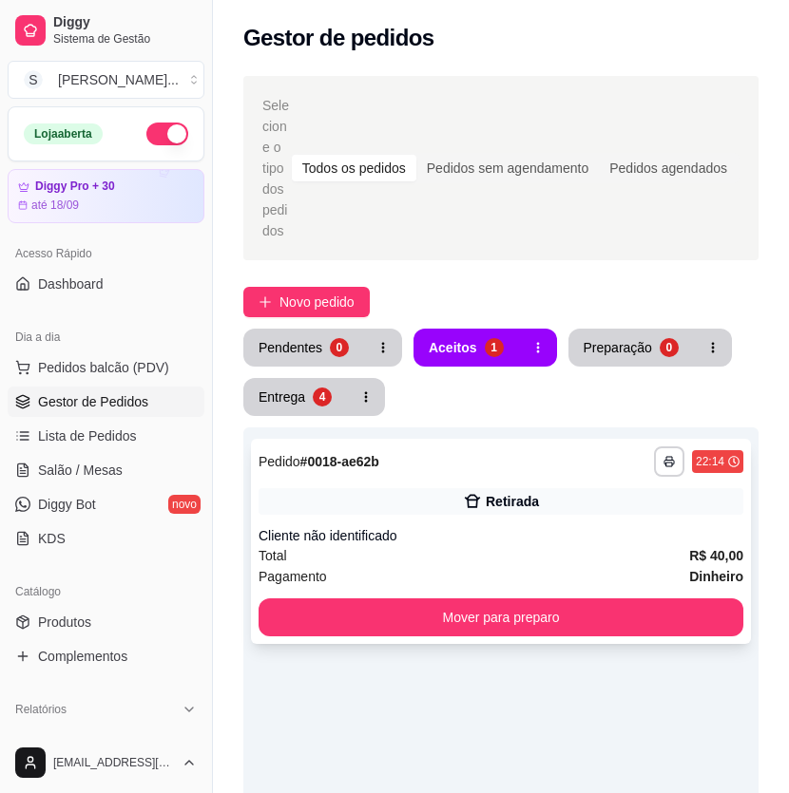
click at [643, 536] on div "Cliente não identificado" at bounding box center [500, 535] width 485 height 19
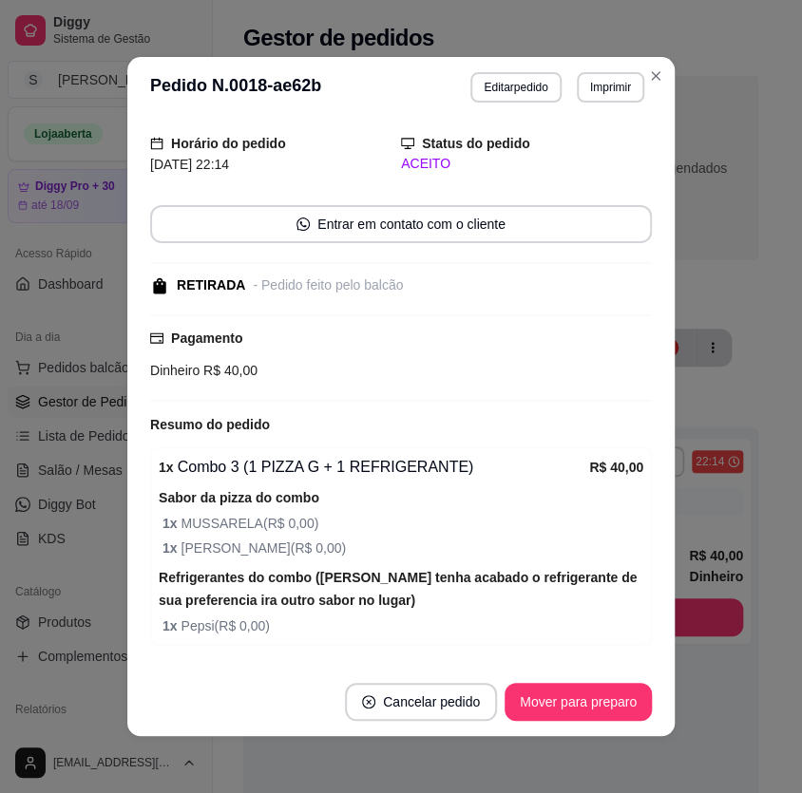
scroll to position [113, 0]
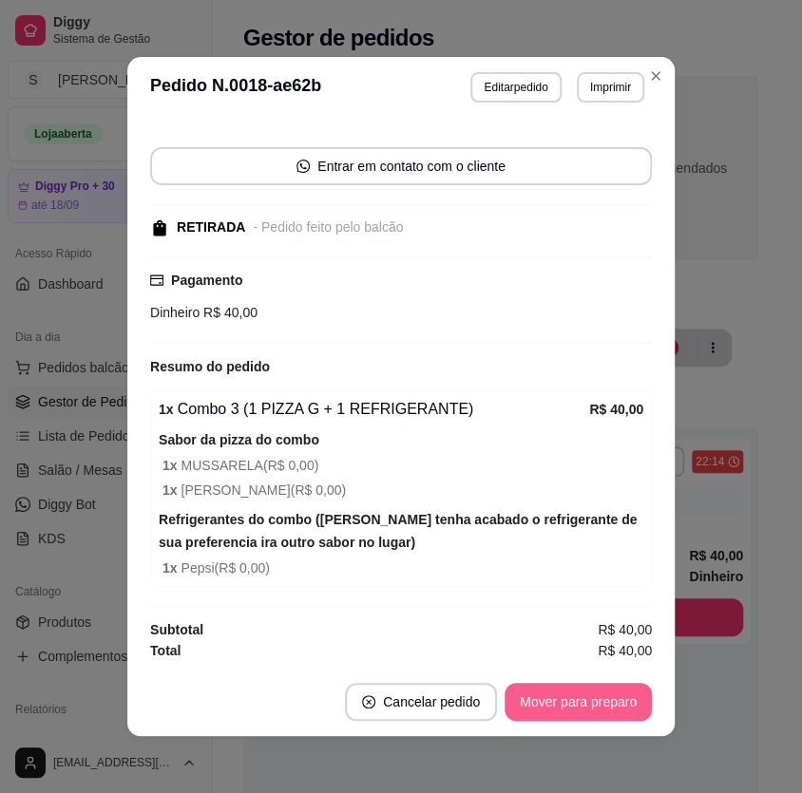
click at [585, 702] on button "Mover para preparo" at bounding box center [578, 702] width 147 height 38
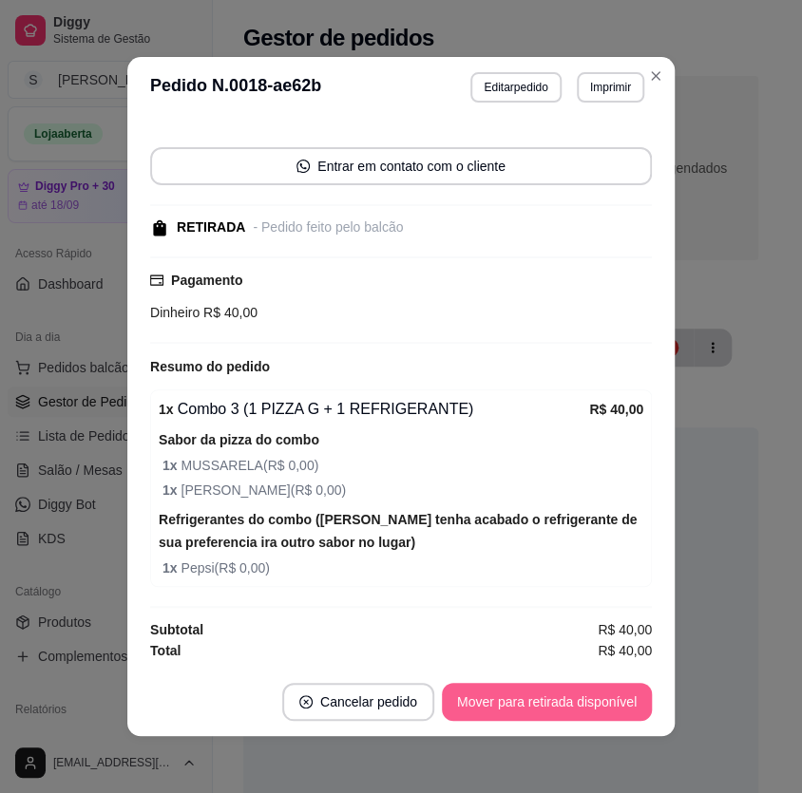
click at [585, 702] on button "Mover para retirada disponível" at bounding box center [547, 702] width 210 height 38
click at [608, 694] on button "Mover para finalizado" at bounding box center [573, 702] width 153 height 37
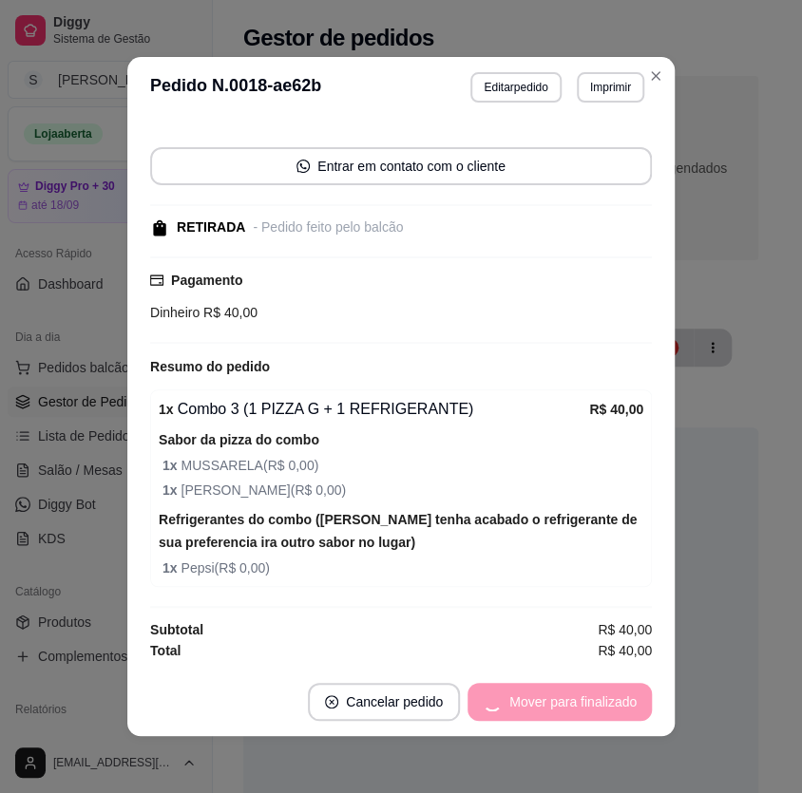
scroll to position [31, 0]
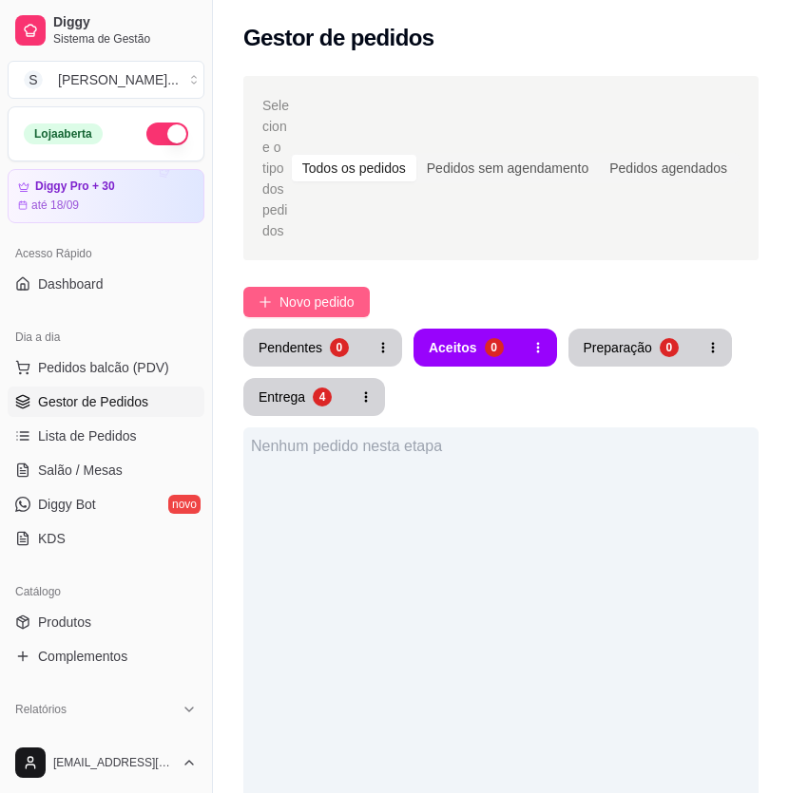
click at [282, 292] on span "Novo pedido" at bounding box center [316, 302] width 75 height 21
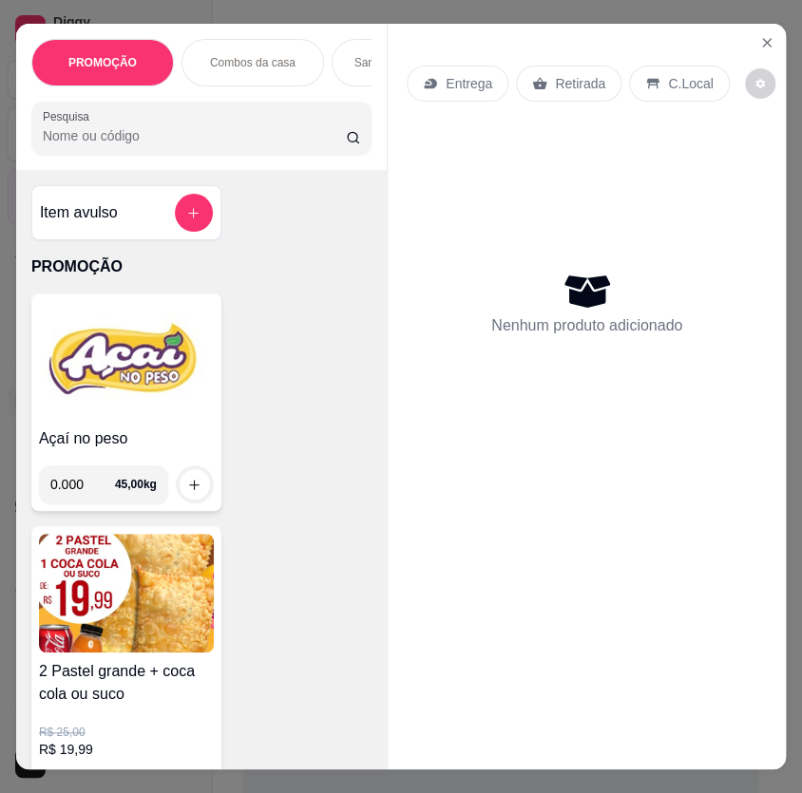
click at [110, 436] on h4 "Açaí no peso" at bounding box center [126, 439] width 175 height 23
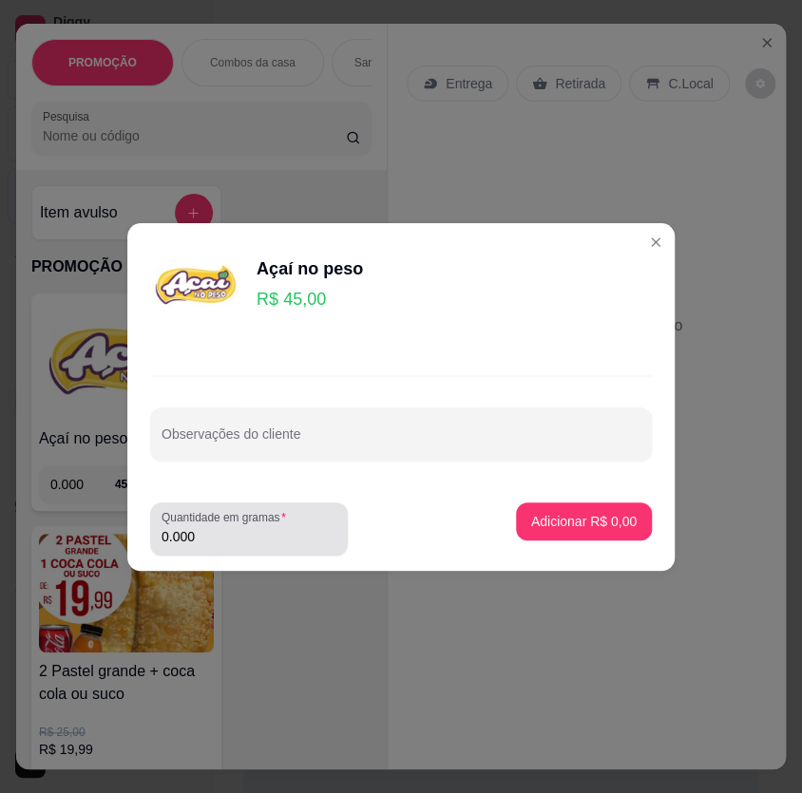
click at [238, 536] on input "0.000" at bounding box center [249, 536] width 175 height 19
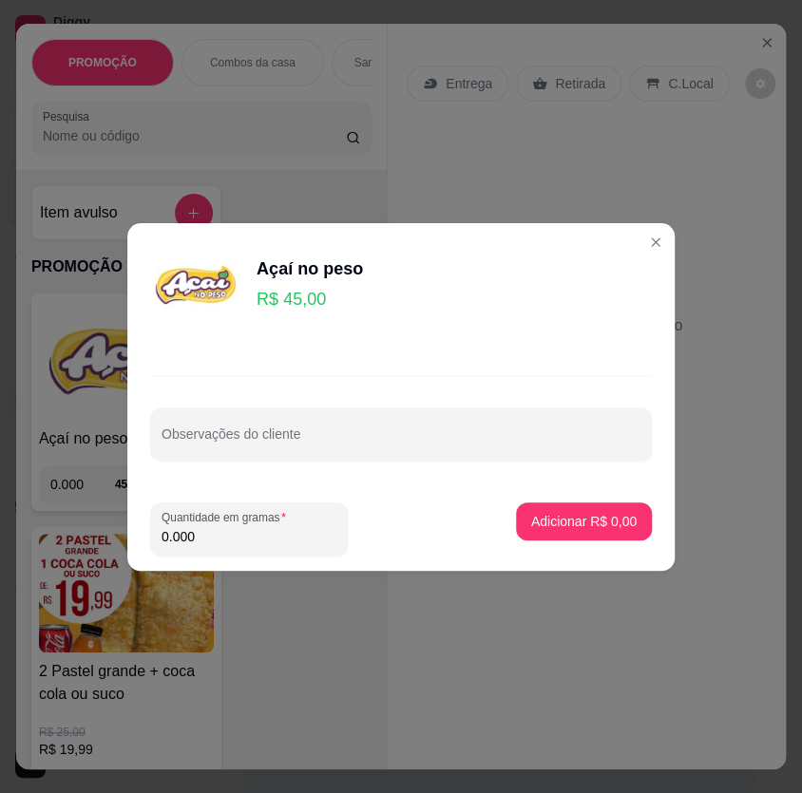
click at [371, 524] on div "Quantidade em gramas 0.000" at bounding box center [317, 529] width 335 height 53
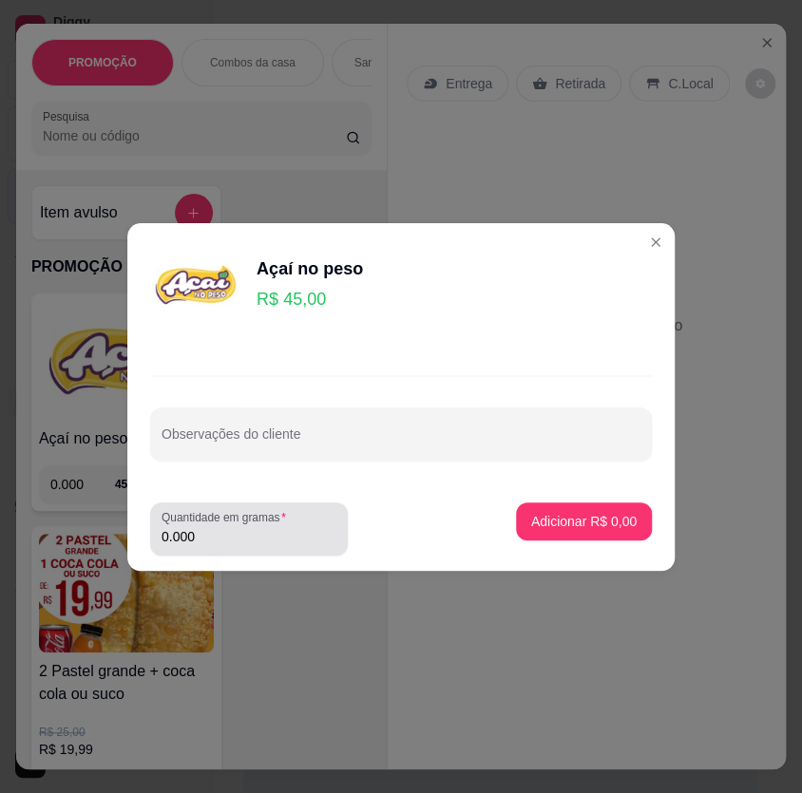
click at [313, 527] on input "0.000" at bounding box center [249, 536] width 175 height 19
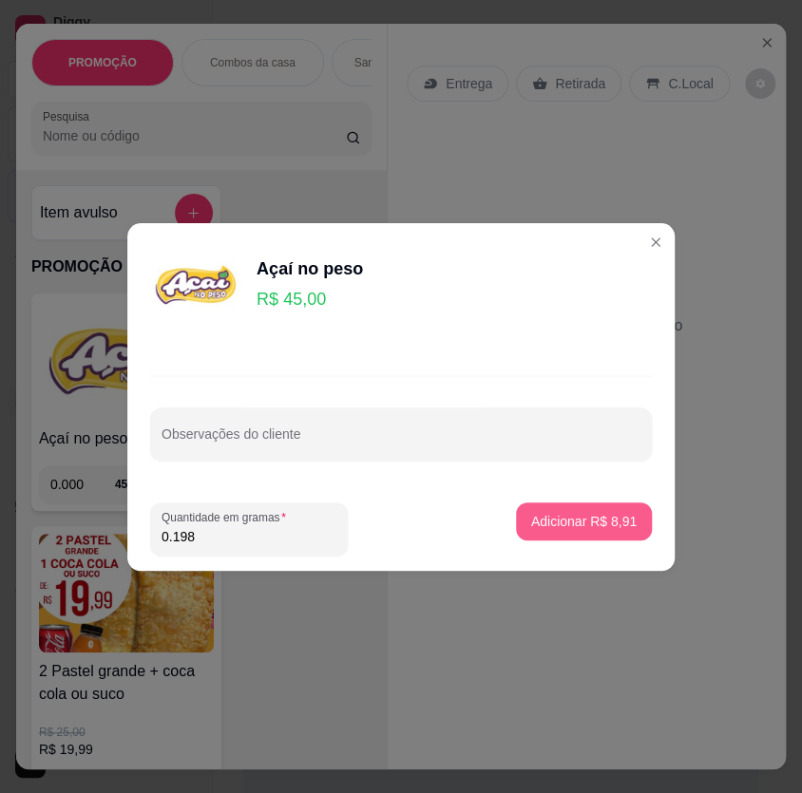
type input "0.198"
click at [532, 527] on p "Adicionar R$ 8,91" at bounding box center [583, 521] width 103 height 18
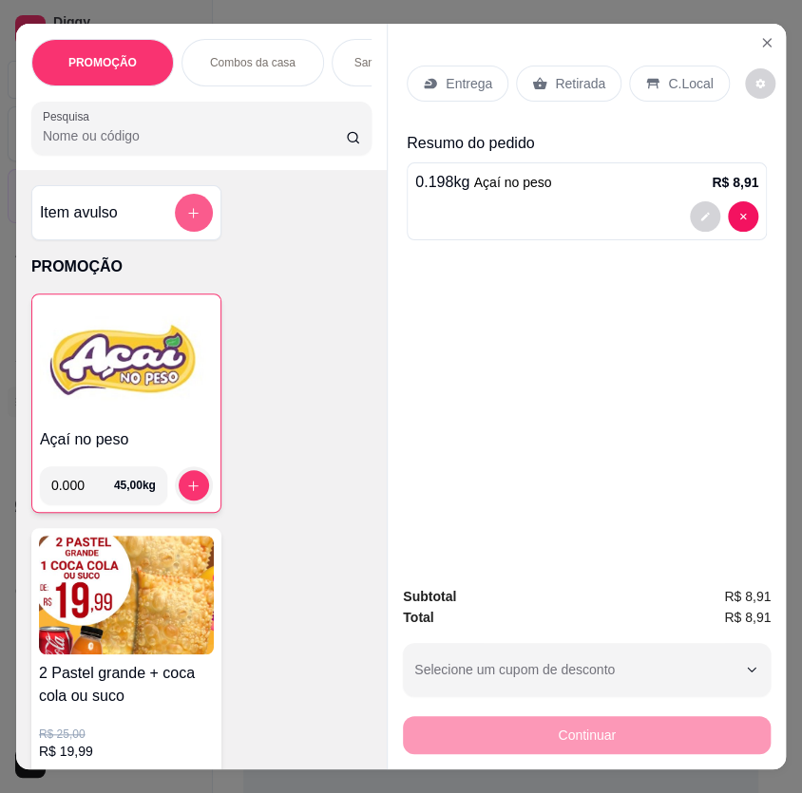
click at [175, 208] on button "add-separate-item" at bounding box center [194, 213] width 38 height 38
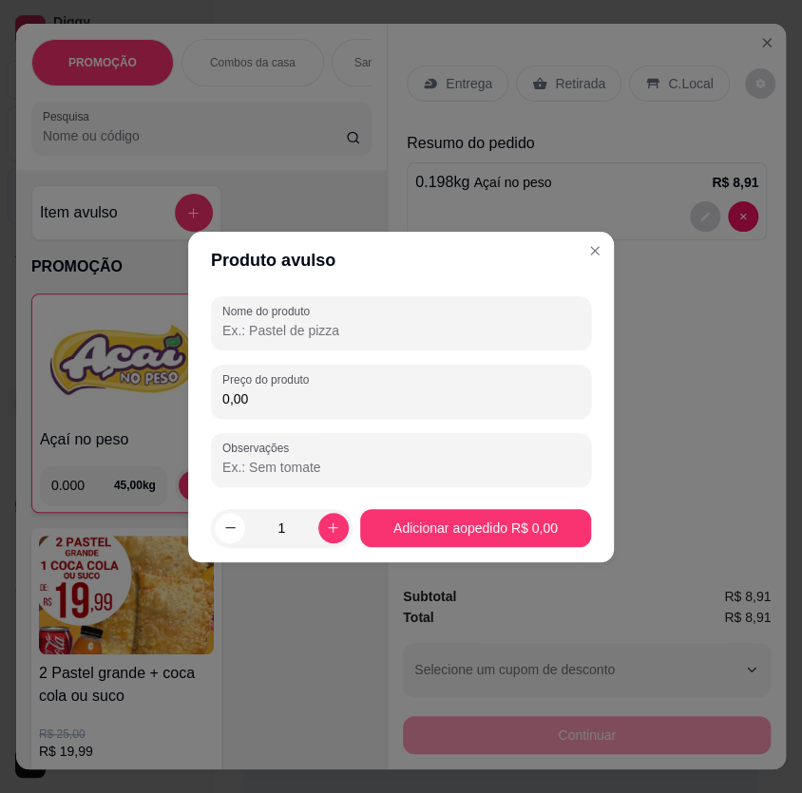
click at [333, 397] on input "0,00" at bounding box center [400, 399] width 357 height 19
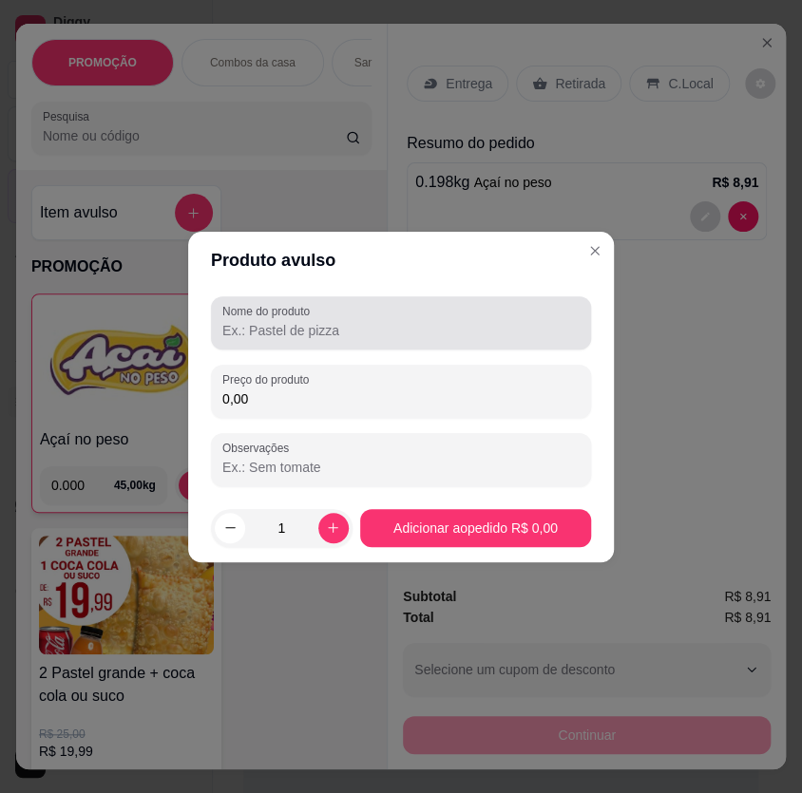
click at [343, 334] on input "Nome do produto" at bounding box center [400, 330] width 357 height 19
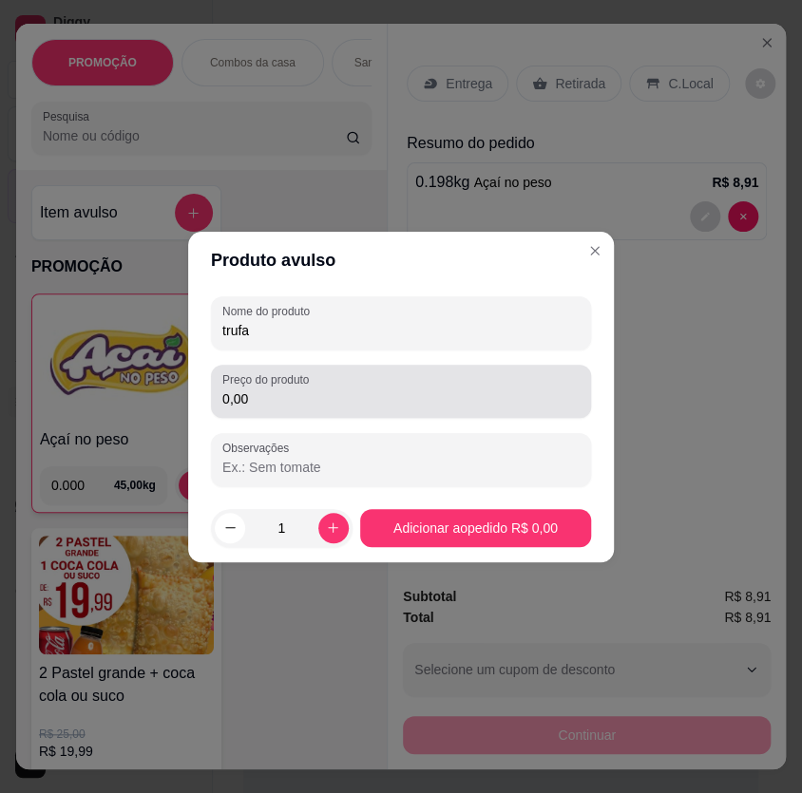
type input "trufa"
click at [353, 400] on input "0,00" at bounding box center [400, 399] width 357 height 19
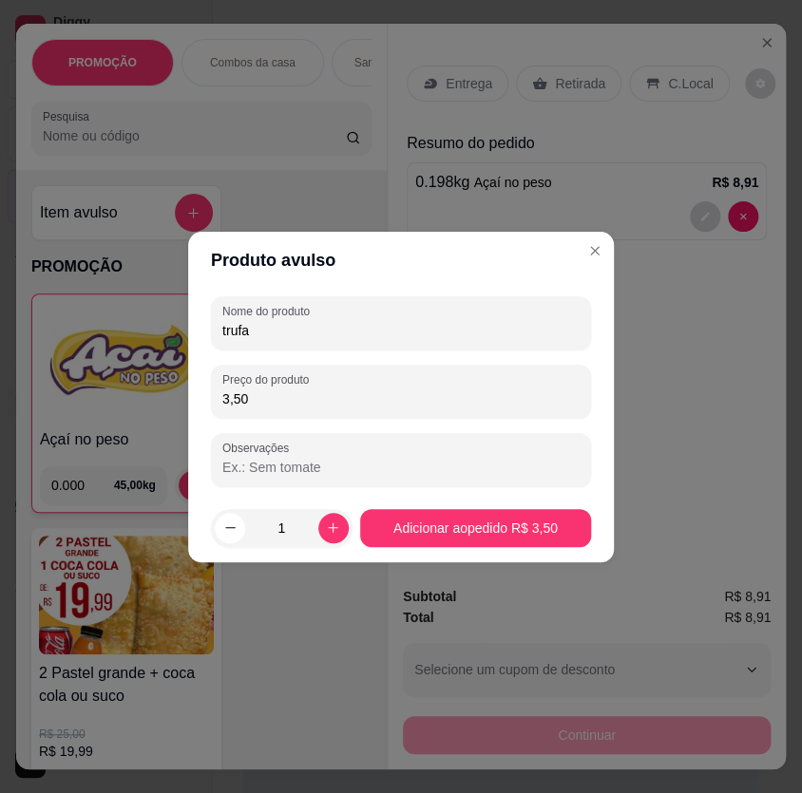
type input "3,50"
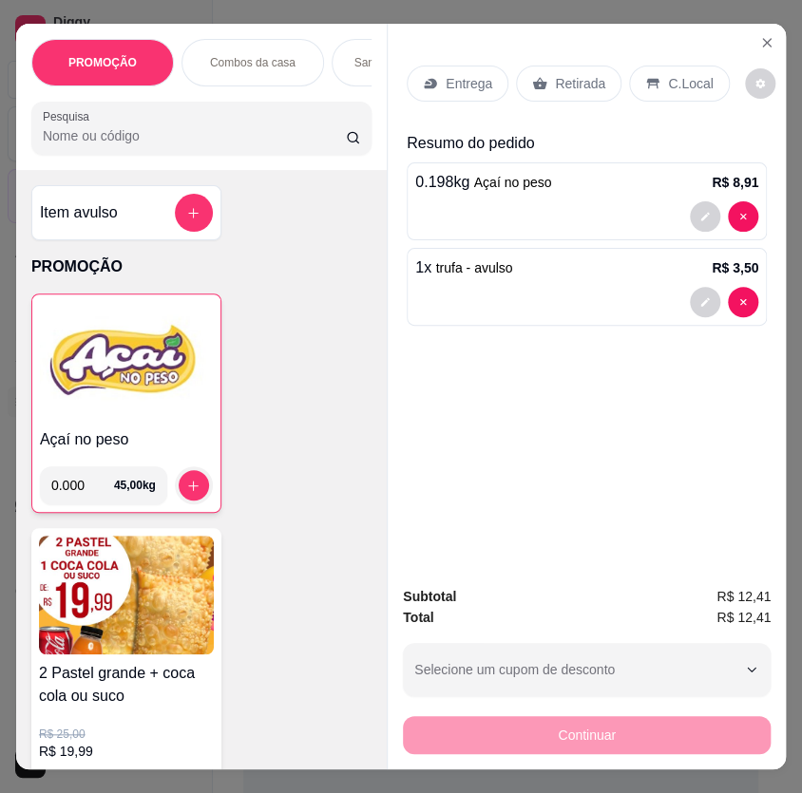
click at [584, 81] on p "Retirada" at bounding box center [580, 83] width 50 height 19
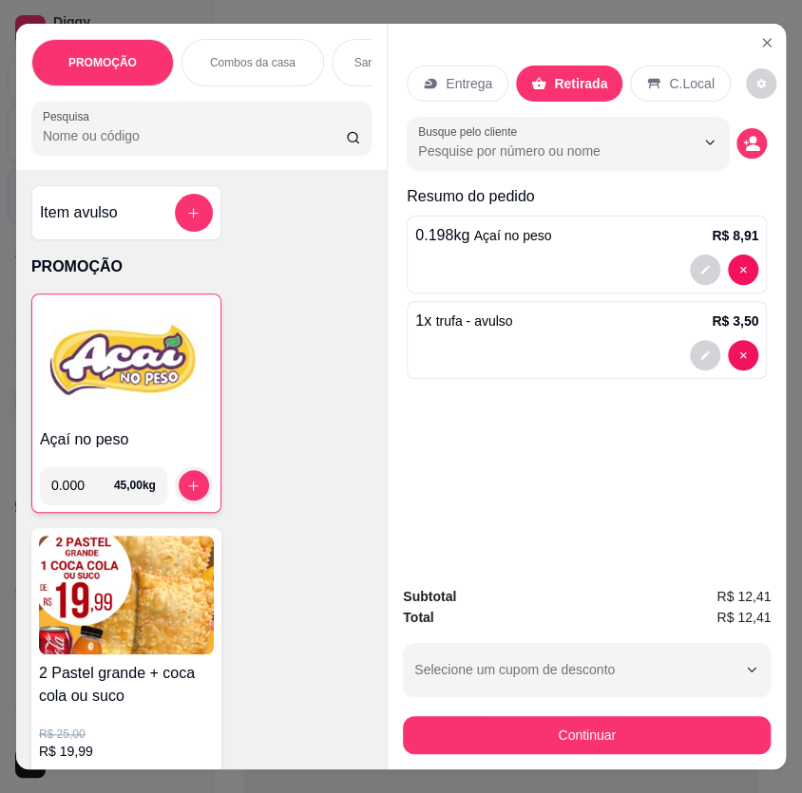
click at [581, 74] on p "Retirada" at bounding box center [580, 83] width 53 height 19
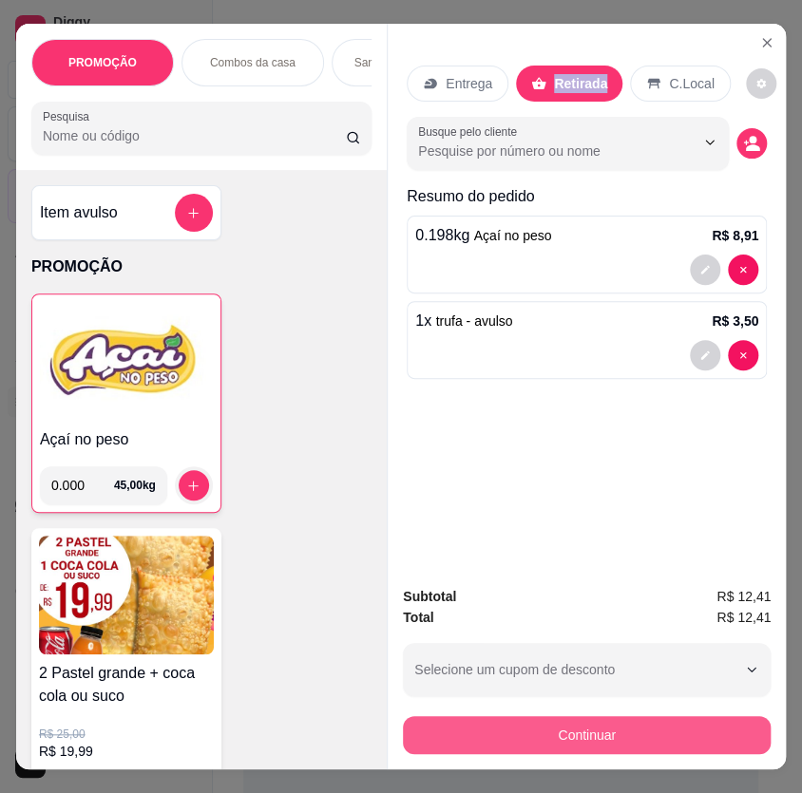
click at [618, 718] on button "Continuar" at bounding box center [587, 735] width 368 height 38
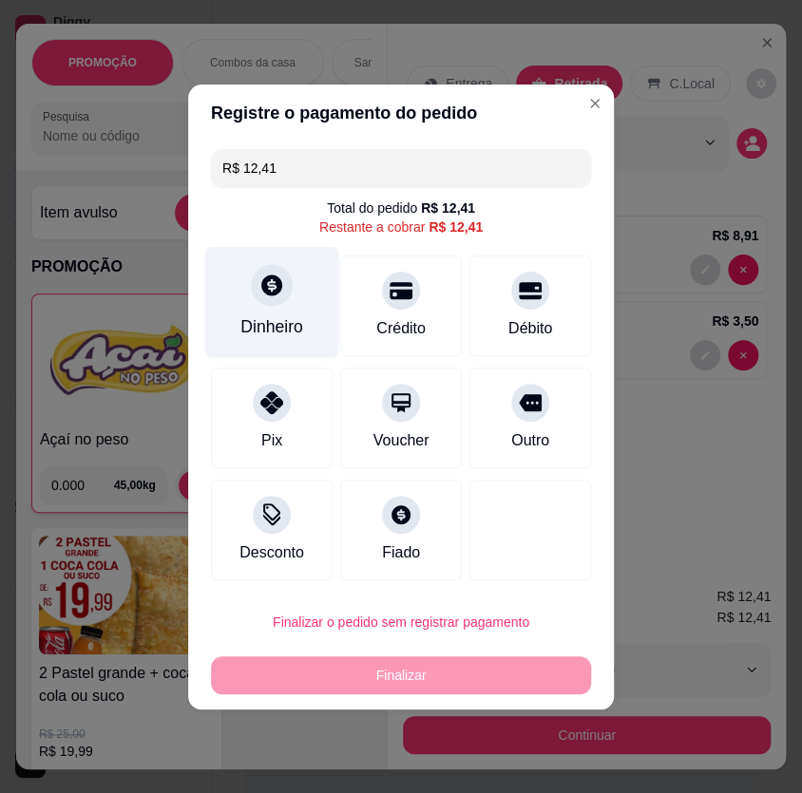
click at [307, 314] on div "Dinheiro" at bounding box center [272, 301] width 134 height 111
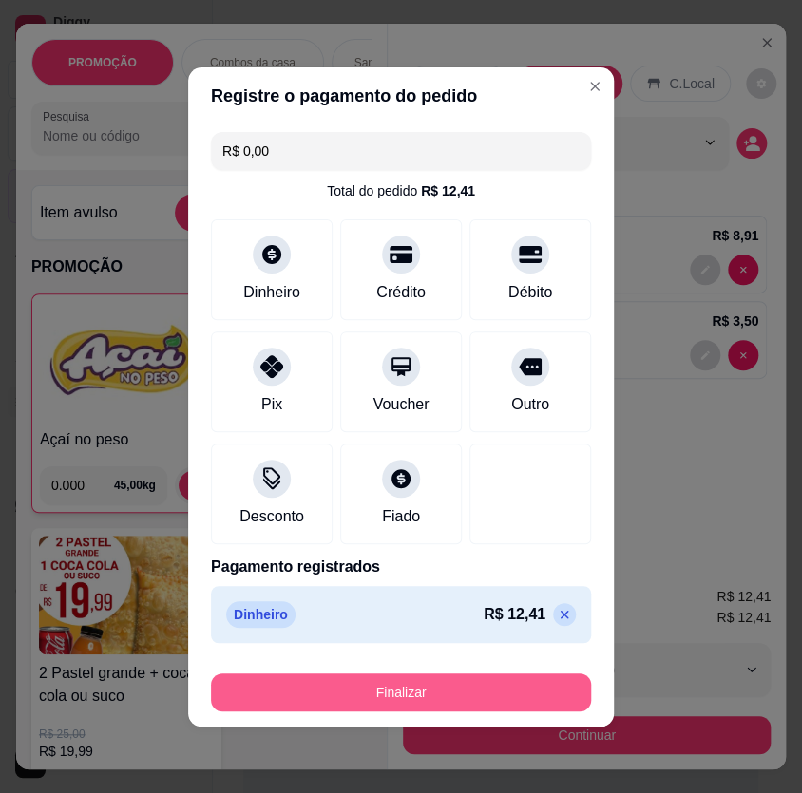
click at [409, 694] on button "Finalizar" at bounding box center [401, 693] width 380 height 38
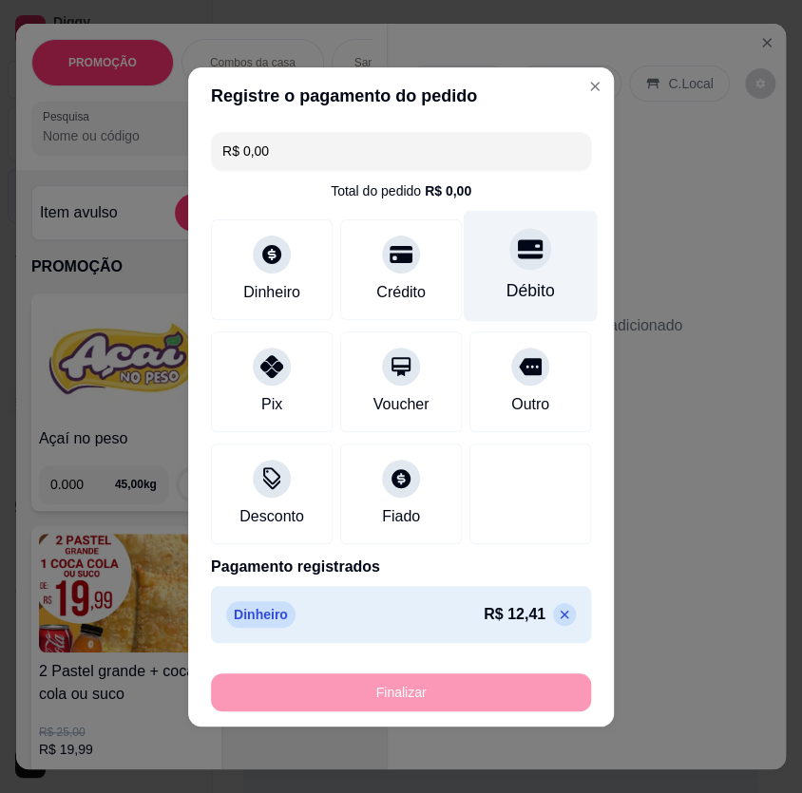
type input "-R$ 12,41"
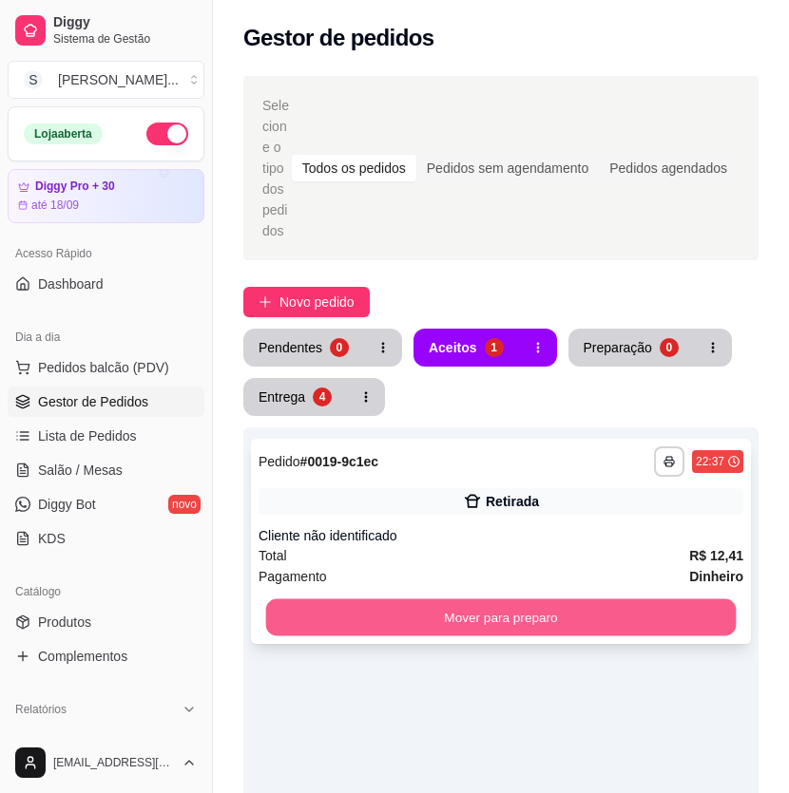
click at [594, 608] on button "Mover para preparo" at bounding box center [501, 618] width 470 height 37
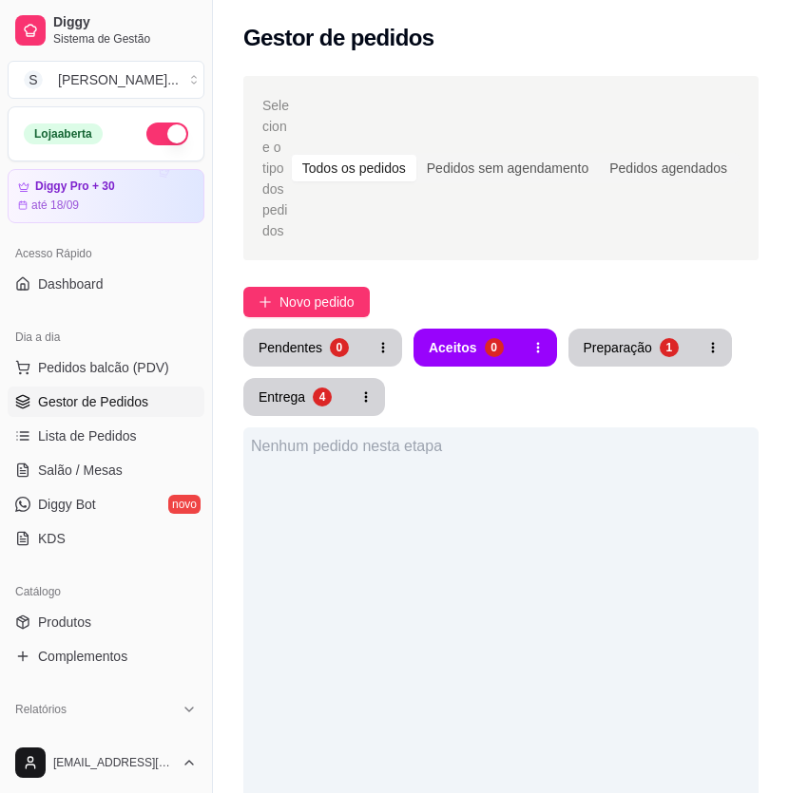
click at [324, 399] on div "4" at bounding box center [321, 397] width 18 height 18
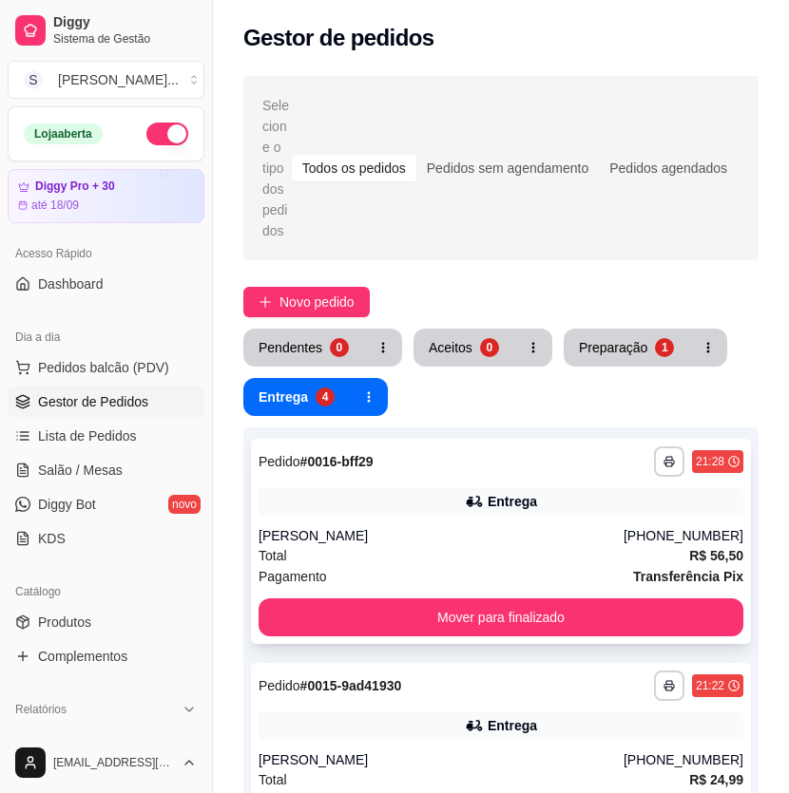
click at [587, 505] on div "Entrega" at bounding box center [500, 501] width 485 height 27
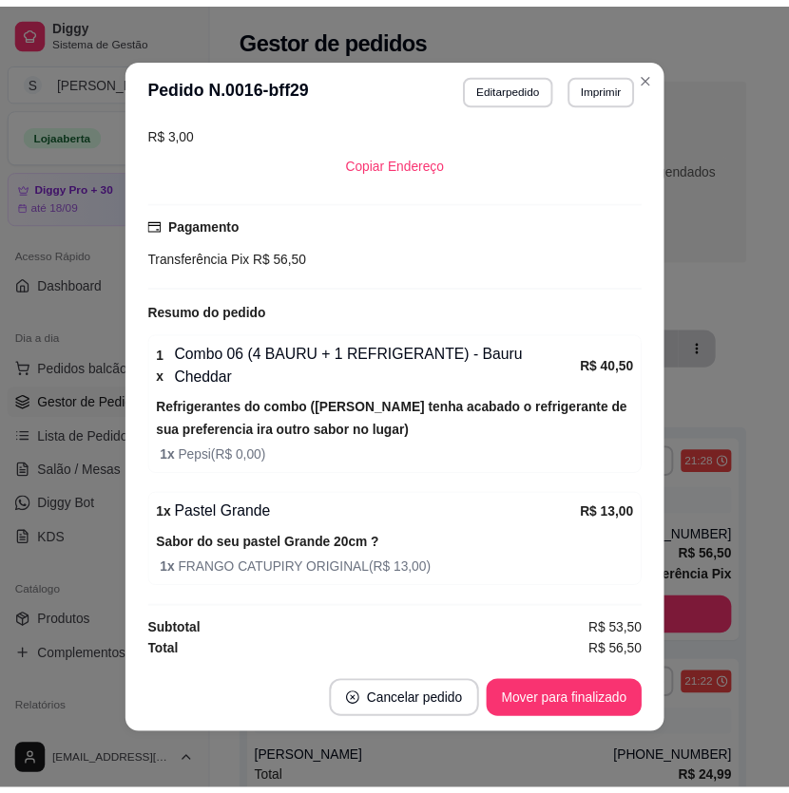
scroll to position [3, 0]
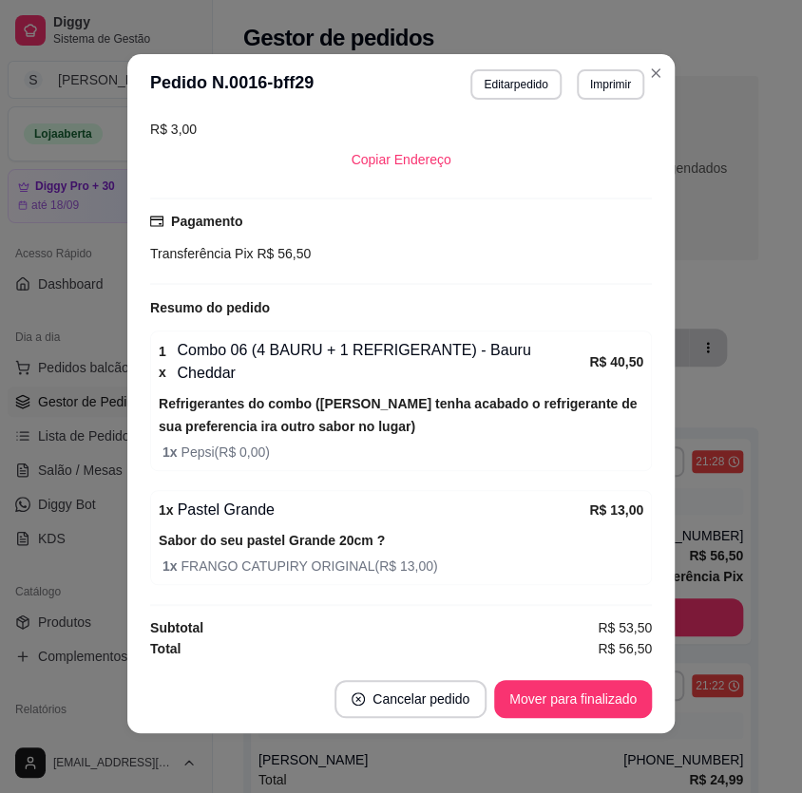
click at [736, 259] on div "Selecione o tipo dos pedidos Todos os pedidos Pedidos sem agendamento Pedidos a…" at bounding box center [500, 168] width 515 height 184
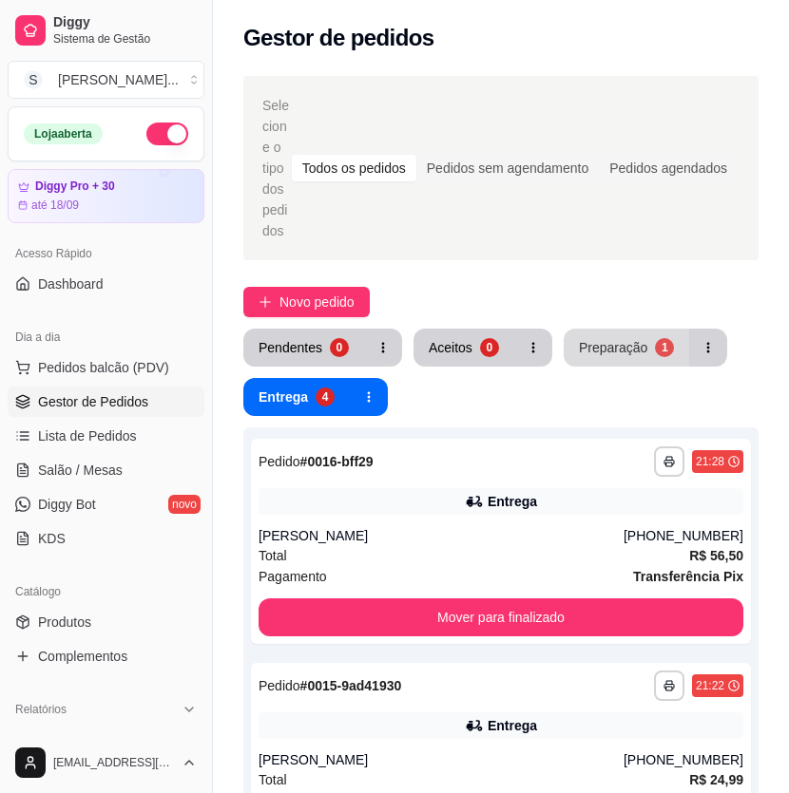
click at [662, 339] on div "1" at bounding box center [664, 347] width 19 height 19
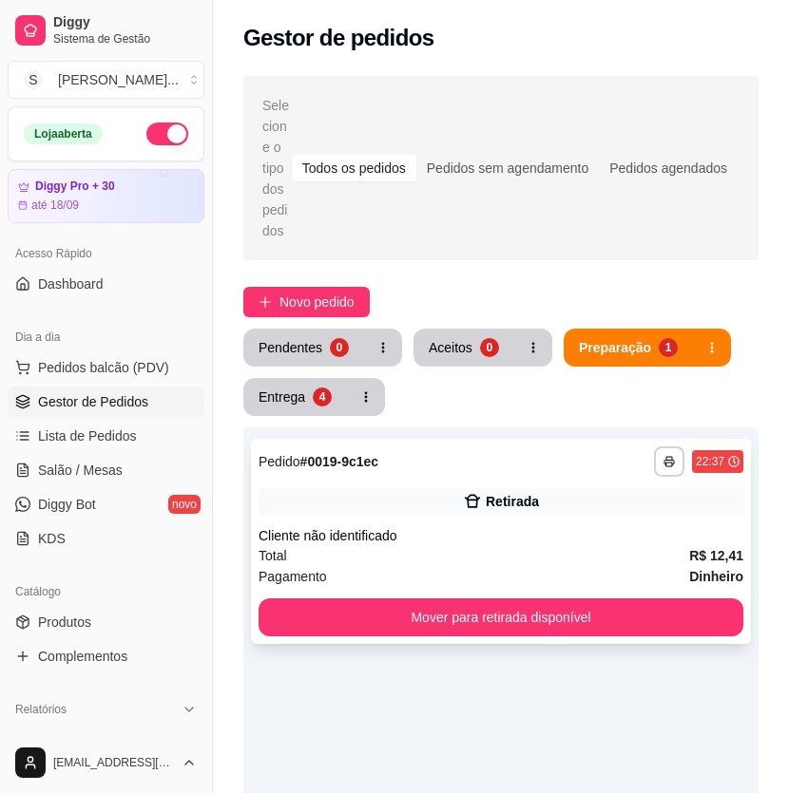
click at [596, 543] on div "Cliente não identificado" at bounding box center [500, 535] width 485 height 19
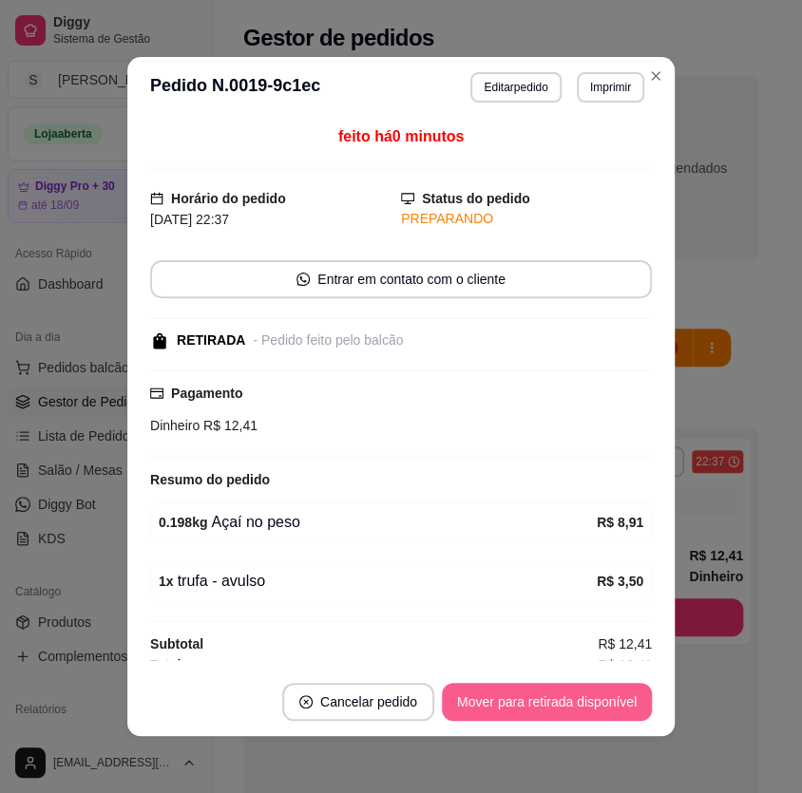
click at [561, 704] on button "Mover para retirada disponível" at bounding box center [547, 702] width 210 height 38
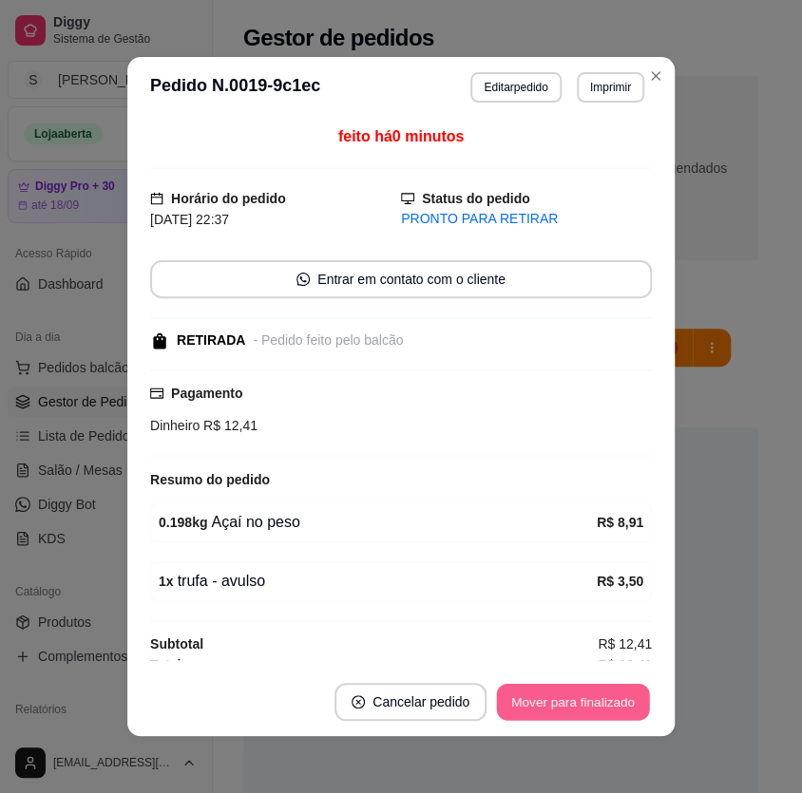
click at [563, 703] on button "Mover para finalizado" at bounding box center [573, 702] width 153 height 37
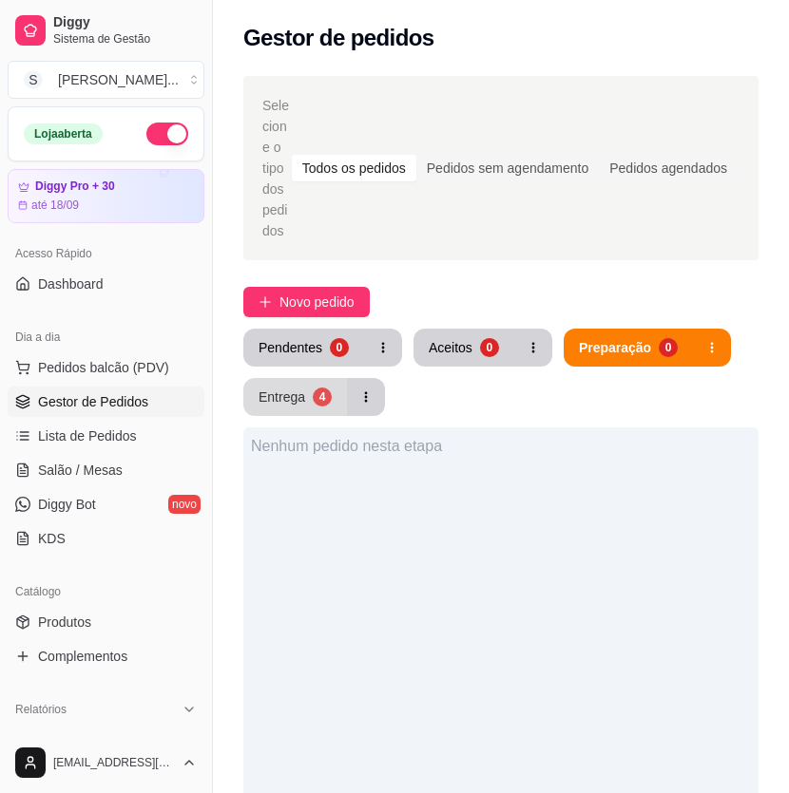
click at [339, 407] on button "Entrega 4" at bounding box center [295, 397] width 104 height 38
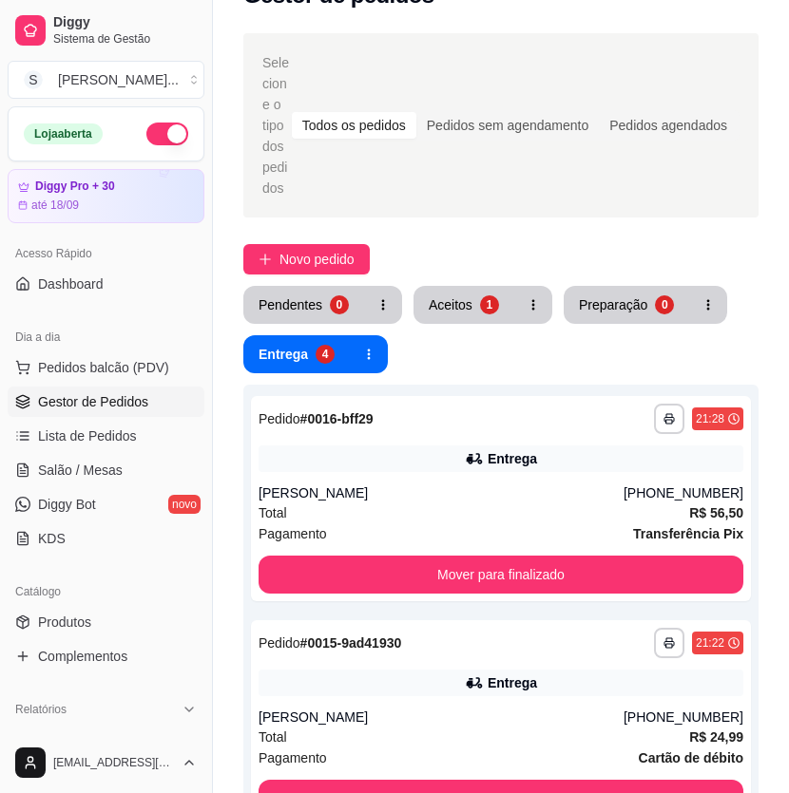
scroll to position [0, 0]
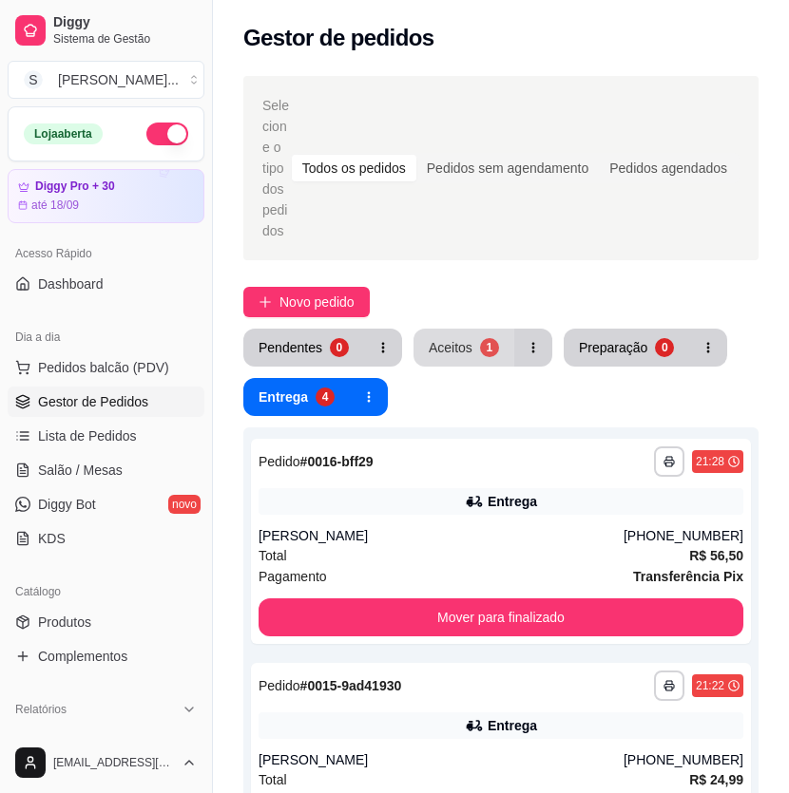
click at [477, 338] on button "Aceitos 1" at bounding box center [463, 348] width 101 height 38
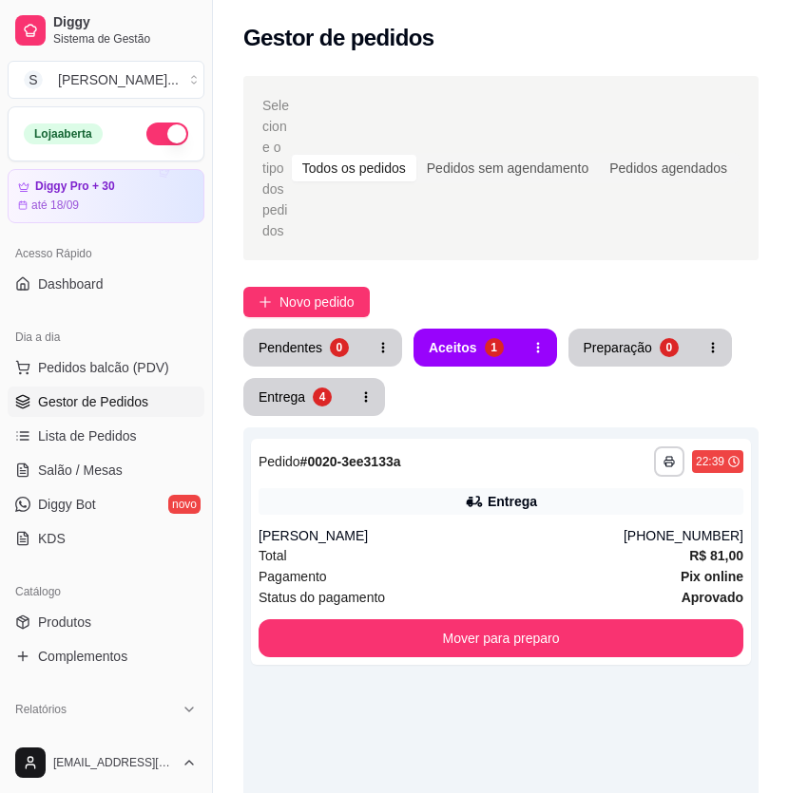
click at [155, 124] on button "button" at bounding box center [167, 134] width 42 height 23
click at [303, 399] on div "Entrega" at bounding box center [281, 397] width 47 height 19
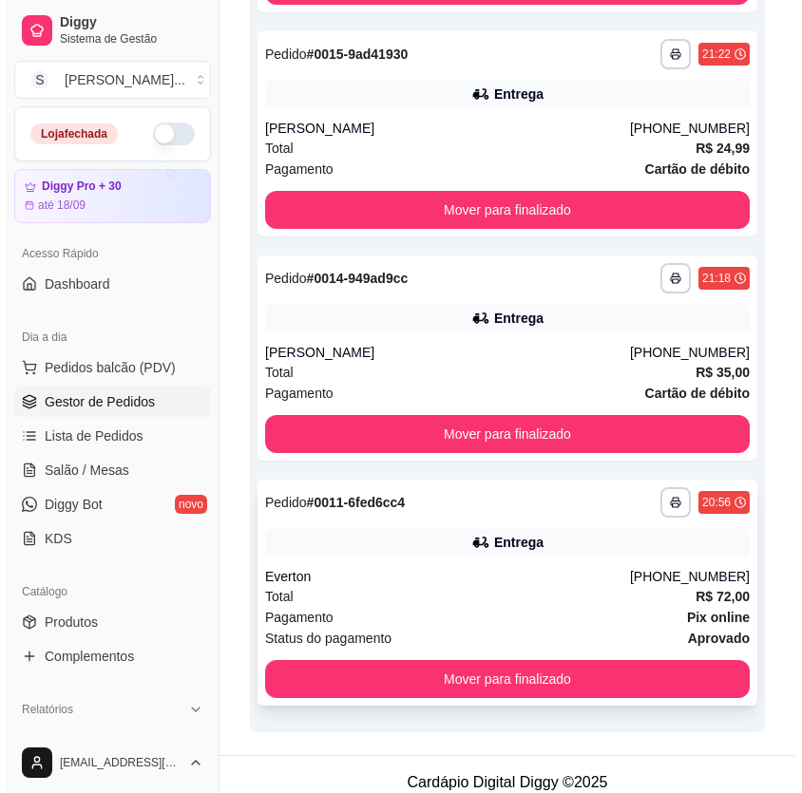
scroll to position [647, 0]
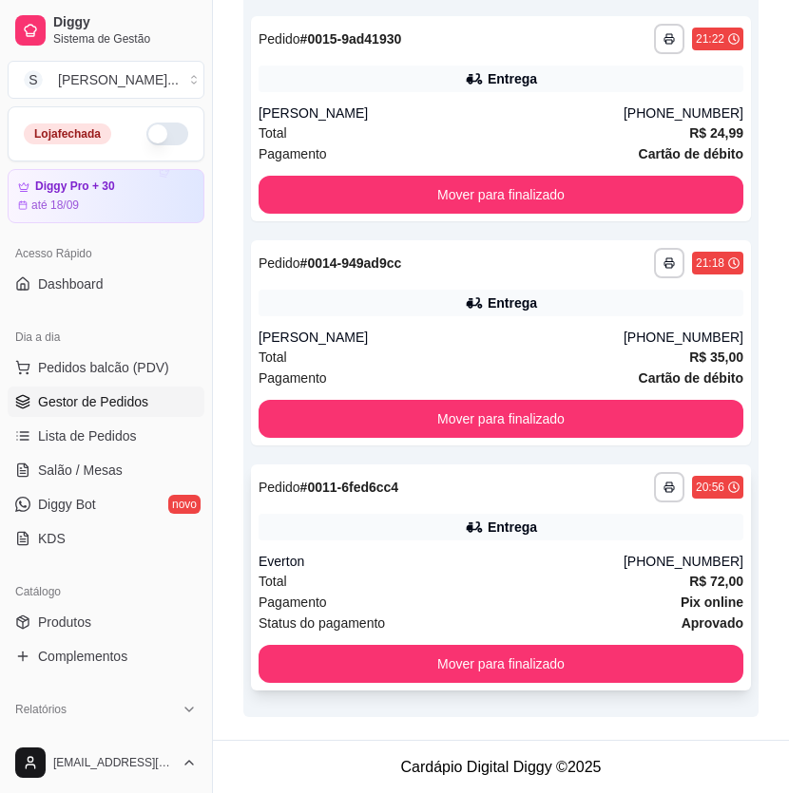
click at [543, 571] on div "Total R$ 72,00" at bounding box center [500, 581] width 485 height 21
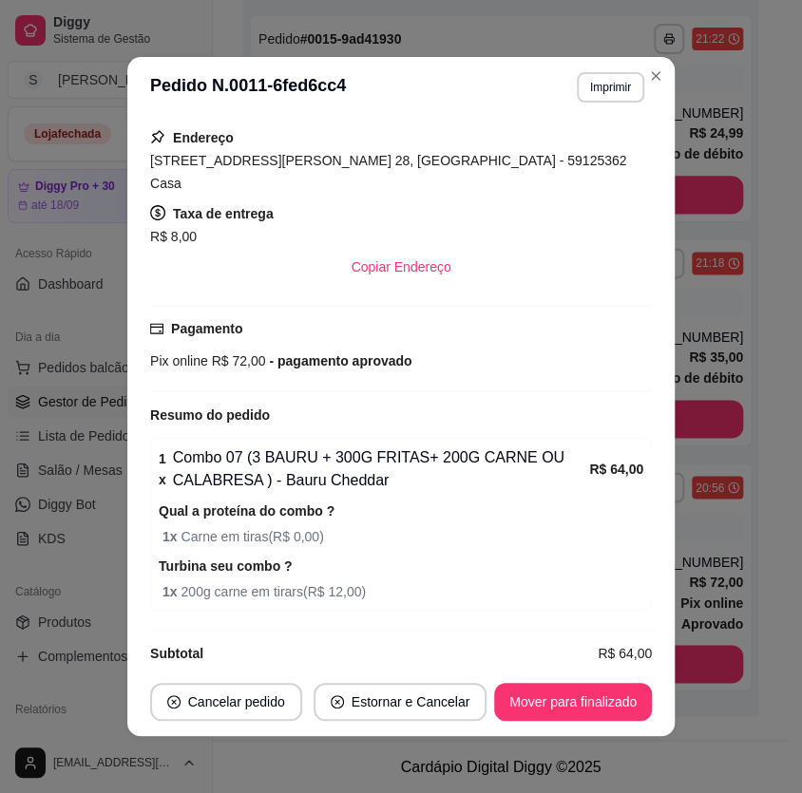
scroll to position [3, 0]
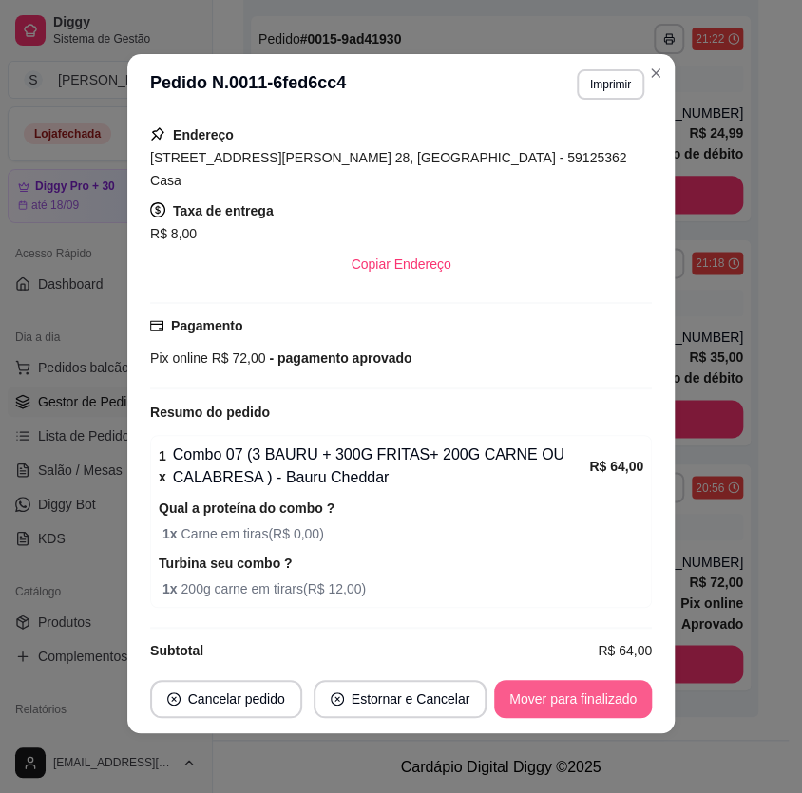
click at [638, 682] on button "Mover para finalizado" at bounding box center [573, 699] width 158 height 38
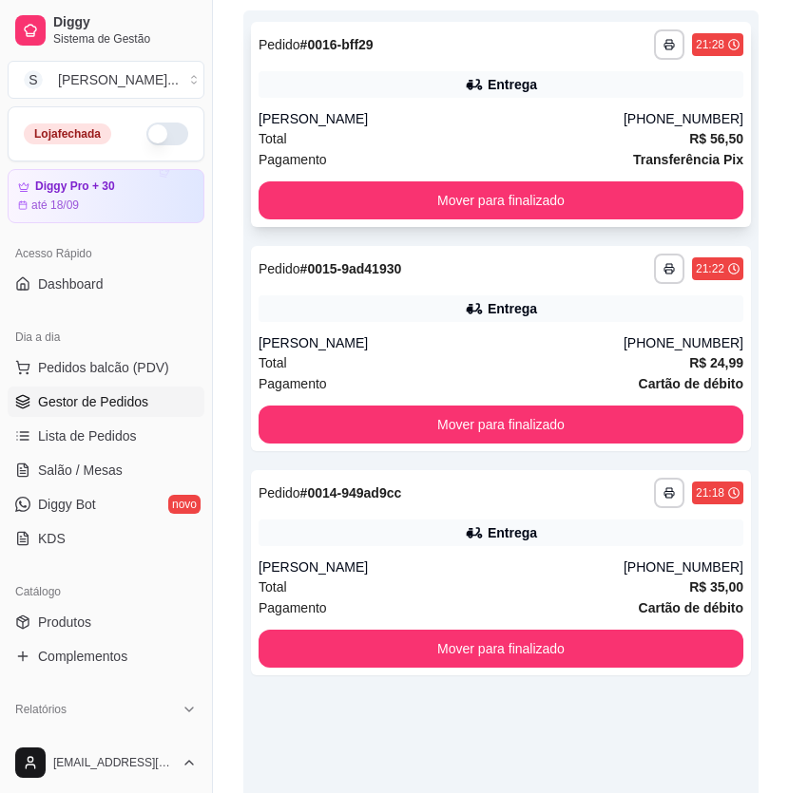
scroll to position [431, 0]
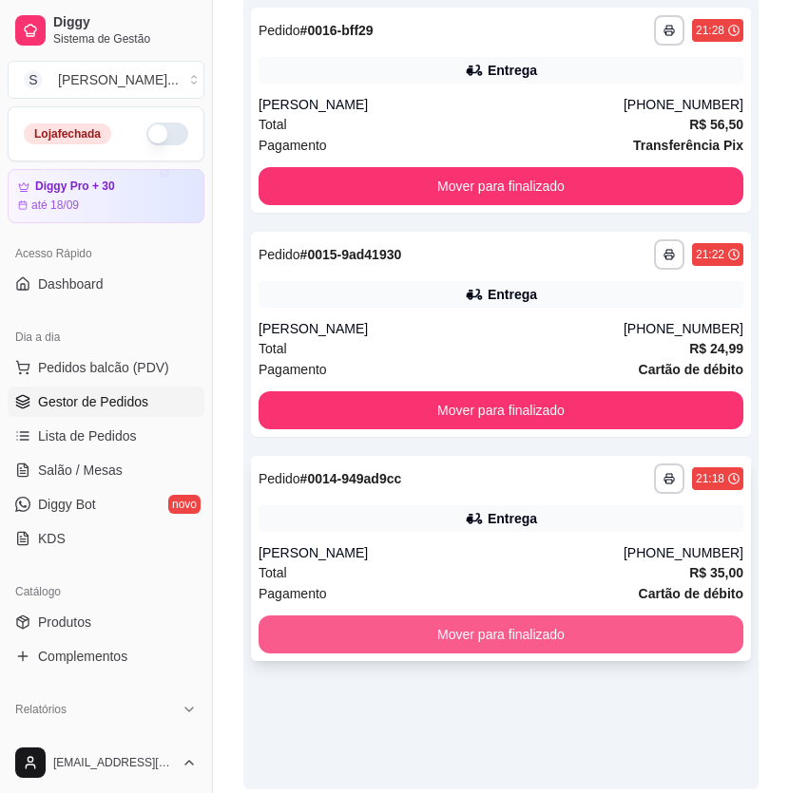
click at [623, 631] on button "Mover para finalizado" at bounding box center [500, 635] width 485 height 38
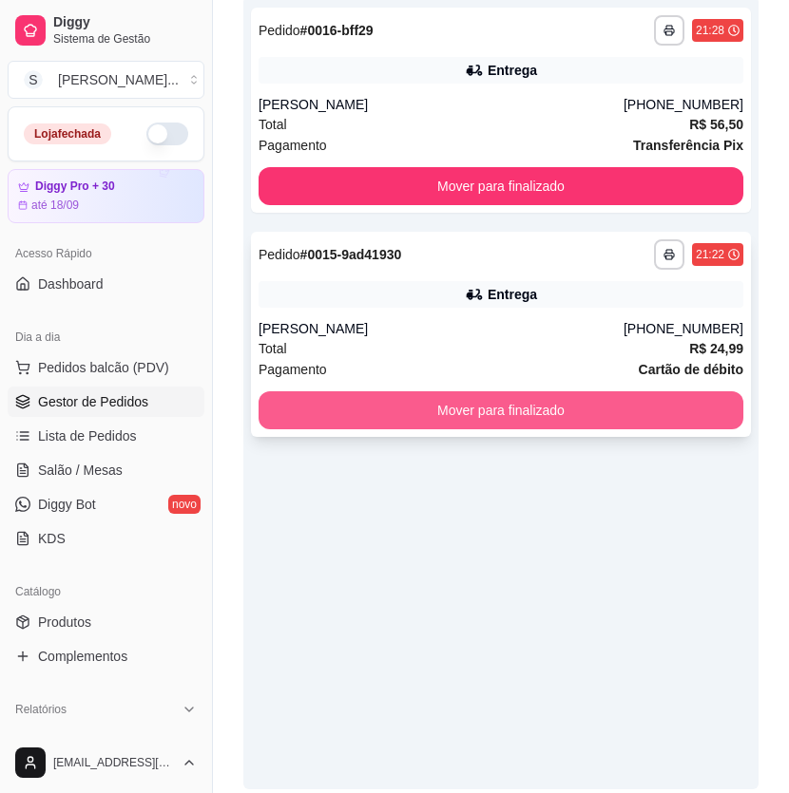
click at [611, 425] on button "Mover para finalizado" at bounding box center [500, 410] width 485 height 38
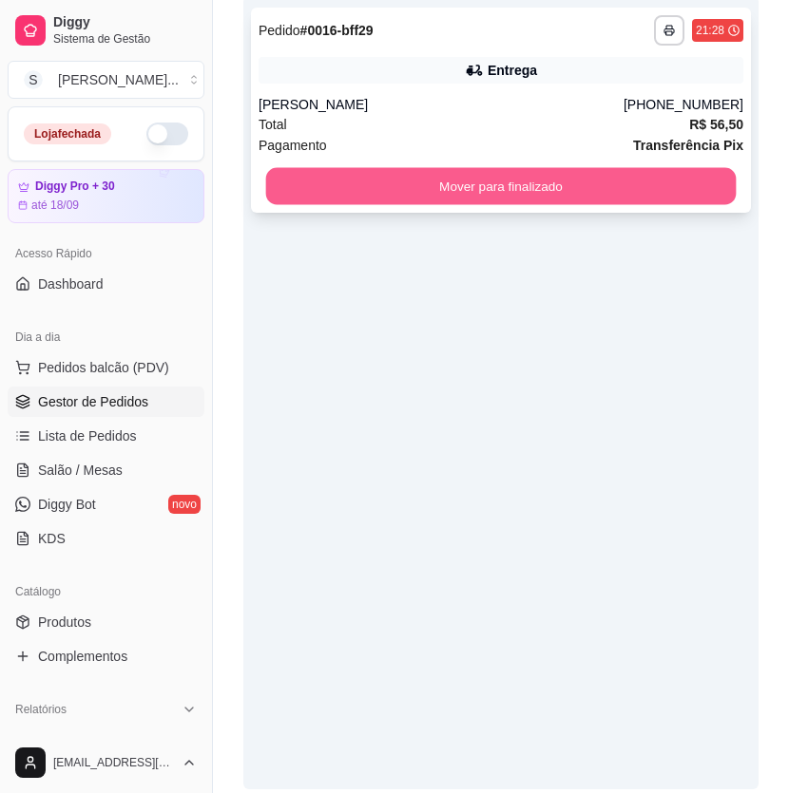
click at [627, 188] on button "Mover para finalizado" at bounding box center [501, 186] width 470 height 37
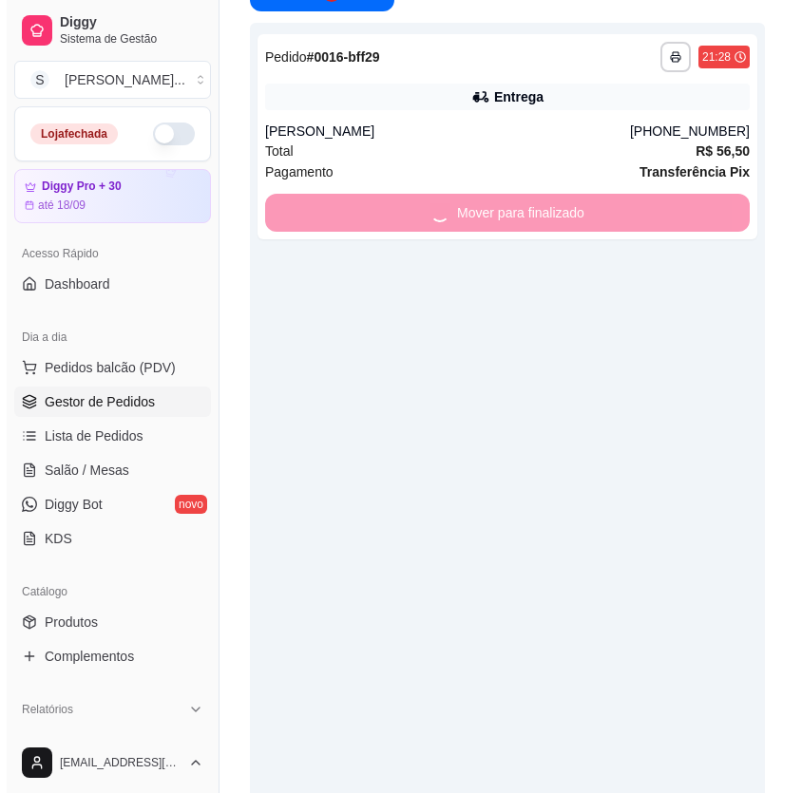
scroll to position [0, 0]
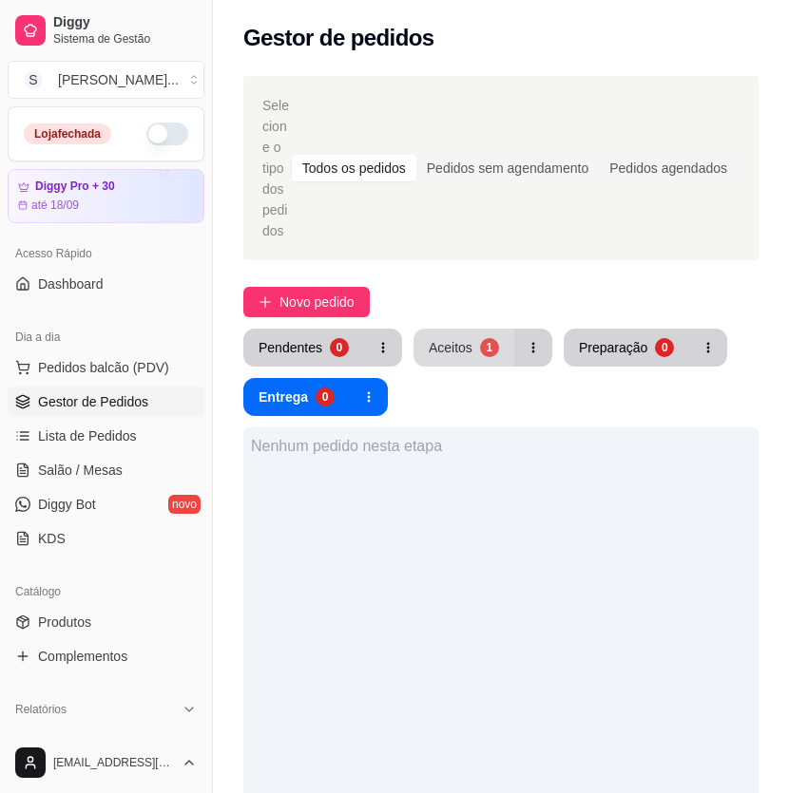
click at [480, 342] on div "1" at bounding box center [489, 347] width 19 height 19
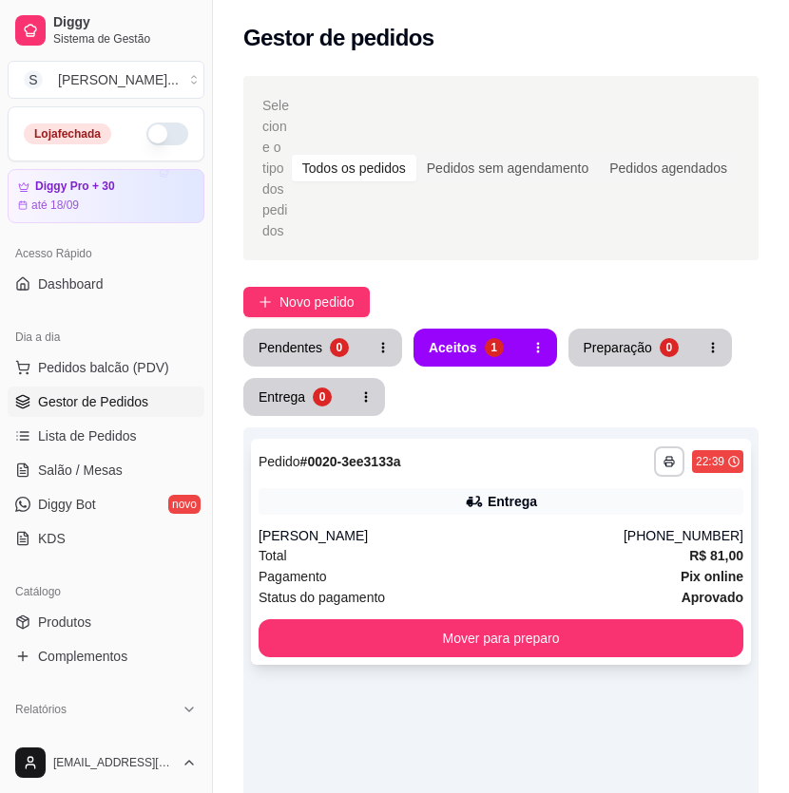
click at [523, 542] on div "[PERSON_NAME]" at bounding box center [440, 535] width 365 height 19
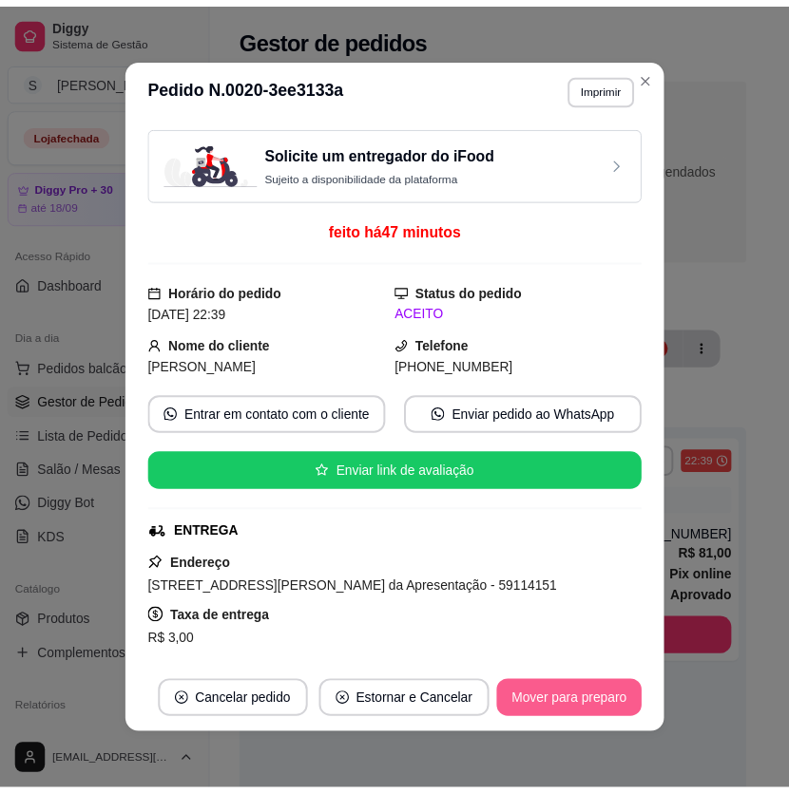
scroll to position [3, 0]
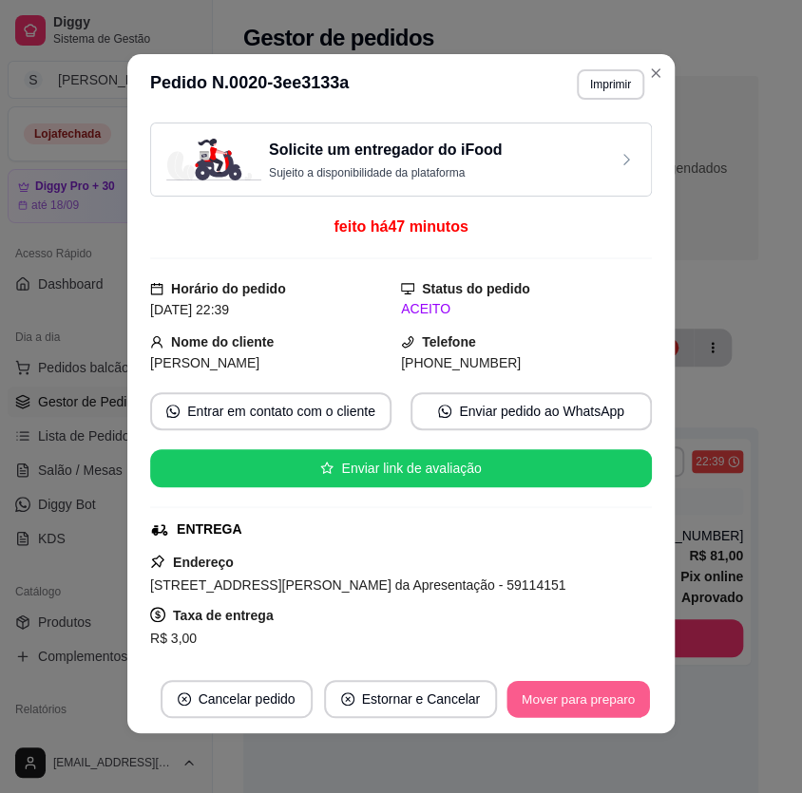
click at [565, 695] on button "Mover para preparo" at bounding box center [577, 699] width 143 height 37
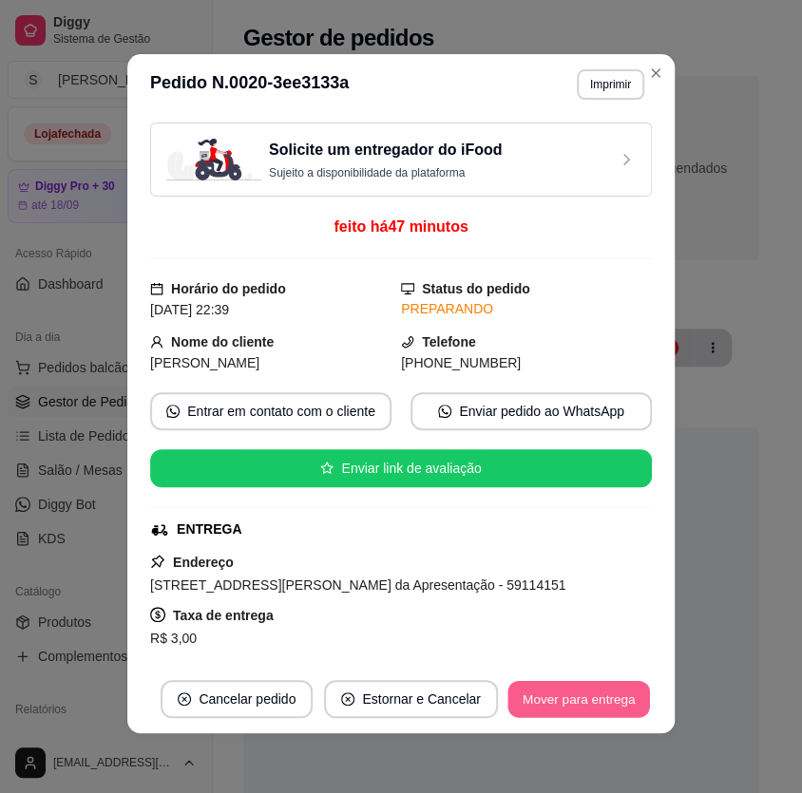
click at [572, 695] on button "Mover para entrega" at bounding box center [578, 699] width 143 height 37
click at [576, 698] on button "Mover para finalizado" at bounding box center [573, 699] width 153 height 37
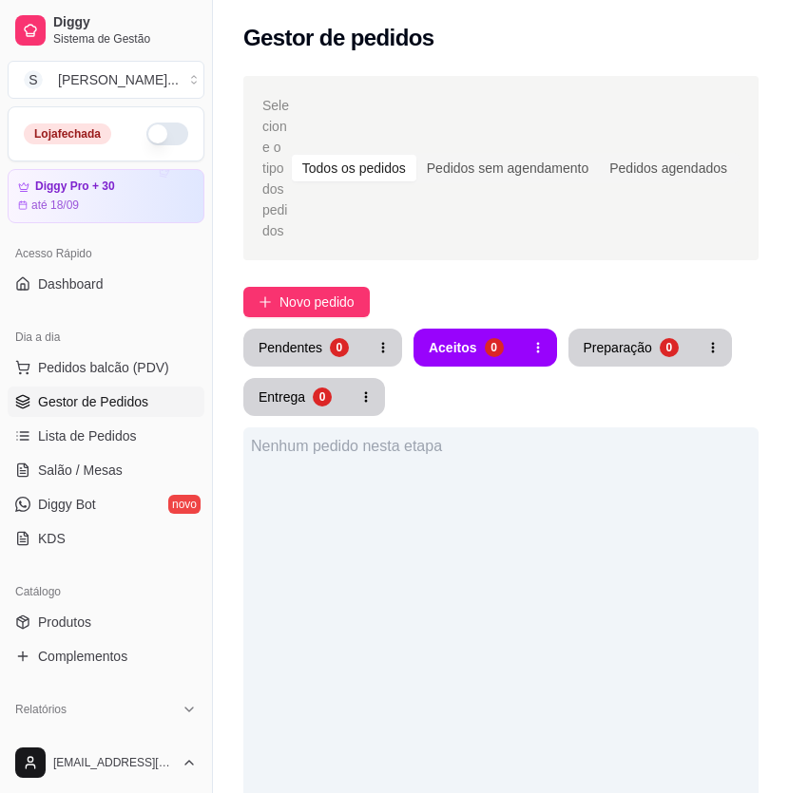
click at [146, 131] on button "button" at bounding box center [167, 134] width 42 height 23
